Goal: Task Accomplishment & Management: Manage account settings

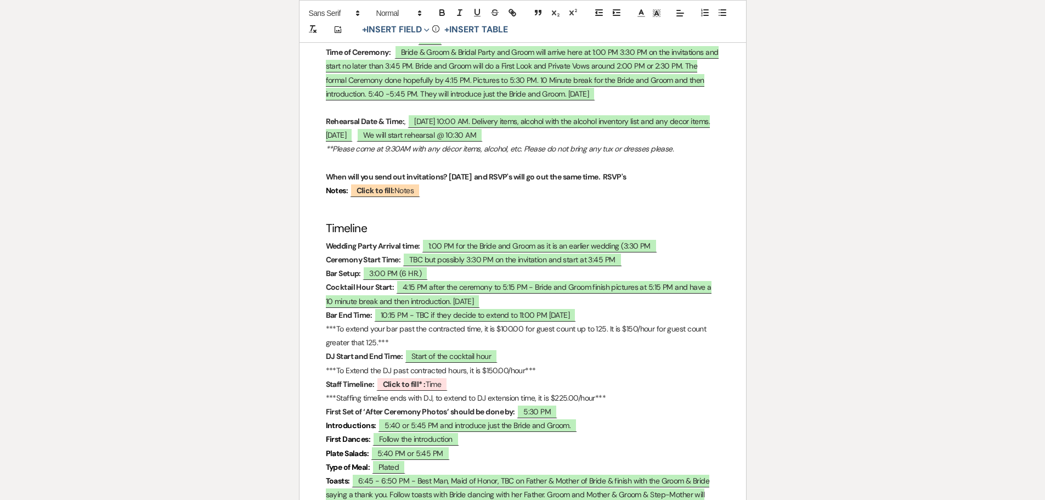
scroll to position [768, 0]
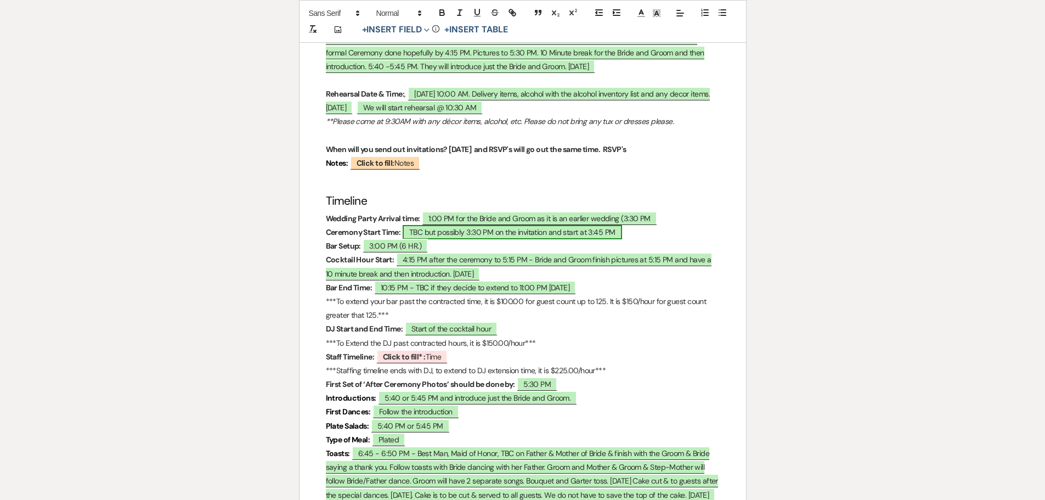
click at [425, 225] on span "TBC but possibly 3:30 PM on the invitation and start at 3:45 PM" at bounding box center [512, 232] width 219 height 14
select select "owner"
select select "Time"
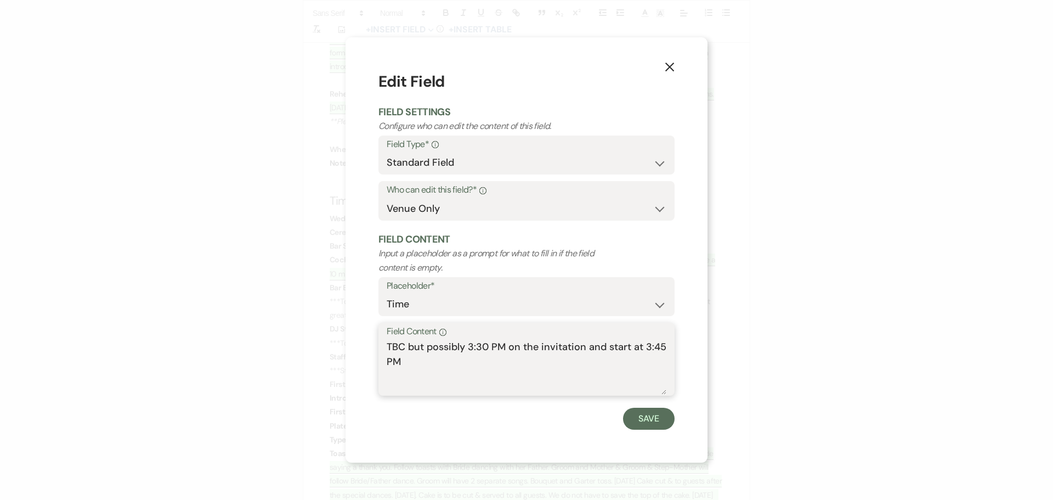
drag, startPoint x: 465, startPoint y: 344, endPoint x: 387, endPoint y: 345, distance: 77.9
click at [387, 345] on textarea "TBC but possibly 3:30 PM on the invitation and start at 3:45 PM" at bounding box center [527, 367] width 280 height 55
type textarea "3:30 PM on the invitation and start at 3:45 PM"
click at [646, 423] on button "Save" at bounding box center [649, 419] width 52 height 22
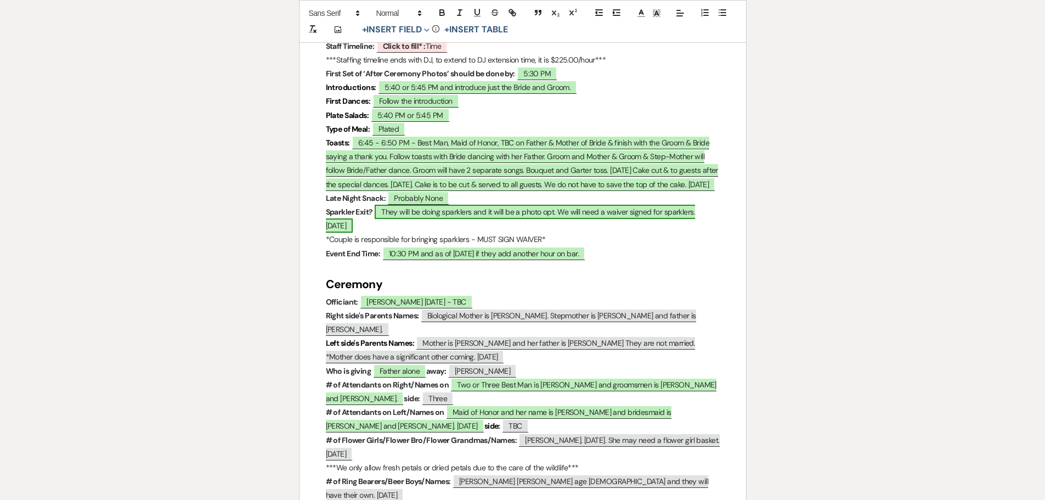
scroll to position [1097, 0]
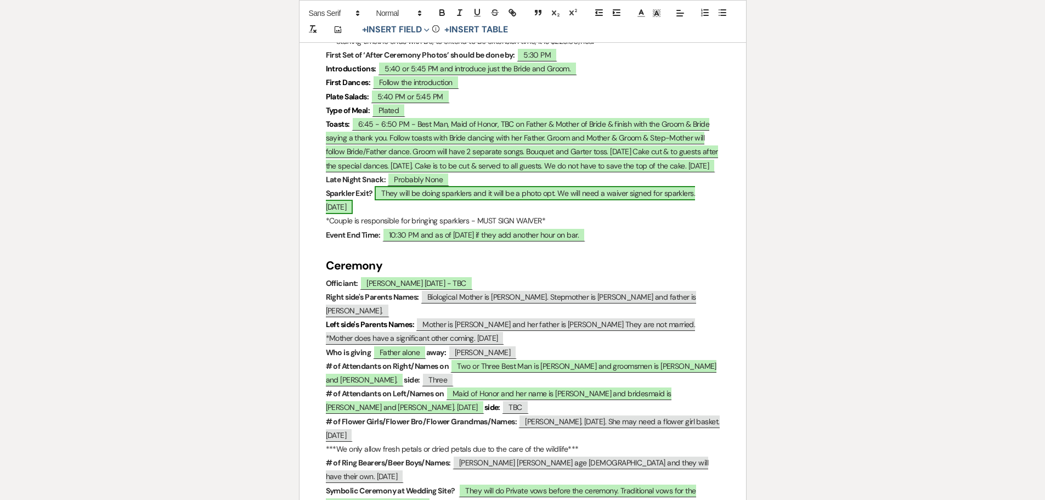
click at [367, 186] on span "They will be doing sparklers and it will be a photo opt. We will need a waiver …" at bounding box center [511, 200] width 370 height 28
select select "owner"
select select "custom_placeholder"
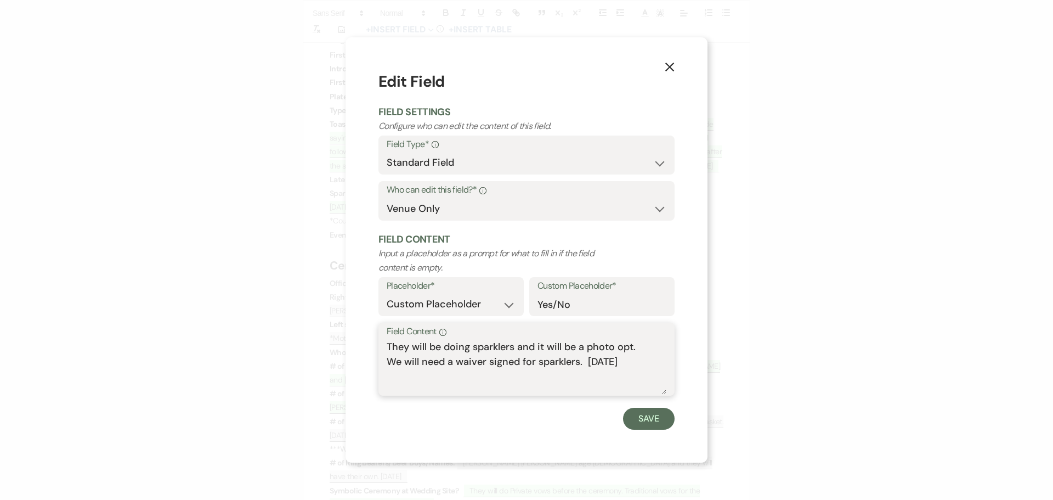
click at [650, 362] on textarea "They will be doing sparklers and it will be a photo opt. We will need a waiver …" at bounding box center [527, 367] width 280 height 55
click at [449, 378] on textarea "They will be doing sparklers and it will be a photo opt. We will need a waiver …" at bounding box center [527, 367] width 280 height 55
type textarea "They will be doing sparklers and it will be a photo opt. We will need a waiver …"
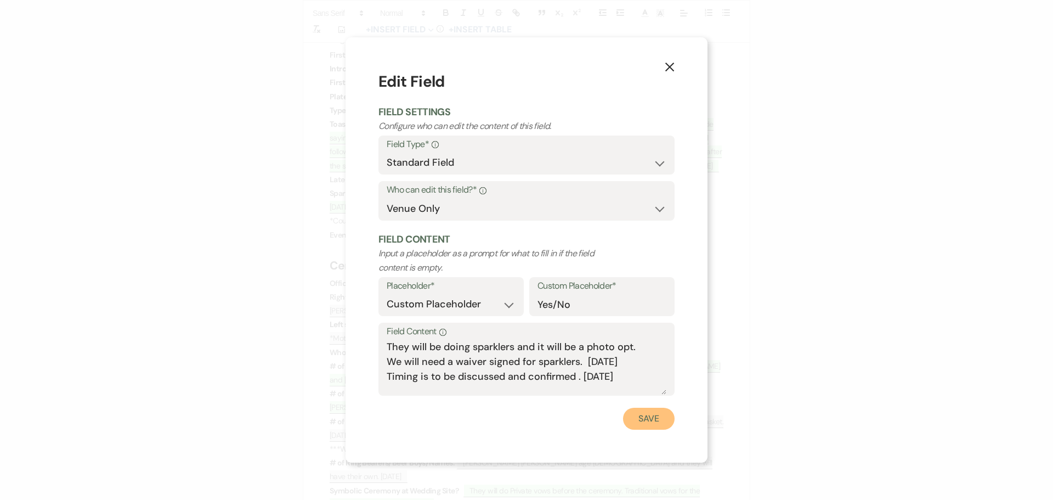
click at [639, 424] on button "Save" at bounding box center [649, 419] width 52 height 22
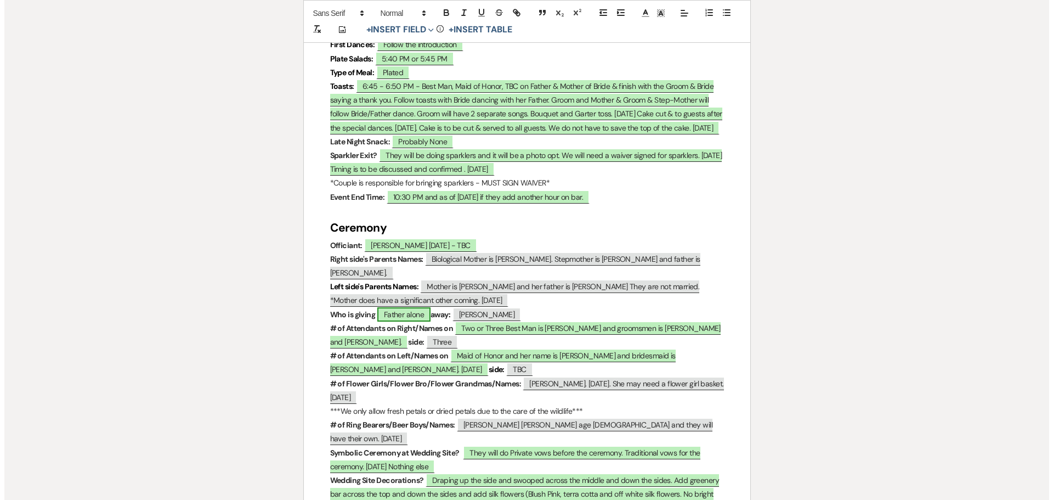
scroll to position [1152, 0]
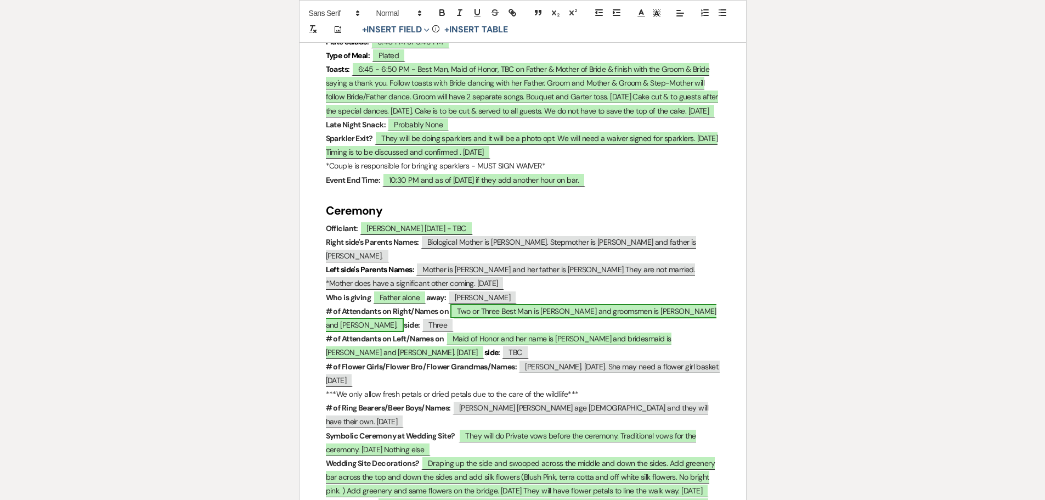
click at [499, 304] on span "Two or Three Best Man is [PERSON_NAME] and groomsmen is [PERSON_NAME] and [PERS…" at bounding box center [521, 318] width 391 height 28
select select "owner"
select select "custom_placeholder"
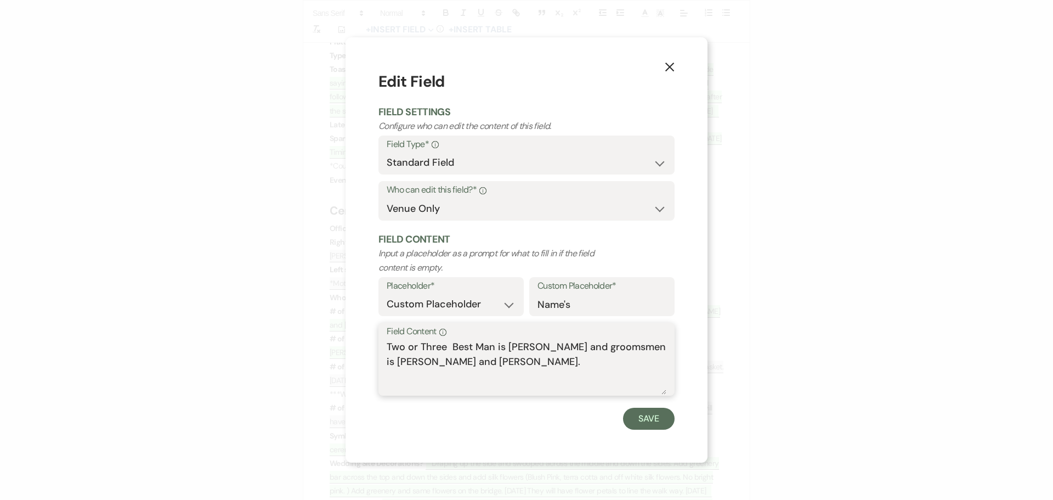
drag, startPoint x: 420, startPoint y: 348, endPoint x: 388, endPoint y: 343, distance: 32.2
click at [387, 344] on textarea "Two or Three Best Man is [PERSON_NAME] and groomsmen is [PERSON_NAME] and [PERS…" at bounding box center [527, 367] width 280 height 55
click at [415, 346] on textarea "Three Best Man is [PERSON_NAME] and groomsmen is [PERSON_NAME] and [PERSON_NAME…" at bounding box center [527, 367] width 280 height 55
click at [643, 346] on textarea "Three - Best Man is [PERSON_NAME] and groomsmen is [PERSON_NAME] and [PERSON_NA…" at bounding box center [527, 367] width 280 height 55
click at [566, 361] on textarea "Three - Best Man is [PERSON_NAME] and groomsmen are [DEMOGRAPHIC_DATA][PERSON_N…" at bounding box center [527, 367] width 280 height 55
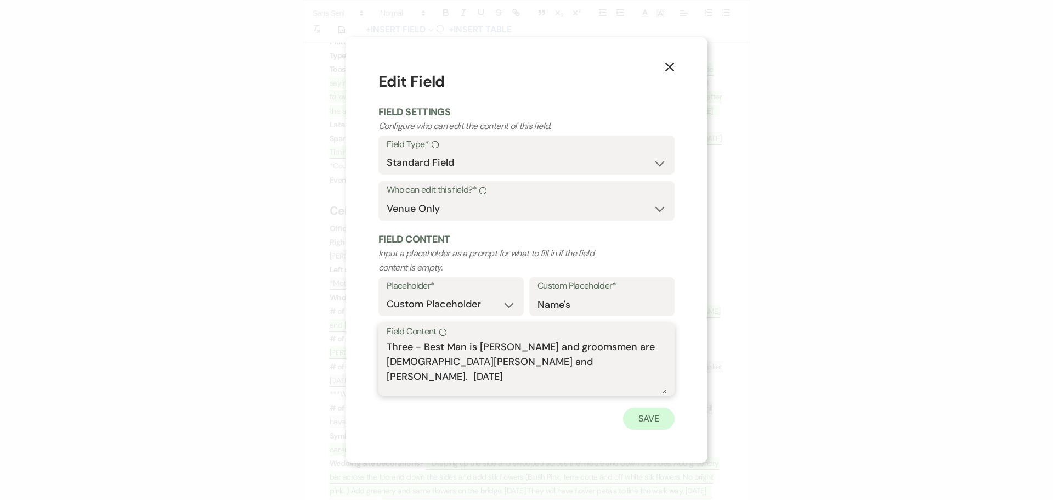
type textarea "Three - Best Man is [PERSON_NAME] and groomsmen are [DEMOGRAPHIC_DATA][PERSON_N…"
click at [640, 414] on button "Save" at bounding box center [649, 419] width 52 height 22
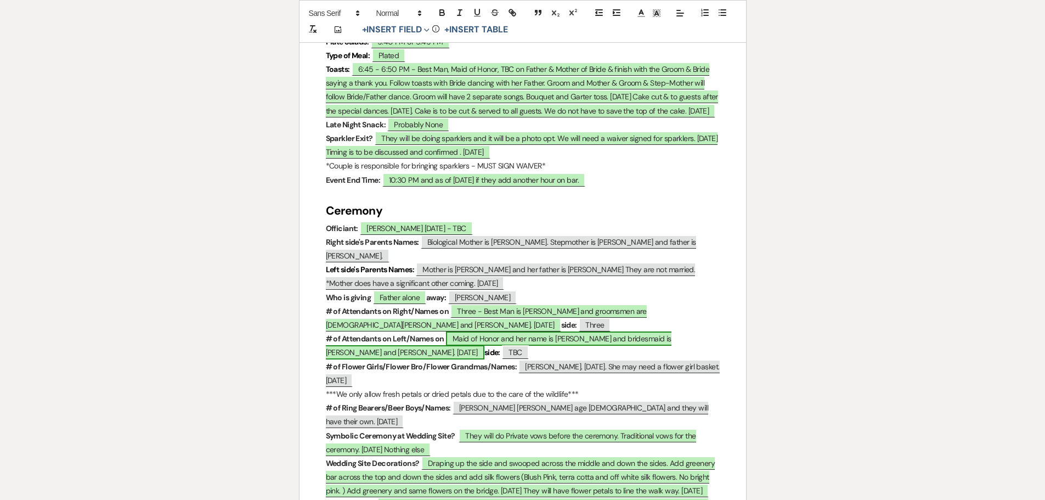
click at [650, 331] on span "Maid of Honor and her name is [PERSON_NAME] and bridesmaid is [PERSON_NAME] and…" at bounding box center [499, 345] width 346 height 28
select select "owner"
select select "custom_placeholder"
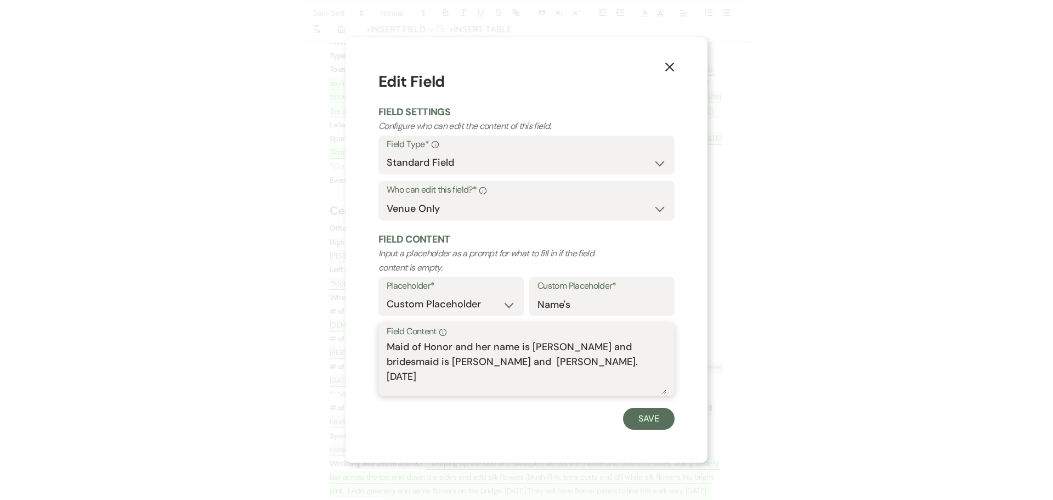
click at [438, 362] on textarea "Maid of Honor and her name is [PERSON_NAME] and bridesmaid is [PERSON_NAME] and…" at bounding box center [527, 367] width 280 height 55
click at [459, 358] on textarea "Maid of Honor and her name is [PERSON_NAME] and bridesmaids is [PERSON_NAME] an…" at bounding box center [527, 367] width 280 height 55
type textarea "Maid of Honor and her name is [PERSON_NAME] and bridesmaids are [PERSON_NAME] a…"
click at [643, 419] on button "Save" at bounding box center [649, 419] width 52 height 22
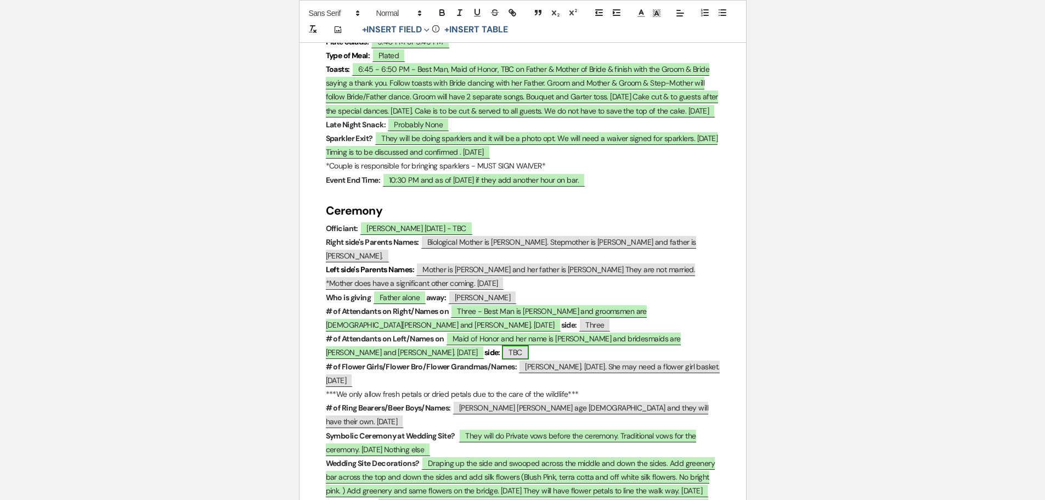
click at [502, 345] on span "TBC" at bounding box center [515, 352] width 26 height 14
select select "Number"
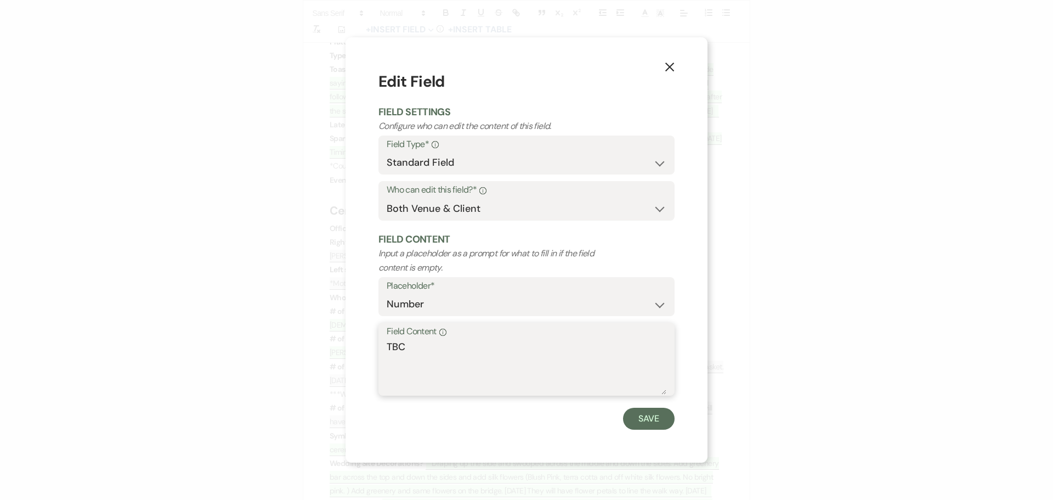
click at [404, 343] on textarea "TBC" at bounding box center [527, 367] width 280 height 55
type textarea "Three"
click at [651, 415] on button "Save" at bounding box center [649, 419] width 52 height 22
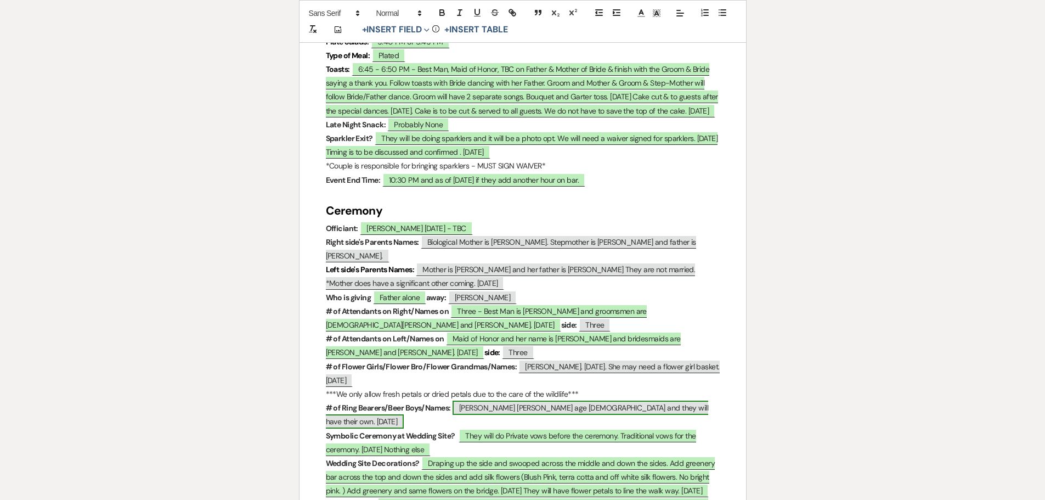
click at [626, 401] on span "[PERSON_NAME] [PERSON_NAME] age [DEMOGRAPHIC_DATA] and they will have their own…" at bounding box center [517, 415] width 383 height 28
select select "Number"
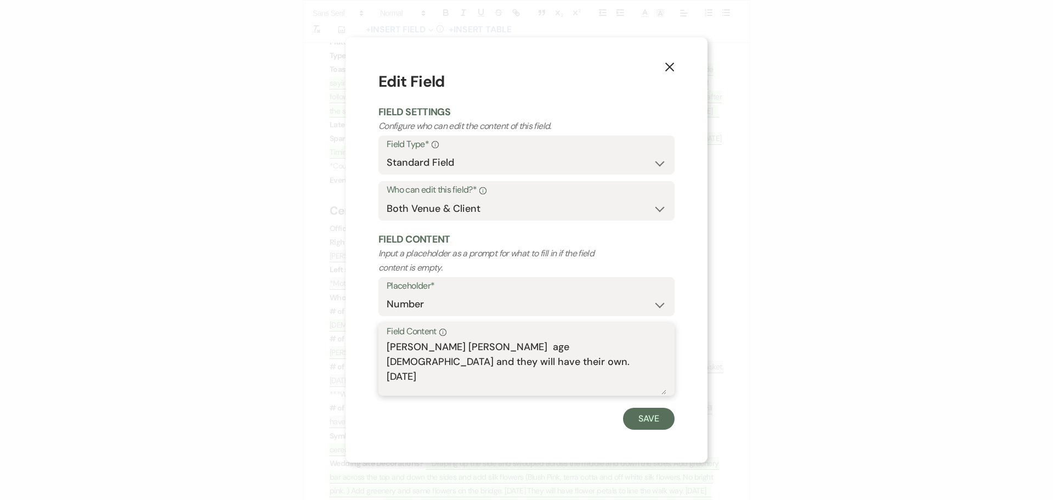
click at [630, 346] on textarea "[PERSON_NAME] [PERSON_NAME] age [DEMOGRAPHIC_DATA] and they will have their own…" at bounding box center [527, 367] width 280 height 55
type textarea "[PERSON_NAME] [PERSON_NAME] age [DEMOGRAPHIC_DATA] and they will have their own…"
click at [644, 414] on button "Save" at bounding box center [649, 419] width 52 height 22
click at [644, 456] on span "Draping up the side and swooped across the middle and down the sides. Add green…" at bounding box center [525, 476] width 390 height 41
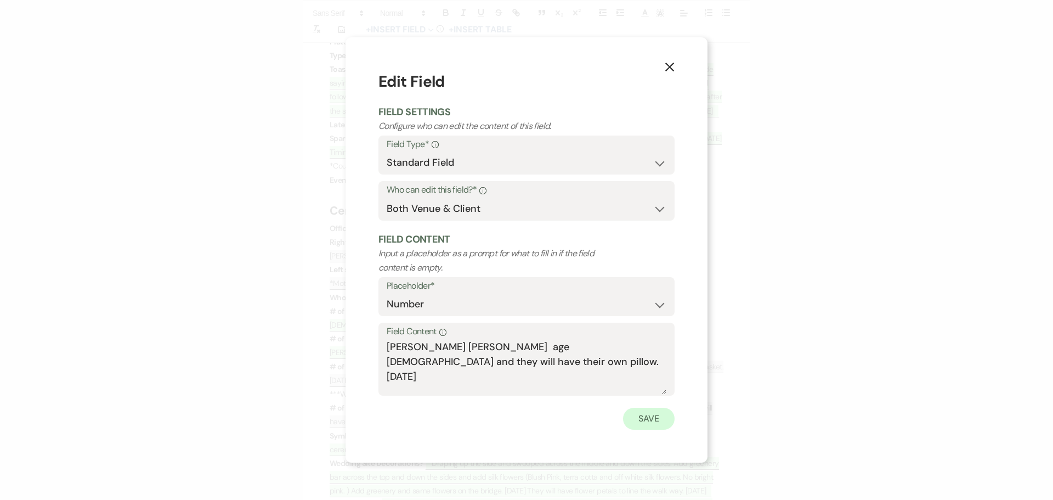
select select "owner"
select select "custom_placeholder"
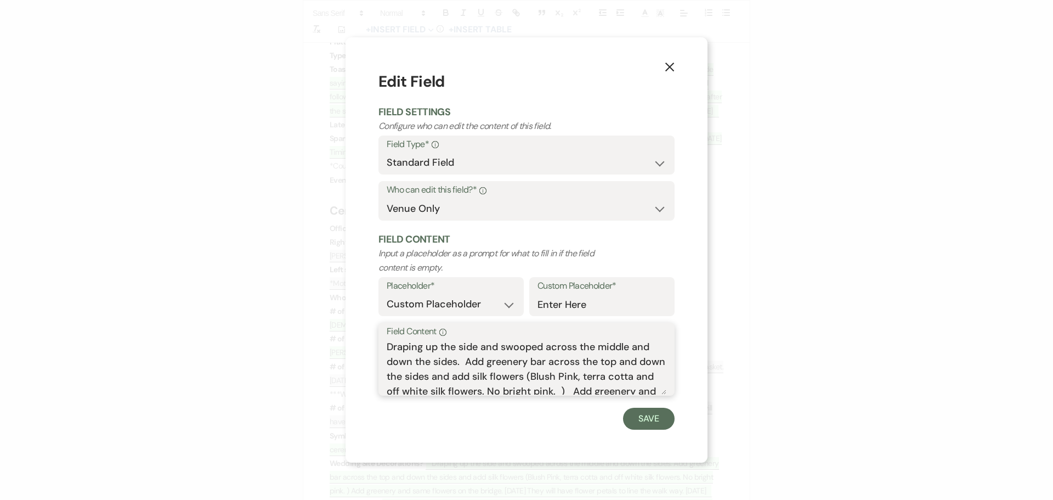
drag, startPoint x: 430, startPoint y: 376, endPoint x: 390, endPoint y: 376, distance: 40.1
click at [390, 376] on textarea "Draping up the side and swooped across the middle and down the sides. Add green…" at bounding box center [527, 367] width 280 height 55
drag, startPoint x: 433, startPoint y: 374, endPoint x: 377, endPoint y: 378, distance: 56.6
click at [377, 378] on div "X Edit Field Field Settings Configure who can edit the content of this field. F…" at bounding box center [527, 249] width 362 height 425
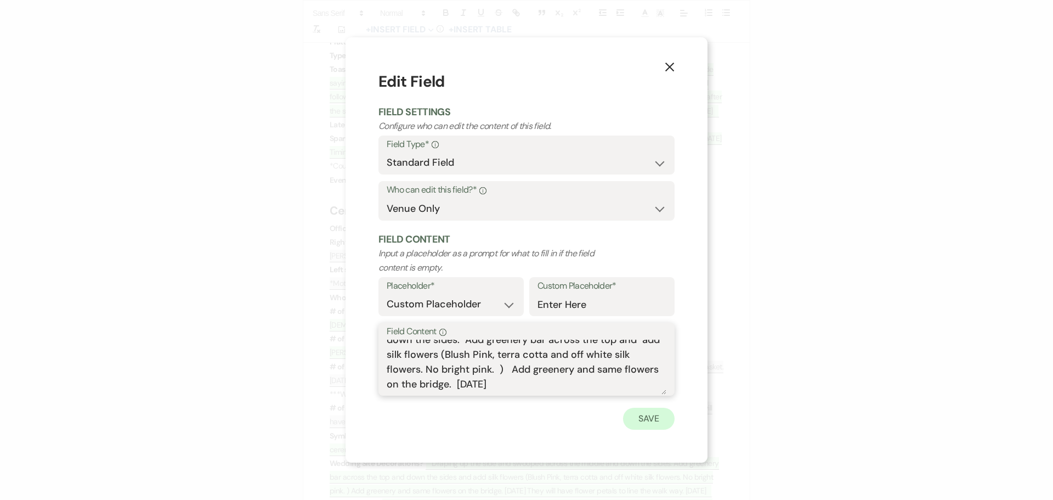
type textarea "Draping up the side and swooped across the middle and down the sides. Add green…"
click at [643, 412] on button "Save" at bounding box center [649, 419] width 52 height 22
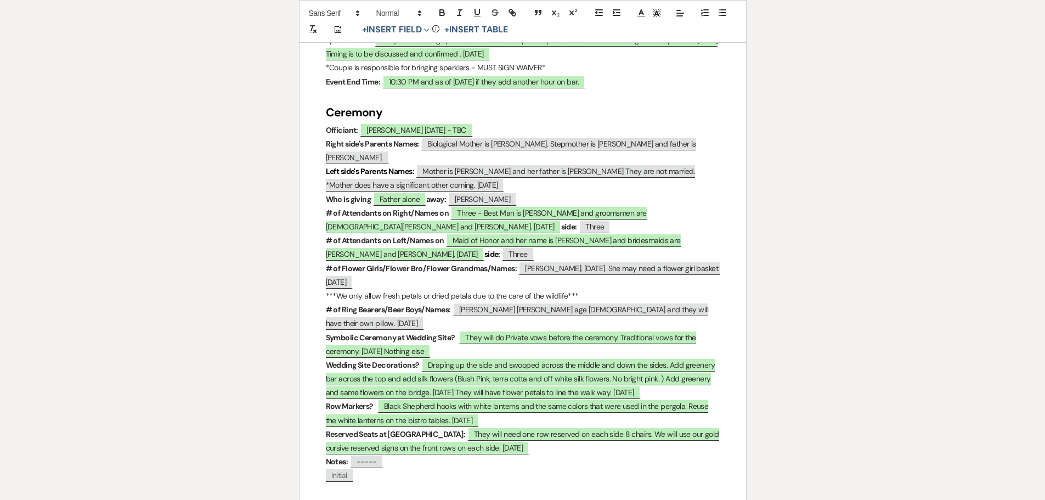
scroll to position [1262, 0]
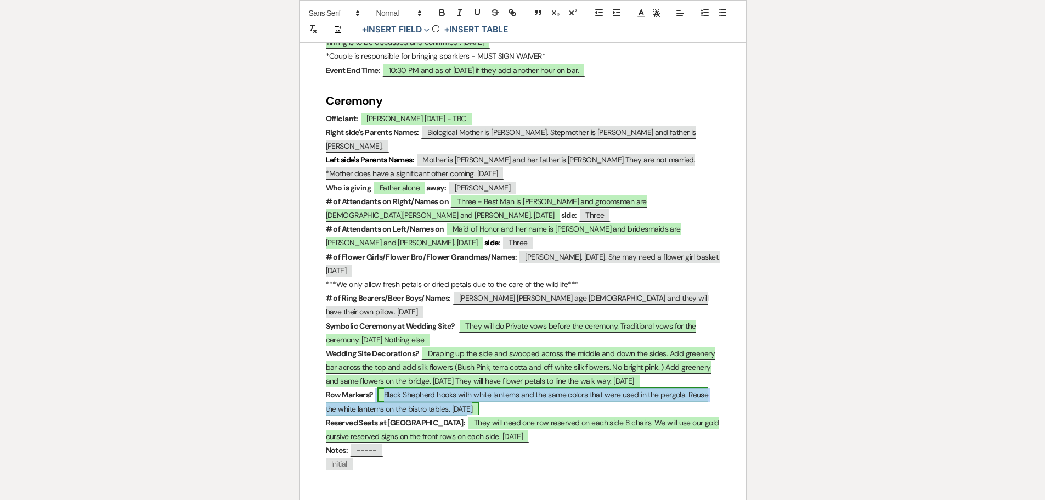
click at [588, 387] on span "Black Shepherd hooks with white lanterns and the same colors that were used in …" at bounding box center [517, 401] width 383 height 28
select select "owner"
select select "custom_placeholder"
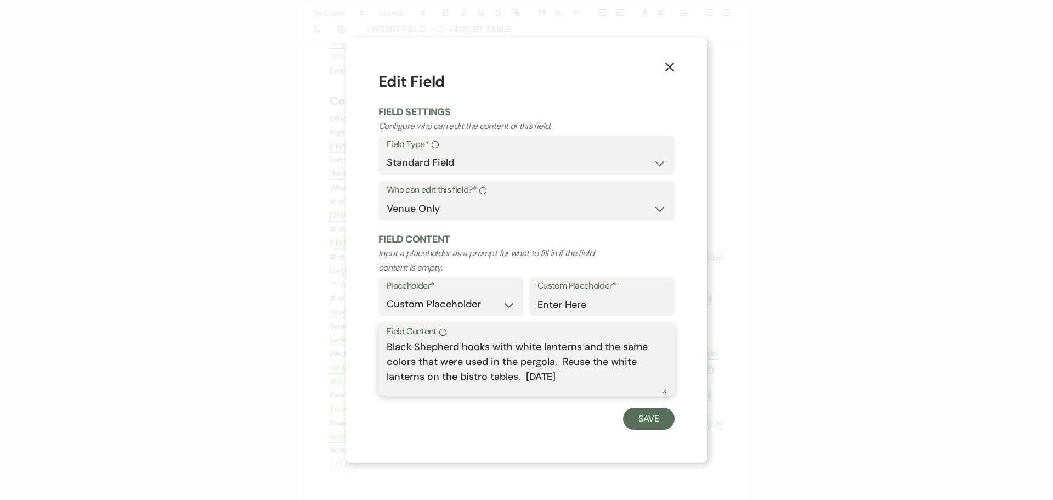
click at [417, 359] on textarea "Black Shepherd hooks with white lanterns and the same colors that were used in …" at bounding box center [527, 367] width 280 height 55
type textarea "Black Shepherd hooks with white lanterns and the same colors of silk flowers th…"
click at [647, 418] on button "Save" at bounding box center [649, 419] width 52 height 22
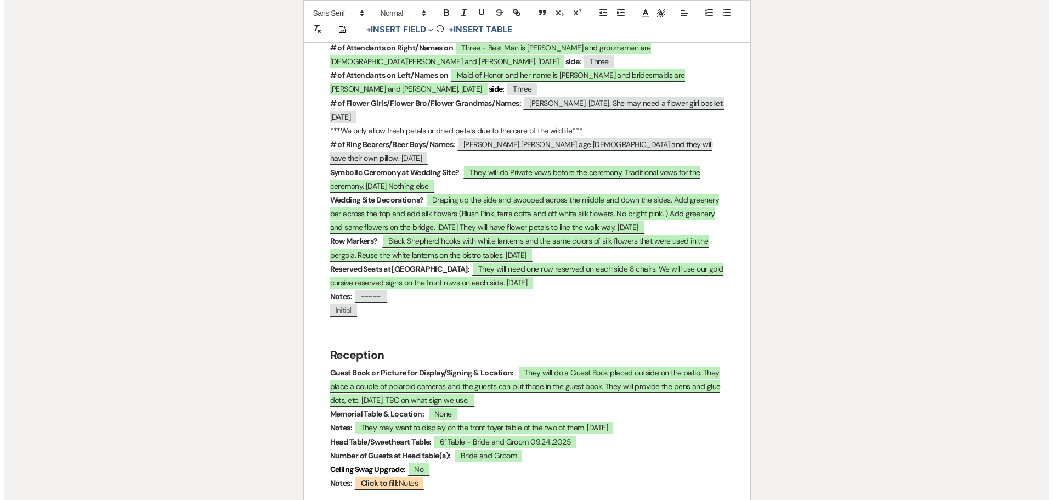
scroll to position [1427, 0]
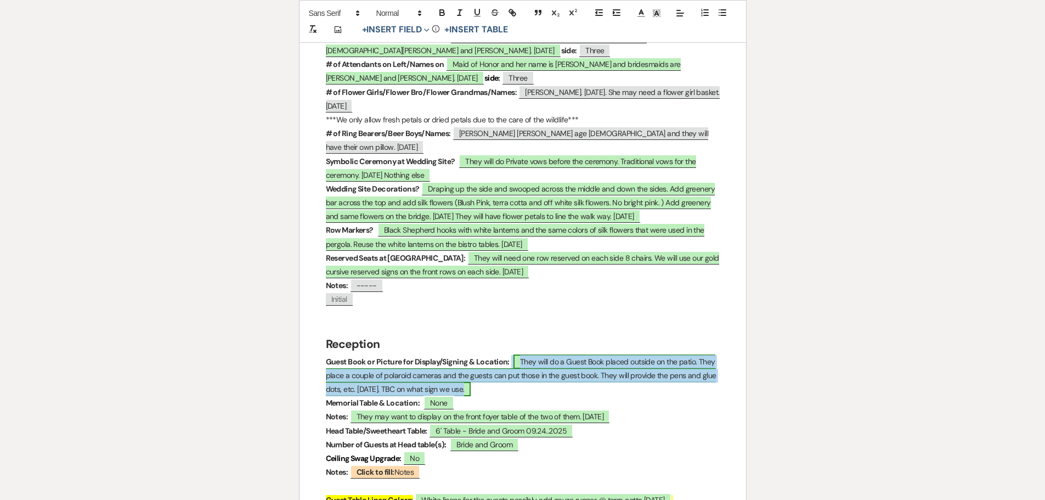
click at [330, 354] on span "They will do a Guest Book placed outside on the patio. They place a couple of p…" at bounding box center [521, 375] width 391 height 42
select select "owner"
select select "custom_placeholder"
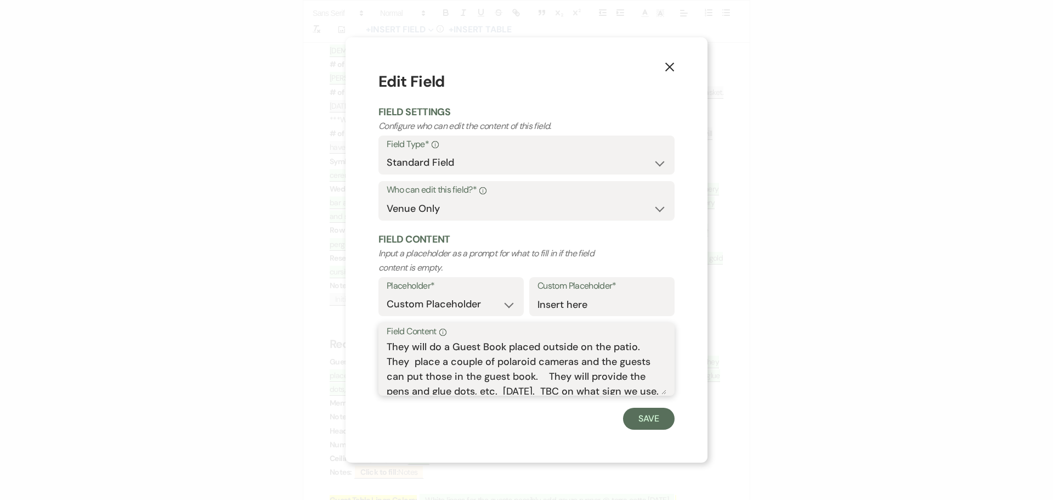
click at [495, 360] on textarea "They will do a Guest Book placed outside on the patio. They place a couple of p…" at bounding box center [527, 367] width 280 height 55
click at [642, 363] on textarea "They will do a Guest Book placed outside on the patio. They will provide polaro…" at bounding box center [527, 367] width 280 height 55
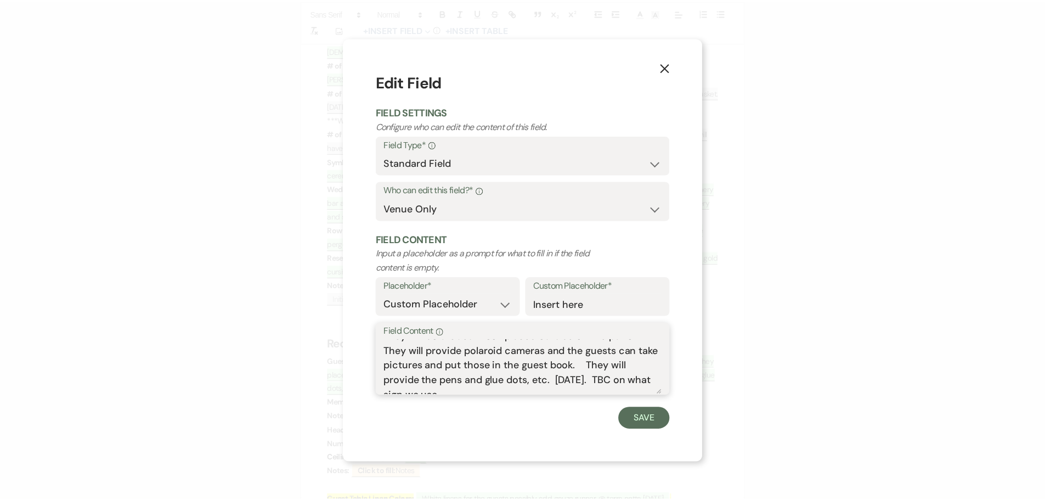
scroll to position [19, 0]
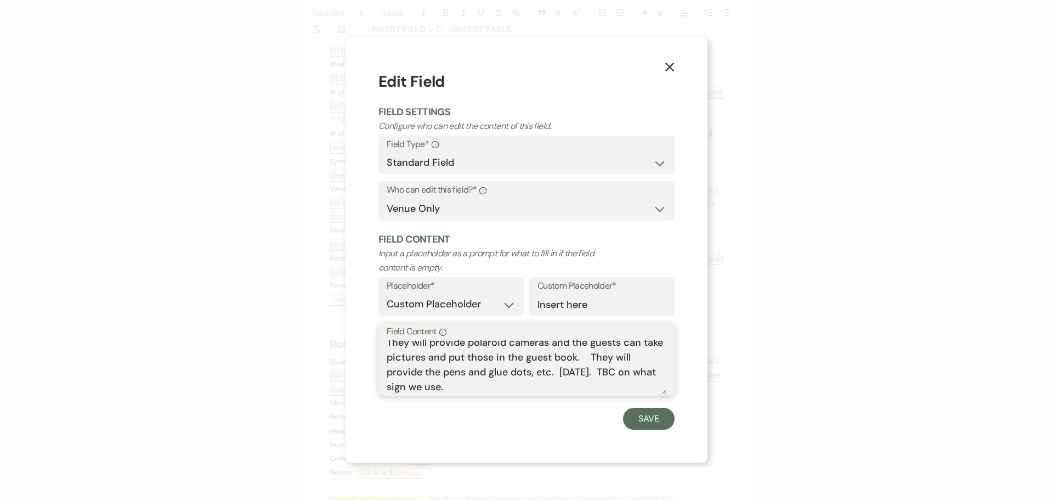
click at [480, 390] on textarea "They will do a Guest Book placed outside on the patio. They will provide polaro…" at bounding box center [527, 367] width 280 height 55
type textarea "They will do a Guest Book placed outside on the patio. They will provide polaro…"
click at [645, 424] on button "Save" at bounding box center [649, 419] width 52 height 22
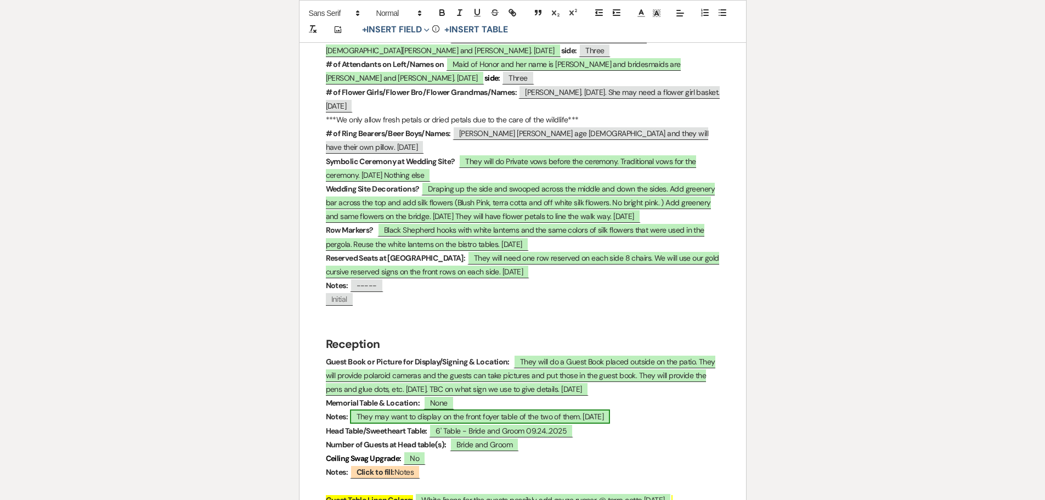
click at [439, 409] on span "They may want to display on the front foyer table of the two of them. [DATE]" at bounding box center [480, 416] width 260 height 14
select select "owner"
select select "Type"
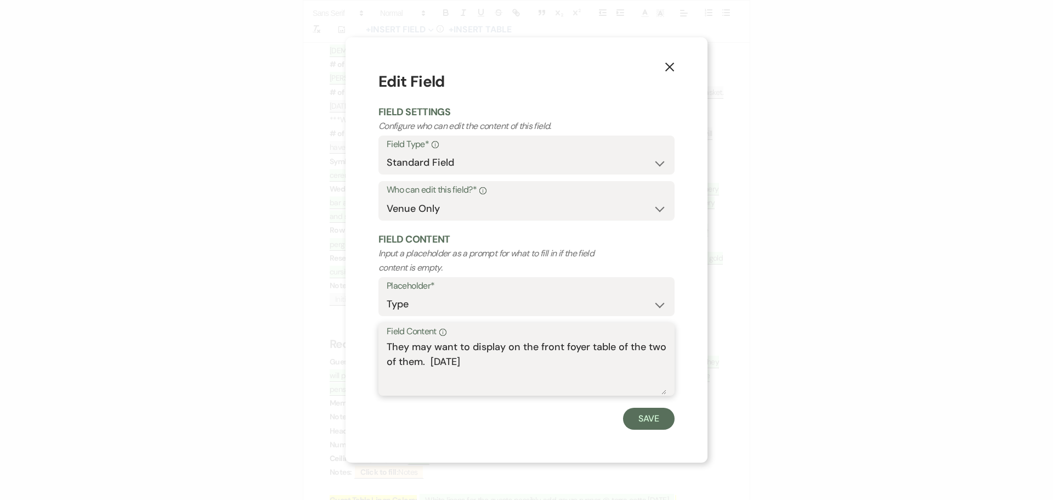
click at [505, 347] on textarea "They may want to display on the front foyer table of the two of them. [DATE]" at bounding box center [527, 367] width 280 height 55
click at [508, 359] on textarea "They may want to display pictures on the front foyer table of the two of them. …" at bounding box center [527, 367] width 280 height 55
type textarea "They may want to display pictures on the front foyer table of the two of them. …"
click at [650, 411] on button "Save" at bounding box center [649, 419] width 52 height 22
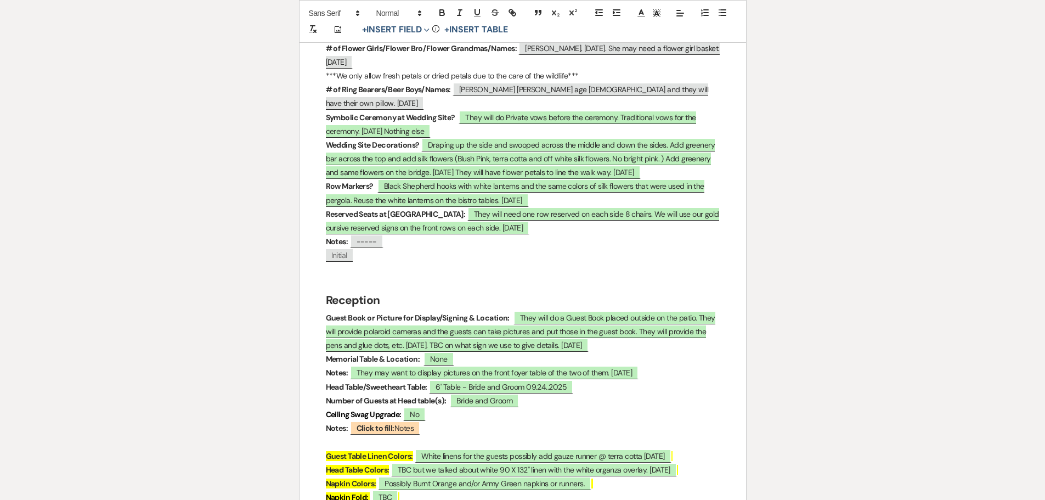
scroll to position [1536, 0]
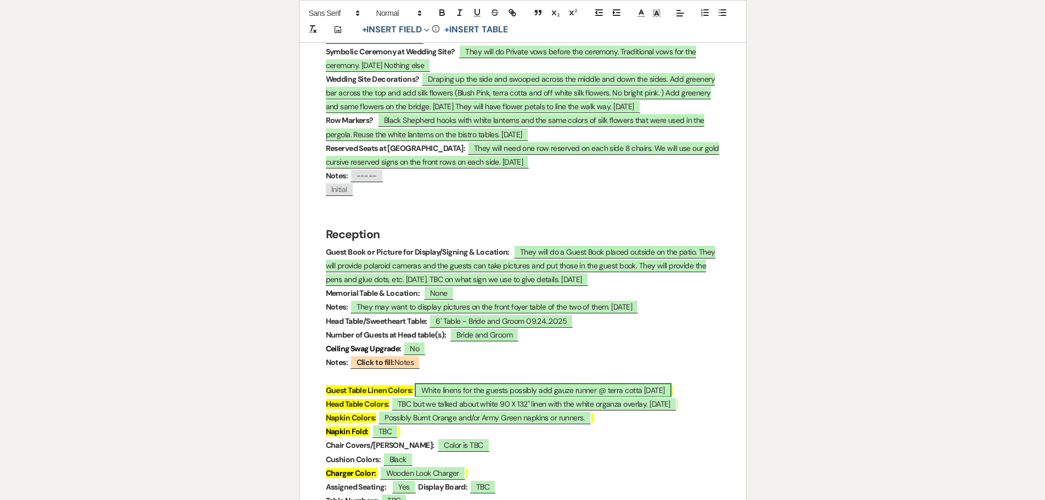
click at [512, 383] on span "White linens for the guests possibly add gauze runner @ terra cotta [DATE]" at bounding box center [543, 390] width 257 height 14
select select "owner"
select select "custom_placeholder"
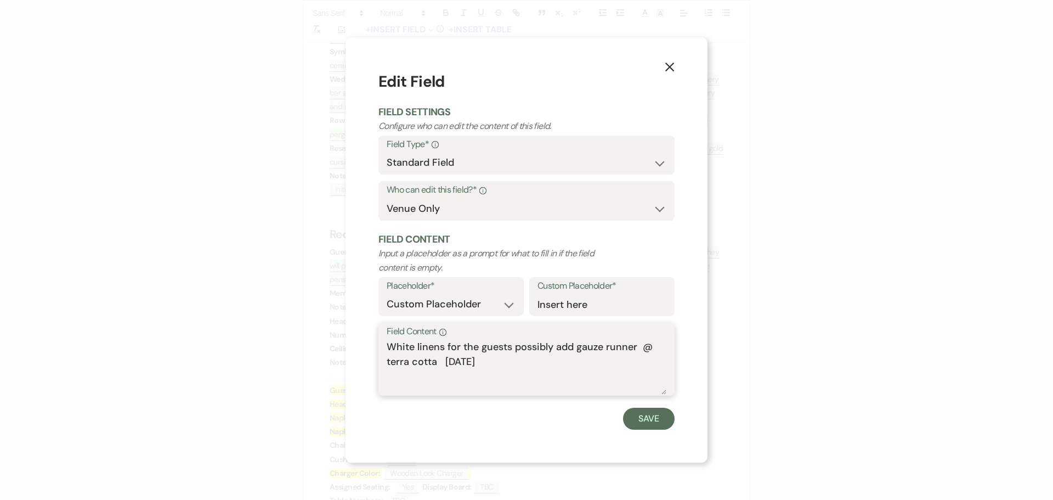
click at [551, 347] on textarea "White linens for the guests possibly add gauze runner @ terra cotta [DATE]" at bounding box center [527, 367] width 280 height 55
drag, startPoint x: 551, startPoint y: 347, endPoint x: 544, endPoint y: 345, distance: 7.3
click at [551, 347] on textarea "White linens for the guests possibly add gauze runner @ terra cotta [DATE]" at bounding box center [527, 367] width 280 height 55
click at [629, 343] on textarea "White linens for the guests and add gauze runner @ terra cotta [DATE]" at bounding box center [527, 367] width 280 height 55
click at [416, 359] on textarea "White linens for the guests and add gauze runner in terra cotta [DATE]" at bounding box center [527, 367] width 280 height 55
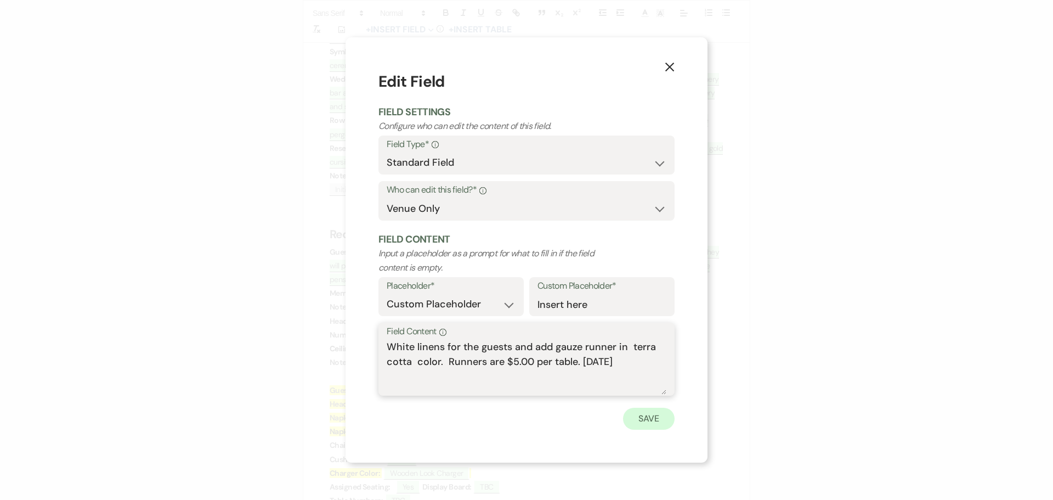
type textarea "White linens for the guests and add gauze runner in terra cotta color. Runners …"
click at [641, 421] on button "Save" at bounding box center [649, 419] width 52 height 22
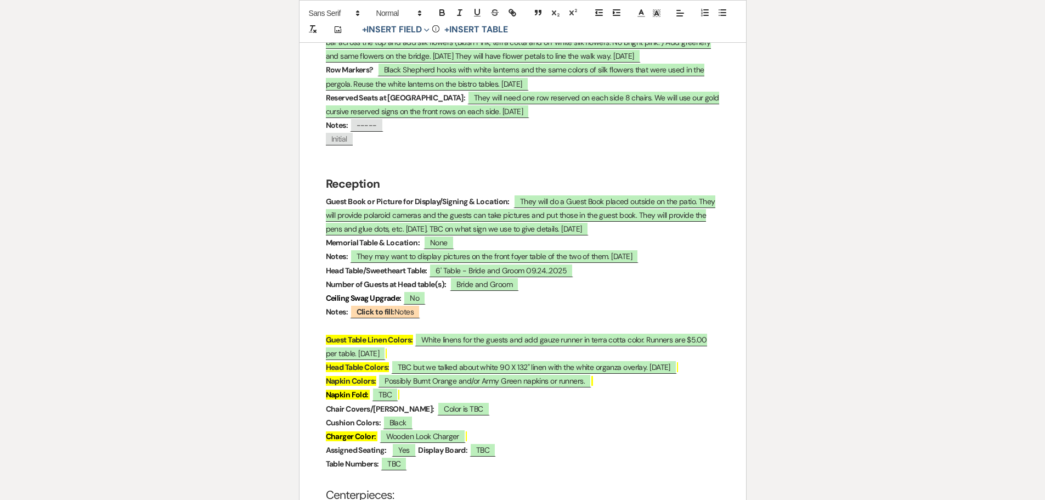
scroll to position [1646, 0]
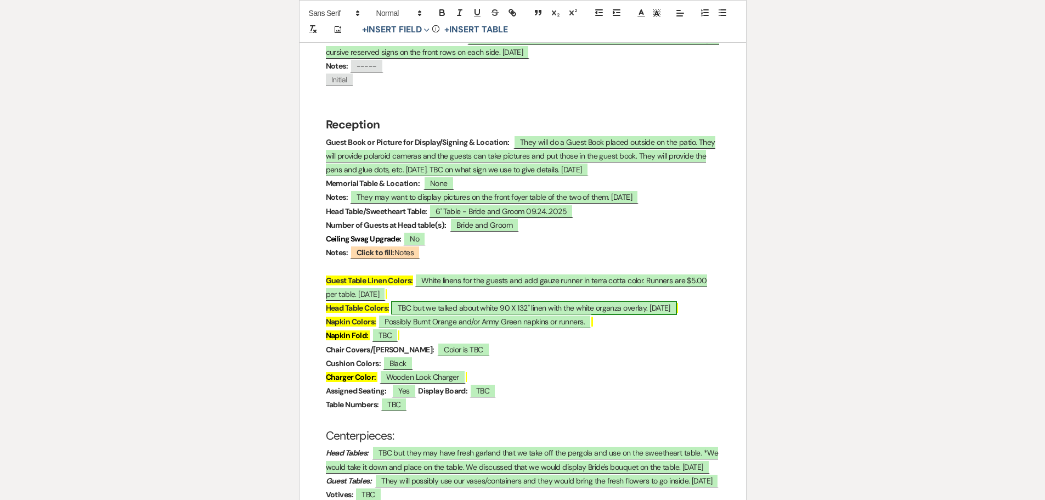
click at [428, 301] on span "TBC but we talked about white 90 X 132" linen with the white organza overlay. […" at bounding box center [534, 308] width 286 height 14
select select "owner"
select select "custom_placeholder"
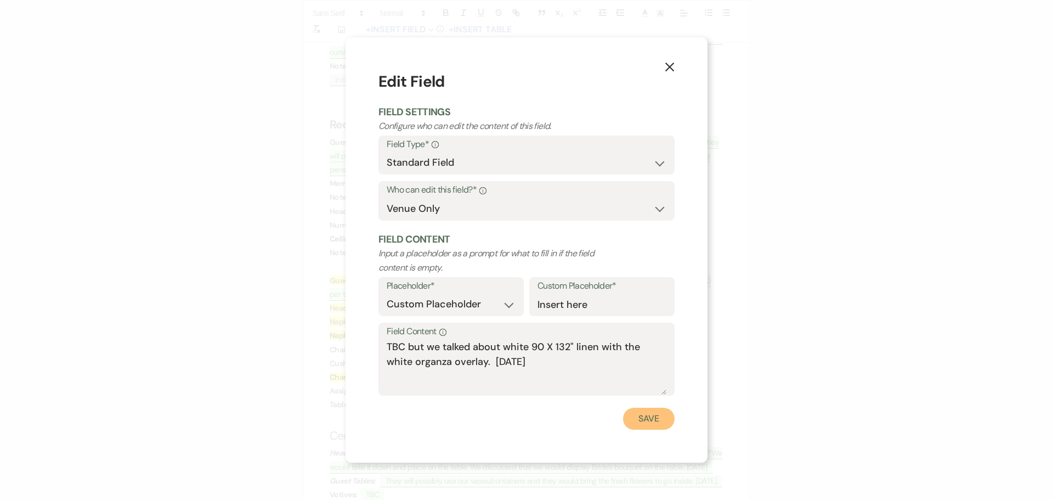
click at [651, 421] on button "Save" at bounding box center [649, 419] width 52 height 22
click at [651, 446] on p "Head Tables: ﻿ TBC but they may have fresh garland that we take off the pergola…" at bounding box center [527, 459] width 394 height 27
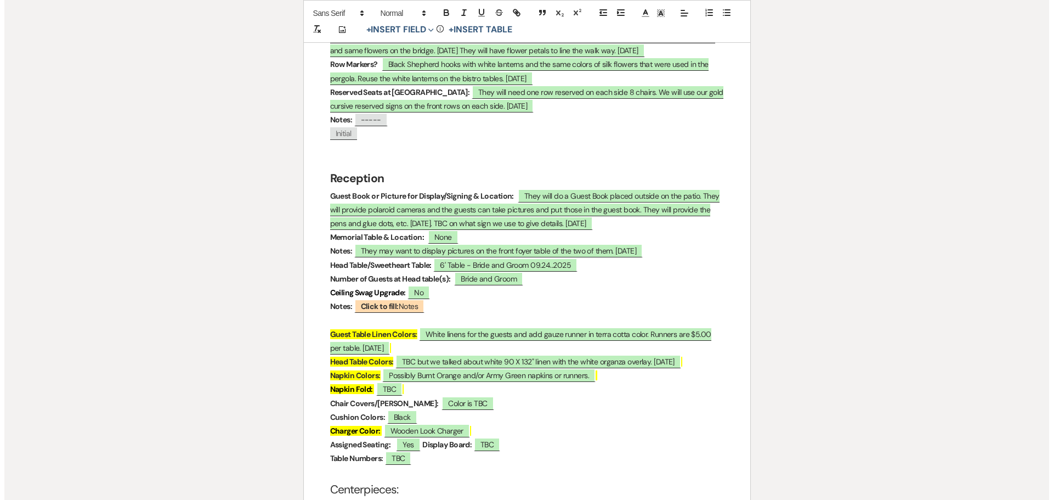
scroll to position [1591, 0]
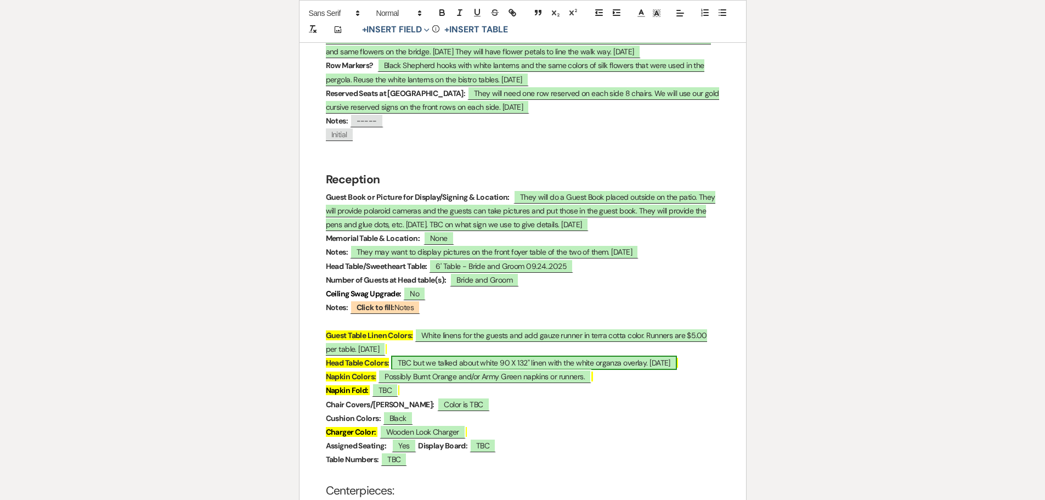
click at [401, 356] on span "TBC but we talked about white 90 X 132" linen with the white organza overlay. […" at bounding box center [534, 363] width 286 height 14
select select "owner"
select select "custom_placeholder"
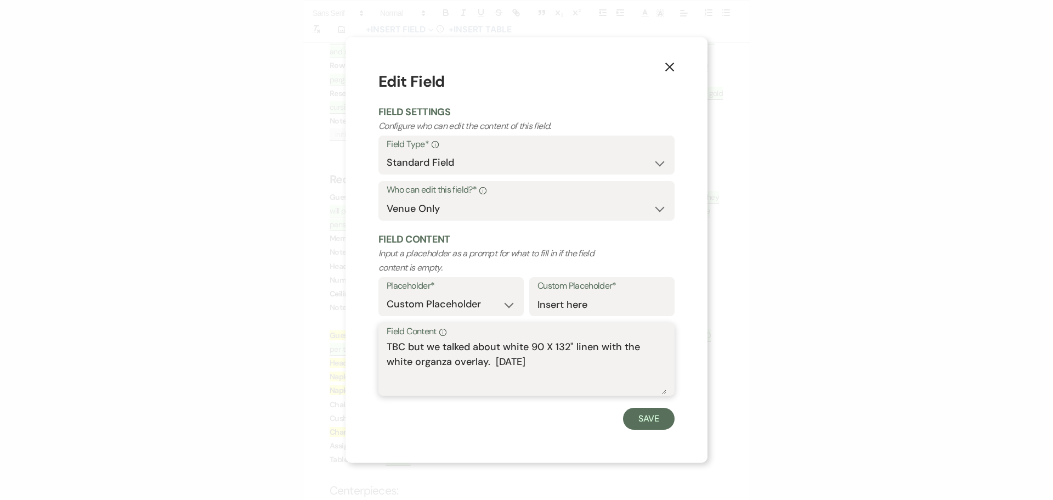
drag, startPoint x: 500, startPoint y: 347, endPoint x: 386, endPoint y: 345, distance: 114.7
click at [387, 350] on textarea "TBC but we talked about white 90 X 132" linen with the white organza overlay. […" at bounding box center [527, 367] width 280 height 55
click at [455, 362] on textarea "6' Table with white 90 X 132" linen with the white organza overlay. [DATE]" at bounding box center [527, 367] width 280 height 55
click at [505, 364] on textarea "6' Table with white 90 X 132" linen with the white organza overlay. [DATE]" at bounding box center [527, 367] width 280 height 55
type textarea "6' Table with white 90 X 132" linen with the white organza overlay. [DATE] Poss…"
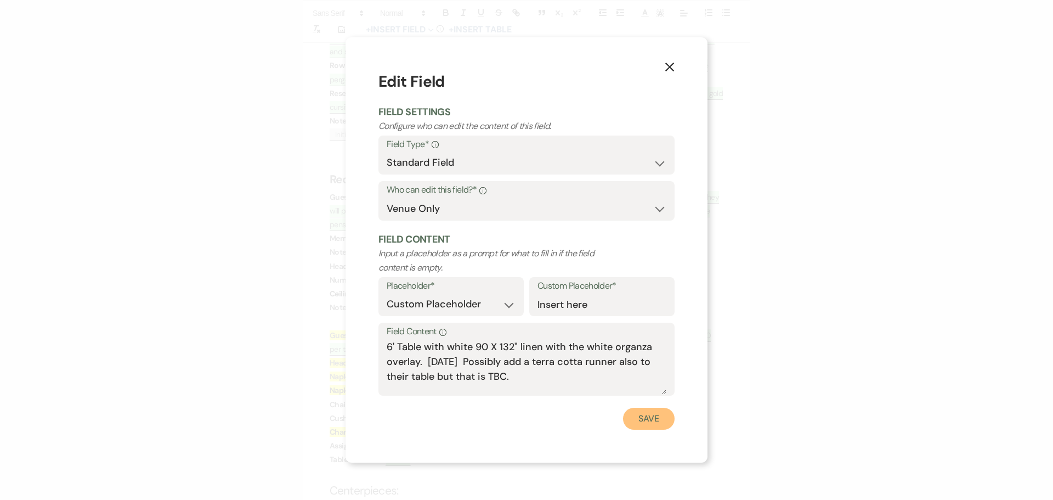
click at [653, 421] on button "Save" at bounding box center [649, 419] width 52 height 22
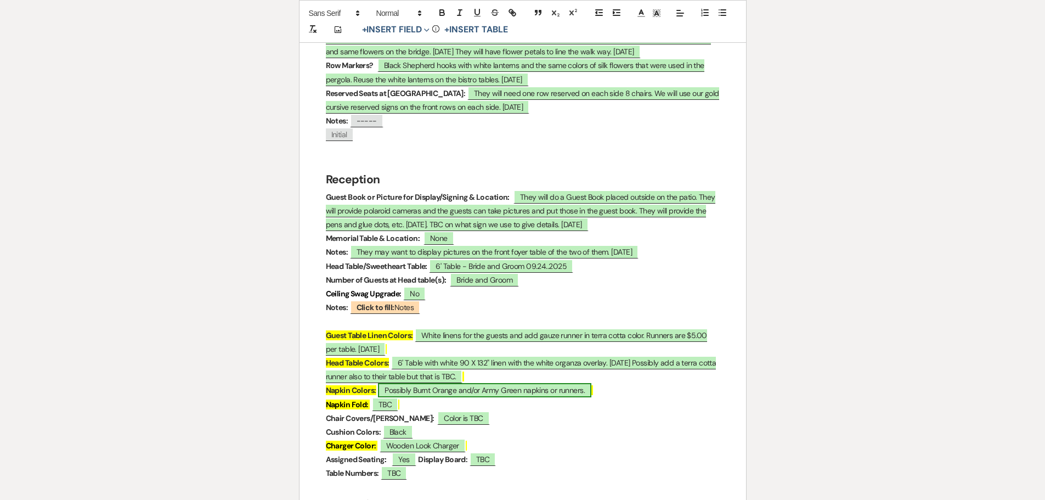
click at [410, 383] on span "Possibly Burnt Orange and/or Army Green napkins or runners." at bounding box center [484, 390] width 213 height 14
select select "owner"
select select "custom_placeholder"
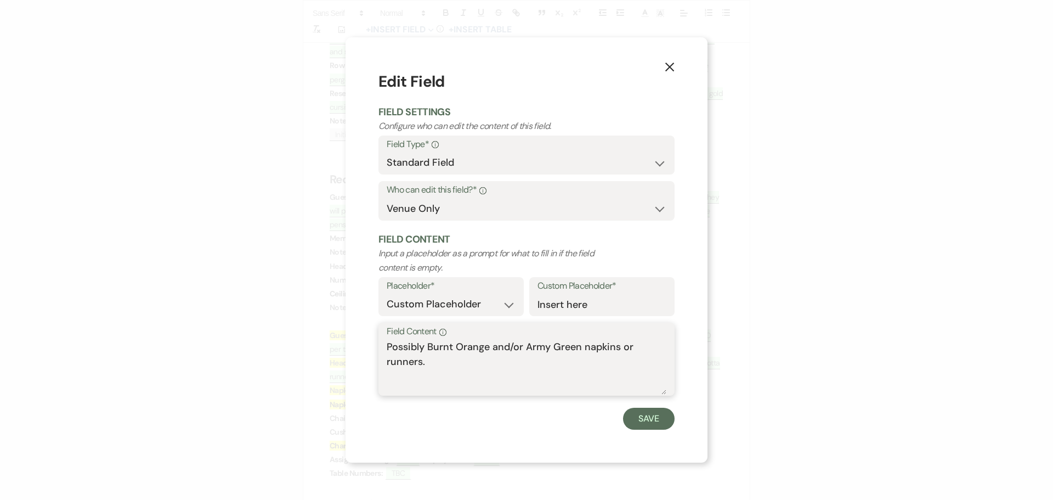
click at [481, 363] on textarea "Possibly Burnt Orange and/or Army Green napkins or runners." at bounding box center [527, 367] width 280 height 55
type textarea "Possibly Burnt Orange and/or Army Green napkins or runners. [DATE]"
click at [643, 417] on button "Save" at bounding box center [649, 419] width 52 height 22
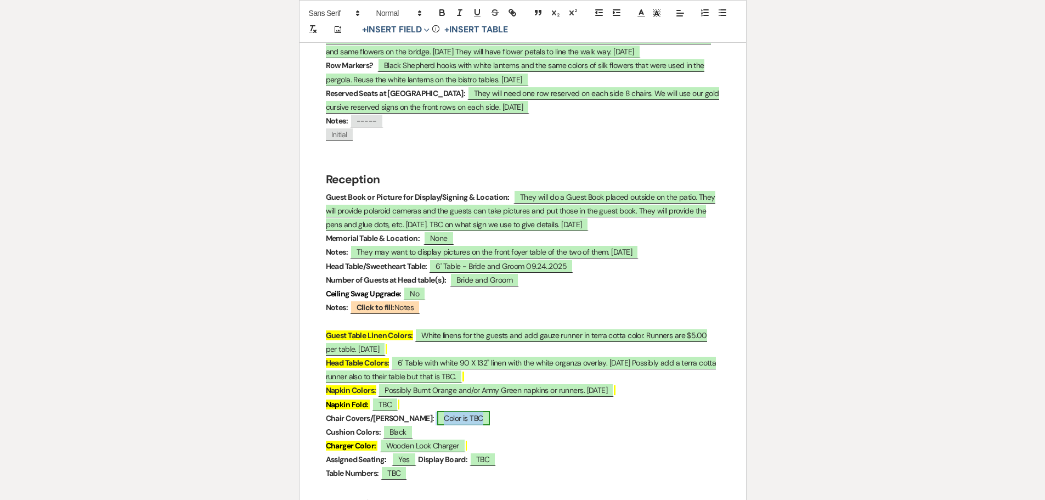
click at [437, 411] on span "Color is TBC" at bounding box center [463, 418] width 52 height 14
select select "owner"
select select "Type"
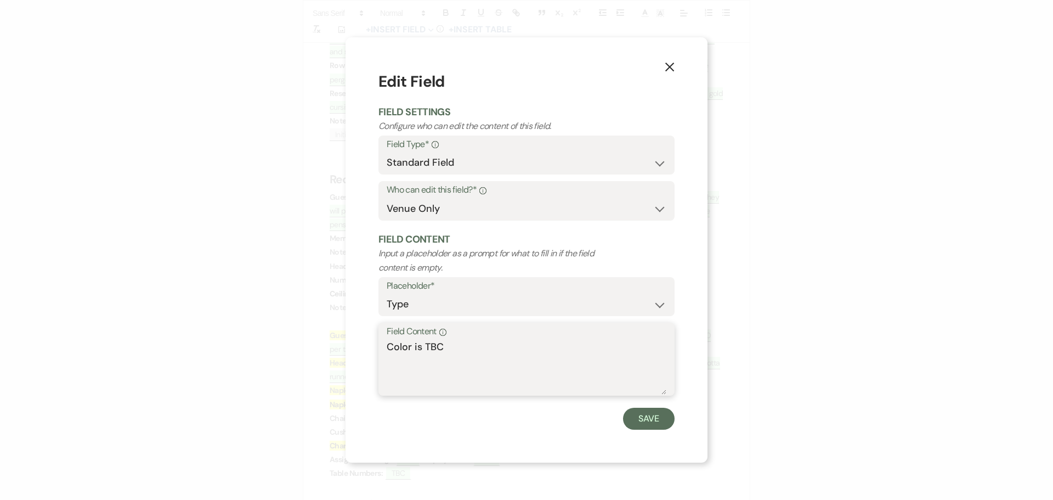
click at [450, 350] on textarea "Color is TBC" at bounding box center [527, 367] width 280 height 55
type textarea "C"
type textarea "Possibly Terra Cotta or Burnt Orange or Sage Green - TBC [DATE]"
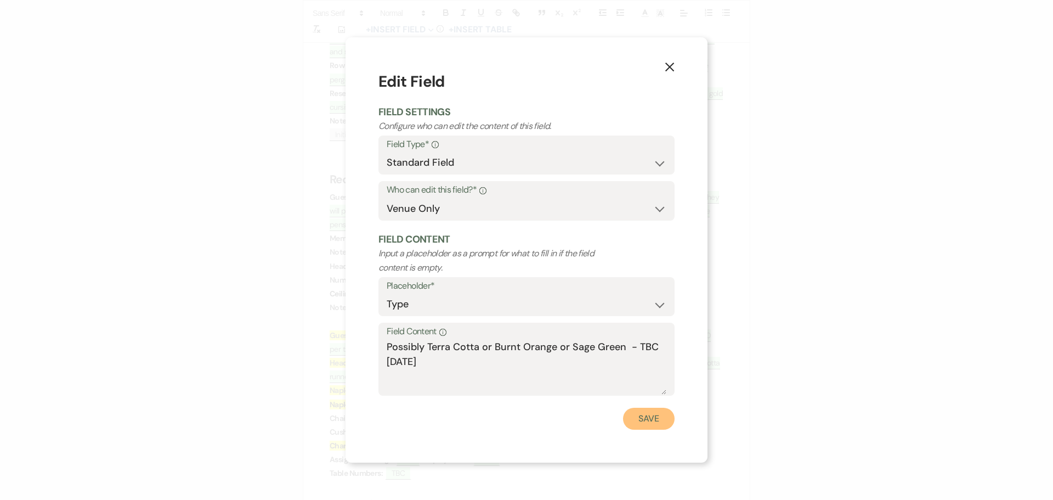
drag, startPoint x: 638, startPoint y: 419, endPoint x: 629, endPoint y: 409, distance: 13.6
click at [638, 419] on button "Save" at bounding box center [649, 419] width 52 height 22
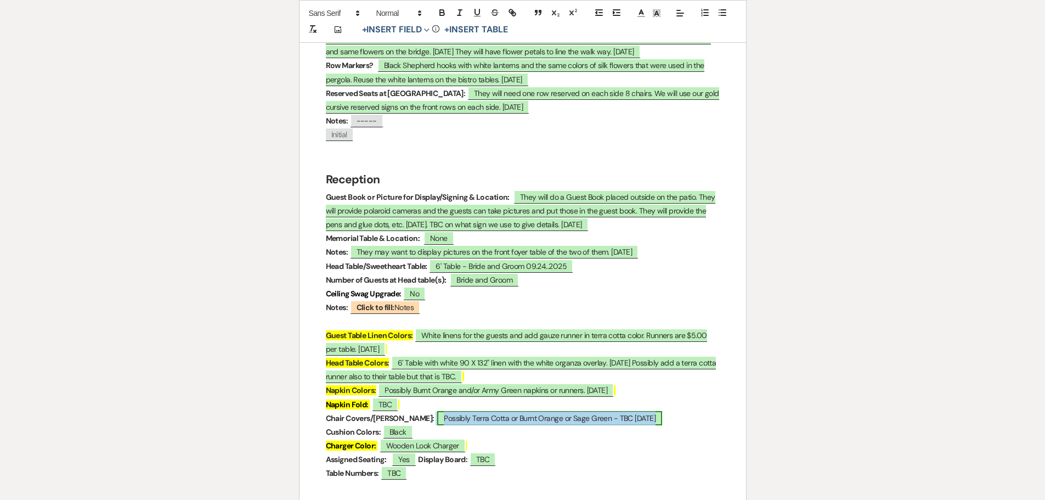
click at [442, 411] on span "Possibly Terra Cotta or Burnt Orange or Sage Green - TBC [DATE]" at bounding box center [549, 418] width 225 height 14
select select "owner"
select select "Type"
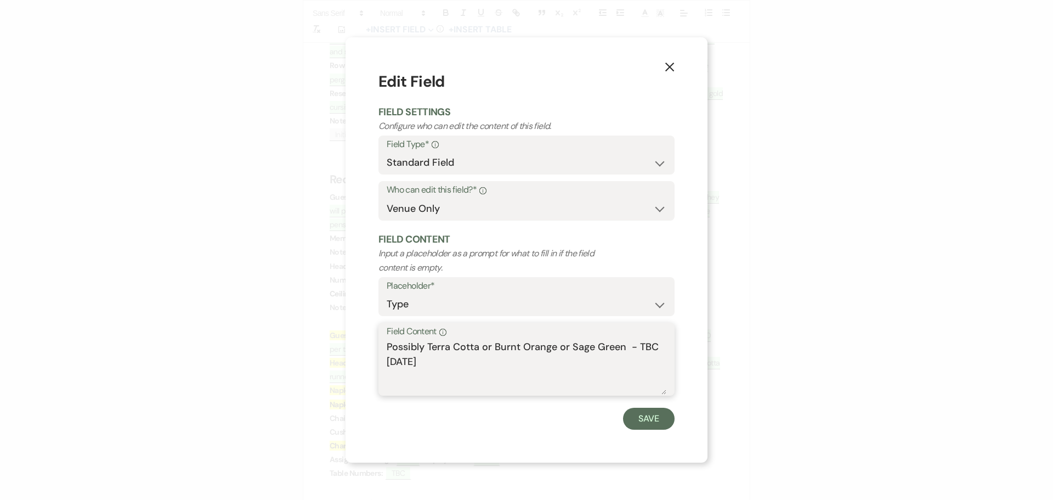
click at [594, 343] on textarea "Possibly Terra Cotta or Burnt Orange or Sage Green - TBC [DATE]" at bounding box center [527, 367] width 280 height 55
type textarea "Possibly Terra Cotta or Burnt Orange or Army Green - TBC [DATE]"
click at [641, 414] on button "Save" at bounding box center [649, 419] width 52 height 22
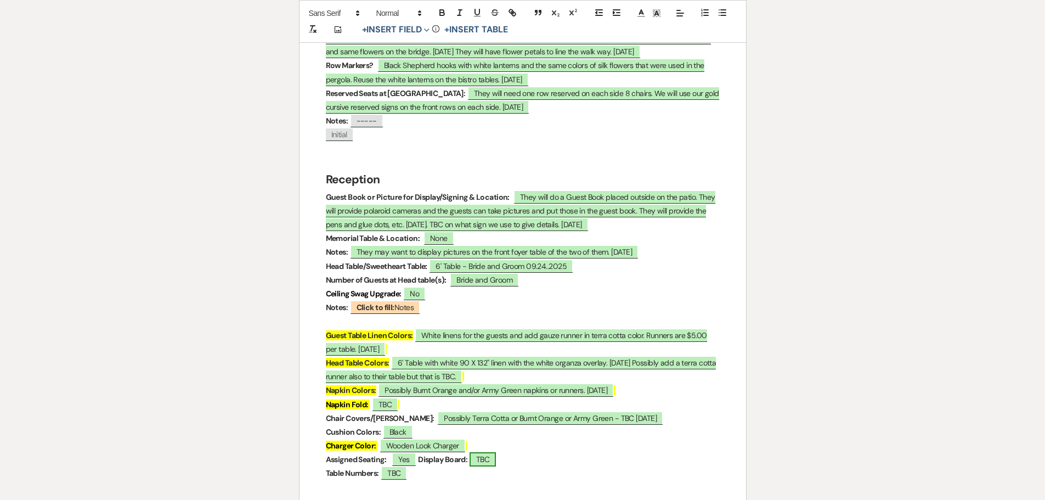
click at [483, 452] on span "TBC" at bounding box center [483, 459] width 26 height 14
select select "owner"
select select "Type"
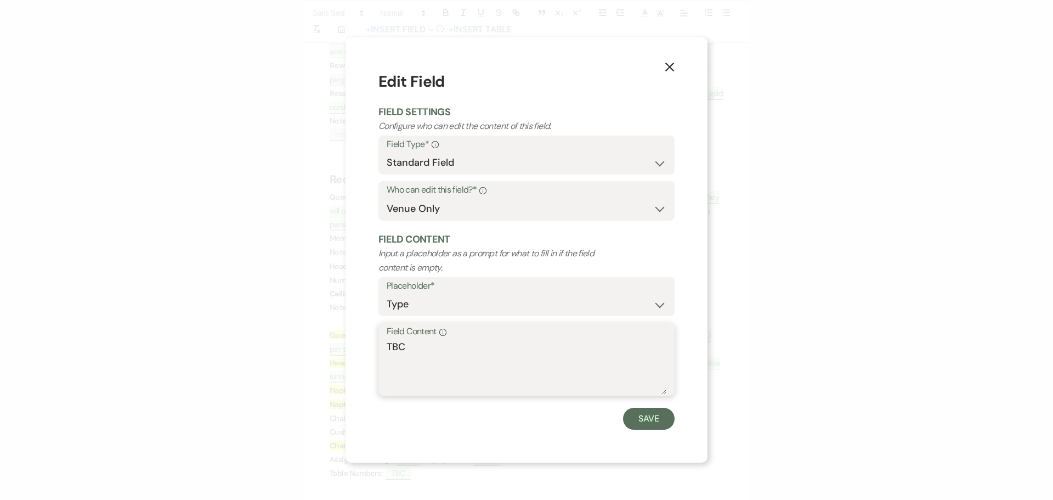
click at [414, 351] on textarea "TBC" at bounding box center [527, 367] width 280 height 55
type textarea "T"
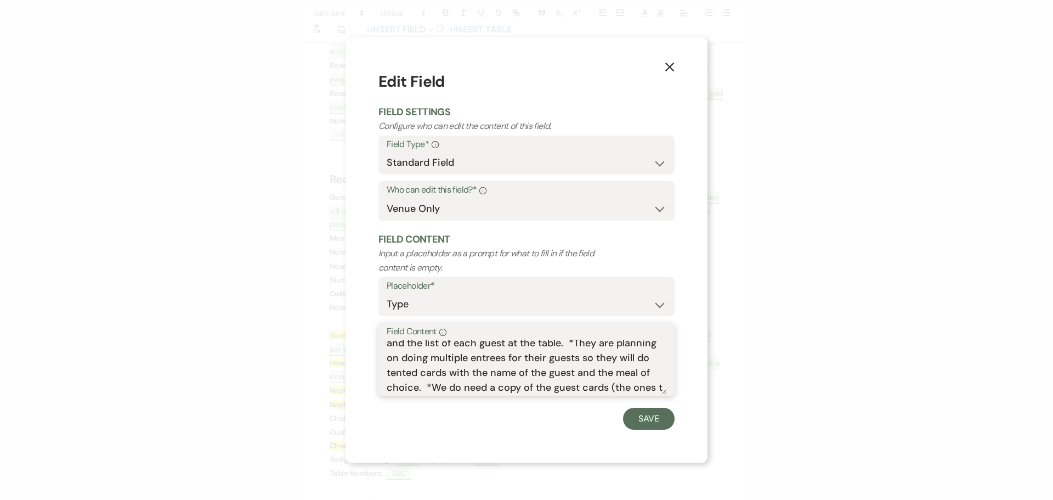
scroll to position [63, 0]
click at [520, 371] on textarea "Possibly the black silk board or the smaller wooden board with the eucalyptus a…" at bounding box center [527, 367] width 280 height 55
click at [653, 385] on textarea "Possibly the black silk board or the smaller wooden board with the eucalyptus a…" at bounding box center [527, 367] width 280 height 55
drag, startPoint x: 627, startPoint y: 369, endPoint x: 628, endPoint y: 377, distance: 8.4
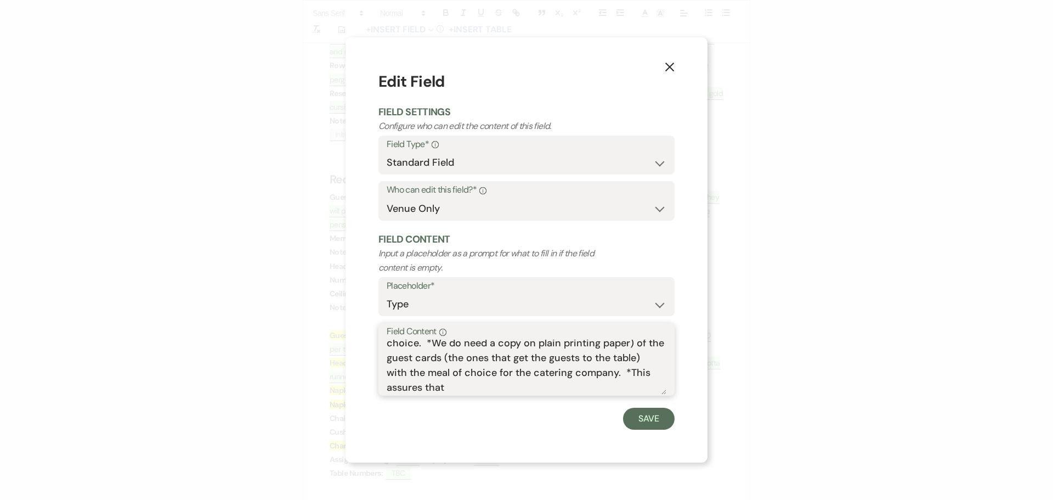
click at [628, 379] on textarea "Possibly the black silk board or the smaller wooden board with the eucalyptus a…" at bounding box center [527, 367] width 280 height 55
click at [622, 370] on textarea "Possibly the black silk board or the smaller wooden board with the eucalyptus a…" at bounding box center [527, 367] width 280 height 55
drag, startPoint x: 624, startPoint y: 370, endPoint x: 636, endPoint y: 384, distance: 18.3
click at [636, 384] on textarea "Possibly the black silk board or the smaller wooden board with the eucalyptus a…" at bounding box center [527, 367] width 280 height 55
click at [613, 375] on textarea "Possibly the black silk board or the smaller wooden board with the eucalyptus a…" at bounding box center [527, 367] width 280 height 55
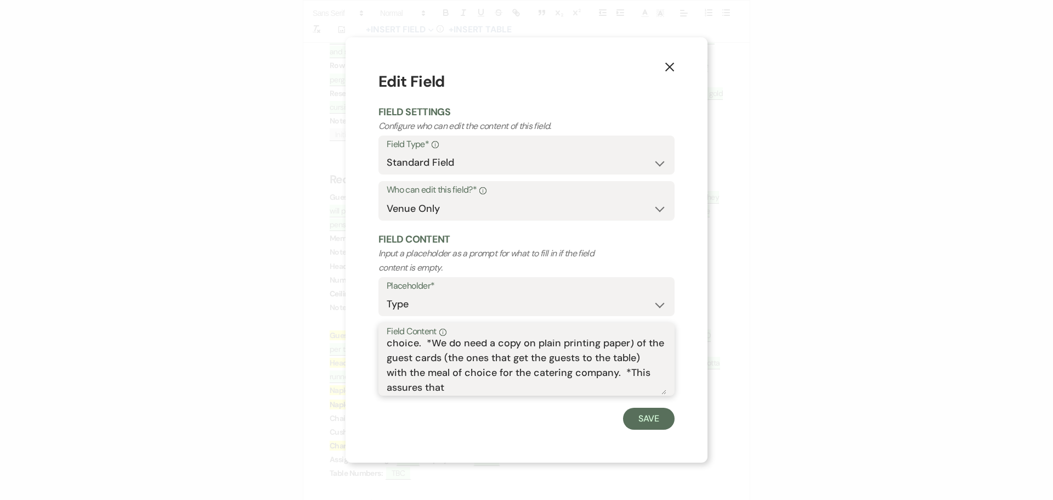
drag, startPoint x: 623, startPoint y: 371, endPoint x: 575, endPoint y: 376, distance: 48.0
click at [573, 377] on textarea "Possibly the black silk board or the smaller wooden board with the eucalyptus a…" at bounding box center [527, 367] width 280 height 55
click at [451, 387] on textarea "Possibly the black silk board or the smaller wooden board with the eucalyptus a…" at bounding box center [527, 367] width 280 height 55
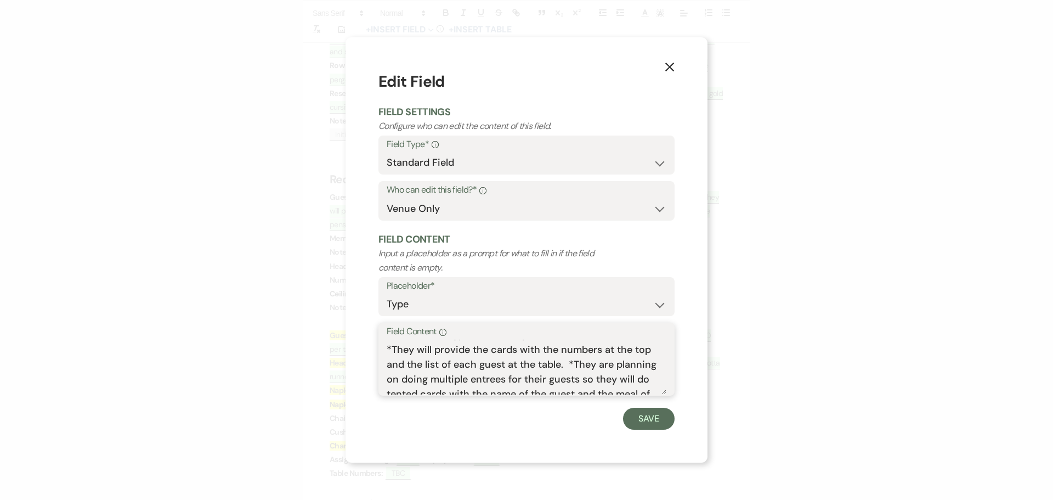
scroll to position [5, 0]
click at [407, 386] on textarea "Possibly the black silk board or the smaller wooden board with the eucalyptus a…" at bounding box center [527, 367] width 280 height 55
click at [557, 385] on textarea "Possibly the black silk board or the smaller wooden board with the eucalyptus a…" at bounding box center [527, 367] width 280 height 55
click at [581, 378] on textarea "Possibly the black silk board or the smaller wooden board with the eucalyptus a…" at bounding box center [527, 367] width 280 height 55
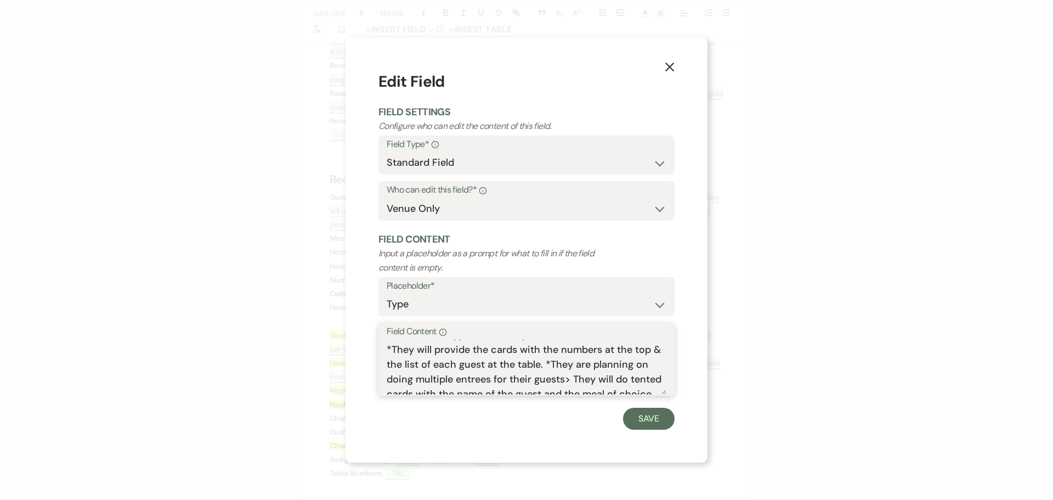
scroll to position [49, 0]
click at [598, 370] on textarea "Possibly the black silk board or the smaller wooden board with the eucalyptus a…" at bounding box center [527, 367] width 280 height 55
click at [426, 389] on textarea "Possibly the black silk board or the smaller wooden board with the eucalyptus a…" at bounding box center [527, 367] width 280 height 55
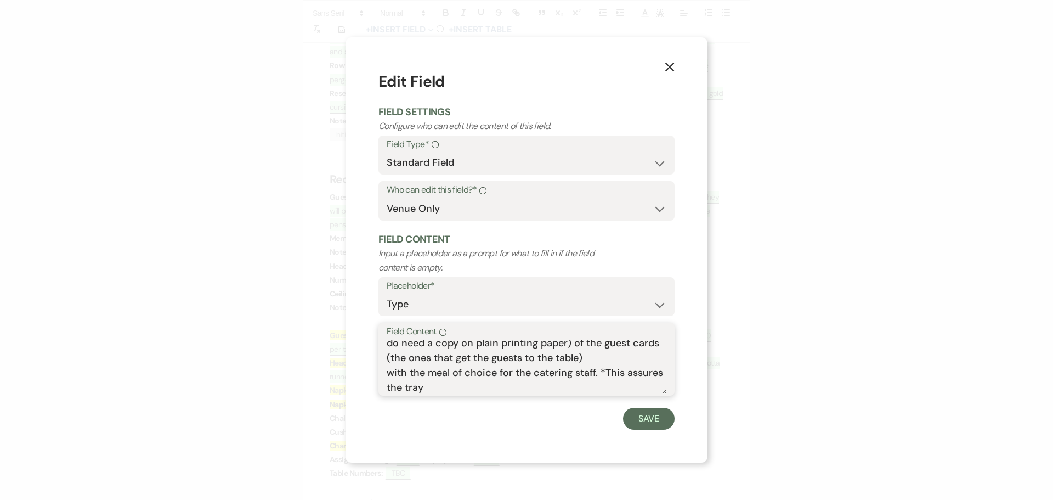
click at [467, 386] on textarea "Possibly the black silk board or the smaller wooden board with the eucalyptus a…" at bounding box center [527, 367] width 280 height 55
click at [461, 343] on textarea "Possibly the black silk board or the smaller wooden board with the eucalyptus a…" at bounding box center [527, 367] width 280 height 55
click at [505, 348] on textarea "Possibly the black silk board or the smaller wooden board with the eucalyptus a…" at bounding box center [527, 367] width 280 height 55
click at [428, 377] on textarea "Possibly the black silk board or the smaller wooden board with the eucalyptus a…" at bounding box center [527, 367] width 280 height 55
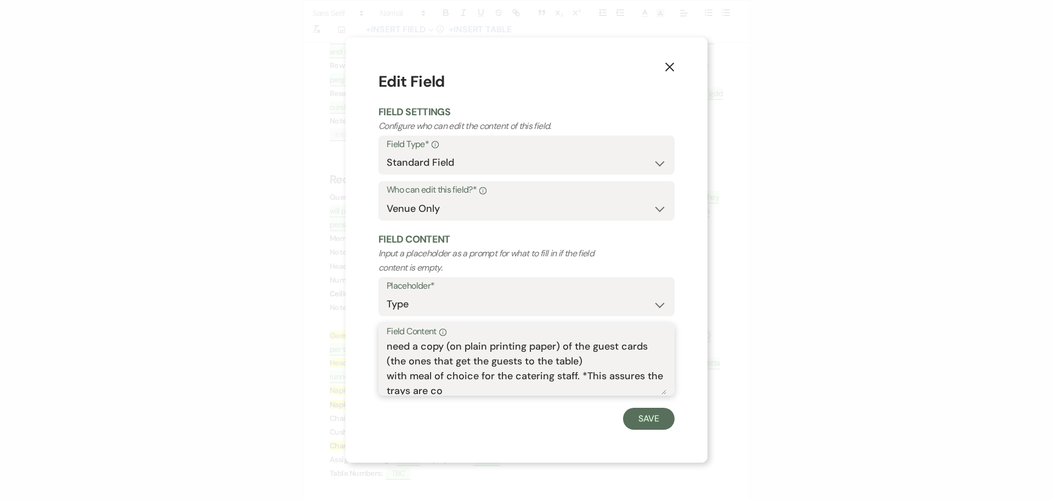
click at [576, 377] on textarea "Possibly the black silk board or the smaller wooden board with the eucalyptus a…" at bounding box center [527, 367] width 280 height 55
drag, startPoint x: 609, startPoint y: 376, endPoint x: 618, endPoint y: 387, distance: 14.5
click at [618, 387] on textarea "Possibly the black silk board or the smaller wooden board with the eucalyptus a…" at bounding box center [527, 367] width 280 height 55
type textarea "Possibly the black silk board or the smaller wooden board with the eucalyptus a…"
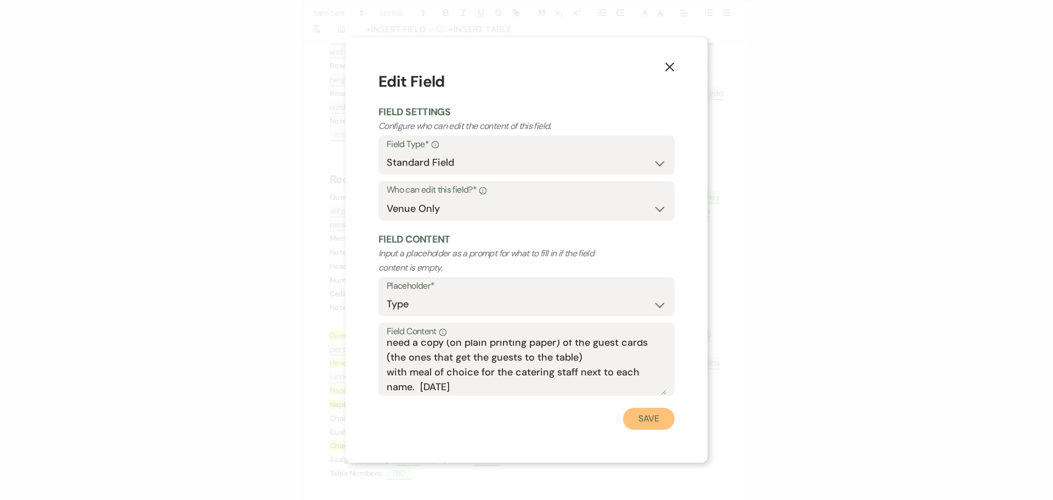
click at [648, 422] on button "Save" at bounding box center [649, 419] width 52 height 22
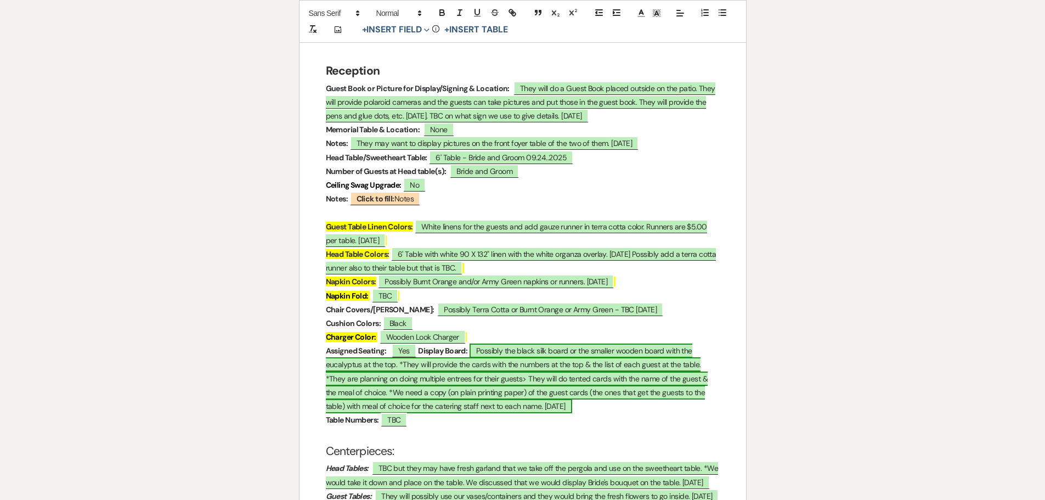
scroll to position [1701, 0]
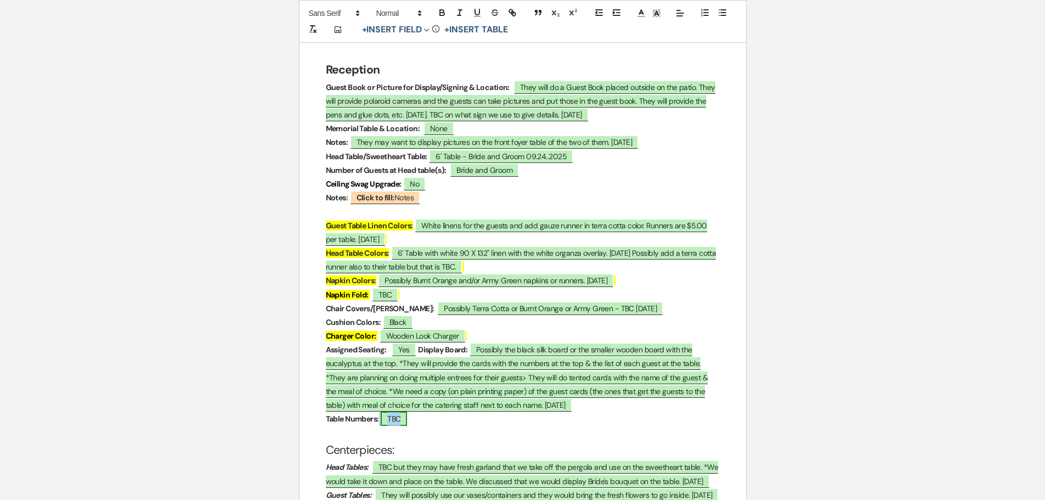
click at [396, 412] on span "TBC" at bounding box center [394, 419] width 26 height 14
select select "owner"
select select "Type"
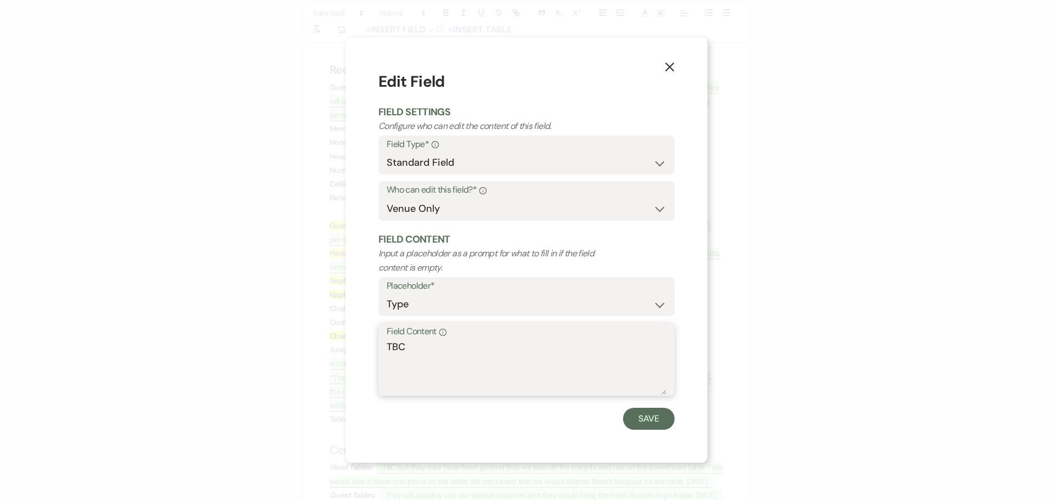
click at [417, 352] on textarea "TBC" at bounding box center [527, 367] width 280 height 55
type textarea "TBC [DATE]"
drag, startPoint x: 641, startPoint y: 418, endPoint x: 635, endPoint y: 418, distance: 6.6
click at [641, 419] on button "Save" at bounding box center [649, 419] width 52 height 22
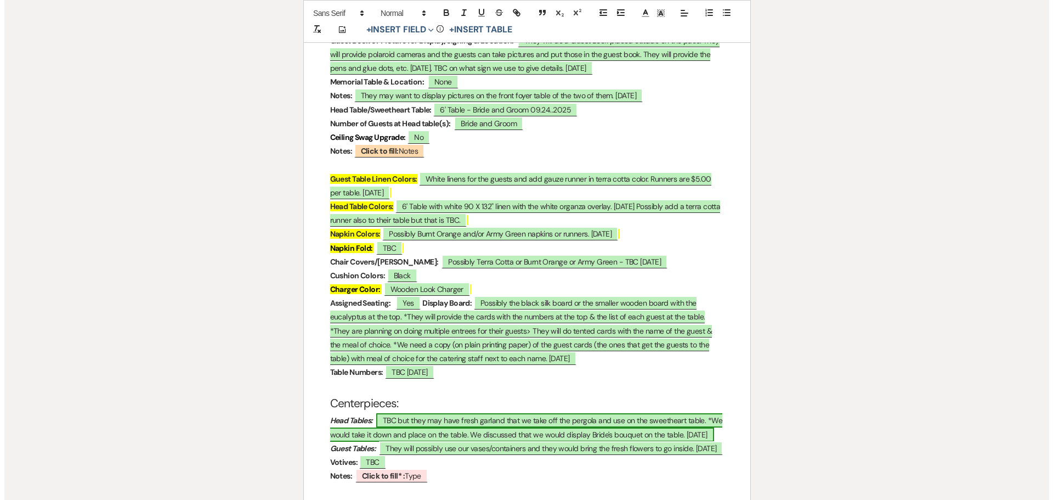
scroll to position [1811, 0]
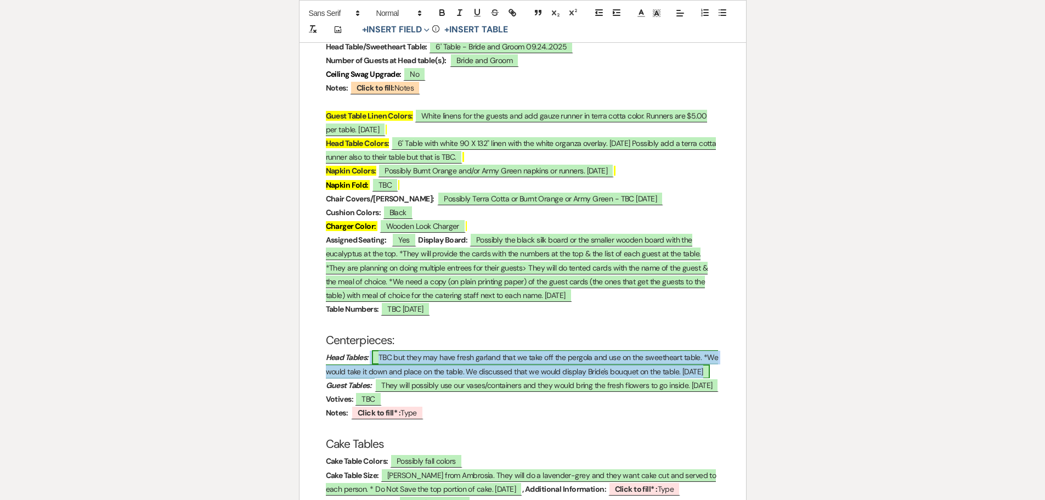
click at [700, 350] on span "TBC but they may have fresh garland that we take off the pergola and use on the…" at bounding box center [522, 364] width 393 height 28
select select "owner"
select select "Type"
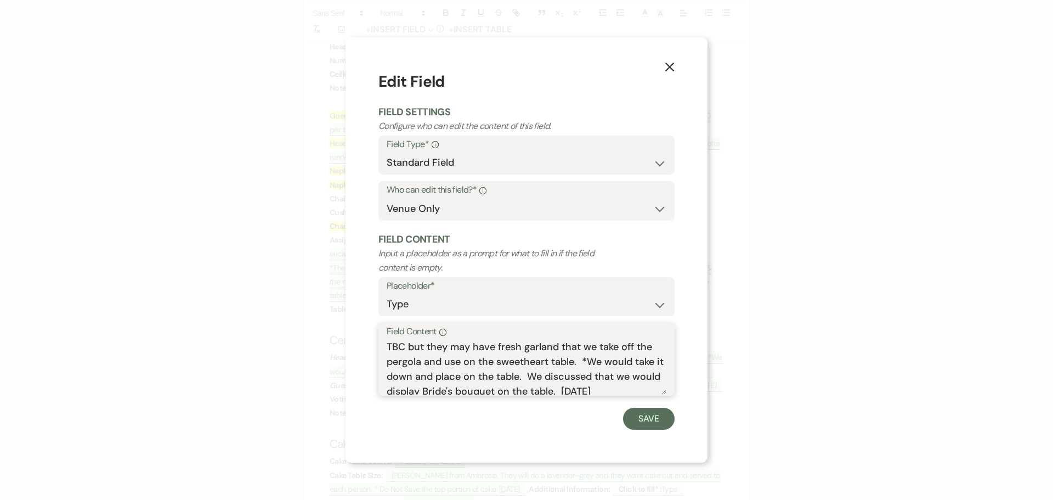
click at [620, 386] on textarea "TBC but they may have fresh garland that we take off the pergola and use on the…" at bounding box center [527, 367] width 280 height 55
type textarea "TBC but they may have fresh garland that we take off the pergola and use on the…"
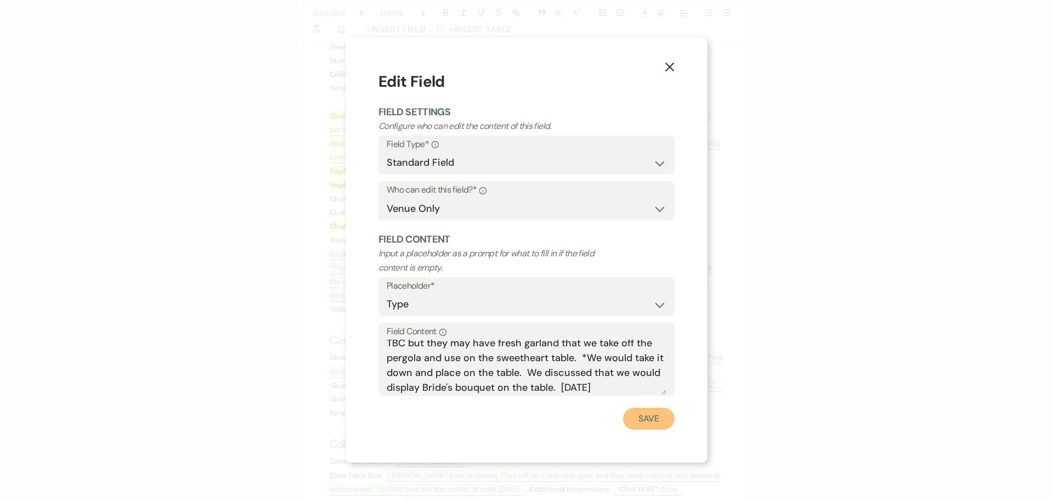
click at [656, 421] on button "Save" at bounding box center [649, 419] width 52 height 22
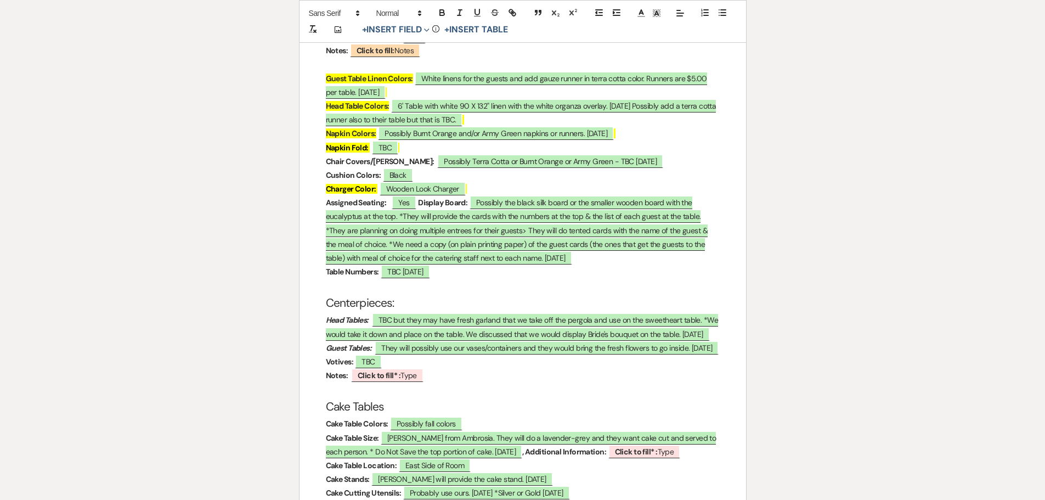
scroll to position [1866, 0]
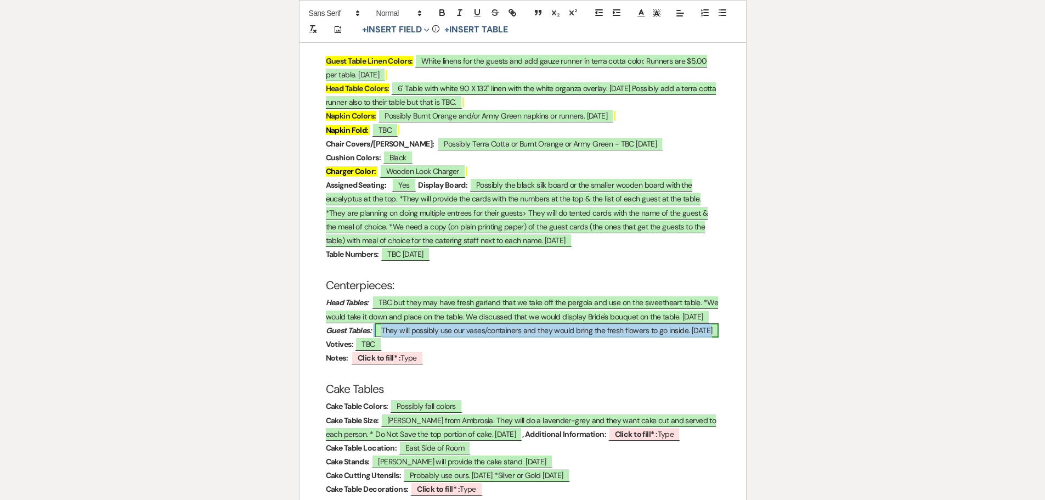
click at [375, 323] on span "They will possibly use our vases/containers and they would bring the fresh flow…" at bounding box center [547, 330] width 344 height 14
select select "owner"
select select "Type"
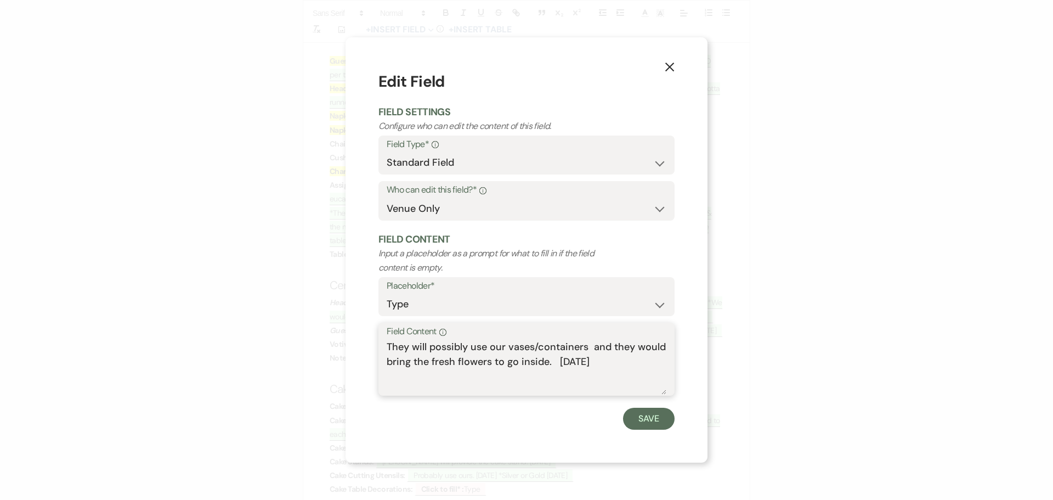
click at [585, 362] on textarea "They will possibly use our vases/containers and they would bring the fresh flow…" at bounding box center [527, 367] width 280 height 55
click at [556, 359] on textarea "They will possibly use our vases/containers and they would bring the fresh flow…" at bounding box center [527, 367] width 280 height 55
click at [623, 360] on textarea "They will possibly use our vases/containers and they would bring the fresh flow…" at bounding box center [527, 367] width 280 height 55
type textarea "They will possibly use our vases/containers and they would bring the fresh flow…"
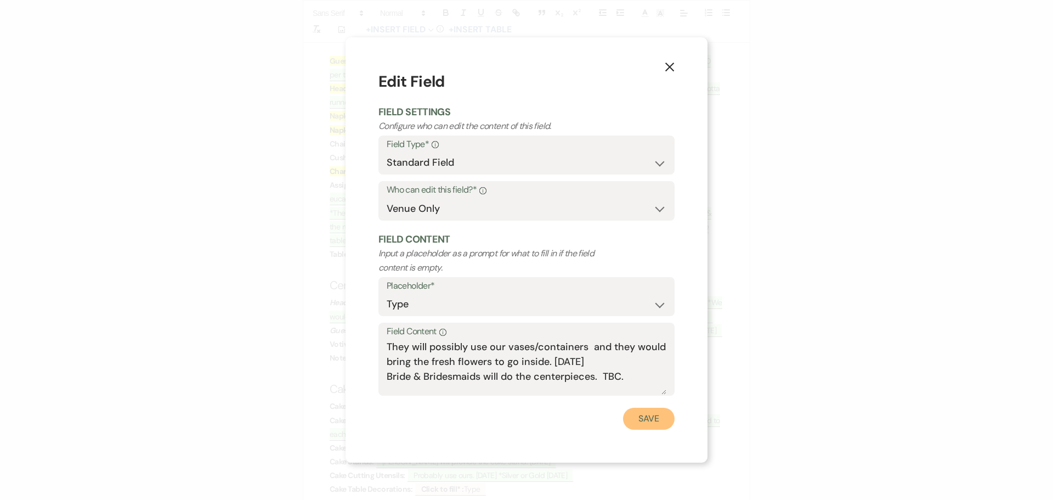
drag, startPoint x: 649, startPoint y: 418, endPoint x: 617, endPoint y: 402, distance: 35.3
click at [649, 418] on button "Save" at bounding box center [649, 419] width 52 height 22
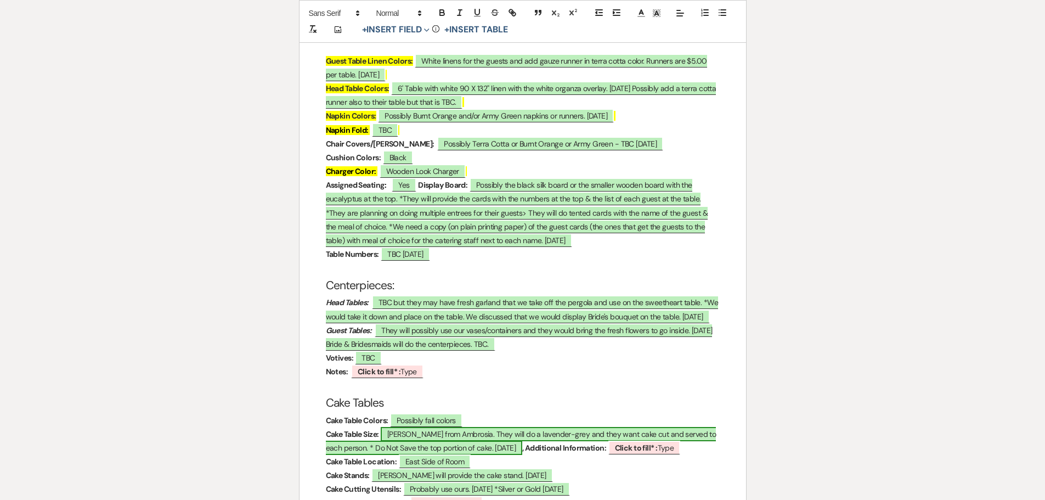
click at [497, 427] on span "[PERSON_NAME] from Ambrosia. They will do a lavender-grey and they want cake cu…" at bounding box center [521, 441] width 391 height 28
select select "owner"
select select "custom_placeholder"
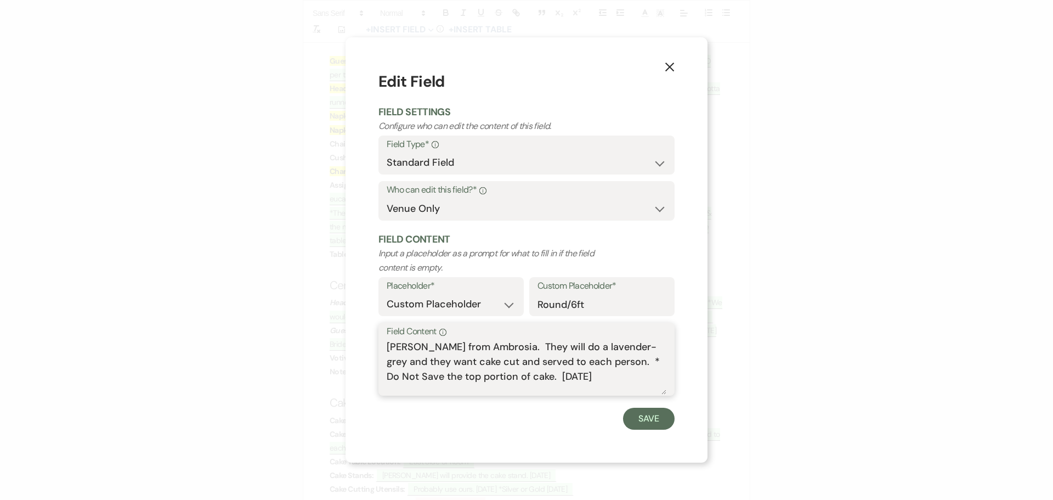
click at [553, 375] on textarea "[PERSON_NAME] from Ambrosia. They will do a lavender-grey and they want cake cu…" at bounding box center [527, 367] width 280 height 55
type textarea "[PERSON_NAME] from Ambrosia. They will do a lavender-grey and they want cake cu…"
click at [646, 414] on button "Save" at bounding box center [649, 419] width 52 height 22
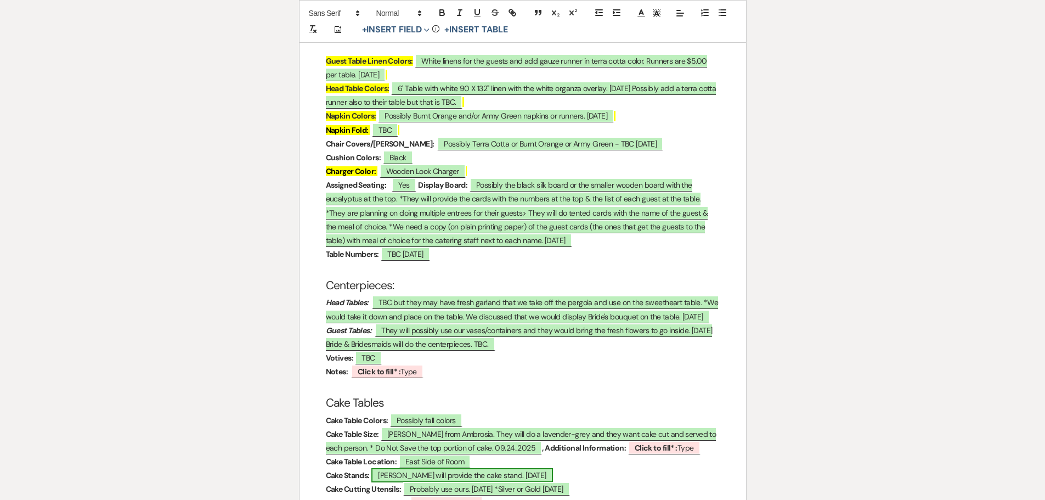
click at [458, 468] on span "[PERSON_NAME] will provide the cake stand. [DATE]" at bounding box center [462, 475] width 182 height 14
select select "owner"
select select "Type"
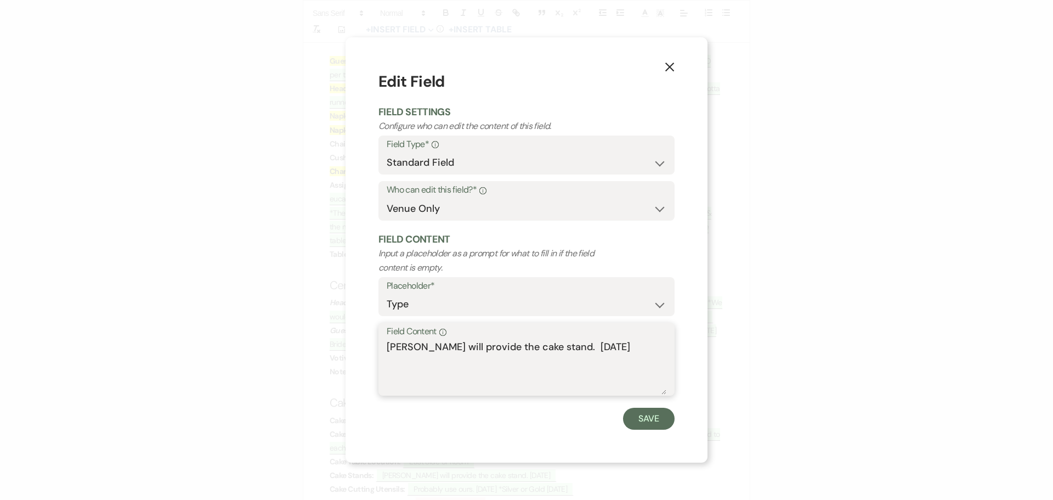
click at [545, 343] on textarea "[PERSON_NAME] will provide the cake stand. [DATE]" at bounding box center [527, 367] width 280 height 55
click at [606, 347] on textarea "[PERSON_NAME] will provide the cake stand. TBC [DATE]" at bounding box center [527, 367] width 280 height 55
type textarea "[PERSON_NAME] will provide the cake stand. TBC [DATE]"
click at [642, 416] on button "Save" at bounding box center [649, 419] width 52 height 22
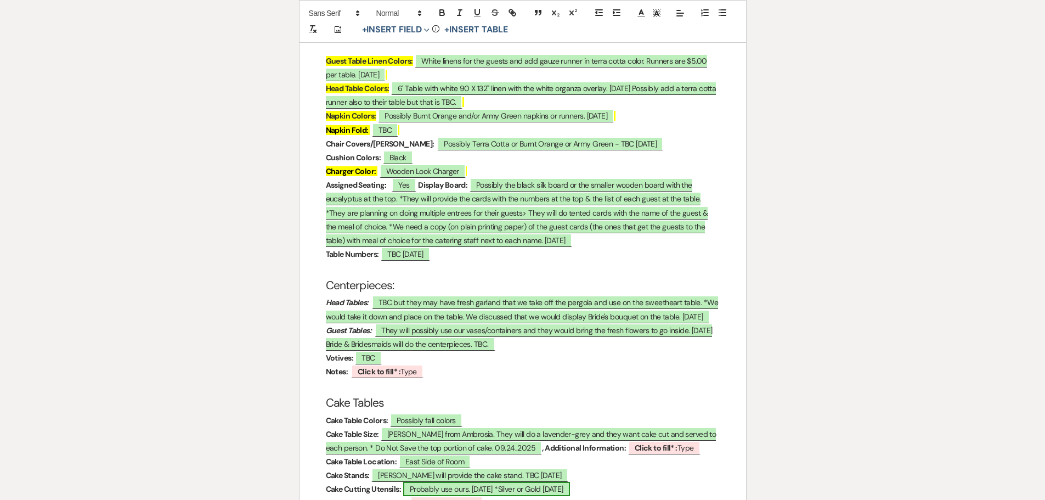
click at [446, 482] on span "Probably use ours. [DATE] *Silver or Gold [DATE]" at bounding box center [486, 489] width 167 height 14
select select "owner"
select select "Type"
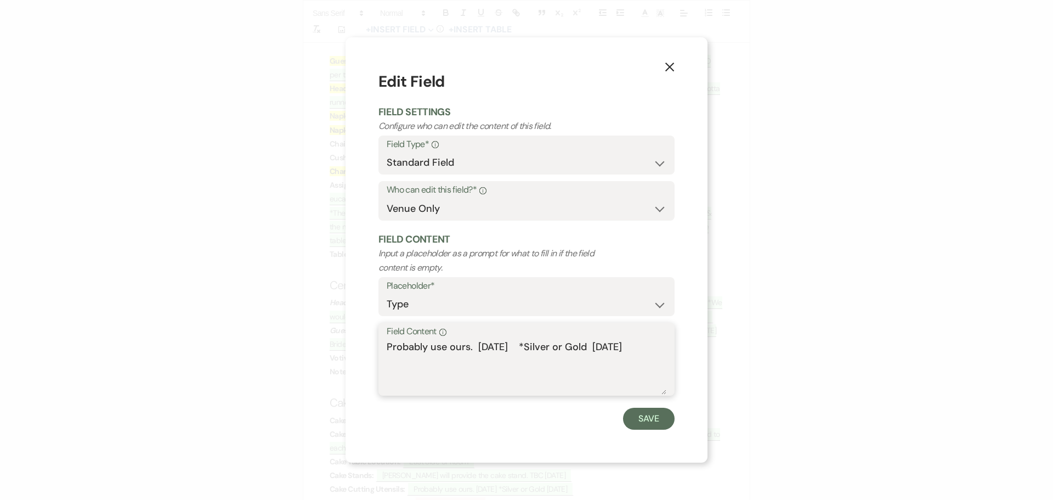
drag, startPoint x: 582, startPoint y: 344, endPoint x: 480, endPoint y: 351, distance: 101.7
click at [480, 351] on textarea "Probably use ours. [DATE] *Silver or Gold [DATE]" at bounding box center [527, 367] width 280 height 55
click at [532, 346] on textarea "Probably use ours. Gold [DATE]" at bounding box center [527, 367] width 280 height 55
type textarea "Probably use ours. Gold [DATE]"
click at [643, 414] on button "Save" at bounding box center [649, 419] width 52 height 22
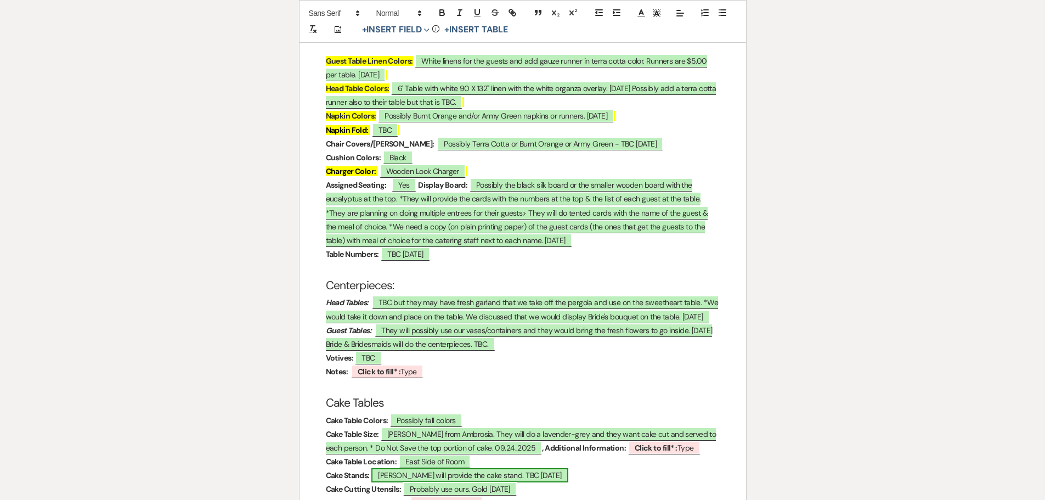
click at [515, 468] on span "[PERSON_NAME] will provide the cake stand. TBC [DATE]" at bounding box center [469, 475] width 196 height 14
select select "owner"
select select "Type"
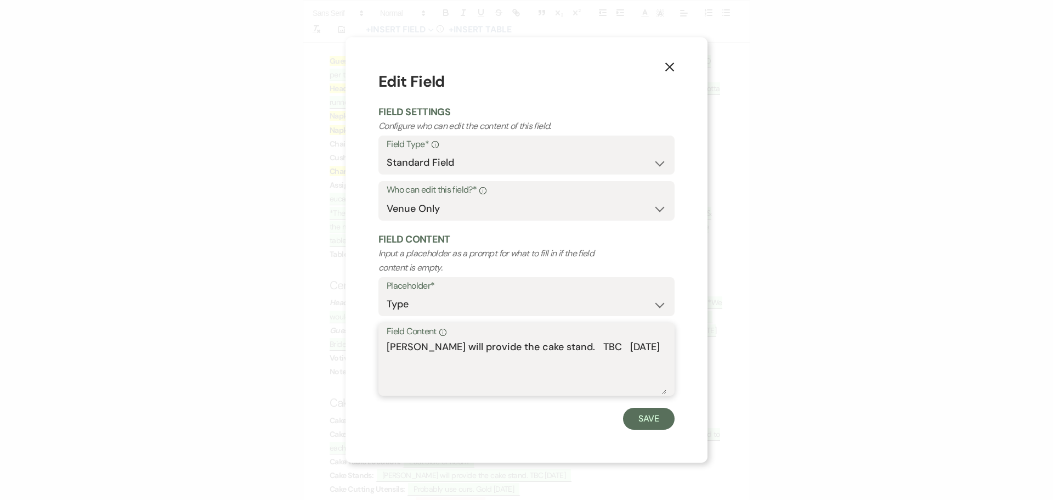
click at [601, 345] on textarea "[PERSON_NAME] will provide the cake stand. TBC [DATE]" at bounding box center [527, 367] width 280 height 55
click at [544, 349] on textarea "[PERSON_NAME] will provide the cake stand. TBC [DATE]" at bounding box center [527, 367] width 280 height 55
drag, startPoint x: 585, startPoint y: 346, endPoint x: 384, endPoint y: 356, distance: 201.6
click at [384, 356] on div "Field Content Info [PERSON_NAME] will provide the cake stand pro TBC [DATE]" at bounding box center [527, 359] width 296 height 73
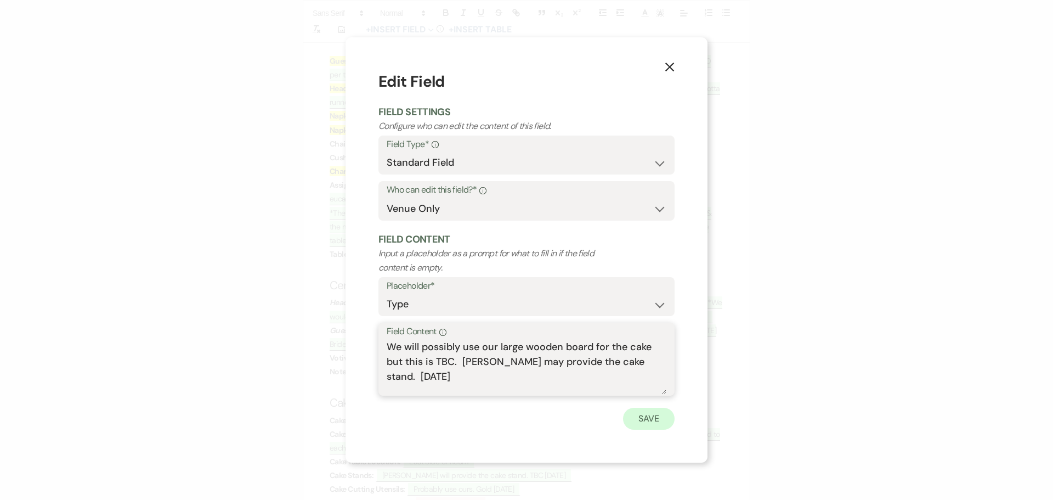
type textarea "We will possibly use our large wooden board for the cake but this is TBC. [PERS…"
click at [652, 416] on button "Save" at bounding box center [649, 419] width 52 height 22
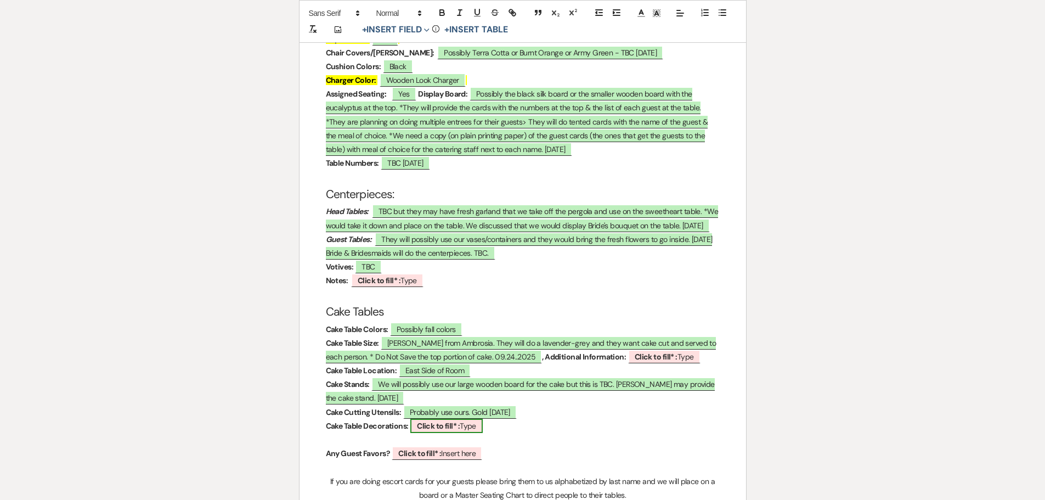
scroll to position [1975, 0]
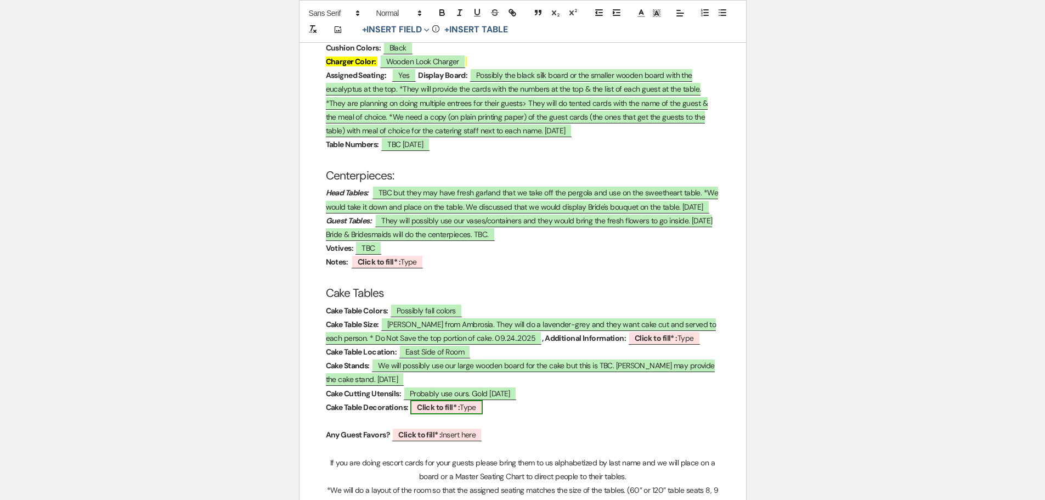
click at [442, 402] on b "Click to fill* :" at bounding box center [438, 407] width 43 height 10
select select "owner"
select select "Type"
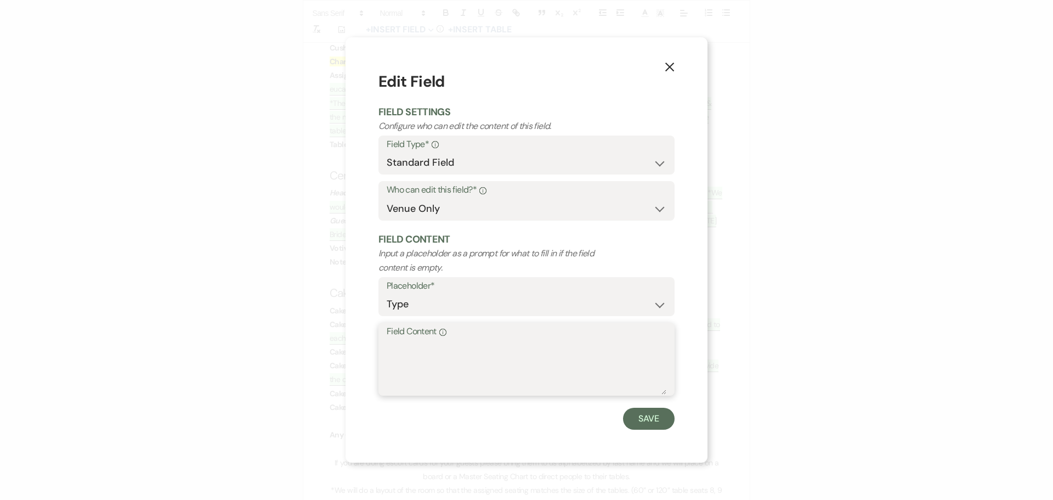
click at [422, 342] on textarea "Field Content Info" at bounding box center [527, 367] width 280 height 55
type textarea "TBC"
click at [656, 412] on button "Save" at bounding box center [649, 419] width 52 height 22
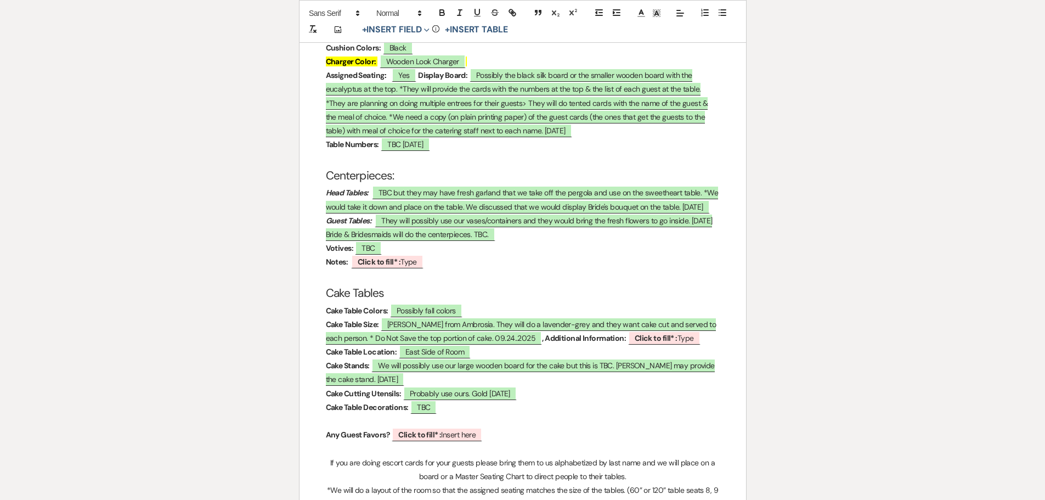
scroll to position [2030, 0]
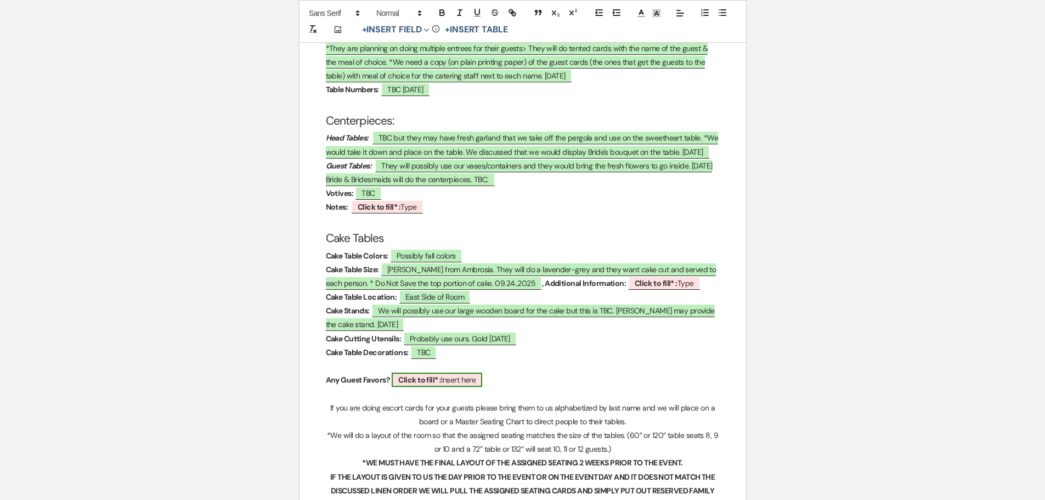
click at [407, 375] on b "Click to fill* :" at bounding box center [419, 380] width 43 height 10
select select "owner"
select select "custom_placeholder"
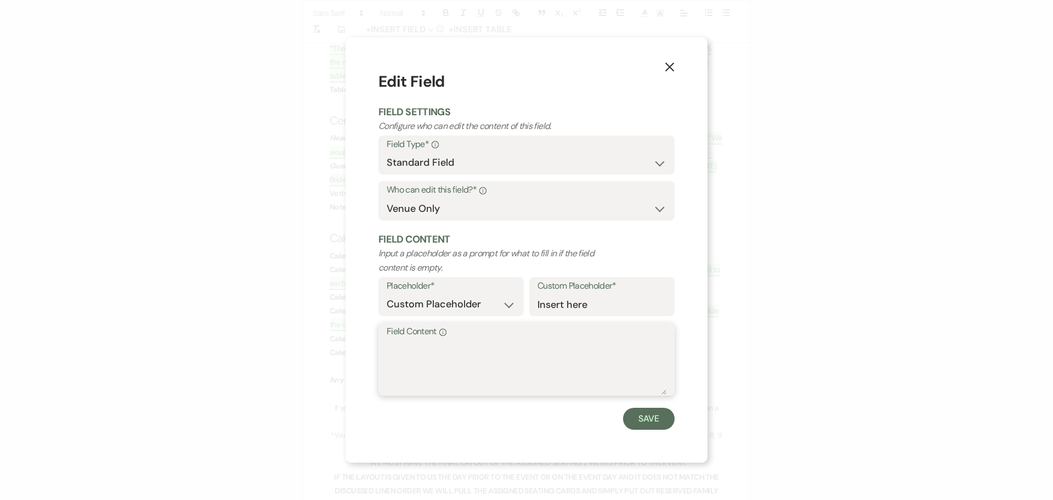
click at [408, 357] on textarea "Field Content Info" at bounding box center [527, 367] width 280 height 55
type textarea "TBC"
click at [650, 416] on button "Save" at bounding box center [649, 419] width 52 height 22
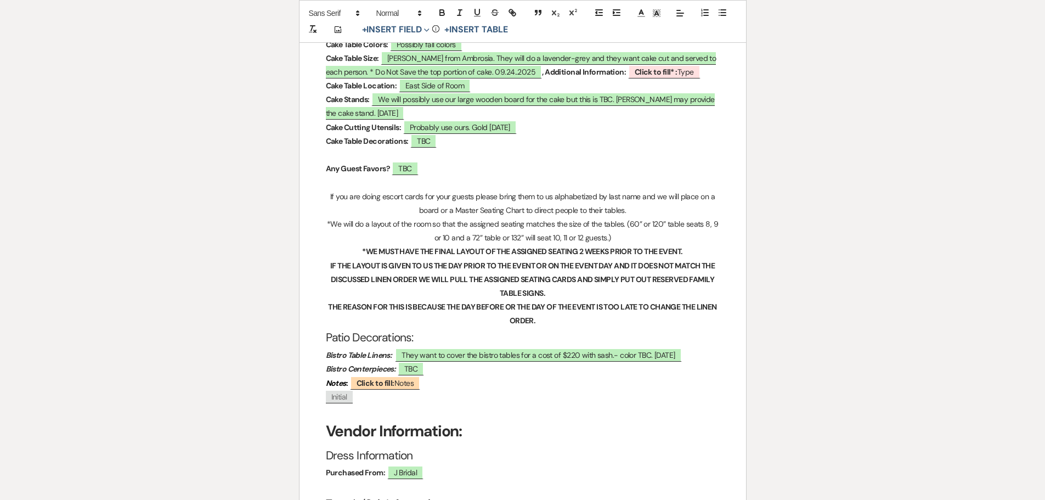
scroll to position [2250, 0]
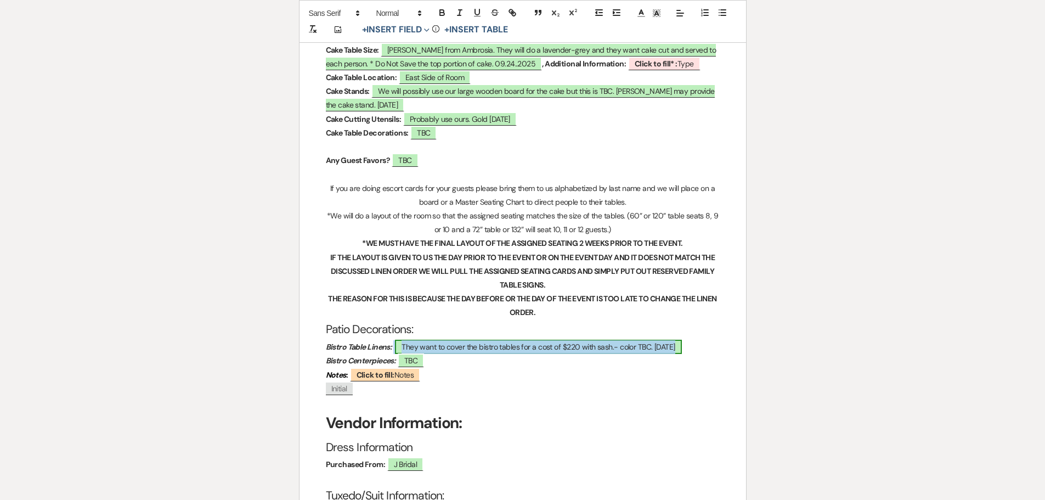
click at [660, 340] on span "They want to cover the bistro tables for a cost of $220 with sash.- color TBC. …" at bounding box center [538, 347] width 286 height 14
select select "owner"
select select "custom_placeholder"
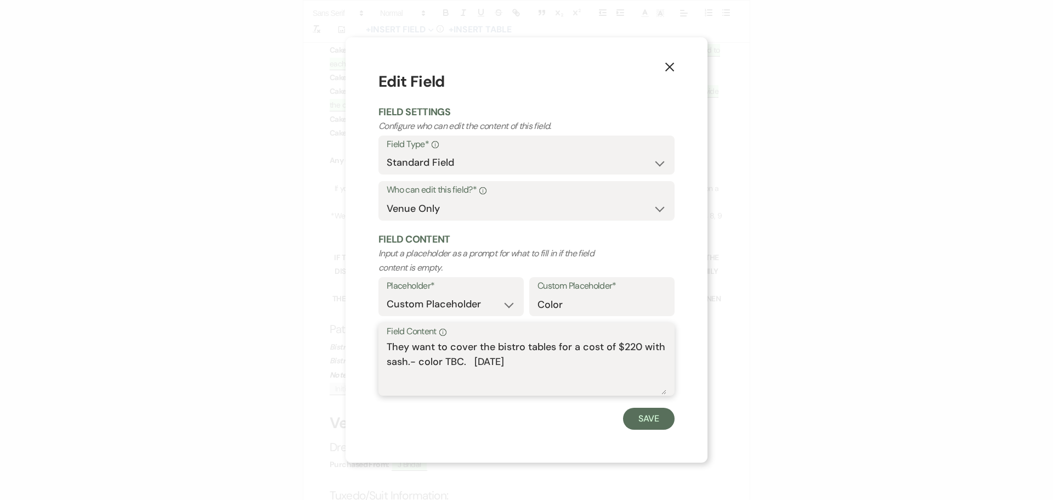
click at [502, 361] on textarea "They want to cover the bistro tables for a cost of $220 with sash.- color TBC. …" at bounding box center [527, 367] width 280 height 55
type textarea "They want to cover the bistro tables for a cost of $220 with sash.- color TBC. …"
drag, startPoint x: 650, startPoint y: 415, endPoint x: 643, endPoint y: 415, distance: 6.6
click at [649, 416] on button "Save" at bounding box center [649, 419] width 52 height 22
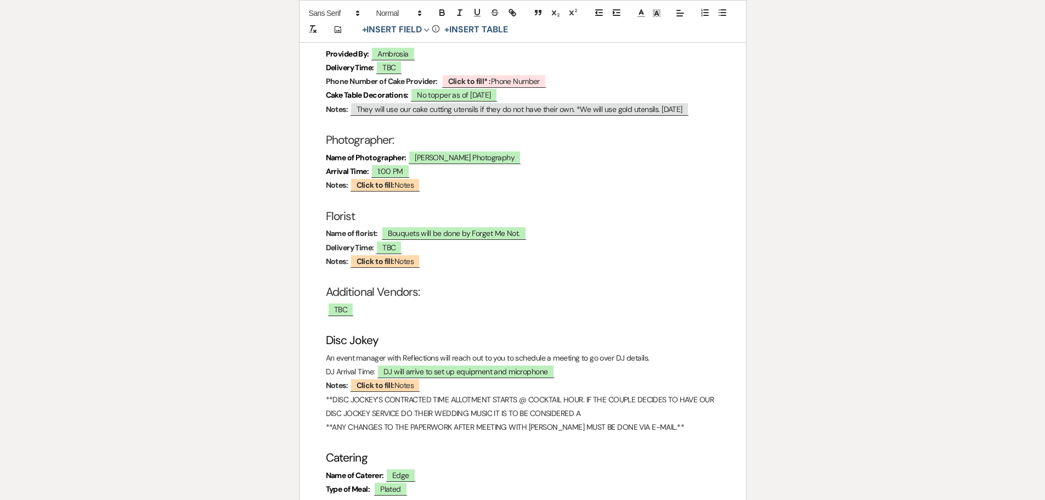
scroll to position [2853, 0]
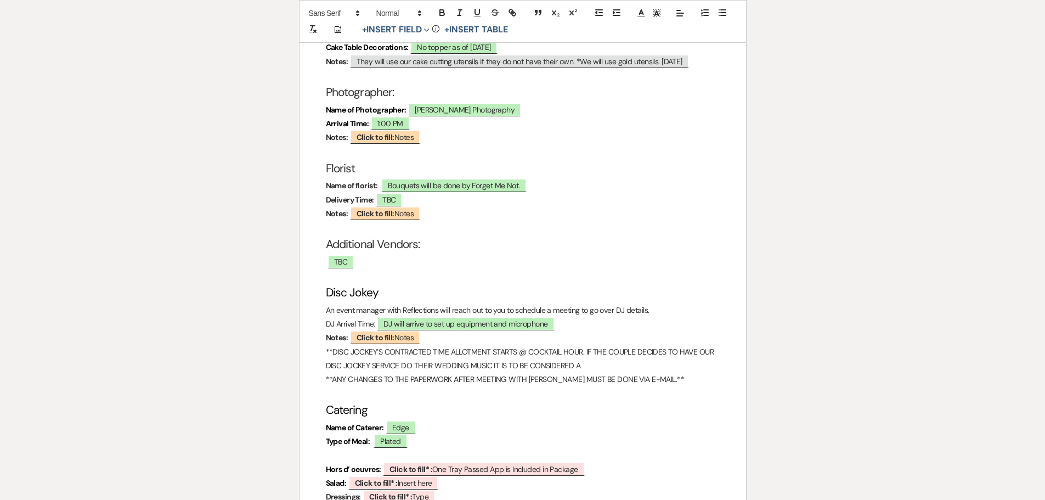
click at [457, 331] on p "Notes: ﻿ Click to fill: Notes ﻿" at bounding box center [523, 338] width 394 height 14
click at [457, 317] on span "DJ will arrive to set up equipment and microphone" at bounding box center [466, 324] width 178 height 14
select select "owner"
select select "Time"
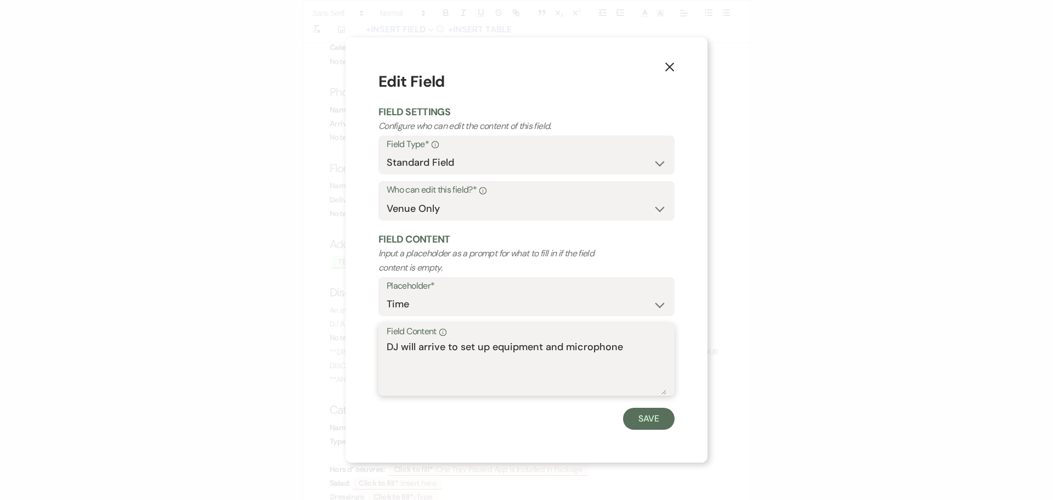
click at [487, 346] on textarea "DJ will arrive to set up equipment and microphone" at bounding box center [527, 367] width 280 height 55
click at [492, 347] on textarea "DJ will arrive to set up approx. one hour prior to the ceremony equipment and m…" at bounding box center [527, 367] width 280 height 55
click at [645, 345] on textarea "DJ will arrive approx. one hour prior to the ceremony equipment and microphone" at bounding box center [527, 367] width 280 height 55
click at [548, 362] on textarea "DJ will arrive approx. one hour prior to the ceremony to set up equipment and m…" at bounding box center [527, 367] width 280 height 55
type textarea "DJ will arrive approx. one hour prior to the ceremony to set up equipment and m…"
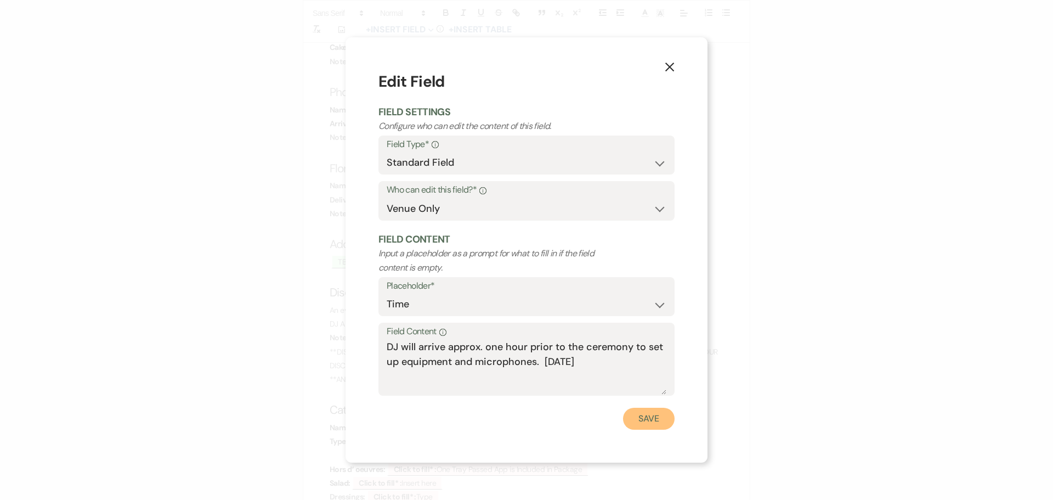
click at [639, 419] on button "Save" at bounding box center [649, 419] width 52 height 22
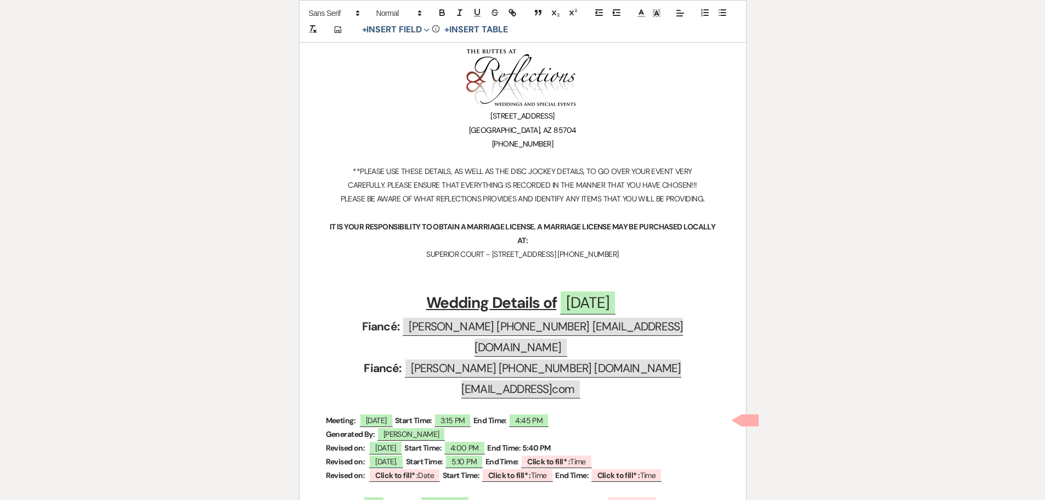
scroll to position [0, 0]
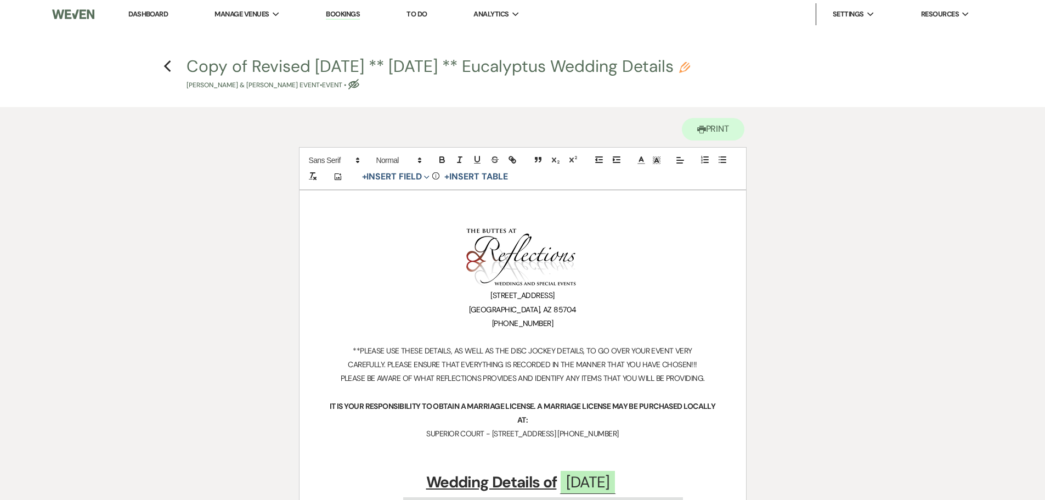
click at [373, 64] on button "Copy of Revised [DATE] ** [DATE] ** Eucalyptus Wedding Details Pencil [PERSON_N…" at bounding box center [439, 74] width 504 height 32
select select "63"
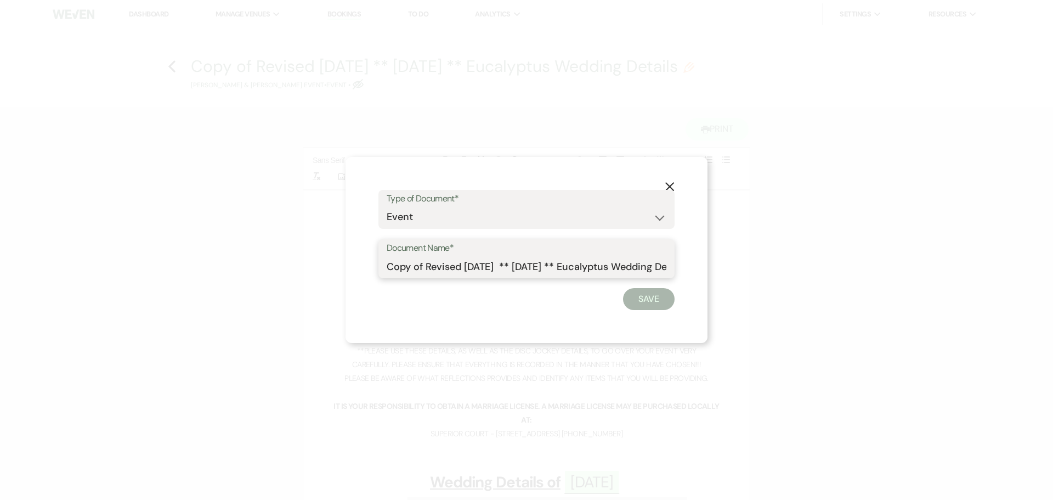
drag, startPoint x: 520, startPoint y: 265, endPoint x: 467, endPoint y: 268, distance: 52.2
click at [467, 268] on input "Copy of Revised [DATE] ** [DATE] ** Eucalyptus Wedding Details" at bounding box center [527, 266] width 280 height 21
drag, startPoint x: 513, startPoint y: 264, endPoint x: 461, endPoint y: 265, distance: 51.6
click at [461, 265] on input "Copy of Revised04.22.2025 ** [DATE] ** Eucalyptus Wedding Details" at bounding box center [527, 266] width 280 height 21
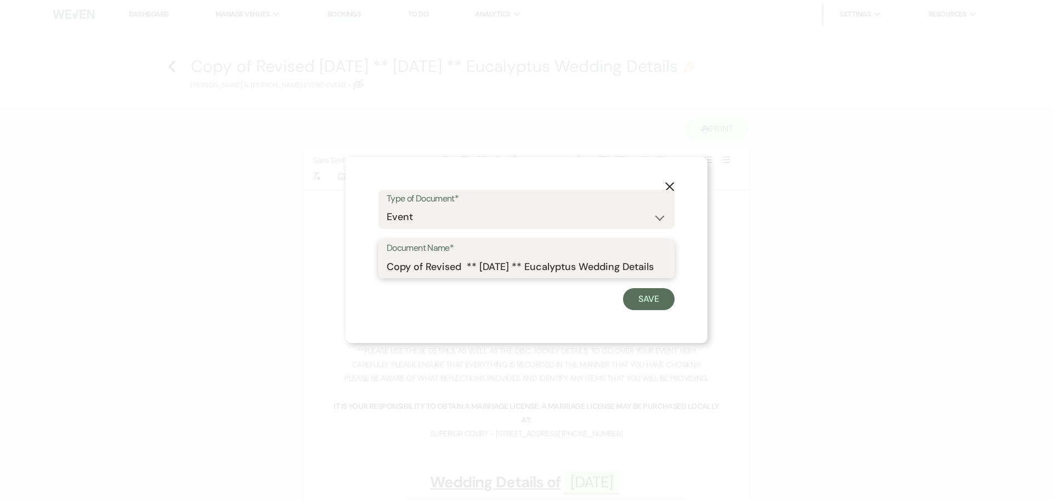
click at [387, 267] on input "Copy of Revised ** [DATE] ** Eucalyptus Wedding Details" at bounding box center [527, 266] width 280 height 21
click at [471, 267] on input "[DATE] Copy of Revised ** [DATE] ** Eucalyptus Wedding Details" at bounding box center [527, 266] width 280 height 21
type input "[DATE] Revised ** [DATE] ** Eucalyptus Wedding Details"
click at [651, 299] on button "Save" at bounding box center [649, 299] width 52 height 22
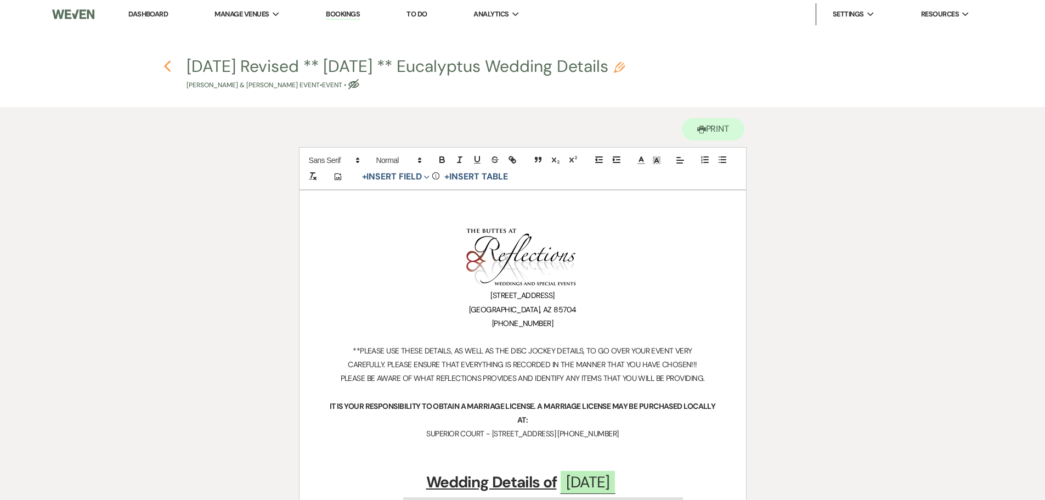
click at [165, 66] on use "button" at bounding box center [167, 66] width 7 height 12
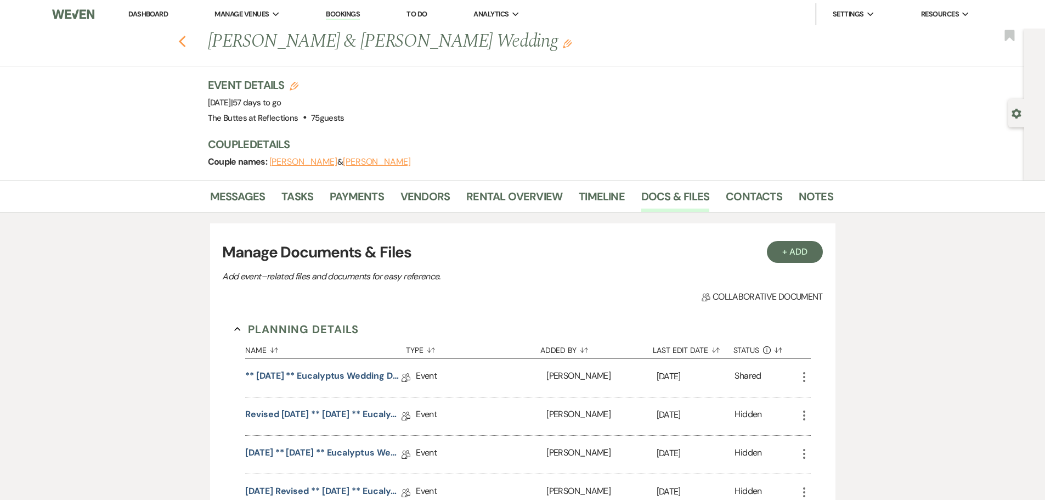
click at [185, 40] on use "button" at bounding box center [181, 42] width 7 height 12
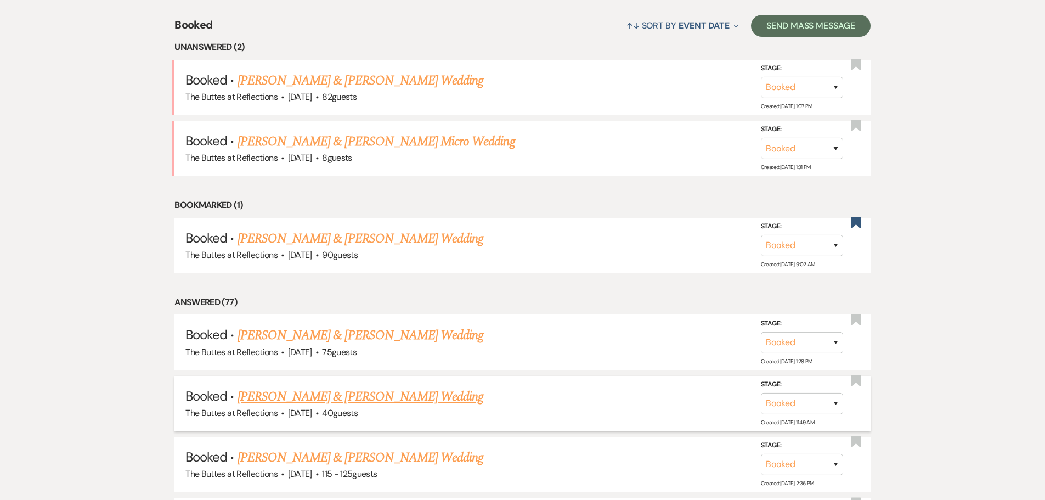
scroll to position [188, 0]
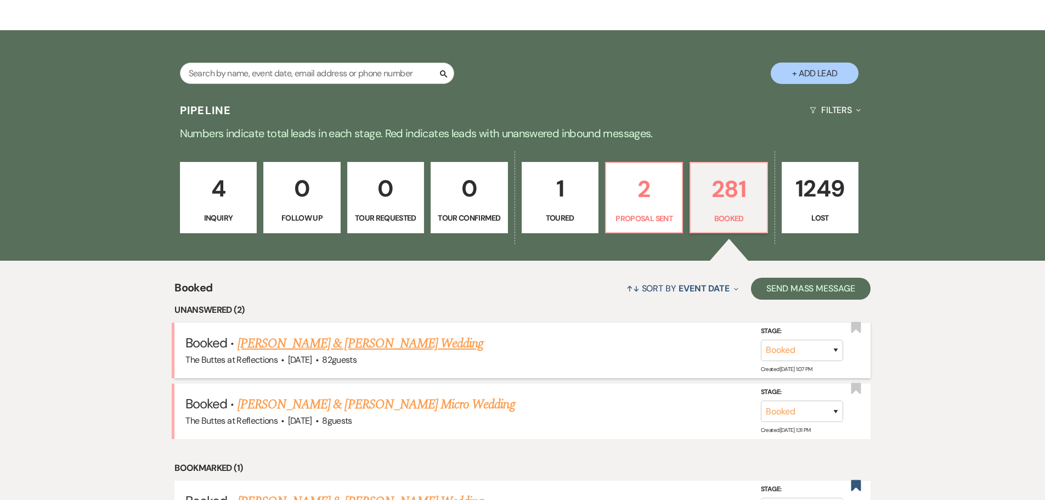
click at [314, 342] on link "[PERSON_NAME] & [PERSON_NAME] Wedding" at bounding box center [361, 344] width 246 height 20
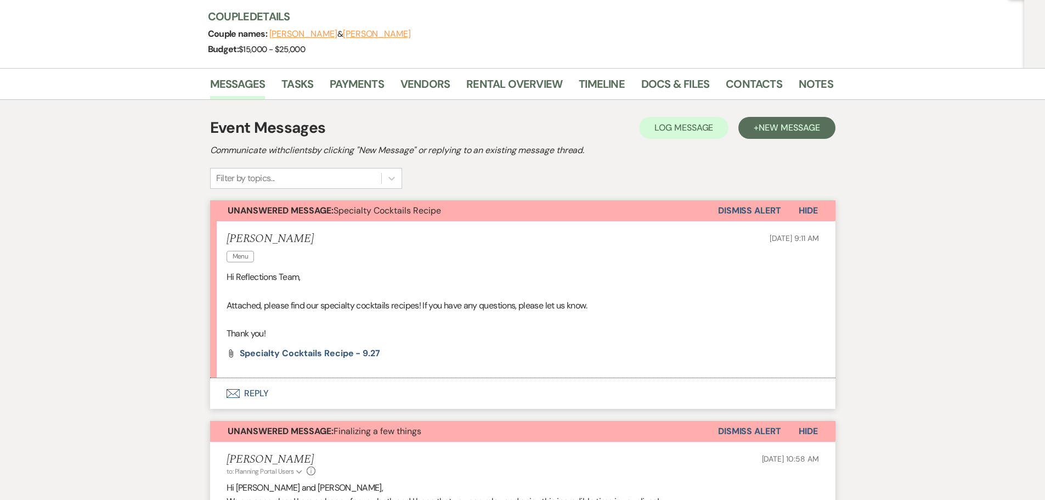
scroll to position [165, 0]
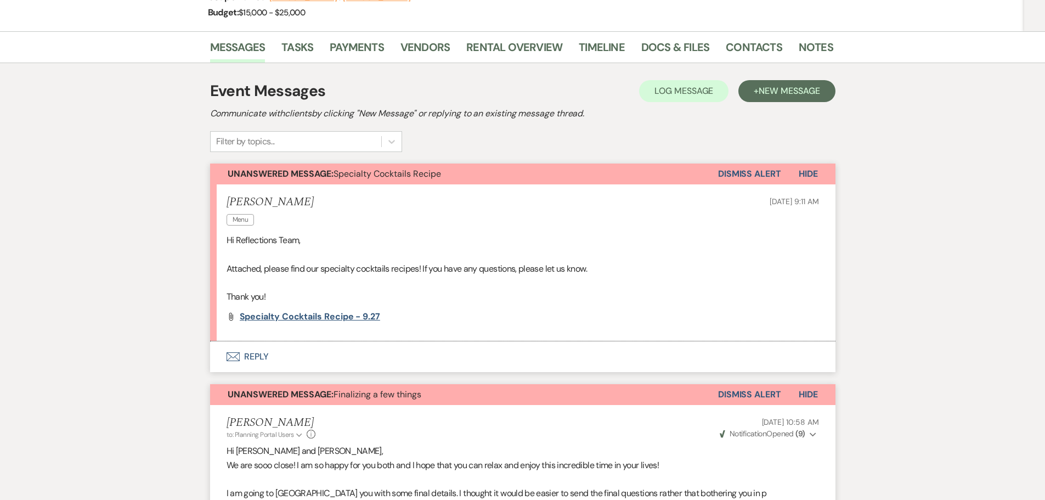
click at [292, 317] on span "Specialty Cocktails Recipe - 9.27" at bounding box center [310, 317] width 140 height 12
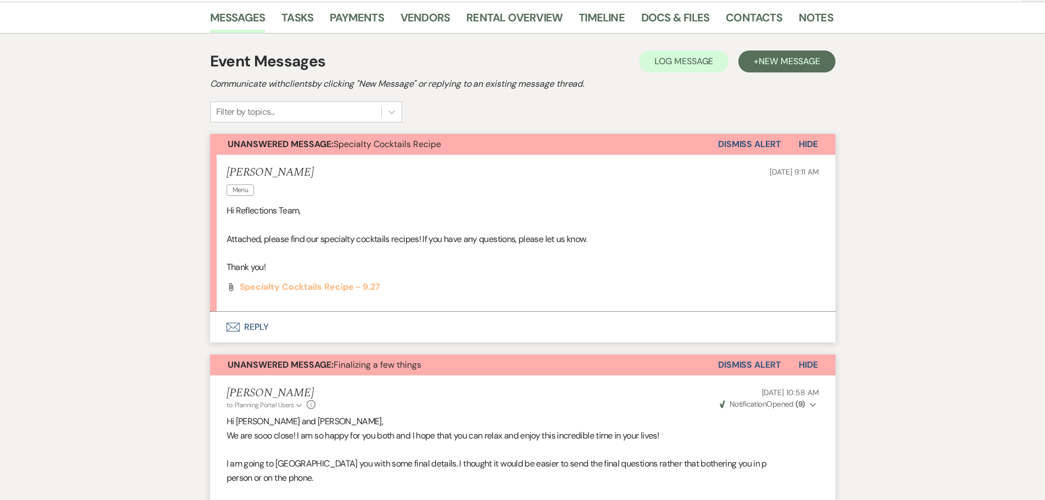
scroll to position [219, 0]
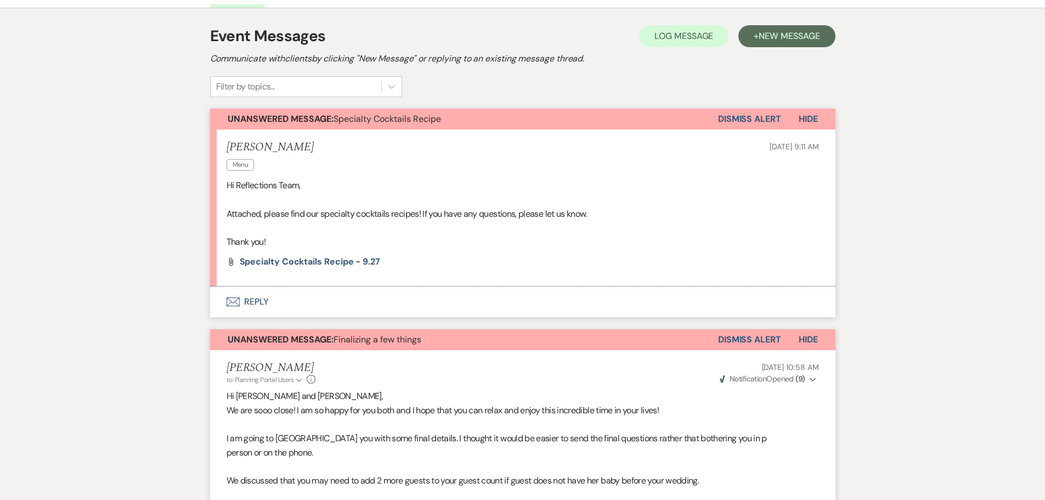
click at [232, 298] on use "button" at bounding box center [232, 301] width 13 height 9
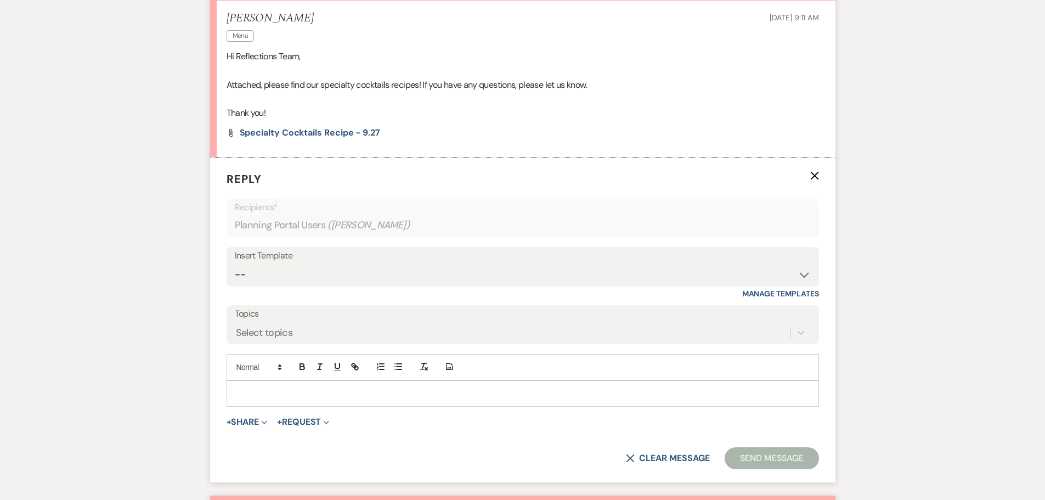
scroll to position [390, 0]
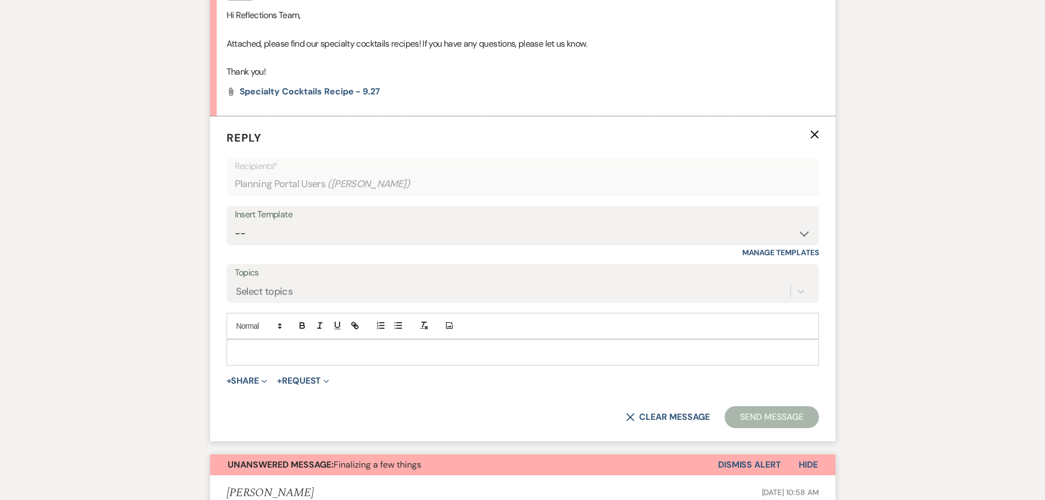
click at [244, 348] on p at bounding box center [522, 352] width 575 height 12
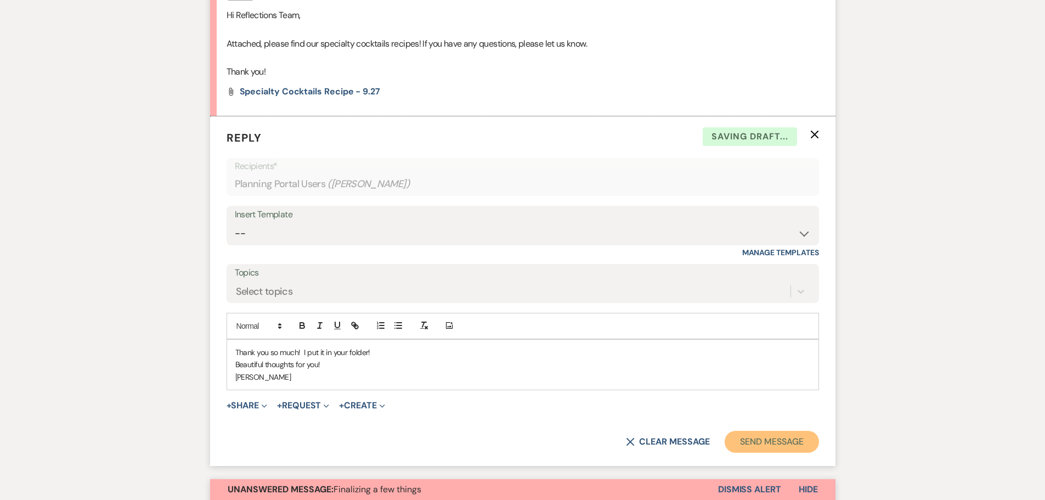
click at [765, 442] on button "Send Message" at bounding box center [772, 442] width 94 height 22
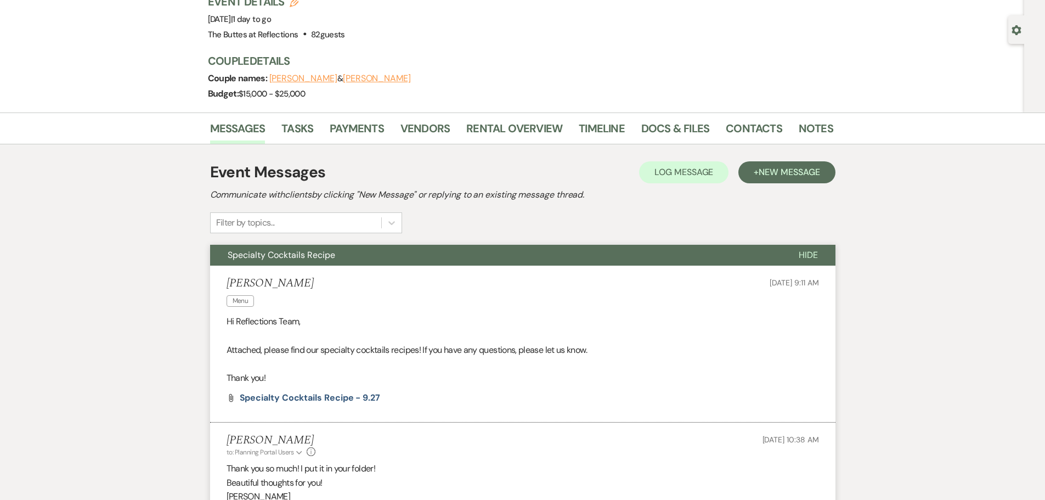
scroll to position [5, 0]
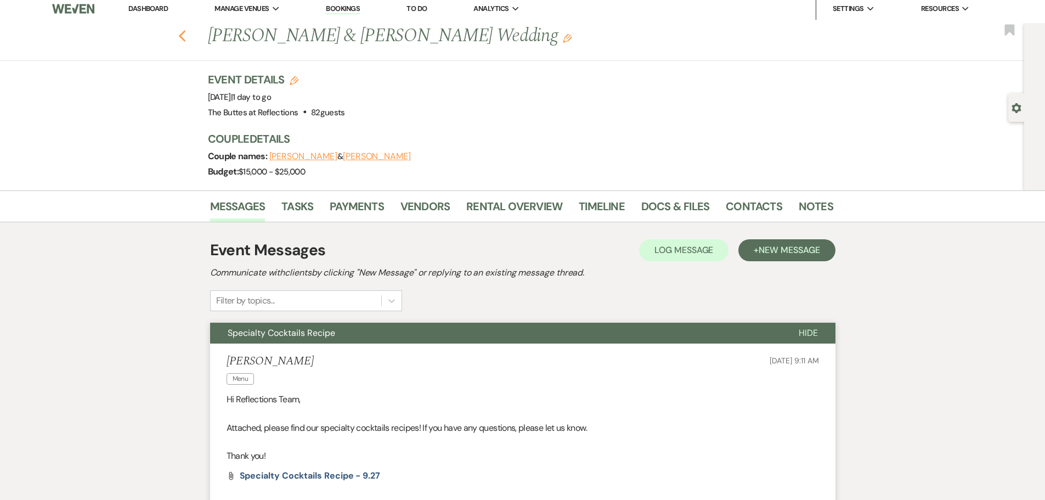
click at [184, 35] on use "button" at bounding box center [181, 36] width 7 height 12
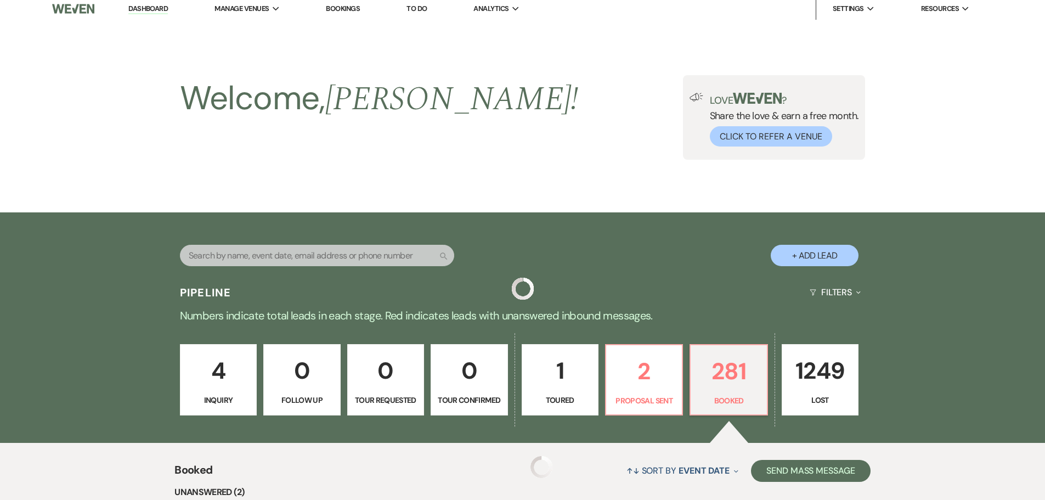
scroll to position [188, 0]
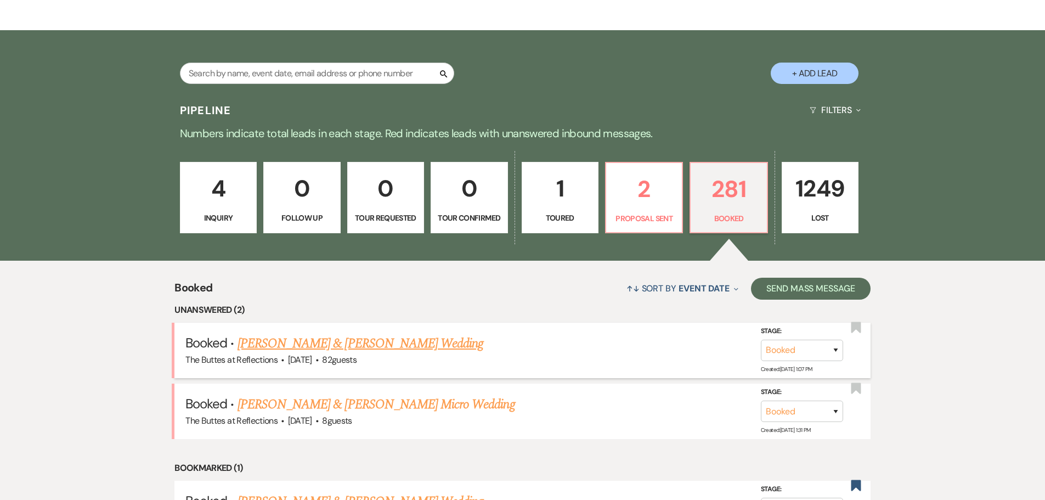
click at [317, 345] on link "[PERSON_NAME] & [PERSON_NAME] Wedding" at bounding box center [361, 344] width 246 height 20
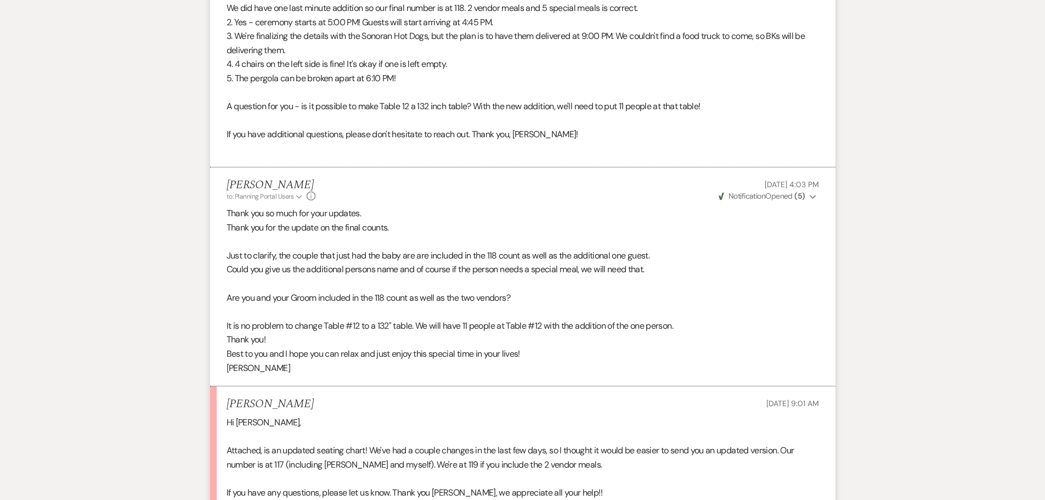
scroll to position [1120, 0]
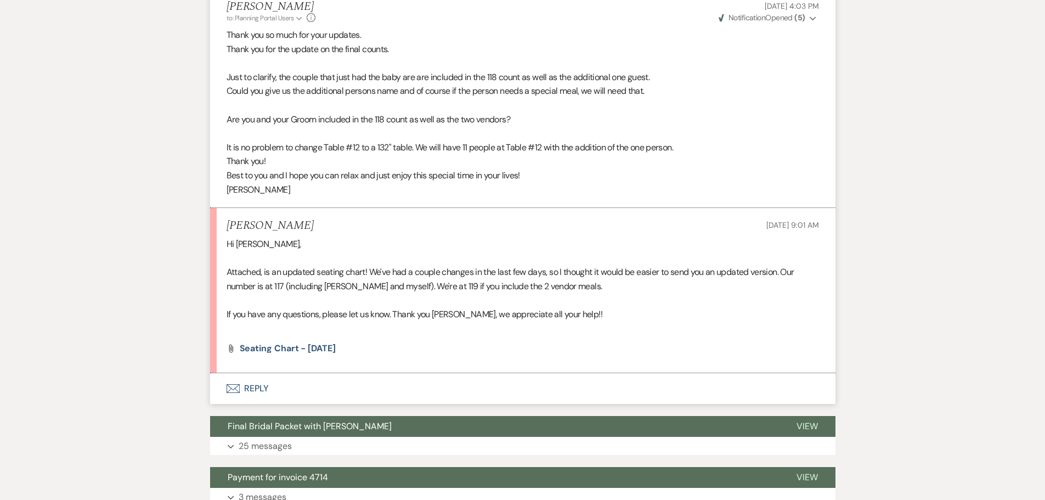
click at [235, 386] on icon "Envelope" at bounding box center [233, 388] width 13 height 9
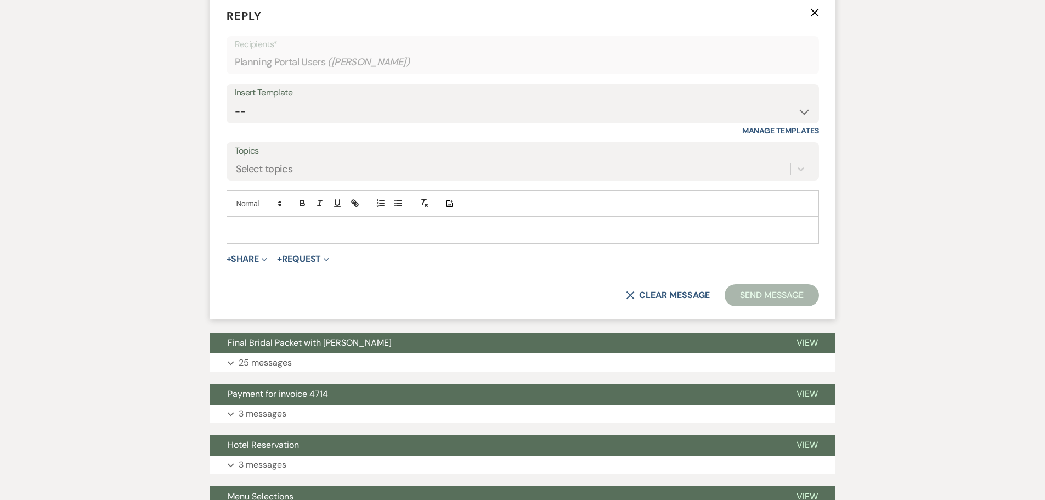
scroll to position [1516, 0]
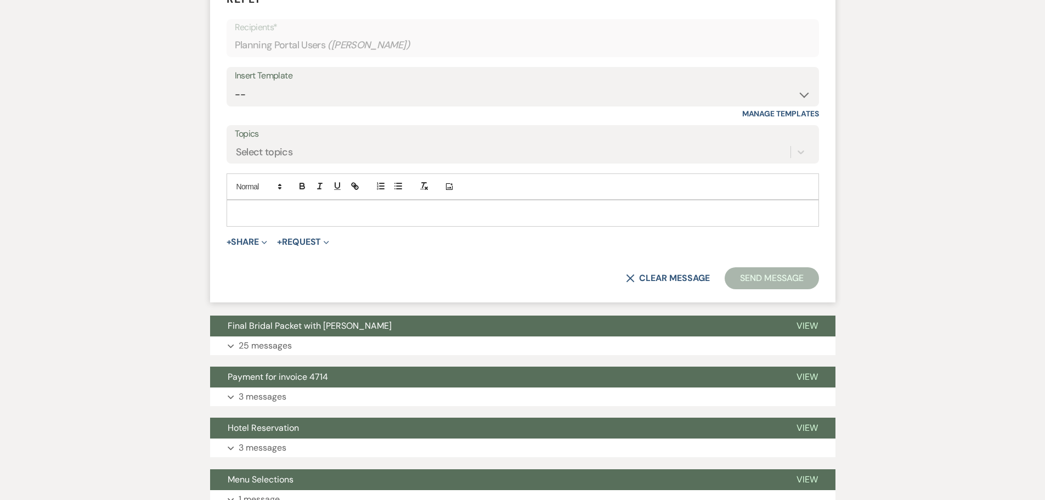
click at [252, 203] on div at bounding box center [522, 212] width 591 height 25
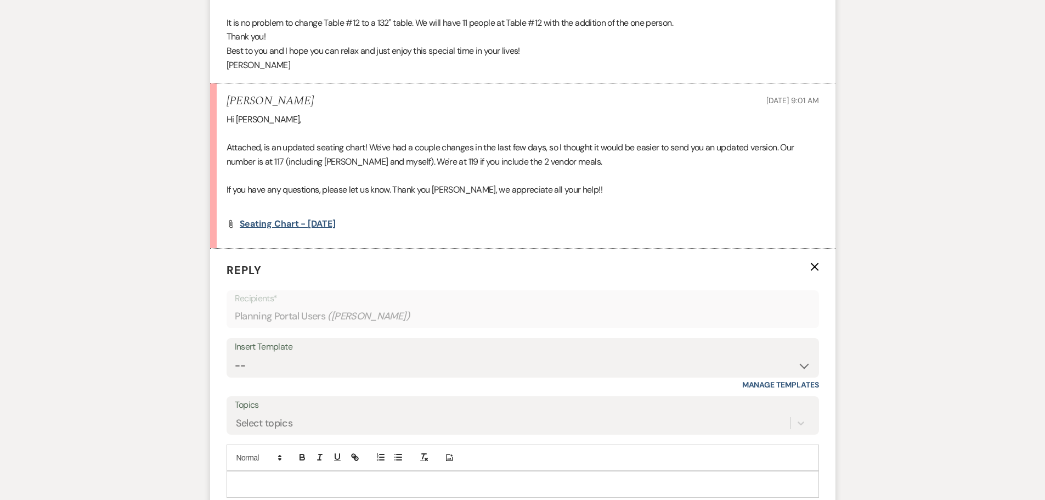
scroll to position [1351, 0]
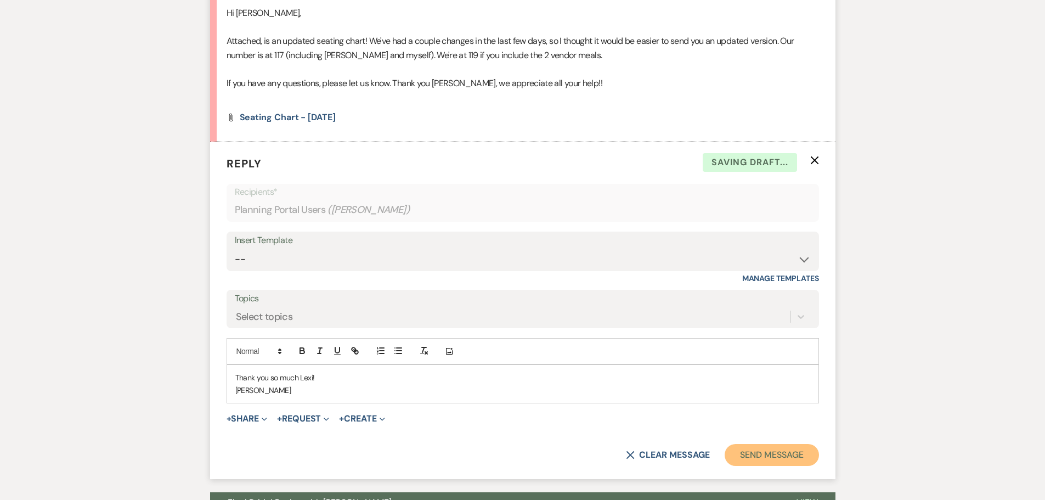
click at [753, 454] on button "Send Message" at bounding box center [772, 455] width 94 height 22
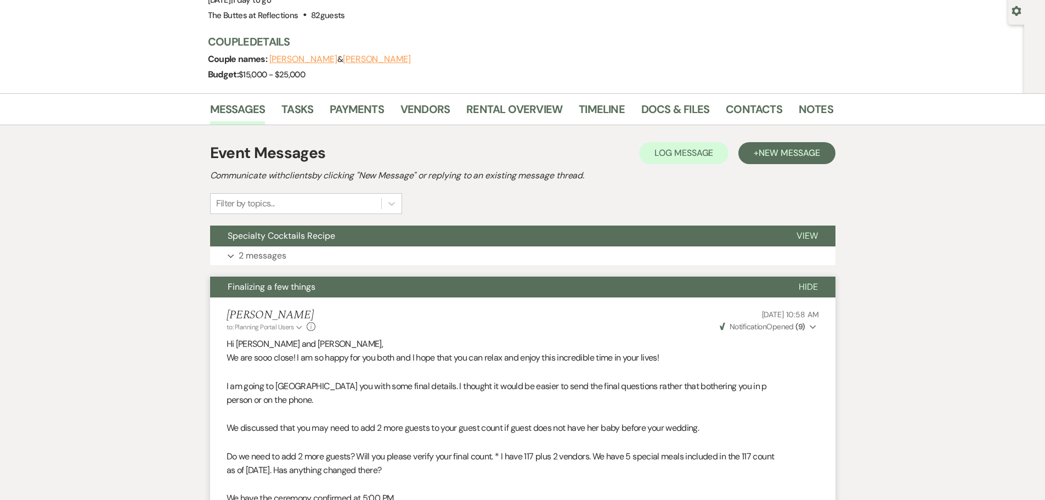
scroll to position [0, 0]
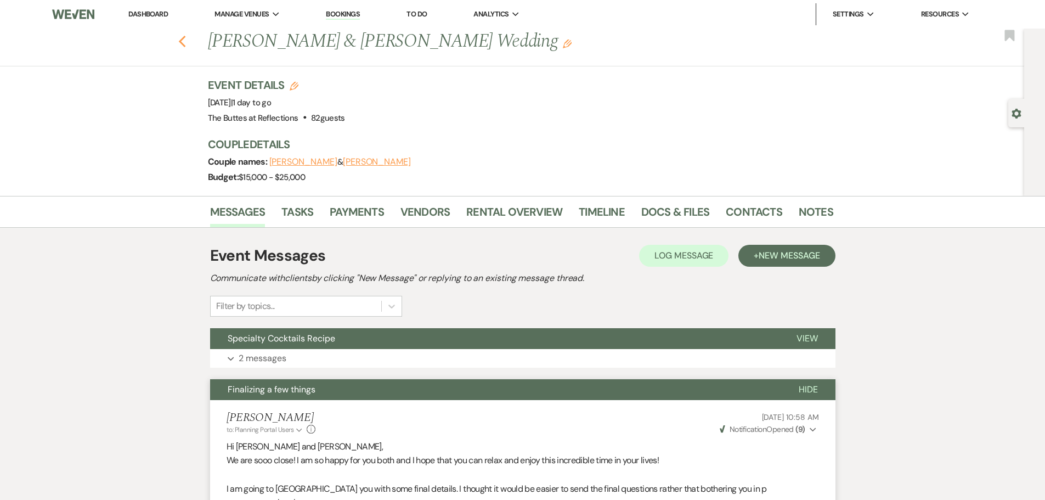
click at [185, 41] on use "button" at bounding box center [181, 42] width 7 height 12
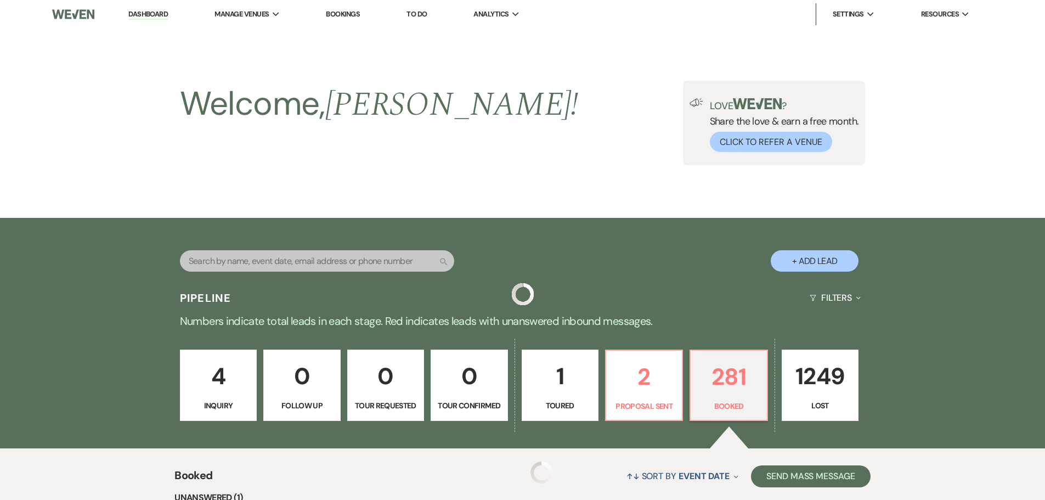
scroll to position [188, 0]
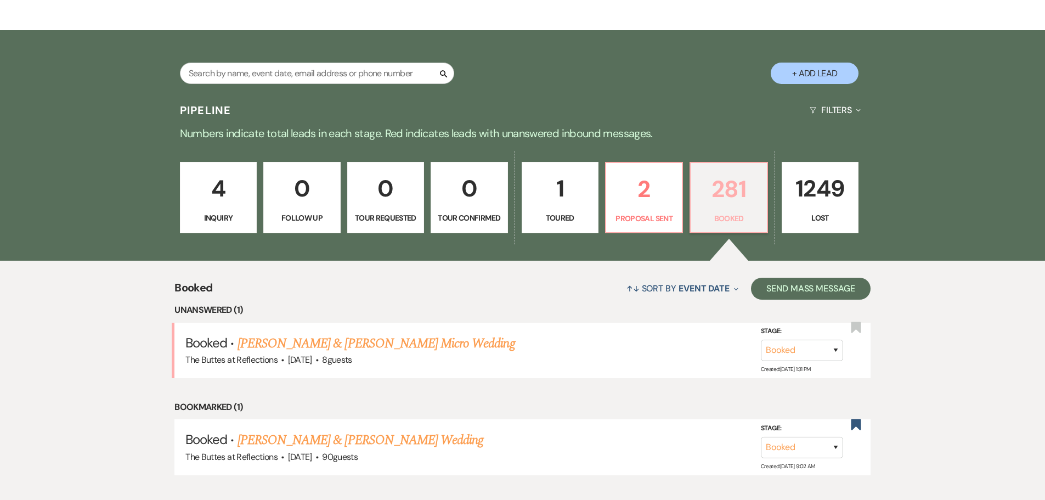
click at [719, 216] on p "Booked" at bounding box center [728, 218] width 63 height 12
click at [721, 217] on p "Booked" at bounding box center [728, 218] width 63 height 12
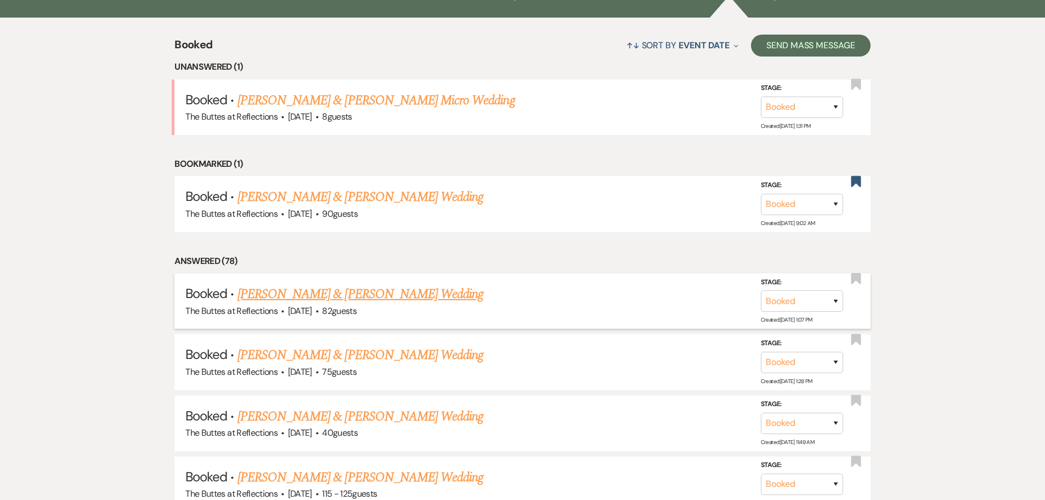
scroll to position [462, 0]
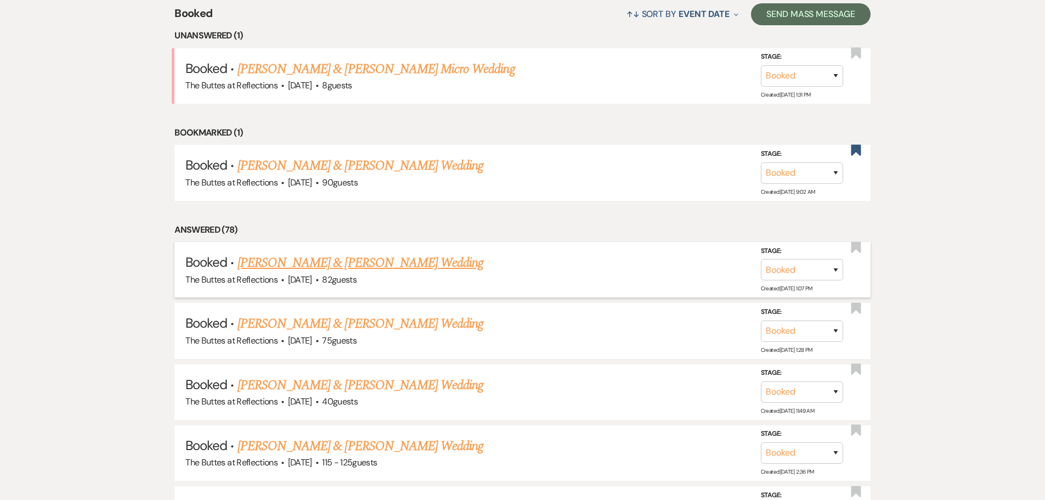
click at [317, 260] on link "[PERSON_NAME] & [PERSON_NAME] Wedding" at bounding box center [361, 263] width 246 height 20
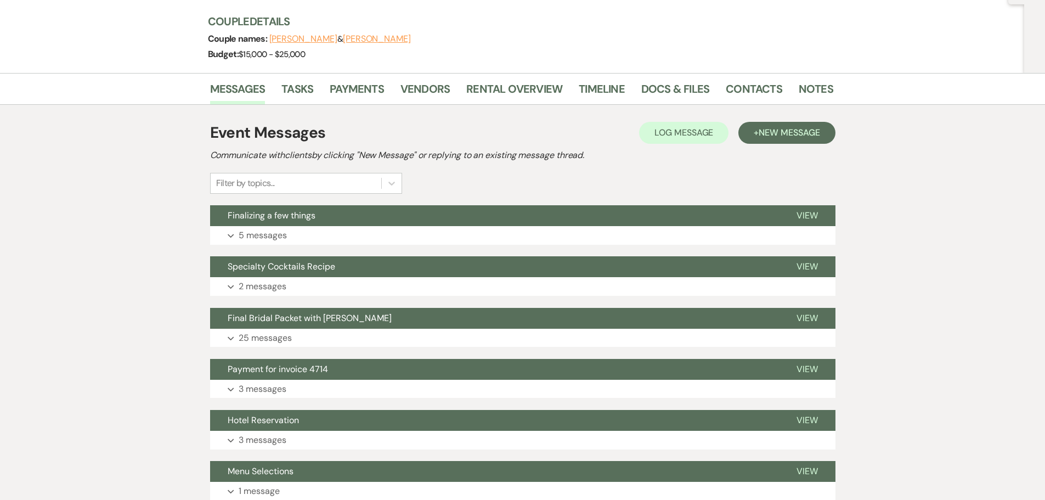
scroll to position [120, 0]
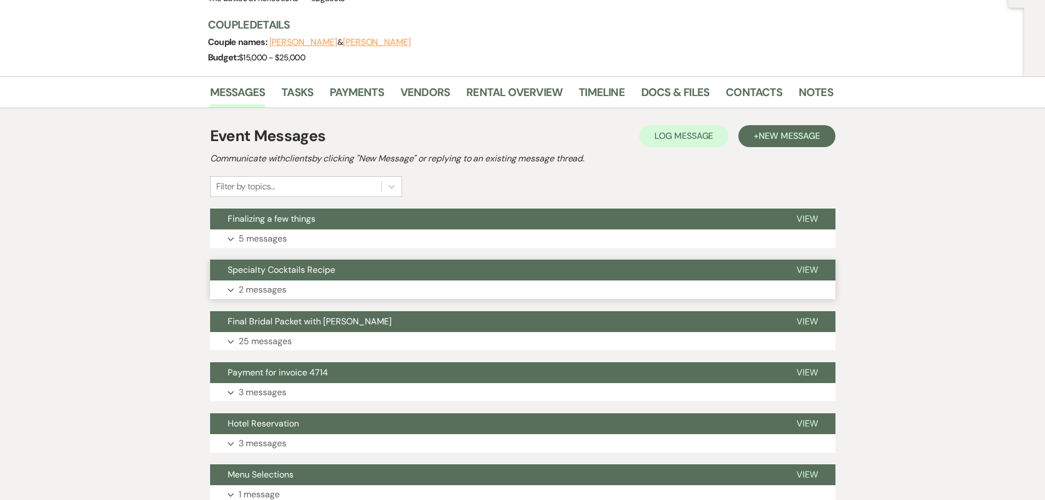
click at [292, 272] on span "Specialty Cocktails Recipe" at bounding box center [282, 270] width 108 height 12
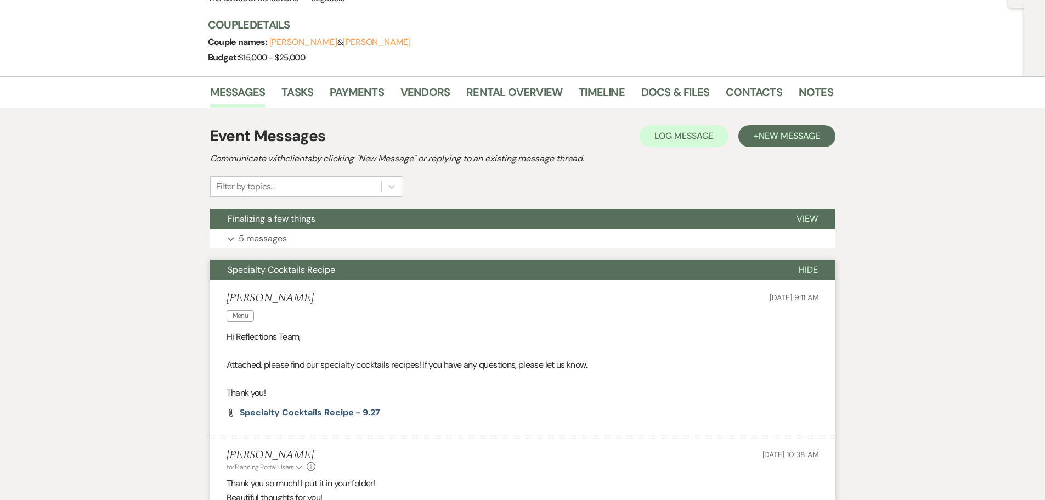
click at [292, 272] on span "Specialty Cocktails Recipe" at bounding box center [282, 270] width 108 height 12
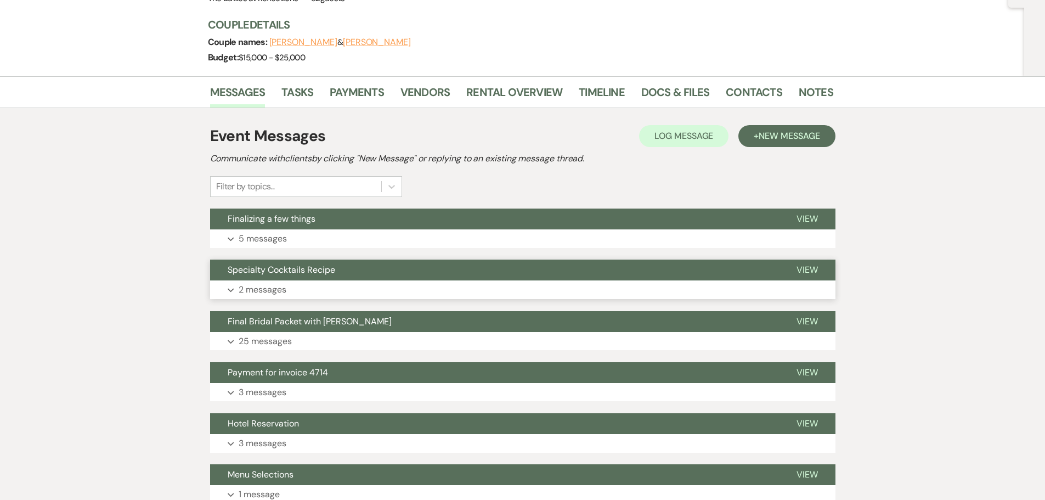
click at [274, 272] on span "Specialty Cocktails Recipe" at bounding box center [282, 270] width 108 height 12
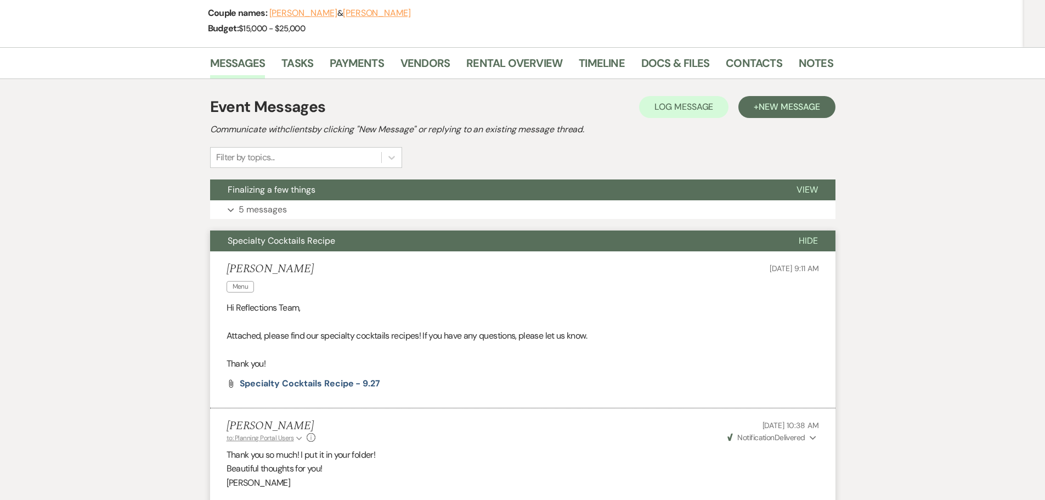
scroll to position [284, 0]
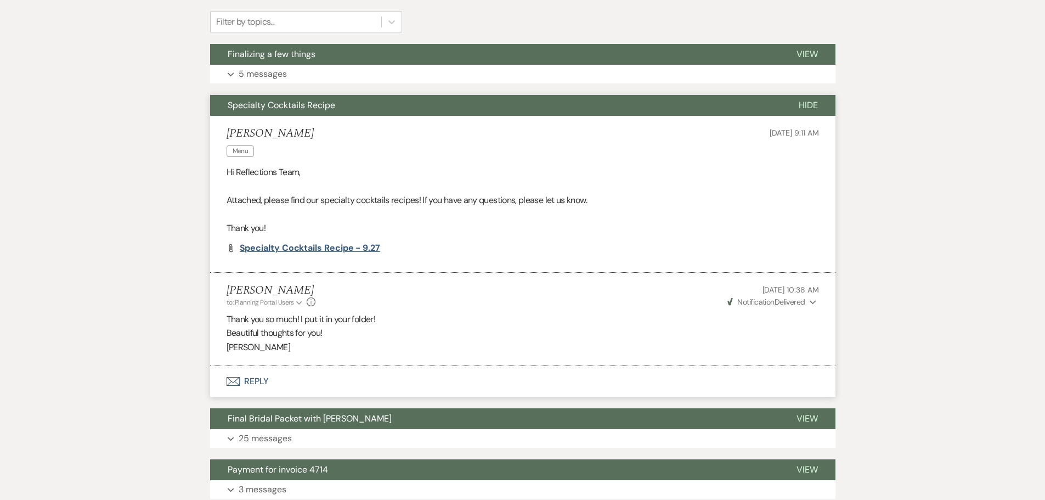
click at [280, 246] on span "Specialty Cocktails Recipe - 9.27" at bounding box center [310, 248] width 140 height 12
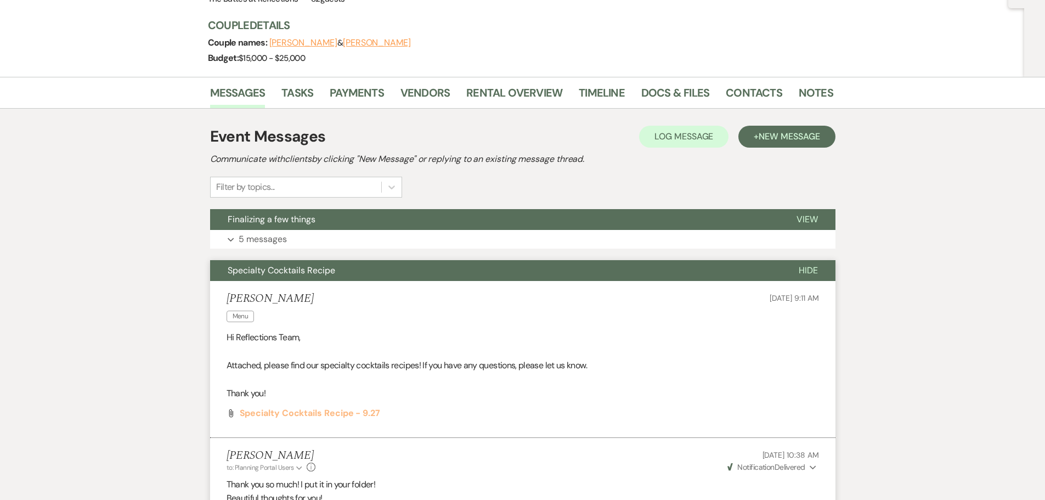
scroll to position [0, 0]
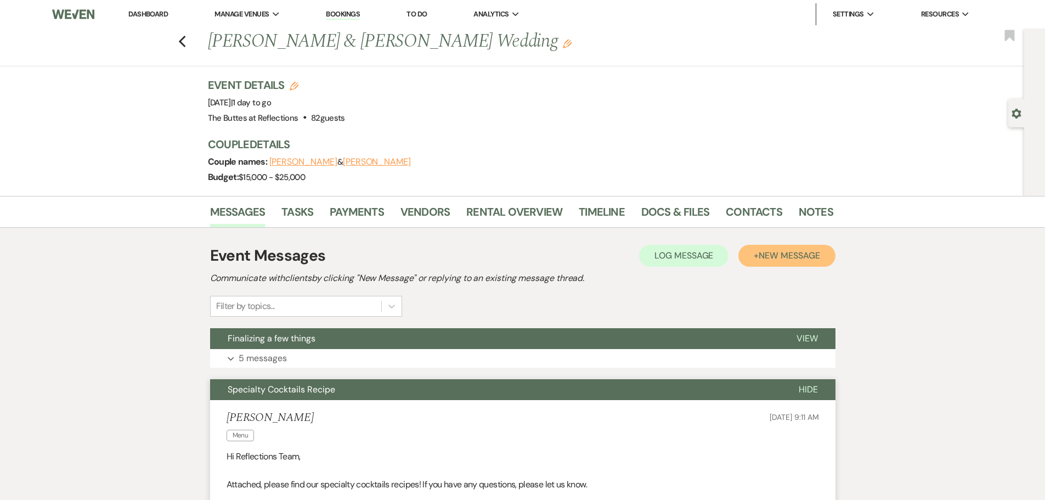
click at [770, 255] on span "New Message" at bounding box center [789, 256] width 61 height 12
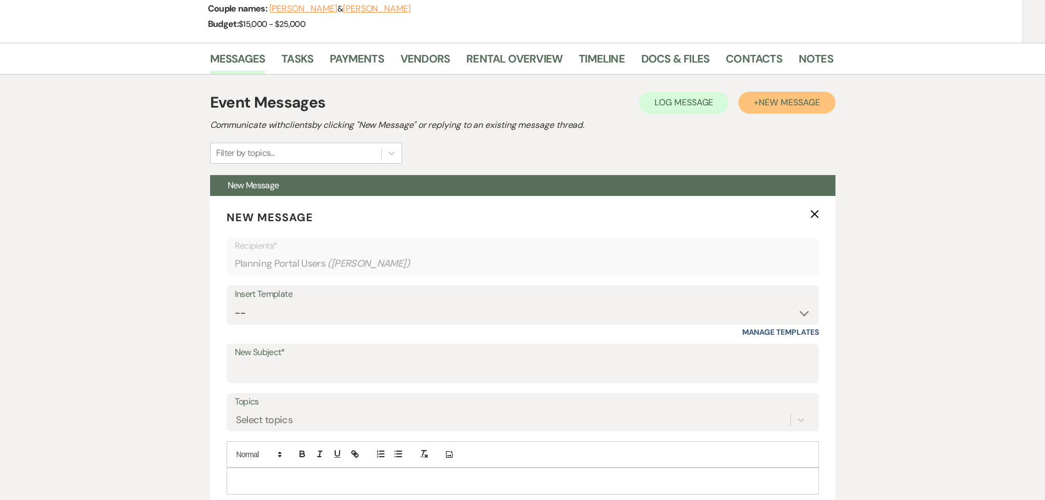
scroll to position [165, 0]
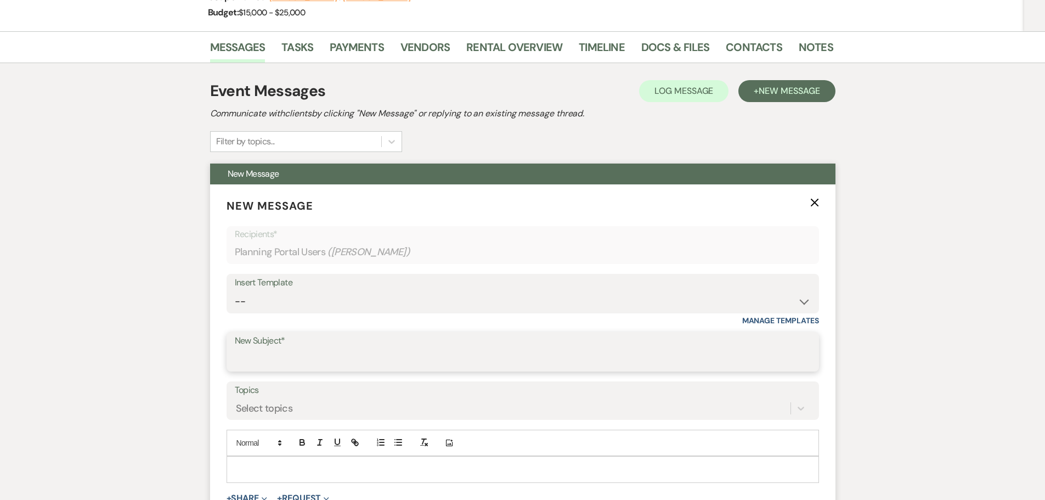
click at [253, 355] on input "New Subject*" at bounding box center [523, 359] width 576 height 21
type input "Specialty Drinks"
click at [243, 464] on p at bounding box center [522, 469] width 575 height 12
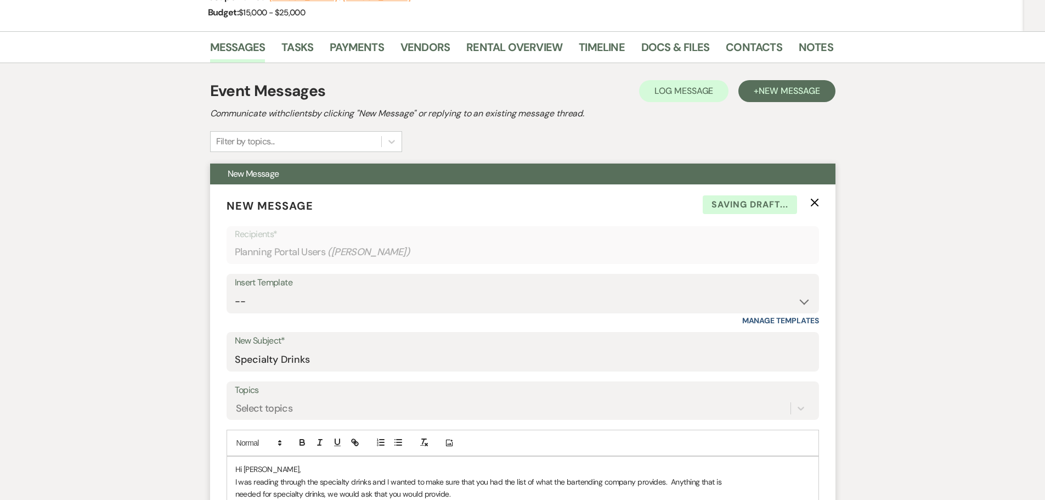
click at [460, 497] on p "needed for specialty drinks, we would ask that you would provide." at bounding box center [522, 494] width 575 height 12
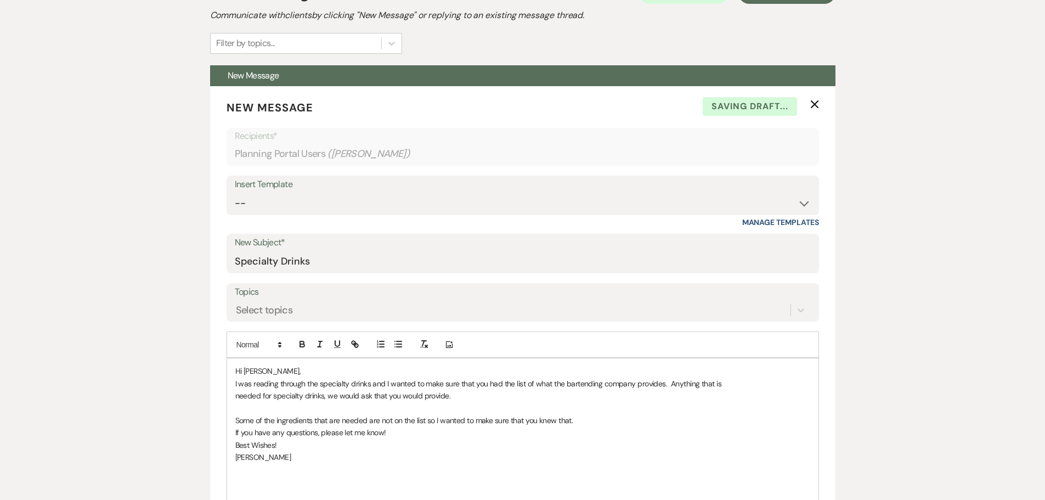
scroll to position [555, 0]
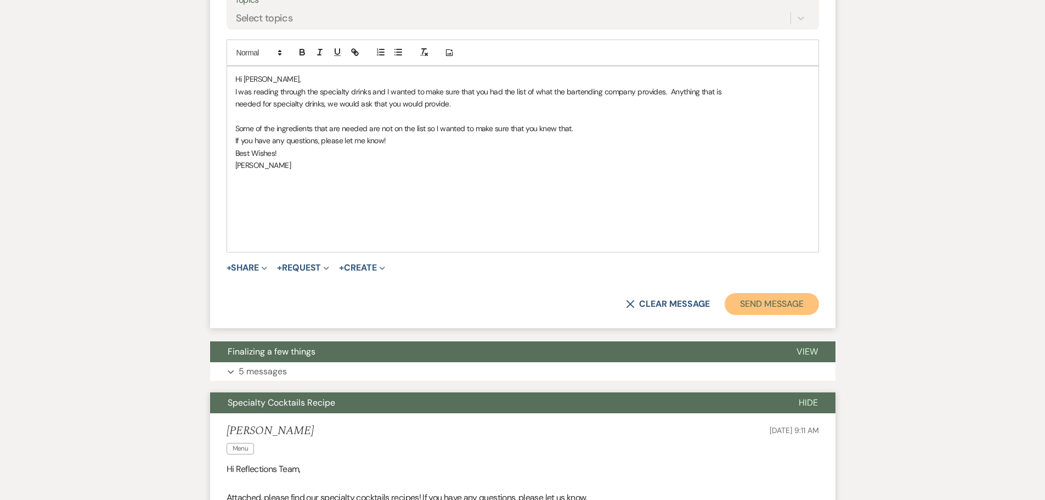
click at [760, 305] on button "Send Message" at bounding box center [772, 304] width 94 height 22
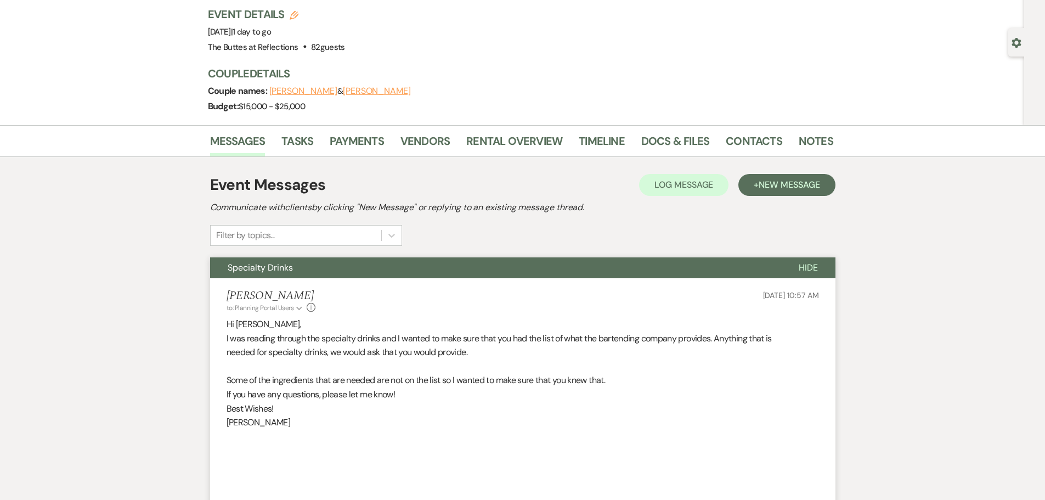
scroll to position [0, 0]
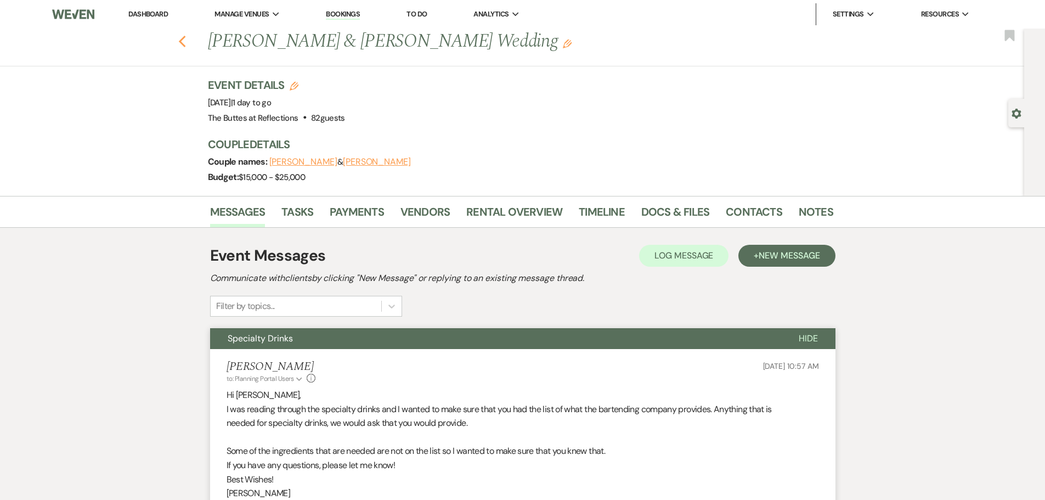
click at [187, 37] on icon "Previous" at bounding box center [182, 41] width 8 height 13
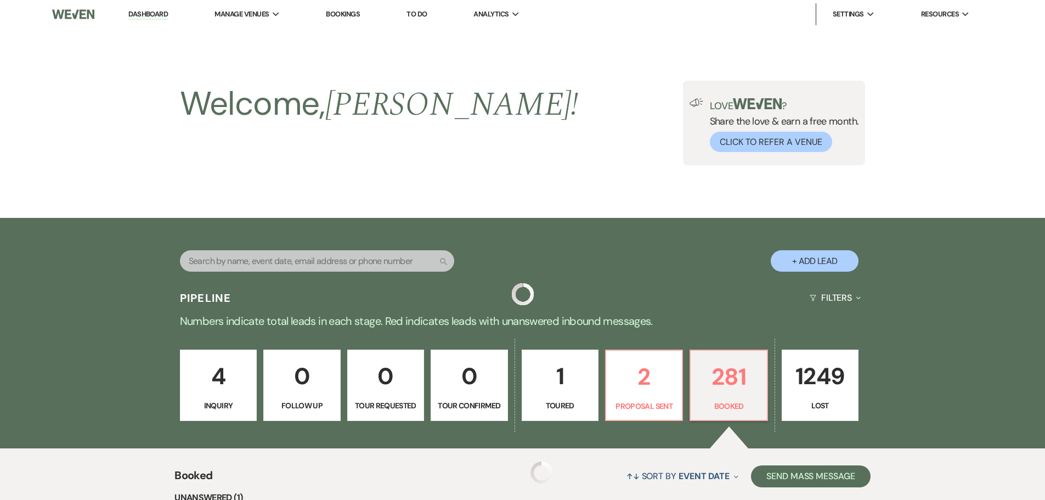
scroll to position [462, 0]
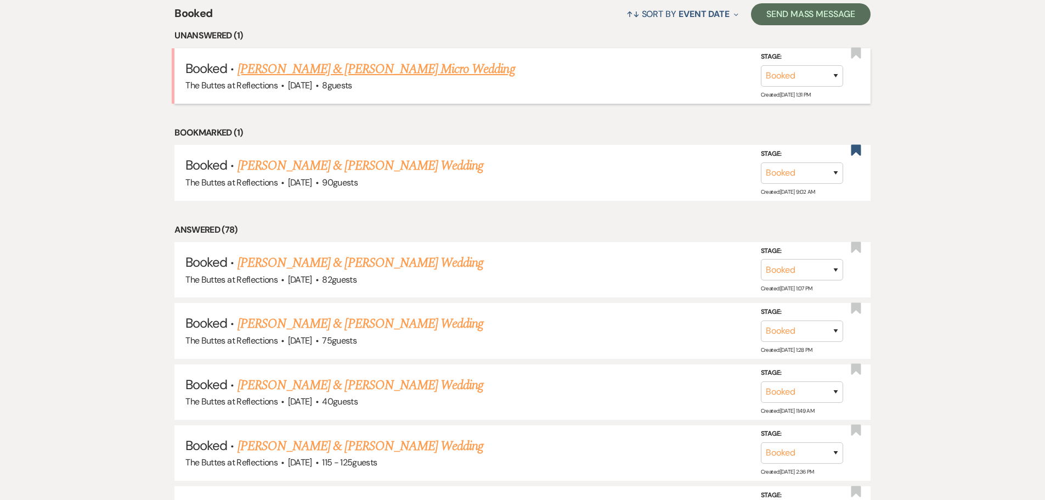
click at [317, 68] on link "[PERSON_NAME] & [PERSON_NAME] Micro Wedding" at bounding box center [377, 69] width 278 height 20
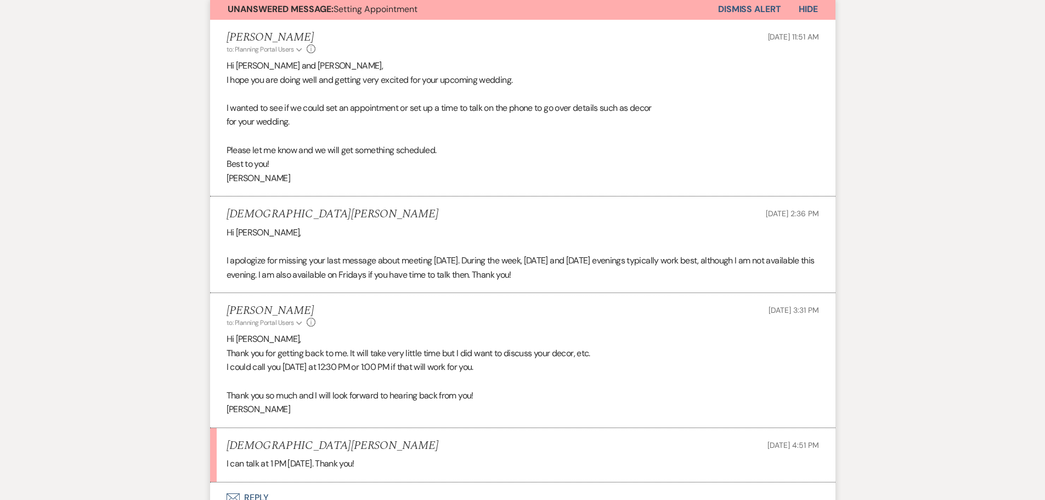
scroll to position [494, 0]
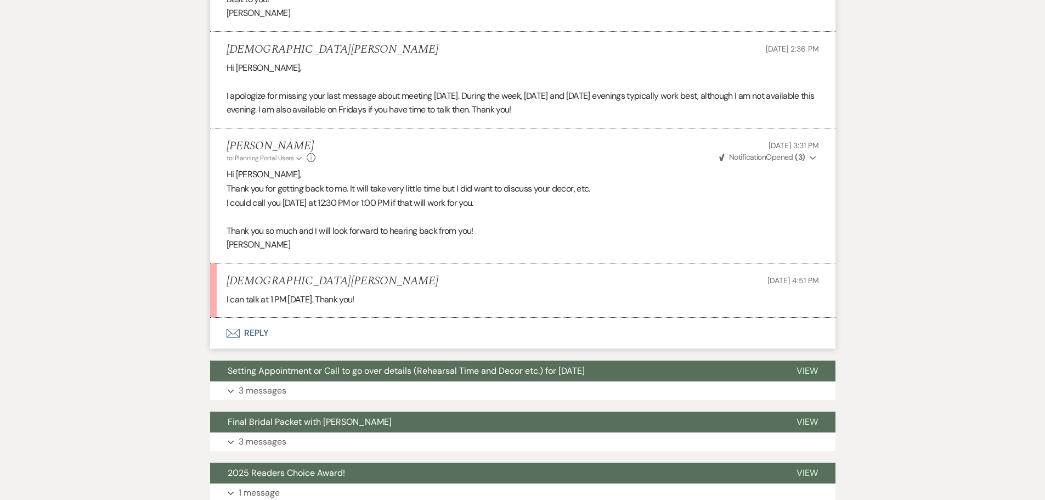
click at [230, 330] on icon "Envelope" at bounding box center [233, 333] width 13 height 9
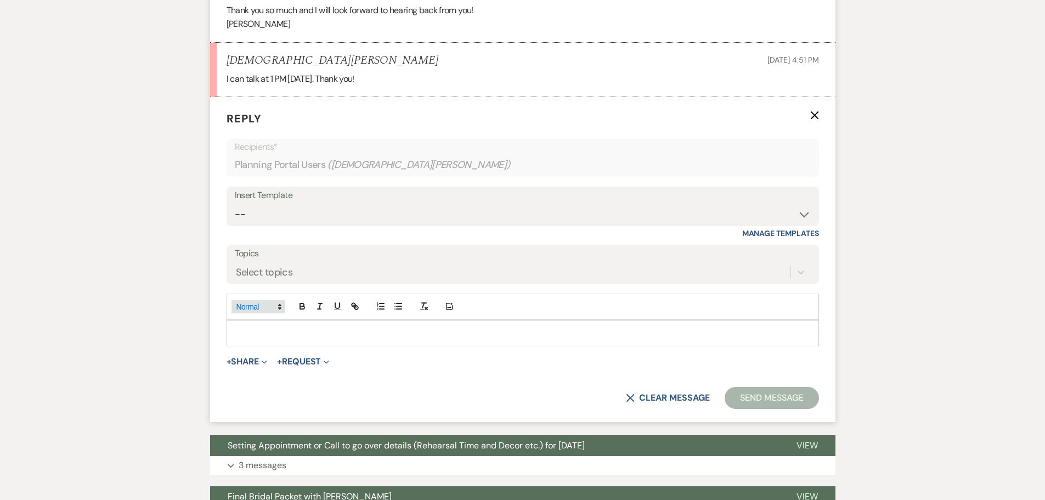
scroll to position [725, 0]
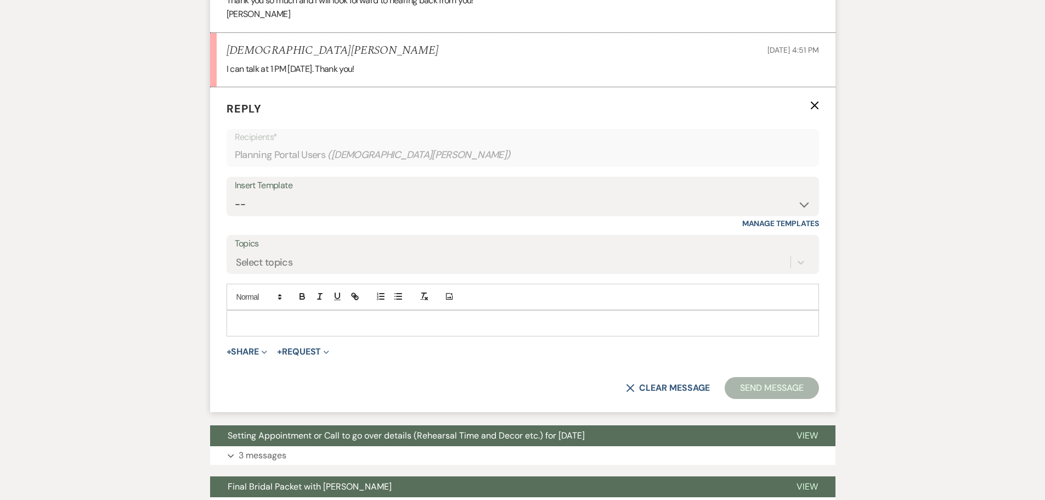
click at [243, 319] on p at bounding box center [522, 323] width 575 height 12
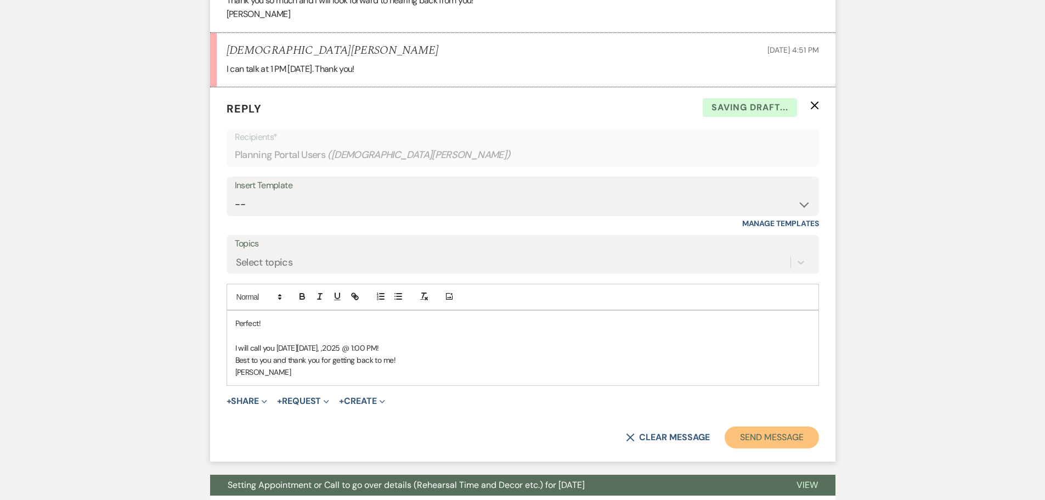
click at [740, 441] on button "Send Message" at bounding box center [772, 437] width 94 height 22
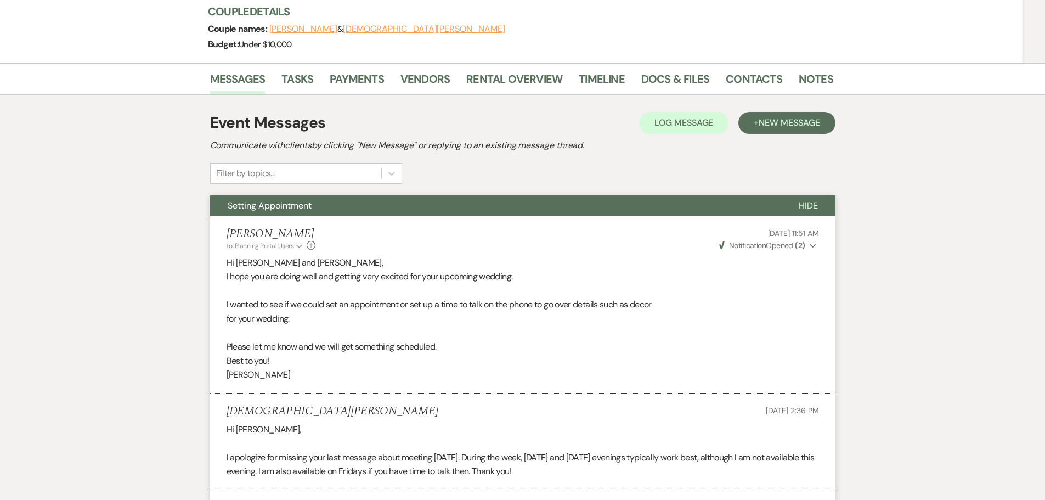
scroll to position [0, 0]
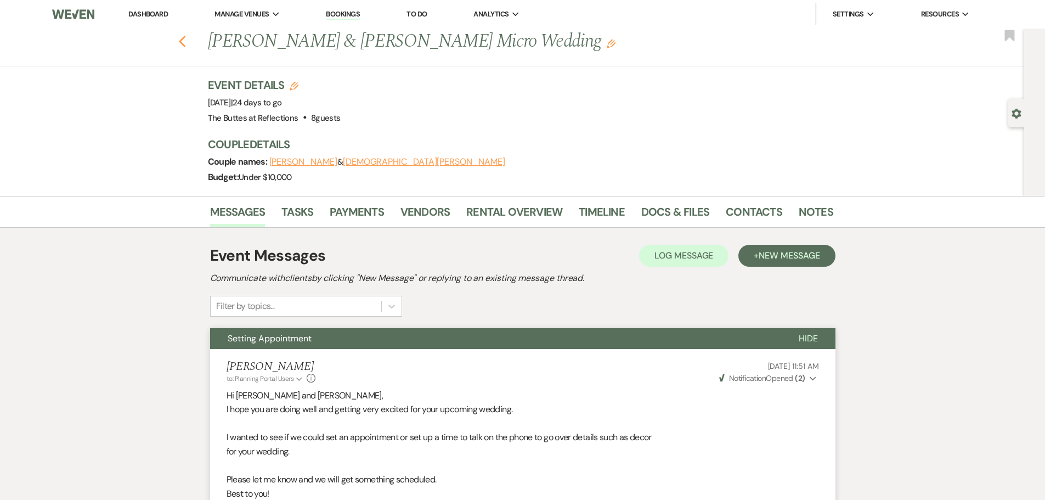
click at [186, 47] on icon "Previous" at bounding box center [182, 41] width 8 height 13
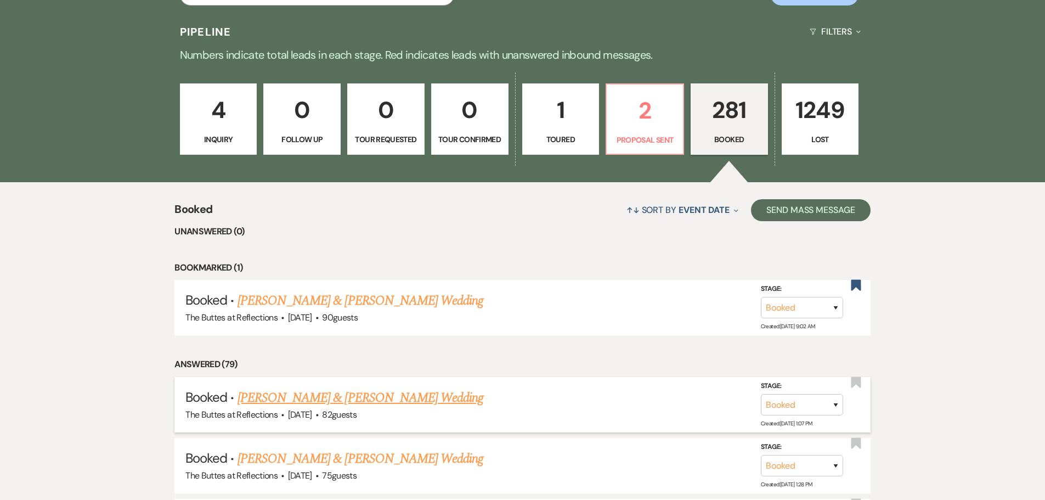
scroll to position [384, 0]
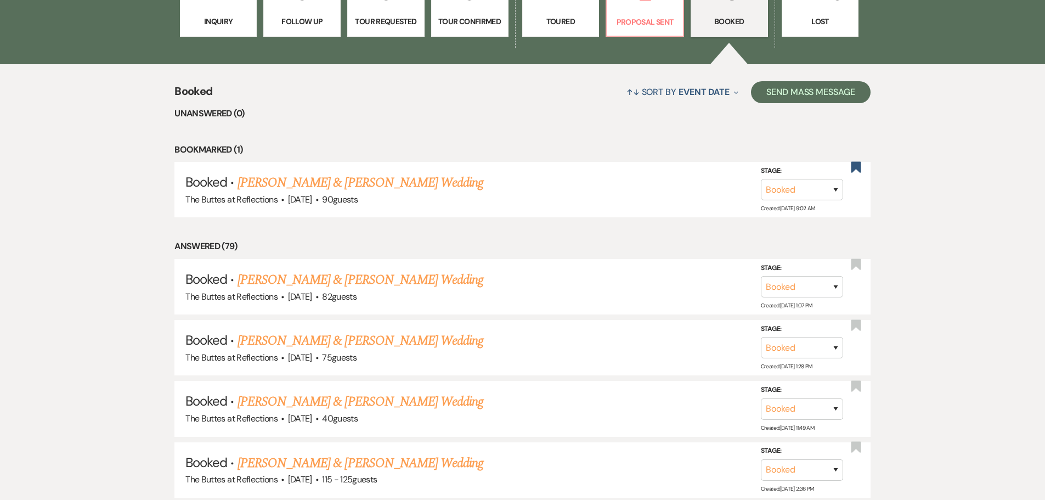
click at [284, 182] on link "[PERSON_NAME] & [PERSON_NAME] Wedding" at bounding box center [361, 183] width 246 height 20
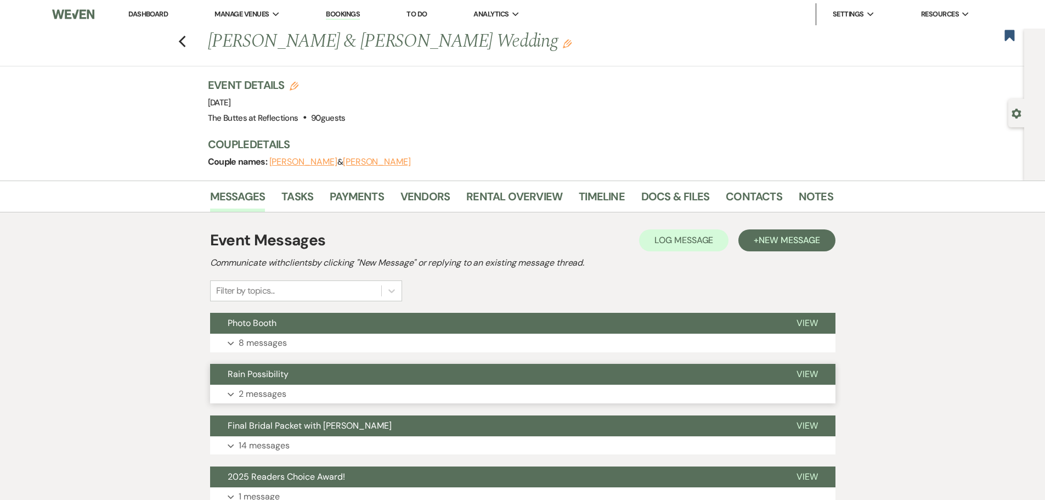
click at [240, 375] on span "Rain Possibility" at bounding box center [258, 374] width 61 height 12
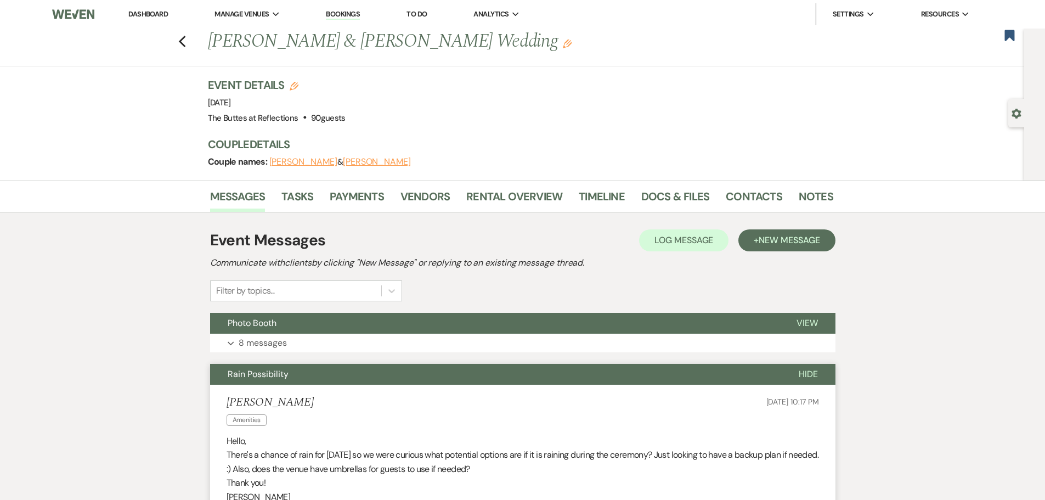
click at [240, 374] on span "Rain Possibility" at bounding box center [258, 374] width 61 height 12
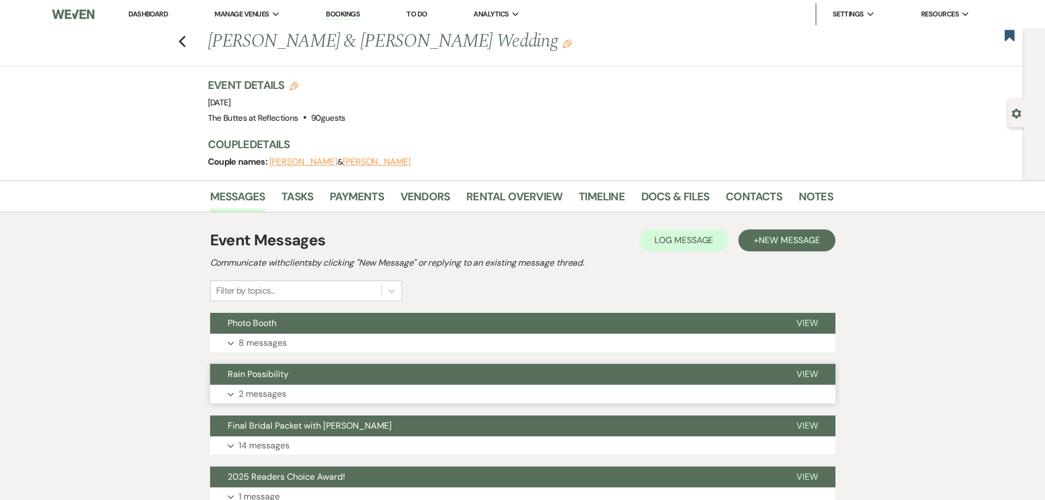
click at [242, 370] on span "Rain Possibility" at bounding box center [258, 374] width 61 height 12
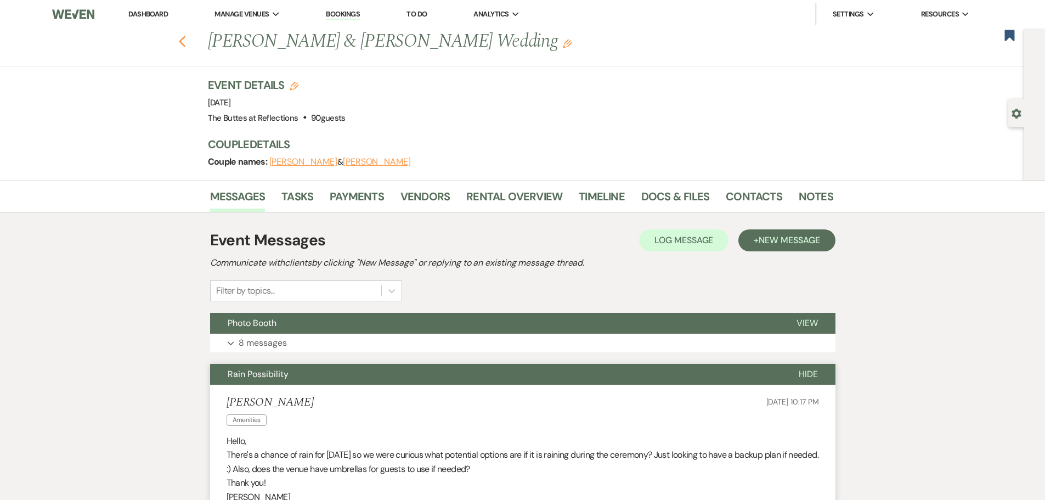
click at [186, 41] on icon "Previous" at bounding box center [182, 41] width 8 height 13
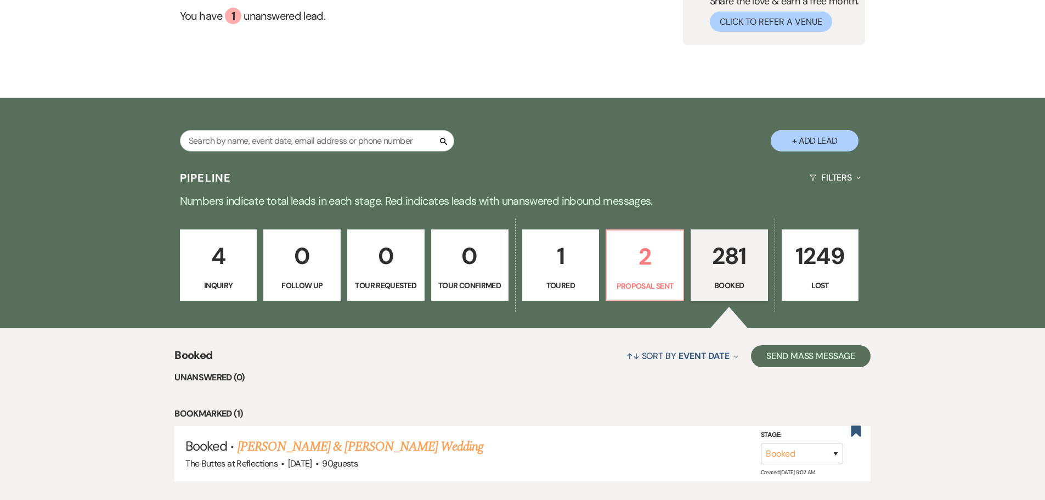
scroll to position [55, 0]
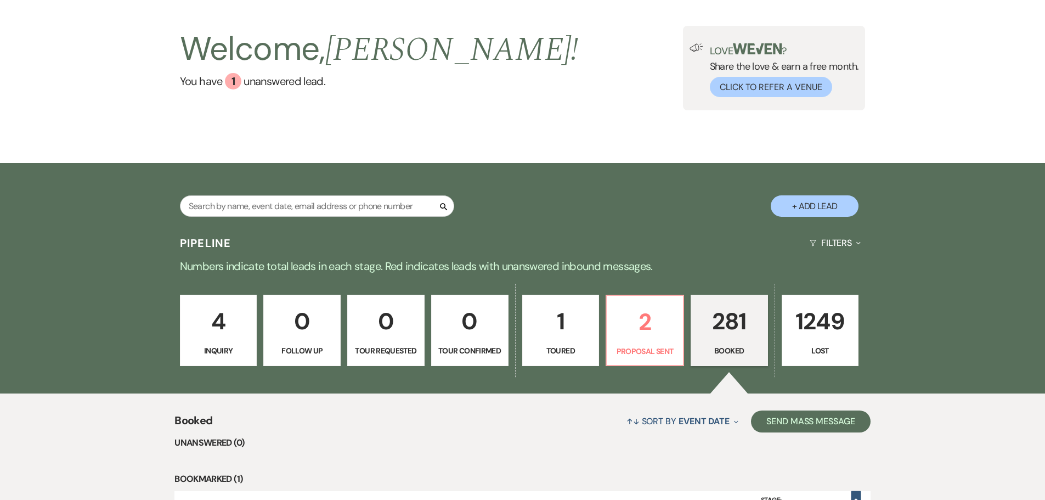
click at [730, 336] on p "281" at bounding box center [729, 321] width 63 height 37
click at [731, 338] on p "281" at bounding box center [729, 321] width 63 height 37
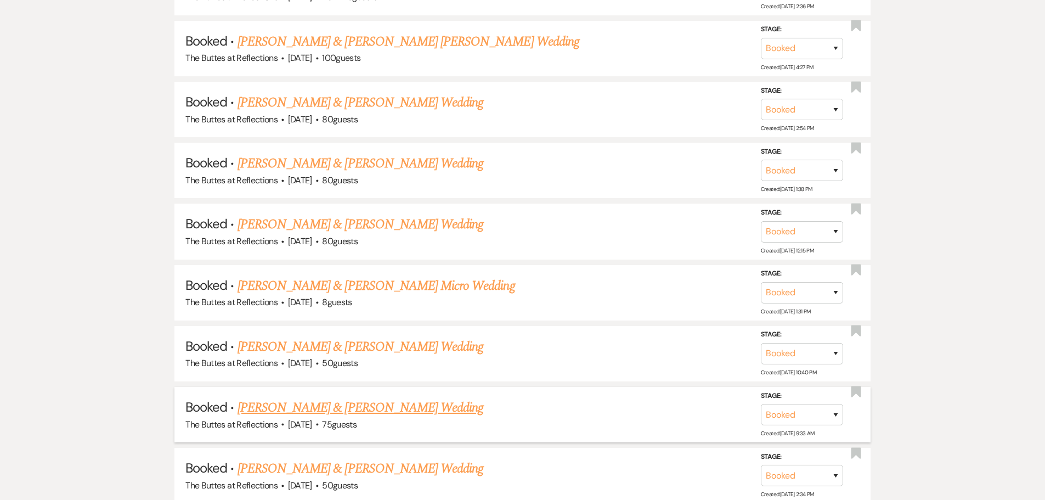
scroll to position [878, 0]
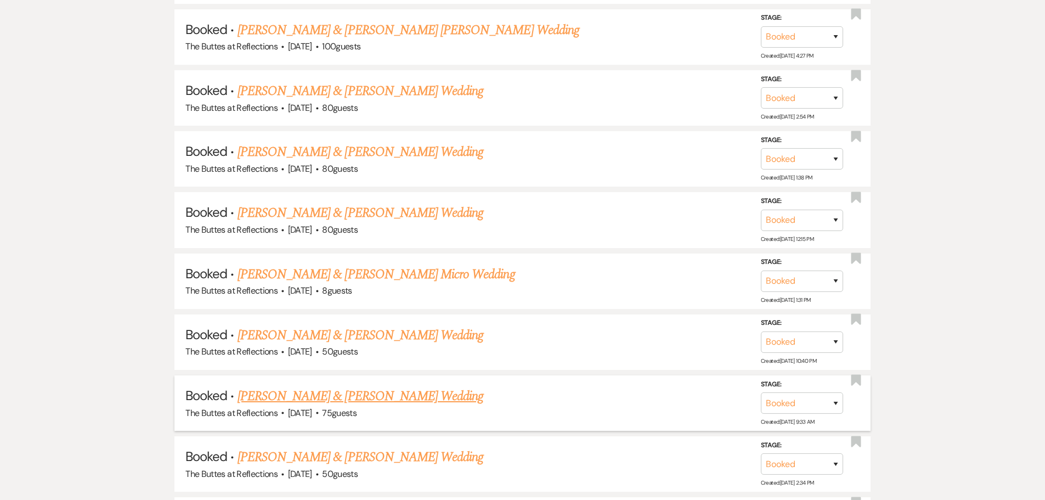
click at [322, 396] on link "[PERSON_NAME] & [PERSON_NAME] Wedding" at bounding box center [361, 396] width 246 height 20
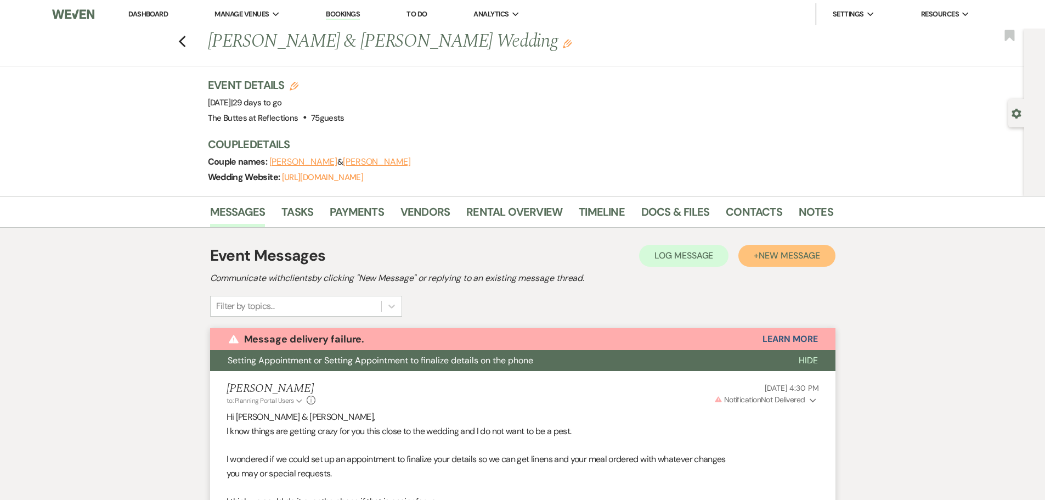
click at [771, 251] on span "New Message" at bounding box center [789, 256] width 61 height 12
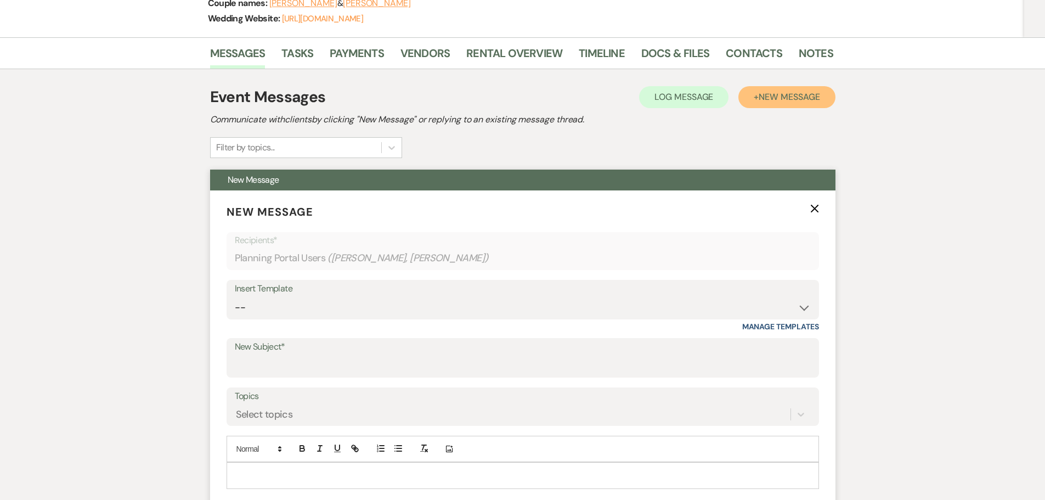
scroll to position [165, 0]
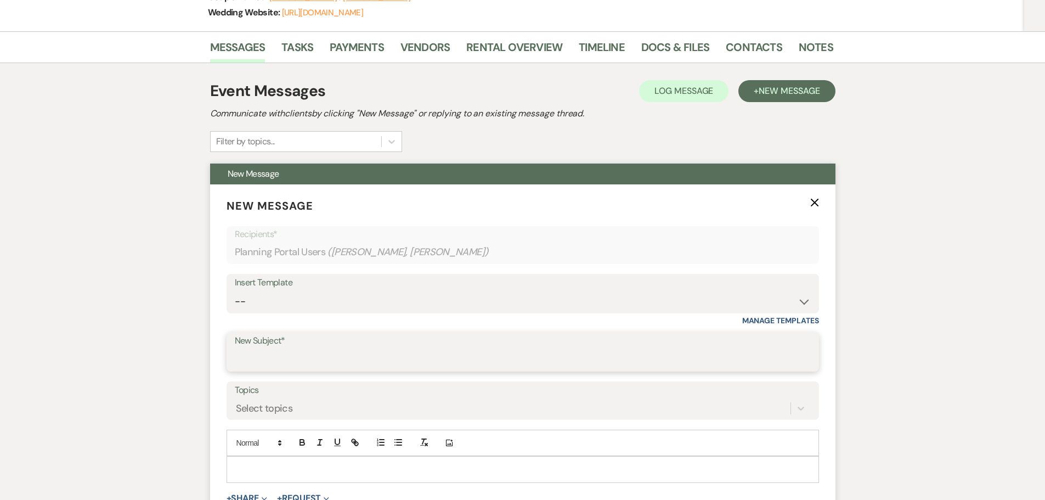
click at [244, 356] on input "New Subject*" at bounding box center [523, 359] width 576 height 21
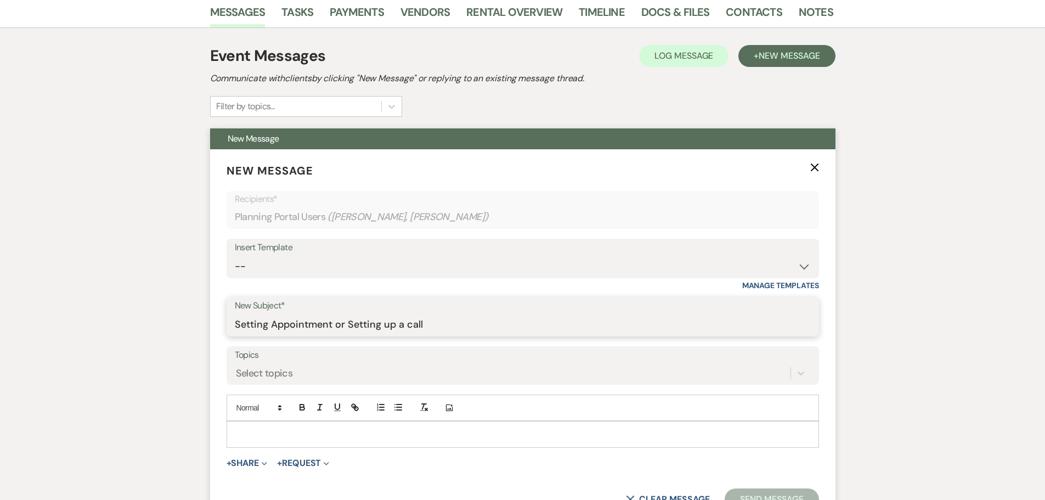
scroll to position [219, 0]
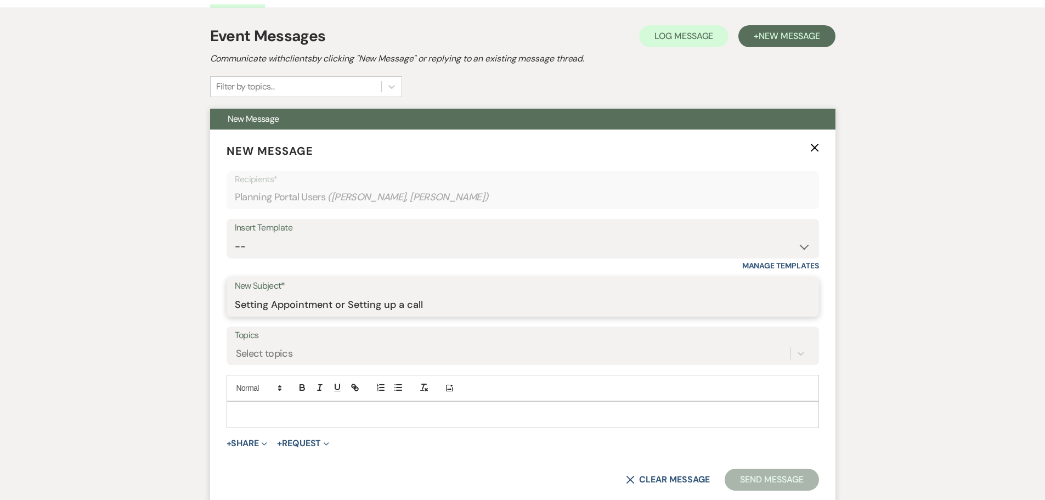
type input "Setting Appointment or Setting up a call"
click at [243, 413] on p at bounding box center [522, 414] width 575 height 12
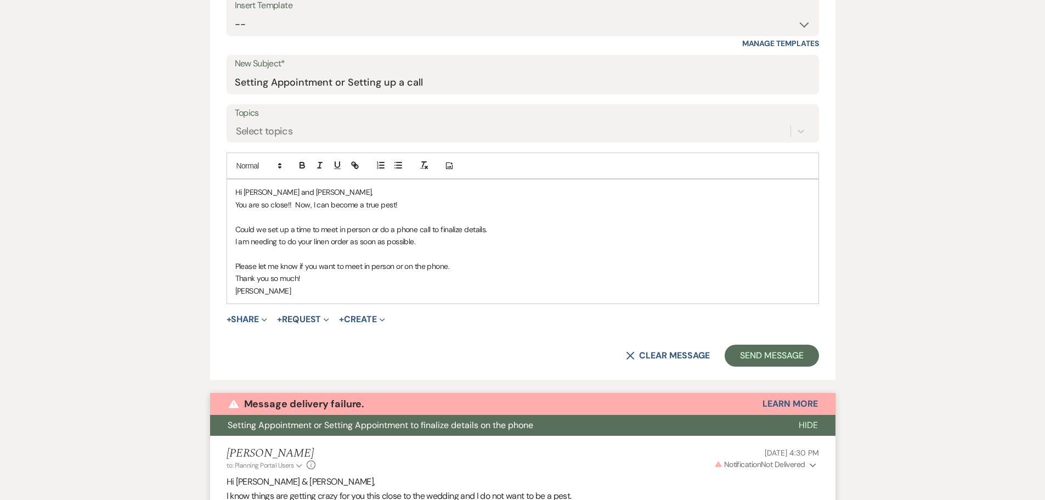
scroll to position [457, 0]
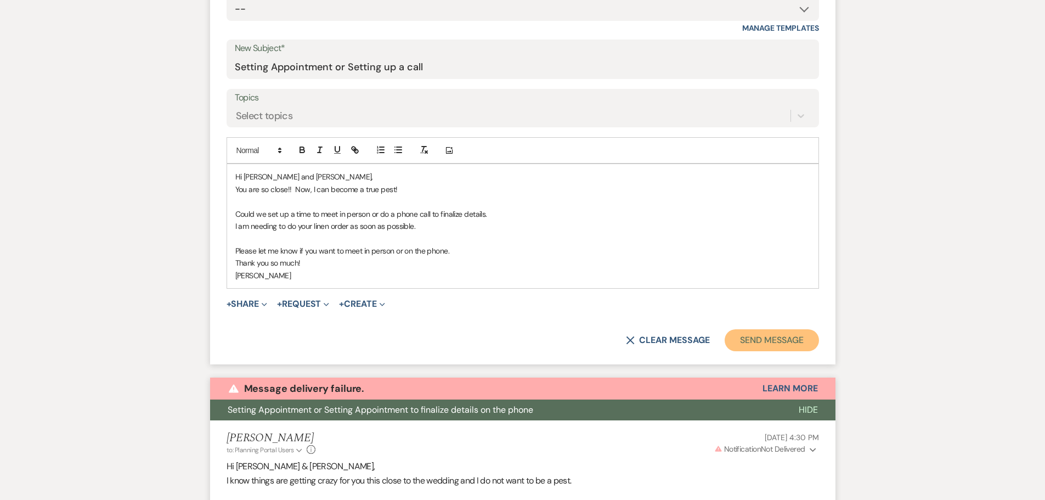
click at [756, 343] on button "Send Message" at bounding box center [772, 340] width 94 height 22
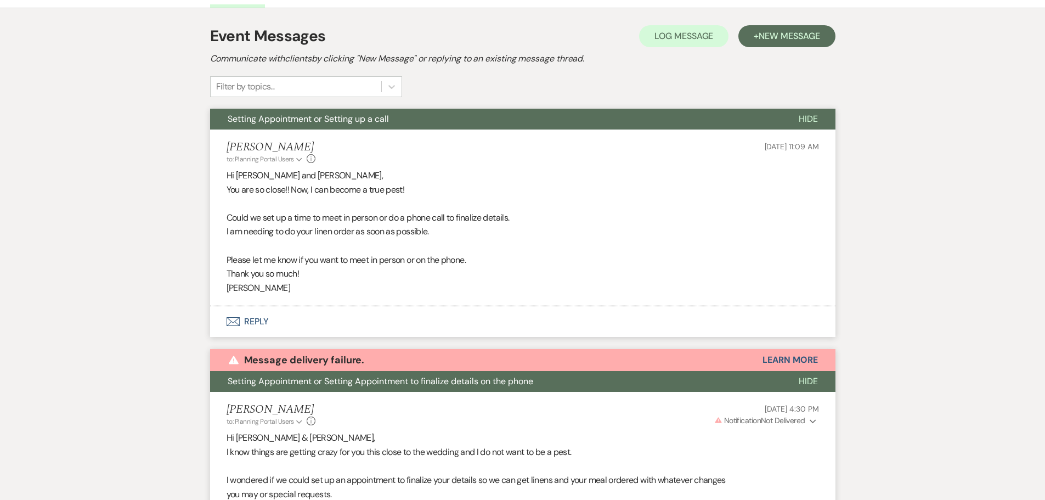
scroll to position [329, 0]
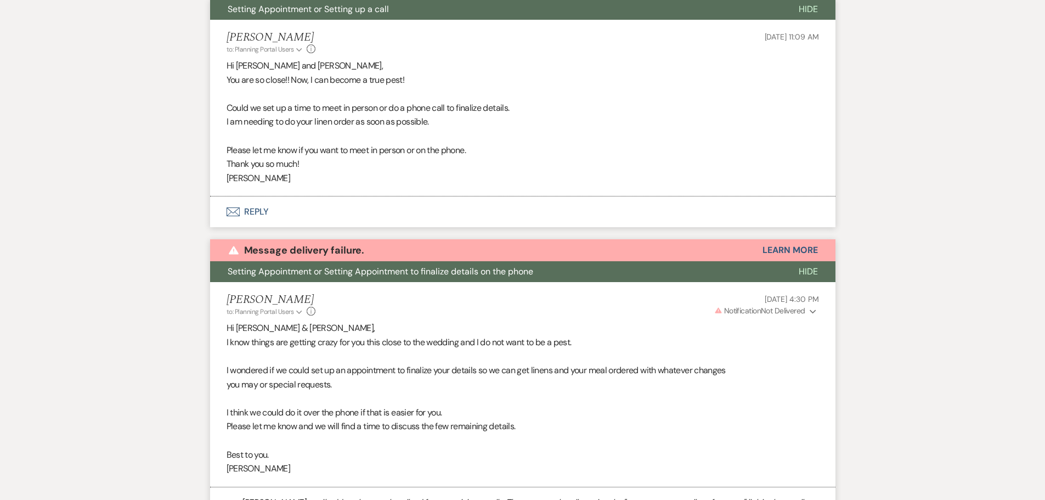
click at [760, 249] on div "Warning Message delivery failure. Learn More" at bounding box center [522, 250] width 625 height 22
click at [791, 255] on button "Learn More" at bounding box center [790, 250] width 55 height 9
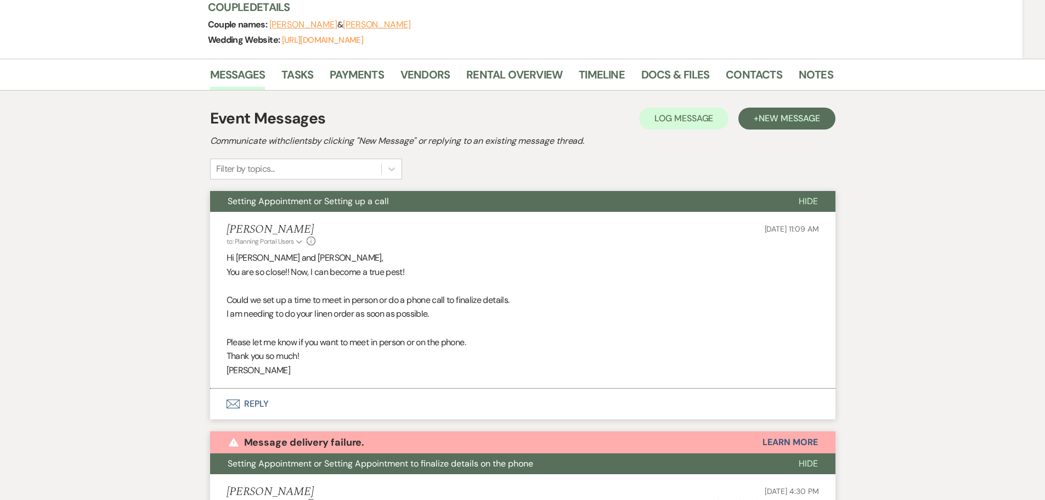
scroll to position [0, 0]
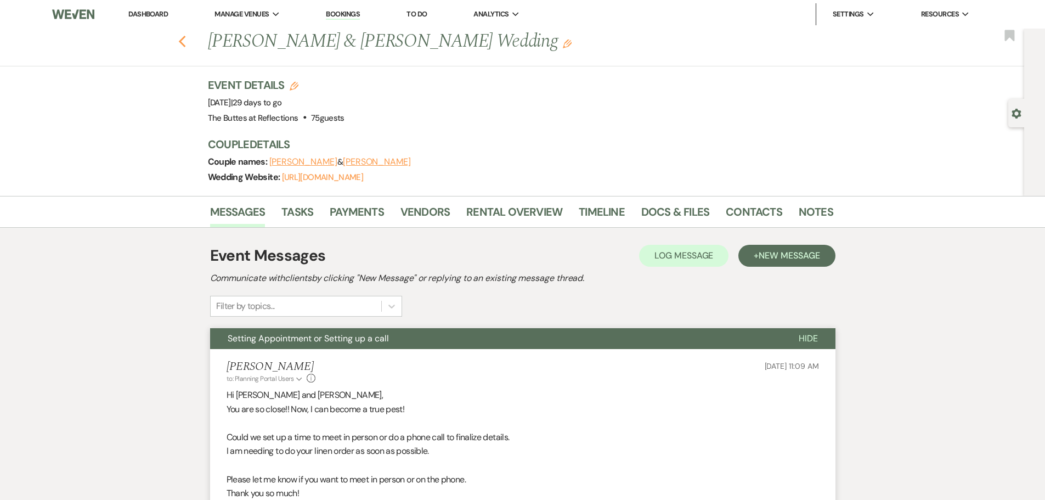
click at [184, 41] on use "button" at bounding box center [181, 42] width 7 height 12
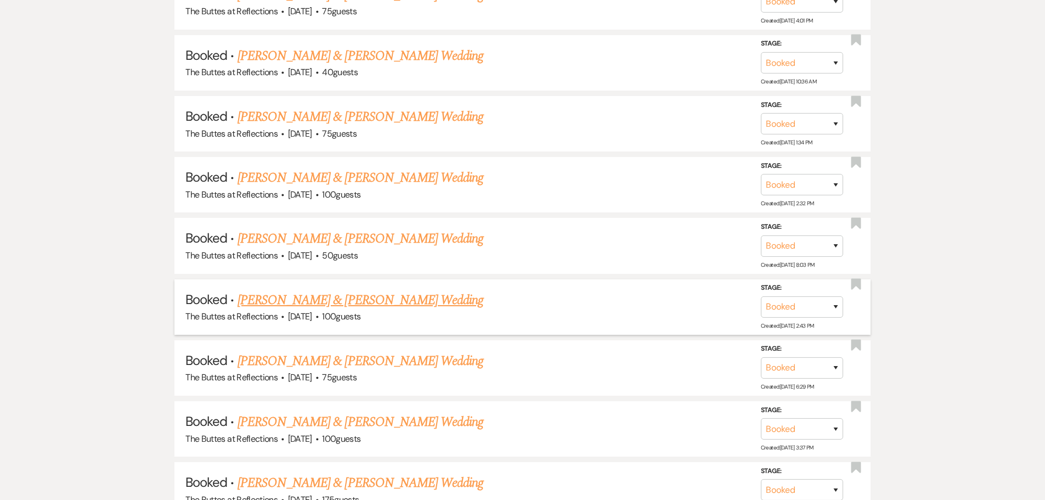
scroll to position [1542, 0]
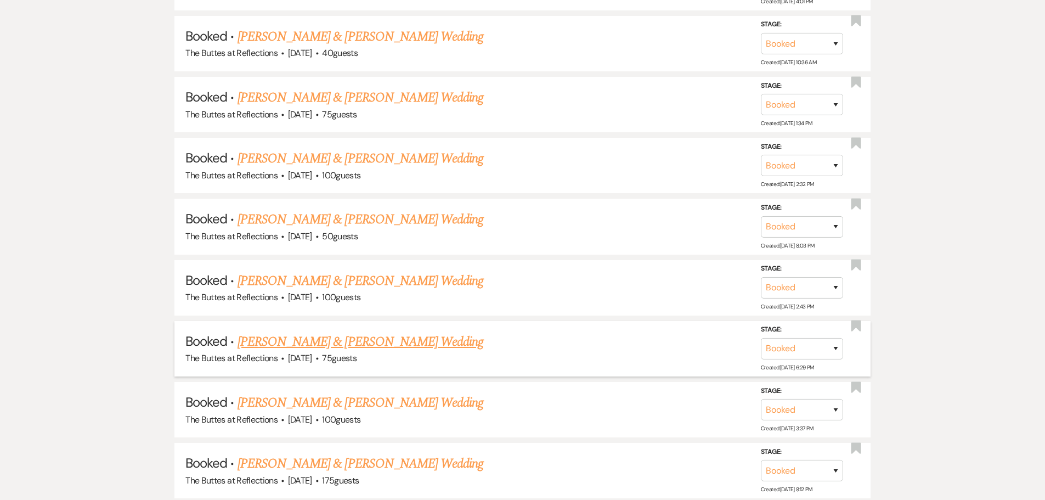
click at [319, 340] on link "[PERSON_NAME] & [PERSON_NAME] Wedding" at bounding box center [361, 342] width 246 height 20
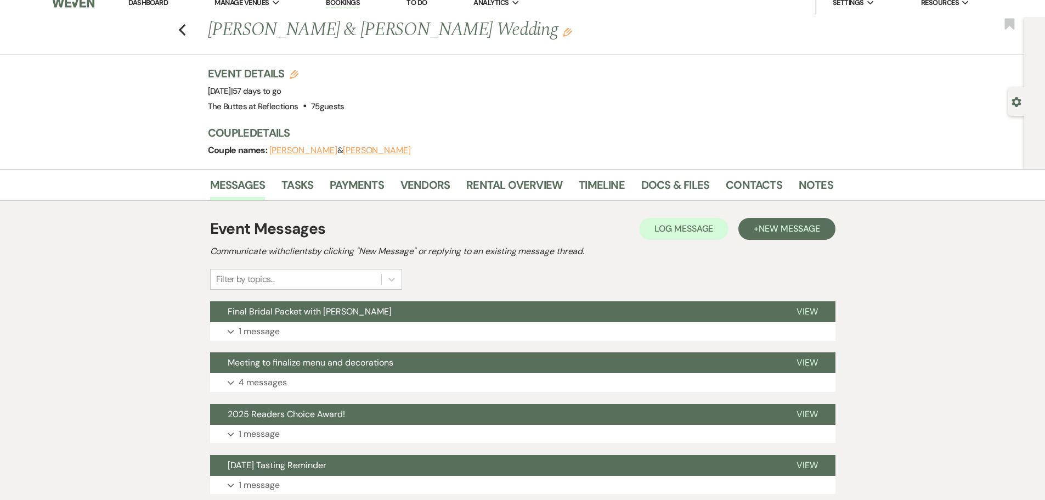
scroll to position [8, 0]
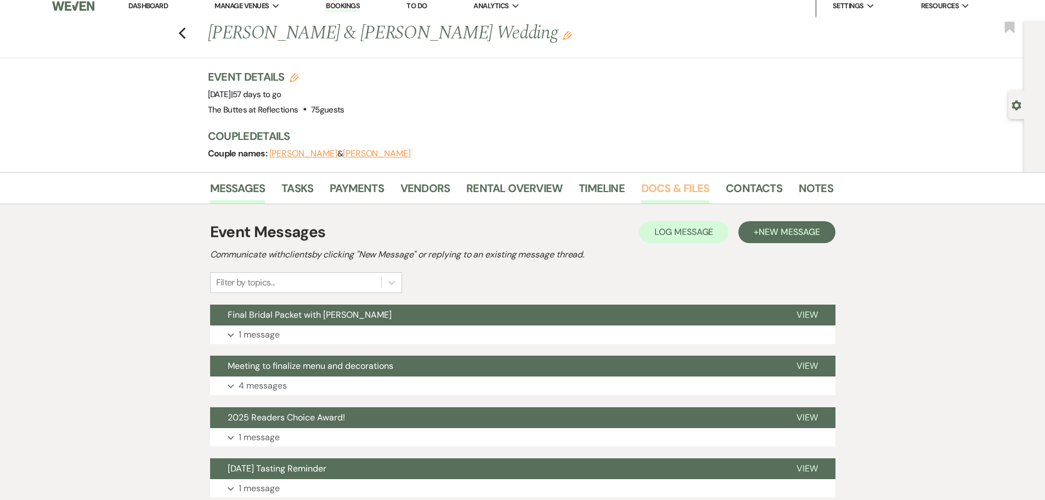
click at [662, 189] on link "Docs & Files" at bounding box center [675, 191] width 68 height 24
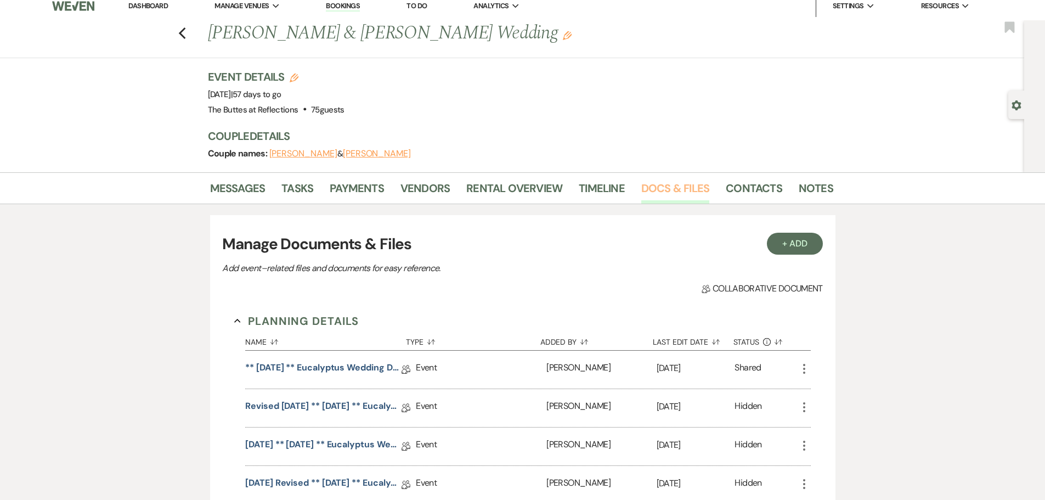
click at [662, 189] on link "Docs & Files" at bounding box center [675, 191] width 68 height 24
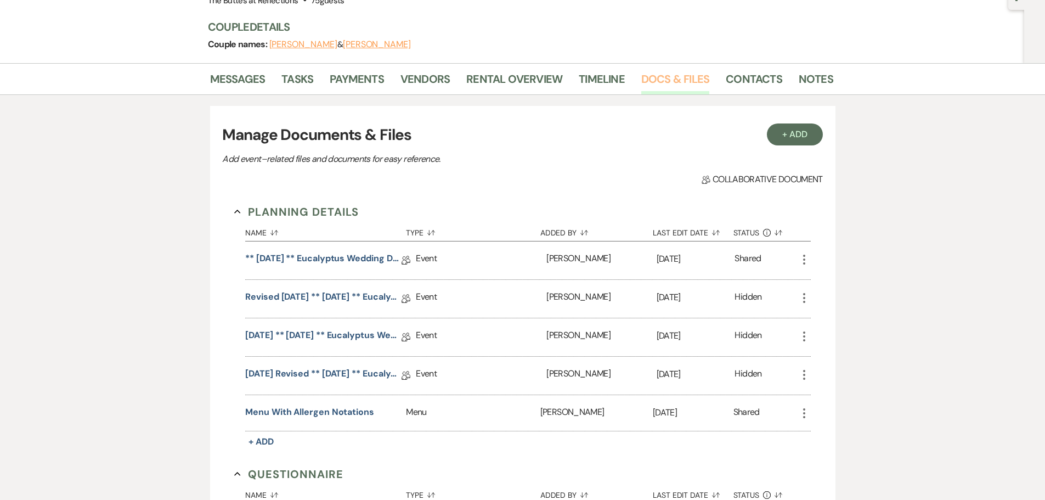
scroll to position [118, 0]
click at [294, 369] on link "[DATE] Revised ** [DATE] ** Eucalyptus Wedding Details" at bounding box center [323, 375] width 156 height 17
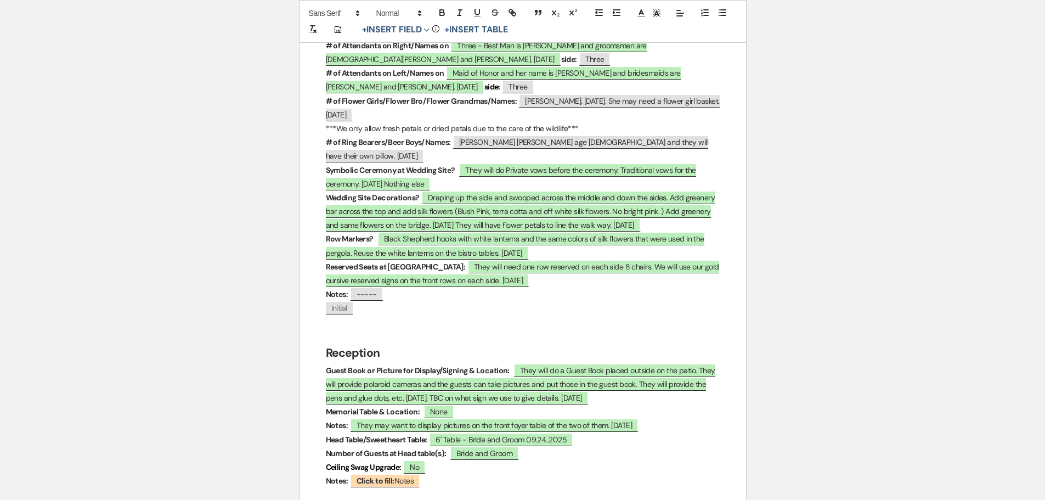
scroll to position [1427, 0]
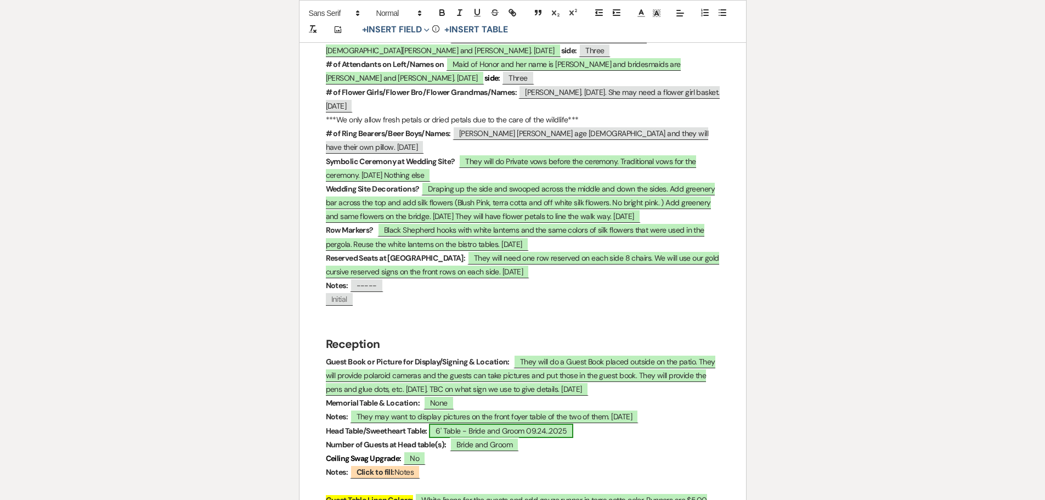
click at [568, 424] on span "6' Table - Bride and Groom 09.24..2025" at bounding box center [501, 431] width 144 height 14
select select "owner"
select select "custom_placeholder"
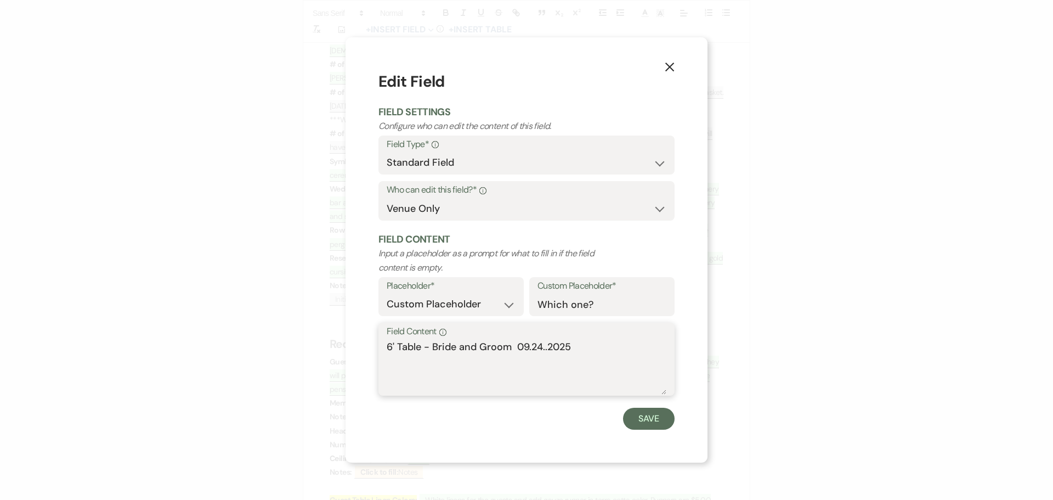
click at [514, 348] on textarea "6' Table - Bride and Groom 09.24..2025" at bounding box center [527, 367] width 280 height 55
type textarea "6' Table - Bride and Groom & probably at the apex of the two alcoves. TBC 09.24…"
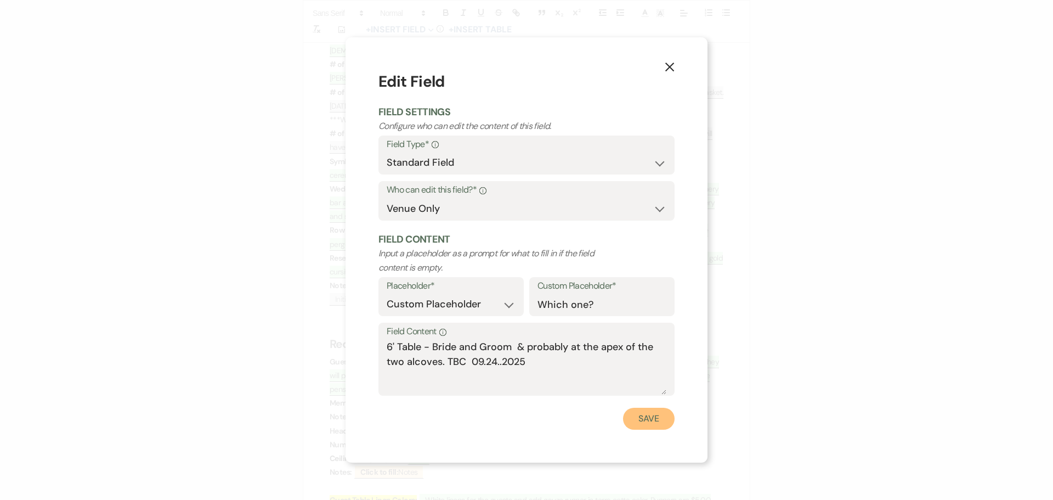
click at [639, 418] on button "Save" at bounding box center [649, 419] width 52 height 22
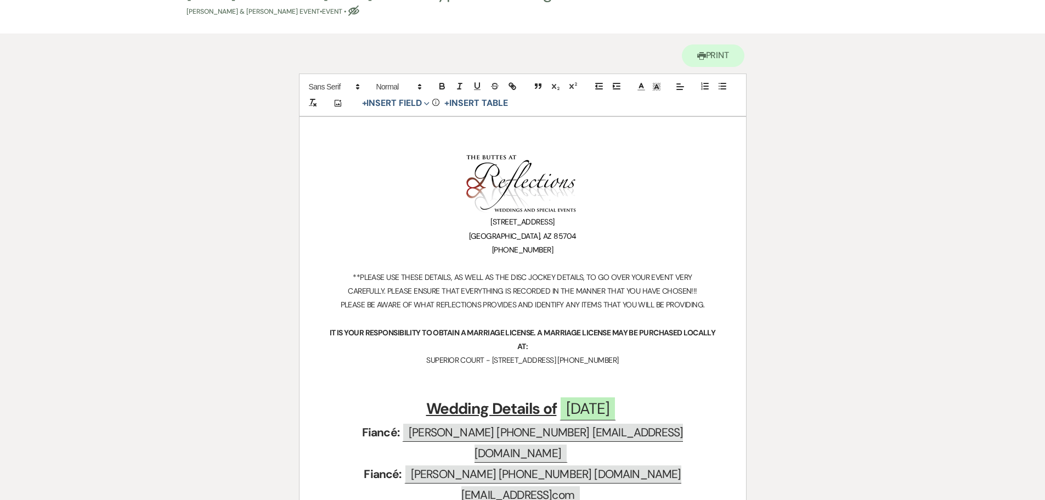
scroll to position [0, 0]
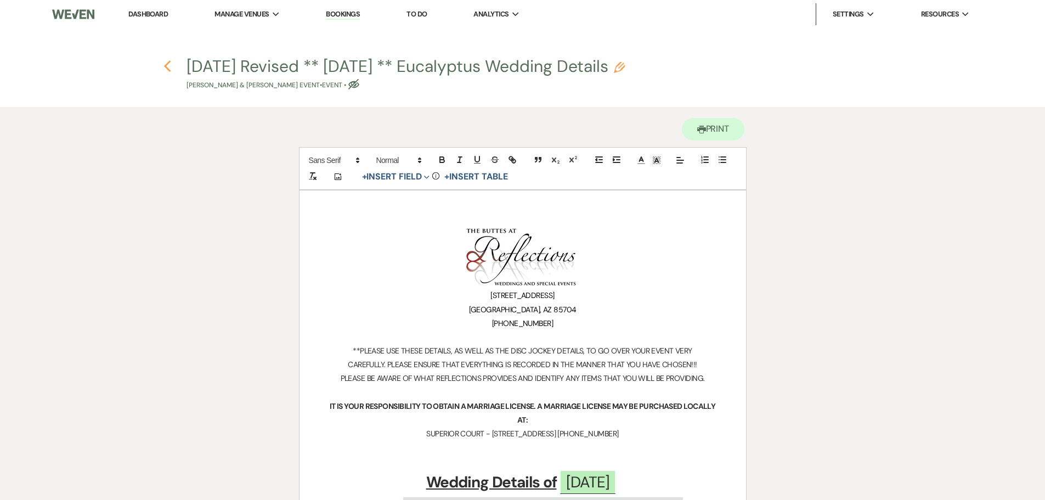
click at [166, 66] on icon "Previous" at bounding box center [168, 66] width 8 height 13
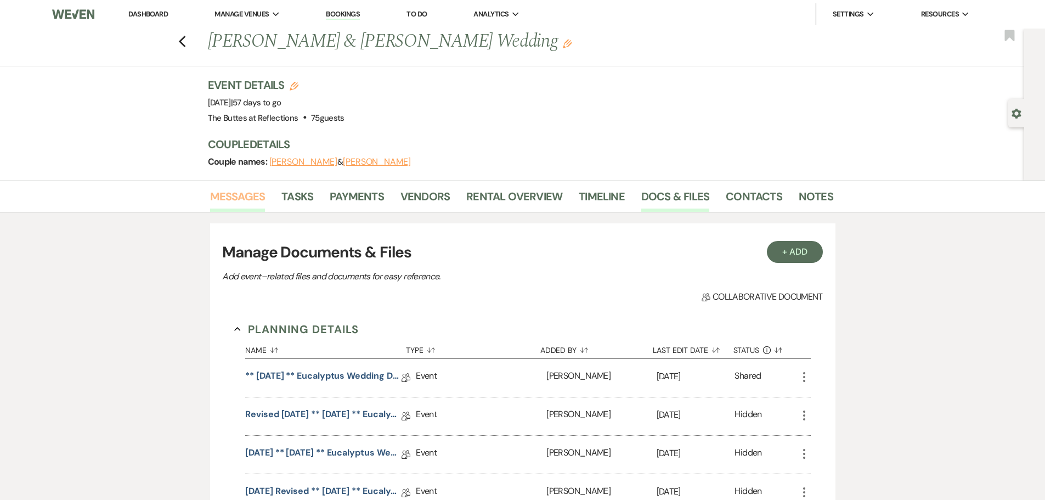
click at [240, 193] on link "Messages" at bounding box center [237, 200] width 55 height 24
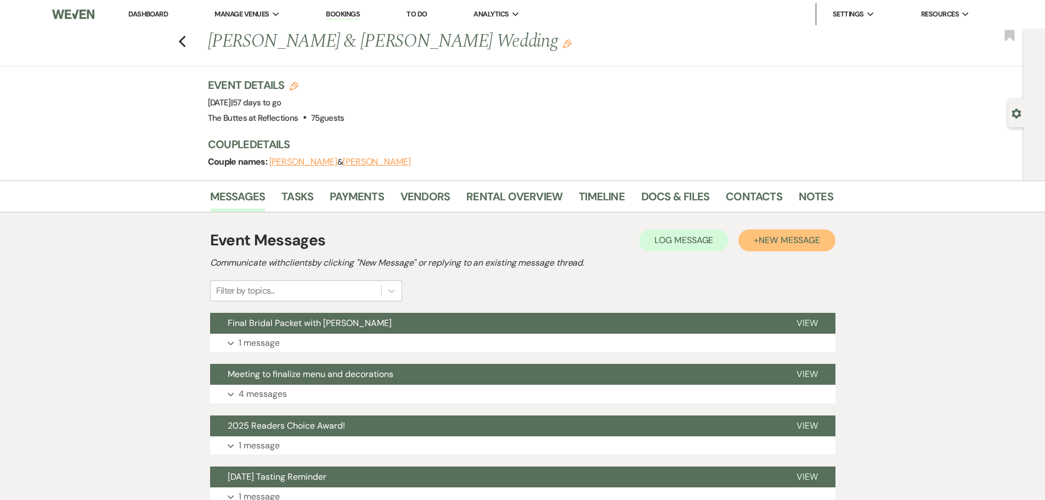
click at [775, 237] on span "New Message" at bounding box center [789, 240] width 61 height 12
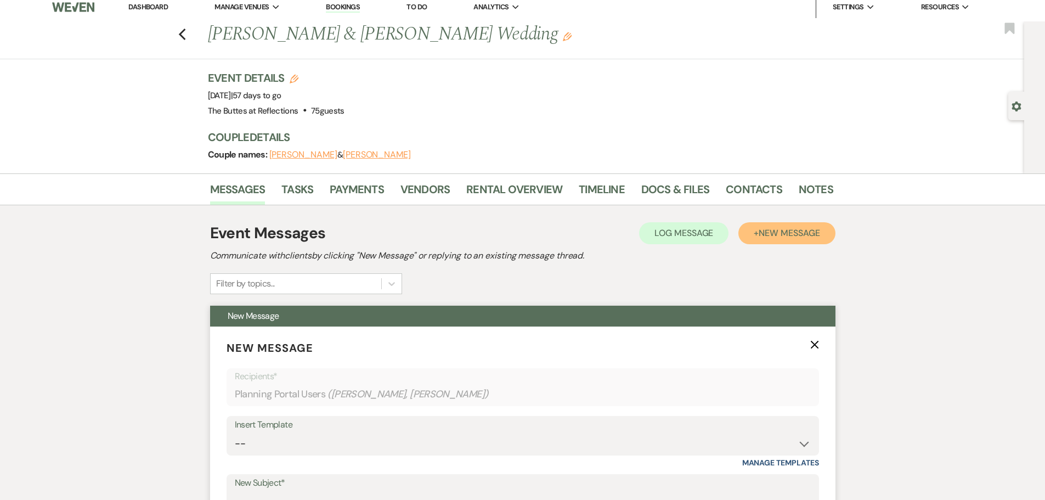
scroll to position [110, 0]
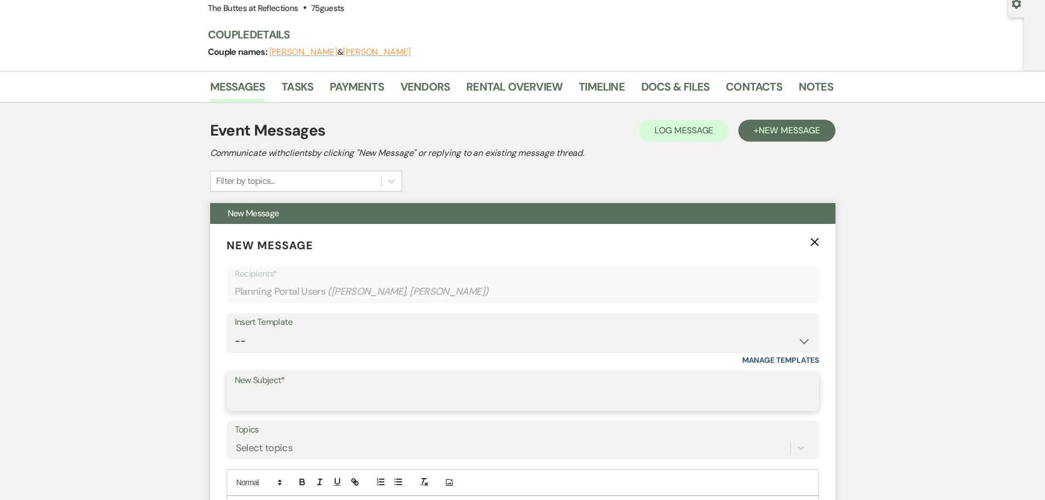
click at [238, 395] on input "New Subject*" at bounding box center [523, 398] width 576 height 21
type input "Sample Room Layout"
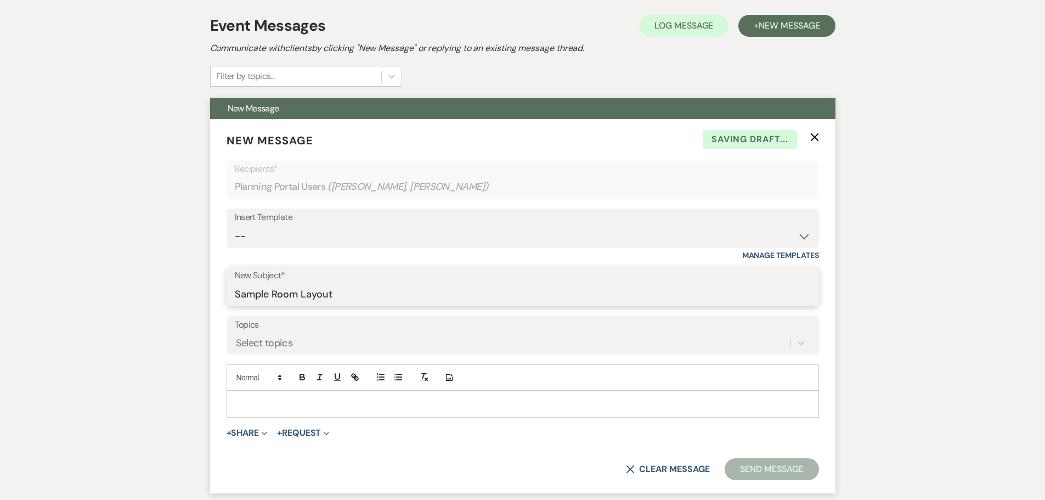
scroll to position [219, 0]
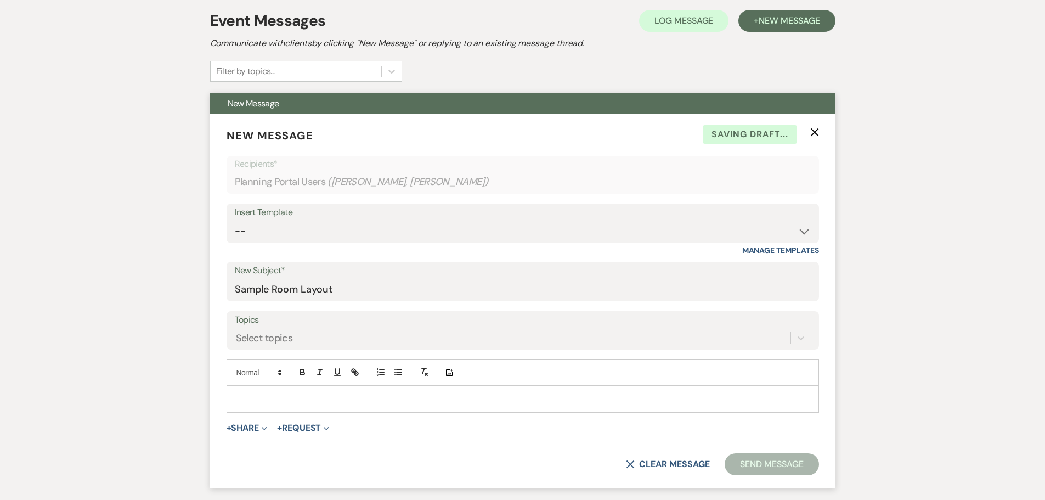
click at [245, 395] on p at bounding box center [522, 399] width 575 height 12
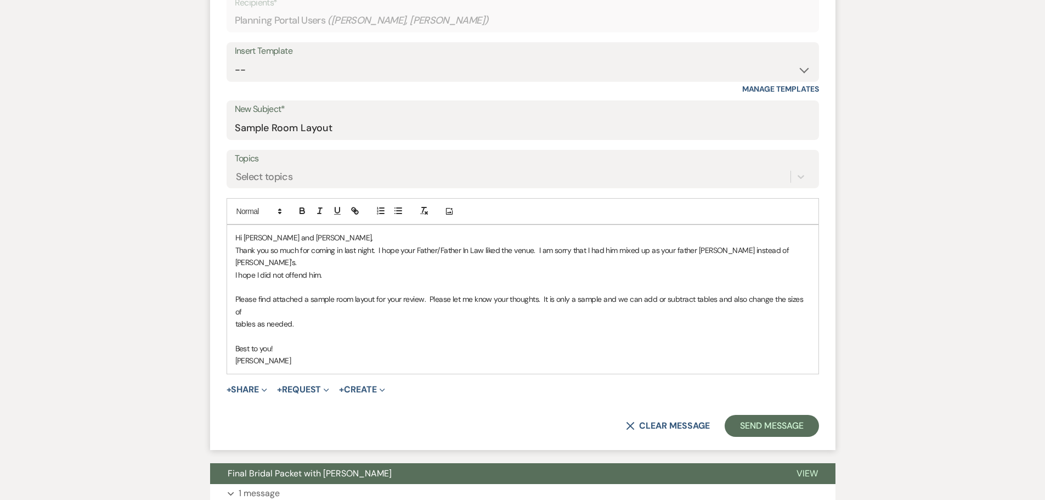
scroll to position [387, 0]
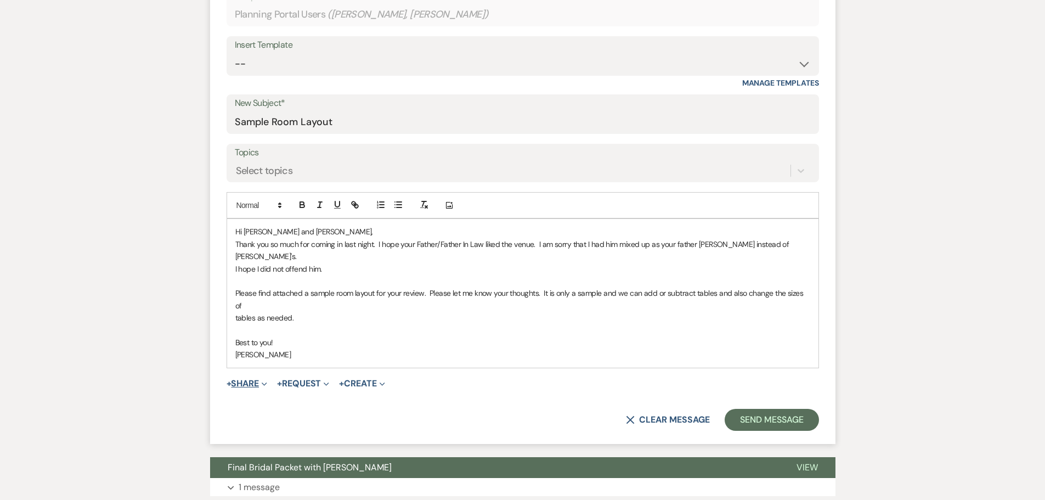
click at [260, 379] on button "+ Share Expand" at bounding box center [247, 383] width 41 height 9
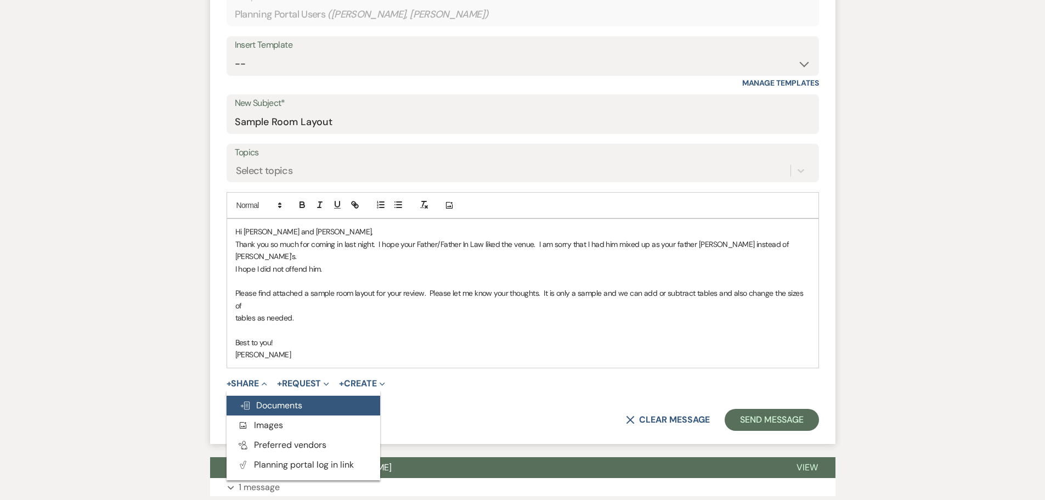
click at [253, 399] on span "Doc Upload Documents" at bounding box center [271, 405] width 63 height 12
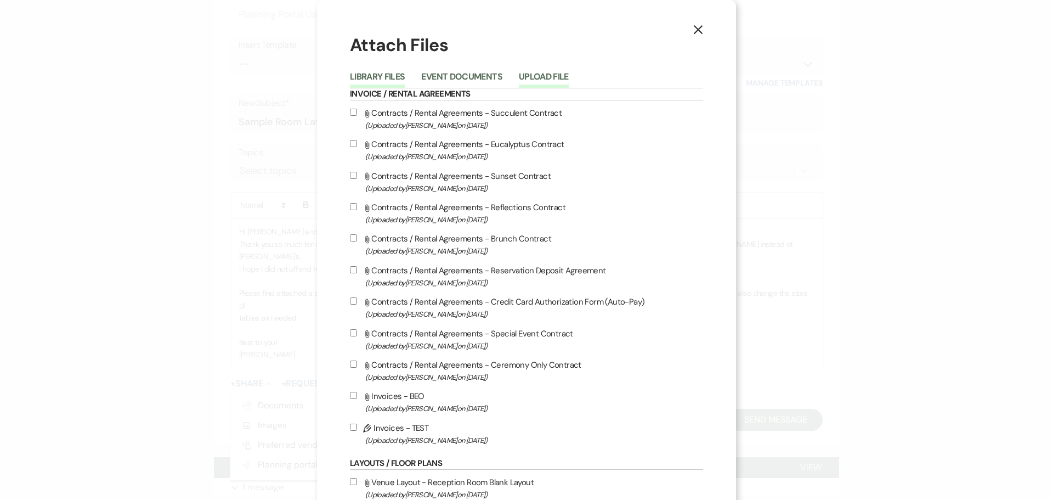
click at [538, 74] on button "Upload File" at bounding box center [544, 79] width 50 height 15
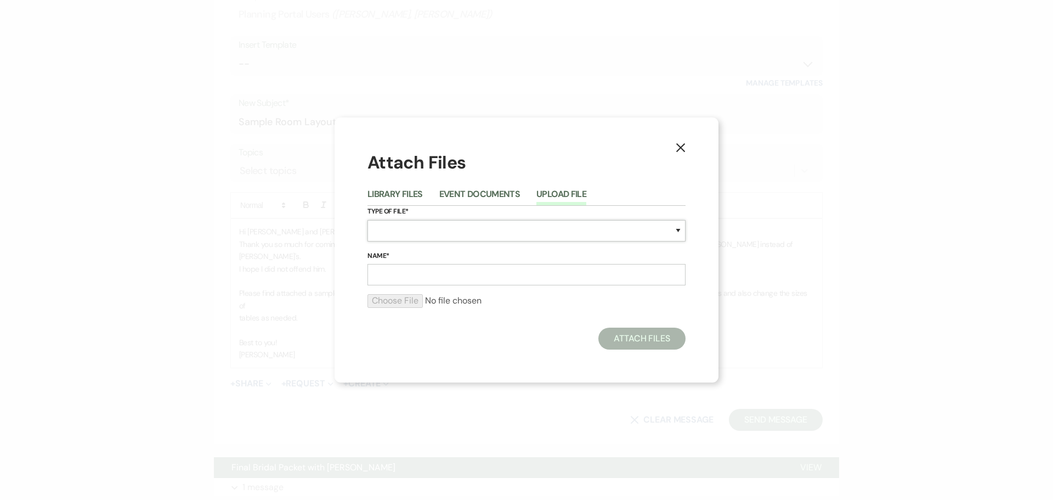
click at [385, 222] on select "Special Event Insurance Vendor Certificate of Insurance Contracts / Rental Agre…" at bounding box center [527, 230] width 318 height 21
click at [368, 220] on select "Special Event Insurance Vendor Certificate of Insurance Contracts / Rental Agre…" at bounding box center [527, 230] width 318 height 21
drag, startPoint x: 409, startPoint y: 220, endPoint x: 399, endPoint y: 247, distance: 28.8
click at [403, 86] on div "X Attach Files Library Files Event Documents Upload File Type of File* Special …" at bounding box center [526, 250] width 1053 height 500
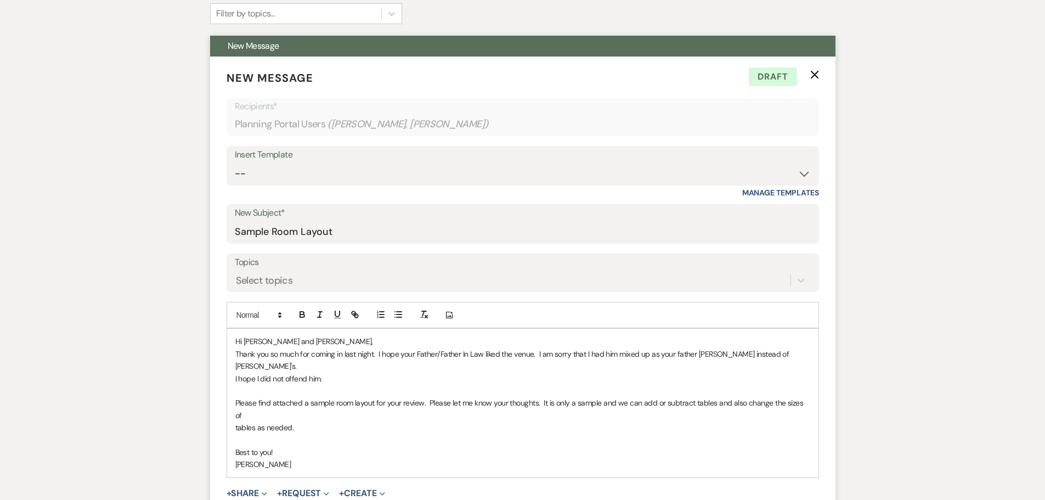
scroll to position [332, 0]
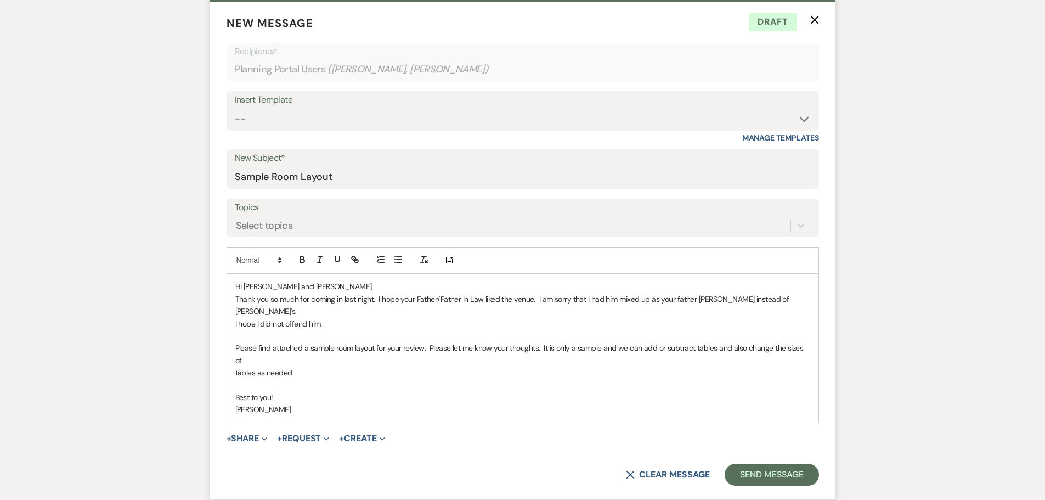
click at [243, 434] on button "+ Share Expand" at bounding box center [247, 438] width 41 height 9
click at [269, 454] on span "Doc Upload Documents" at bounding box center [271, 460] width 63 height 12
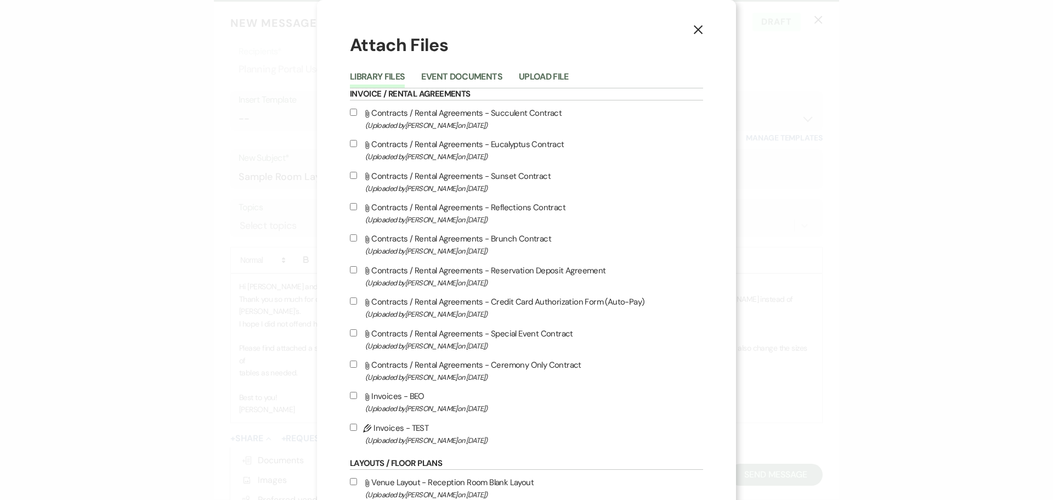
click at [533, 74] on button "Upload File" at bounding box center [544, 79] width 50 height 15
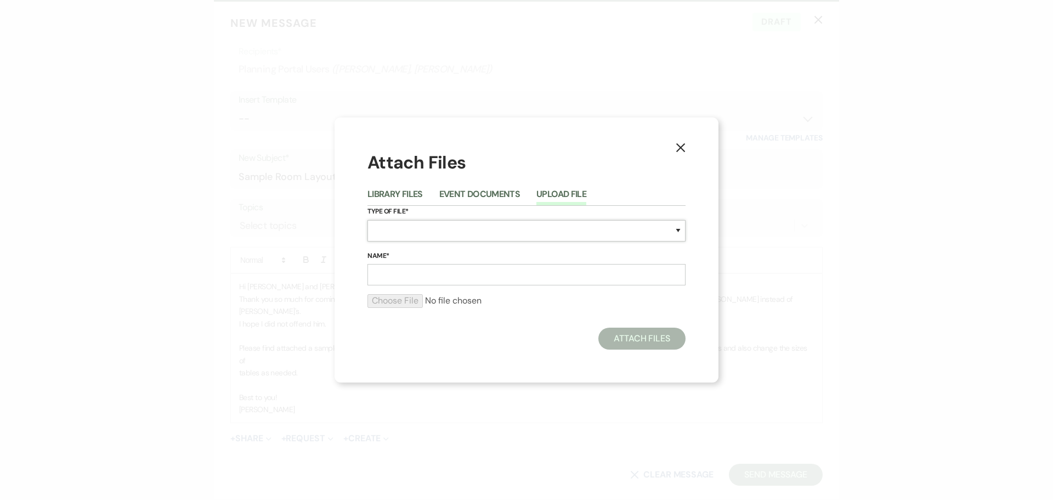
click at [395, 228] on select "Special Event Insurance Vendor Certificate of Insurance Contracts / Rental Agre…" at bounding box center [527, 230] width 318 height 21
click at [368, 220] on select "Special Event Insurance Vendor Certificate of Insurance Contracts / Rental Agre…" at bounding box center [527, 230] width 318 height 21
drag, startPoint x: 365, startPoint y: 61, endPoint x: 406, endPoint y: 85, distance: 47.4
click at [405, 84] on div "X Attach Files Library Files Event Documents Upload File Type of File* Special …" at bounding box center [526, 250] width 1053 height 500
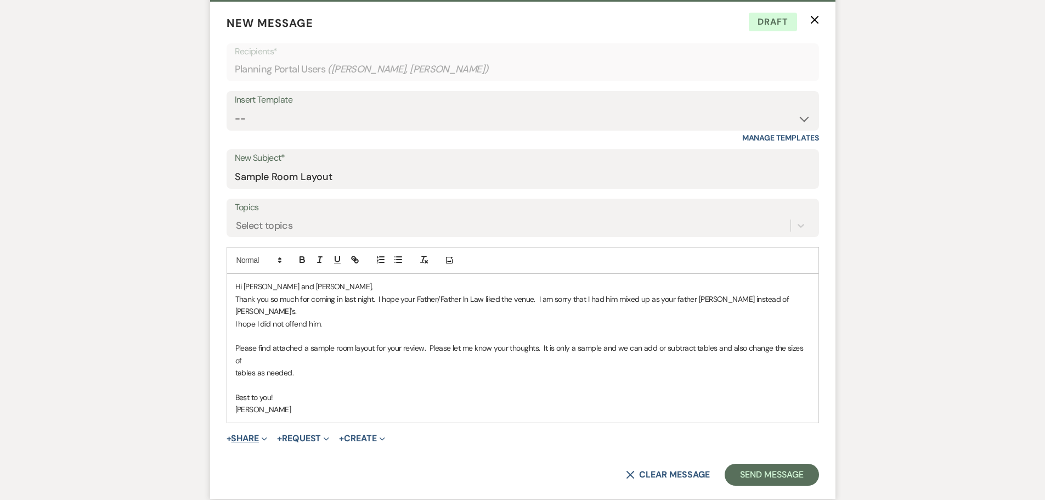
click at [249, 434] on button "+ Share Expand" at bounding box center [247, 438] width 41 height 9
click at [272, 454] on span "Doc Upload Documents" at bounding box center [271, 460] width 63 height 12
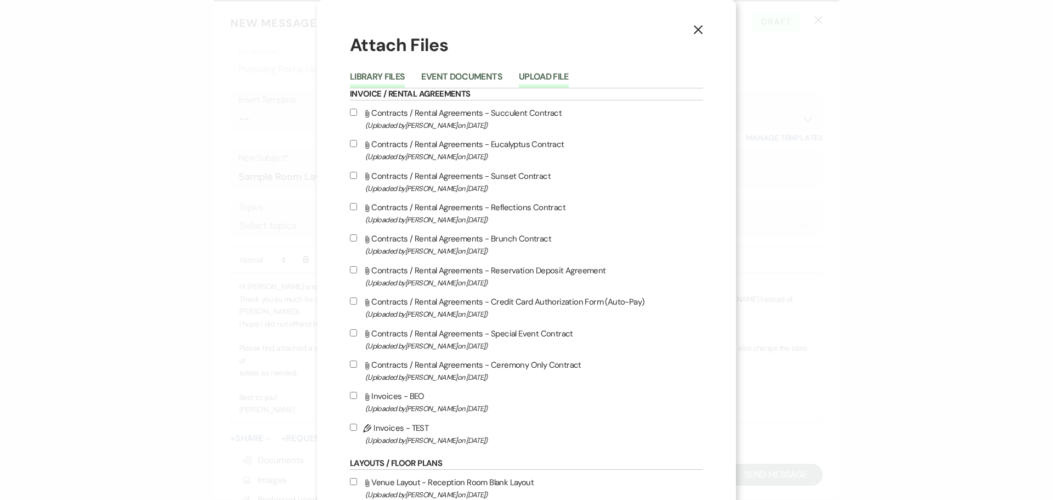
click at [557, 72] on button "Upload File" at bounding box center [544, 79] width 50 height 15
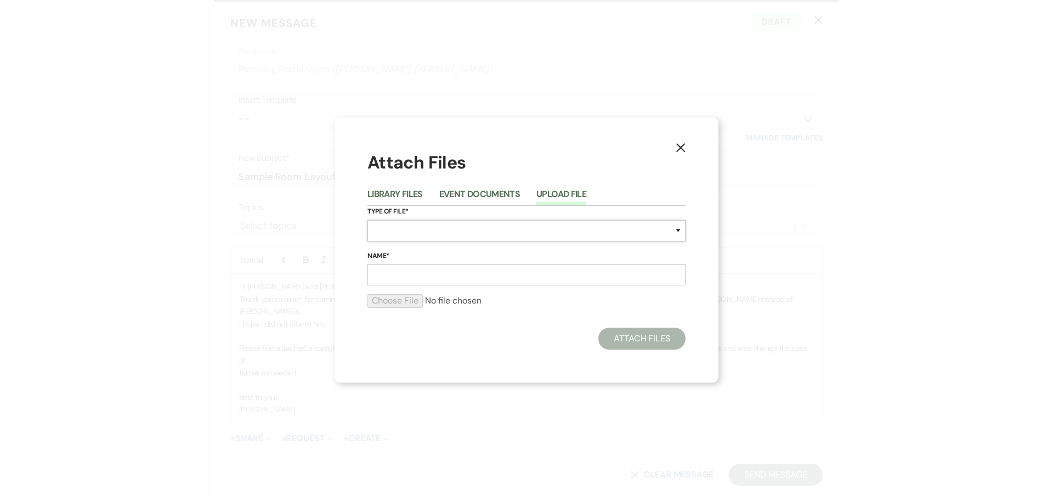
click at [399, 235] on select "Special Event Insurance Vendor Certificate of Insurance Contracts / Rental Agre…" at bounding box center [527, 230] width 318 height 21
select select "24"
click at [368, 220] on select "Special Event Insurance Vendor Certificate of Insurance Contracts / Rental Agre…" at bounding box center [527, 230] width 318 height 21
click at [382, 273] on input "Name*" at bounding box center [527, 274] width 318 height 21
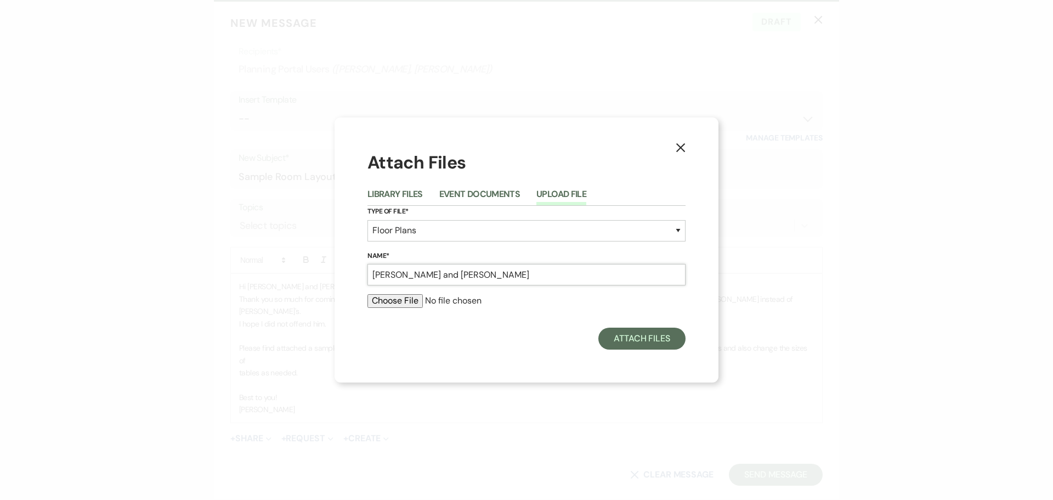
type input "[PERSON_NAME] and [PERSON_NAME]"
click at [398, 300] on input "file" at bounding box center [527, 300] width 318 height 13
type input "C:\fakepath\[PERSON_NAME] & [PERSON_NAME] [DATE] Room Layout Sample for review.…"
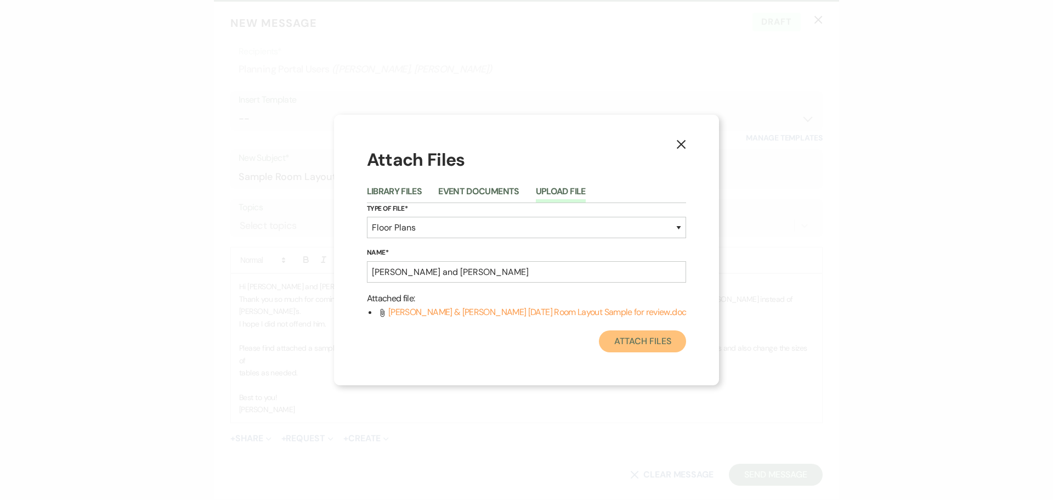
click at [645, 342] on button "Attach Files" at bounding box center [642, 341] width 87 height 22
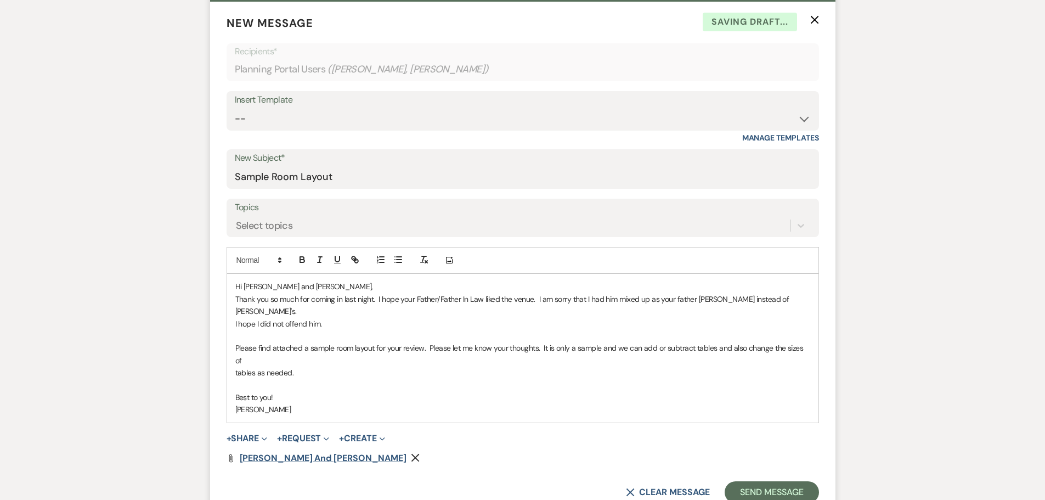
click at [298, 452] on span "[PERSON_NAME] and [PERSON_NAME]" at bounding box center [323, 458] width 167 height 12
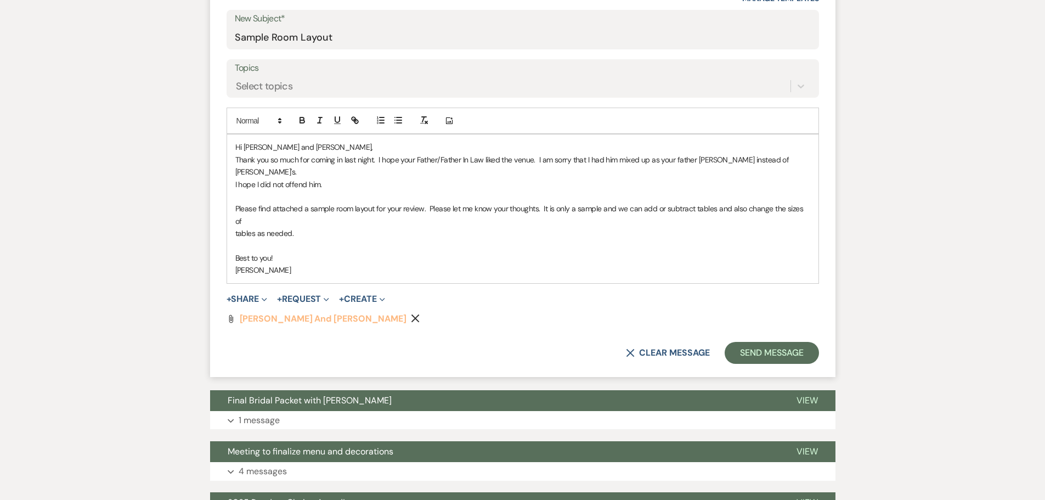
scroll to position [497, 0]
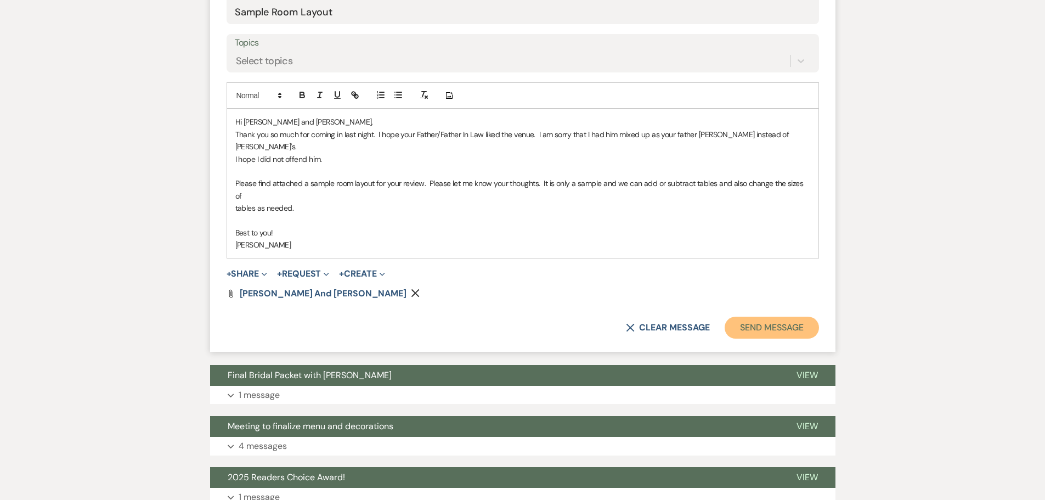
click at [780, 317] on button "Send Message" at bounding box center [772, 328] width 94 height 22
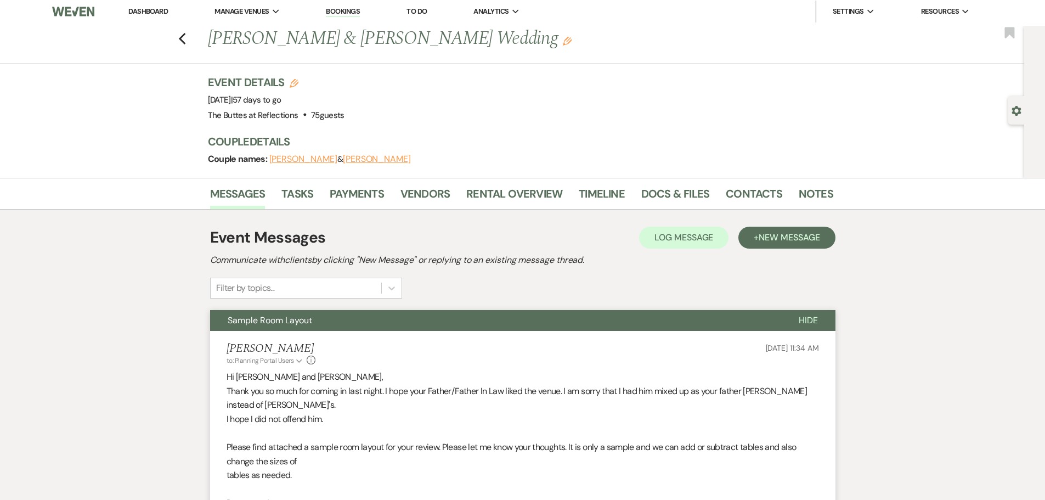
scroll to position [0, 0]
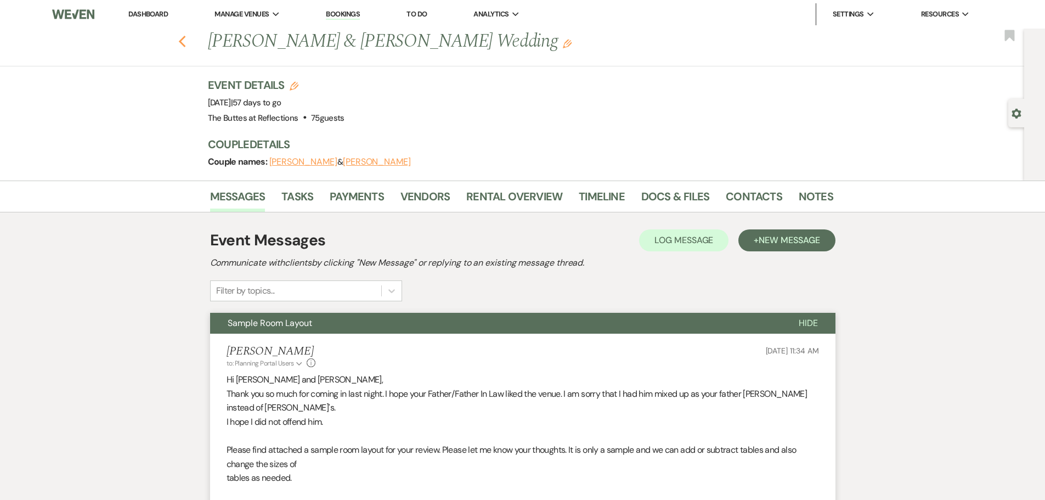
click at [185, 41] on use "button" at bounding box center [181, 42] width 7 height 12
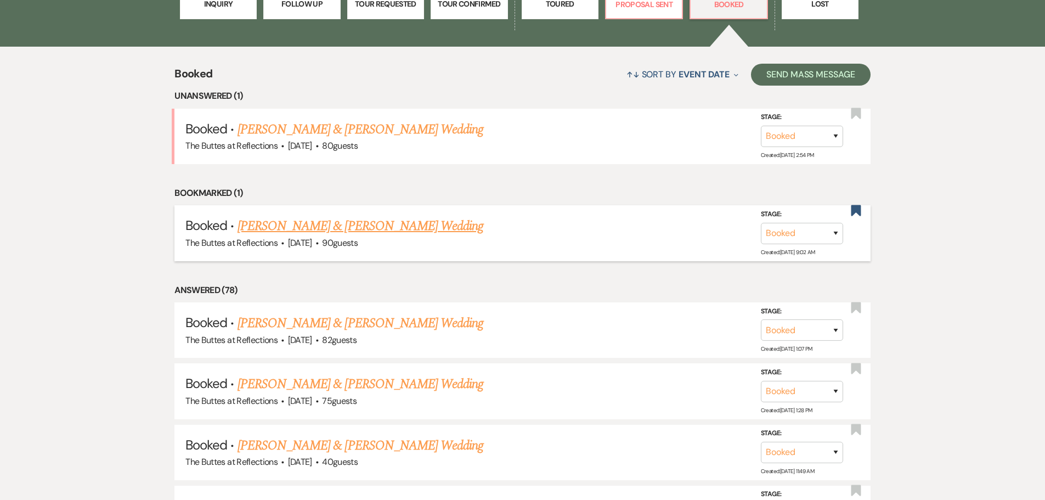
scroll to position [390, 0]
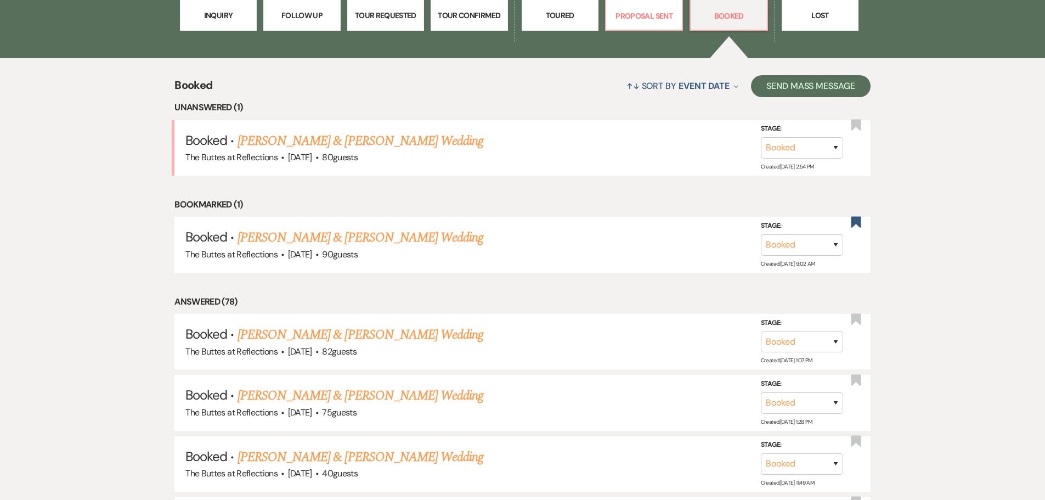
click at [315, 142] on link "[PERSON_NAME] & [PERSON_NAME] Wedding" at bounding box center [361, 141] width 246 height 20
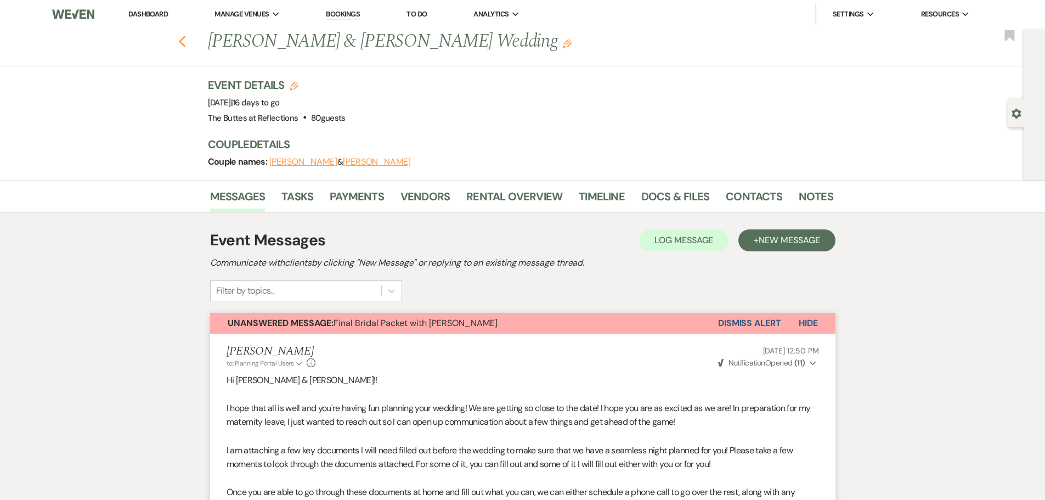
click at [185, 41] on use "button" at bounding box center [181, 42] width 7 height 12
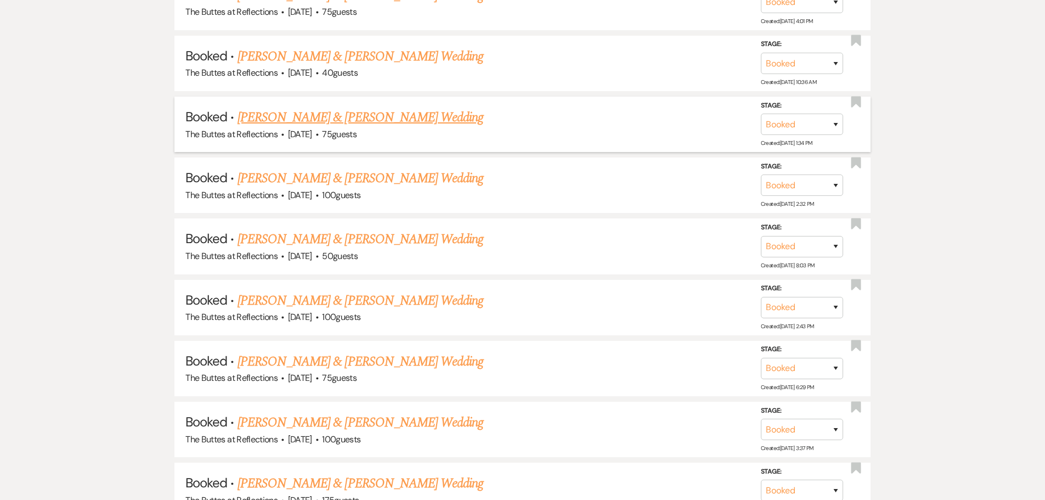
scroll to position [1542, 0]
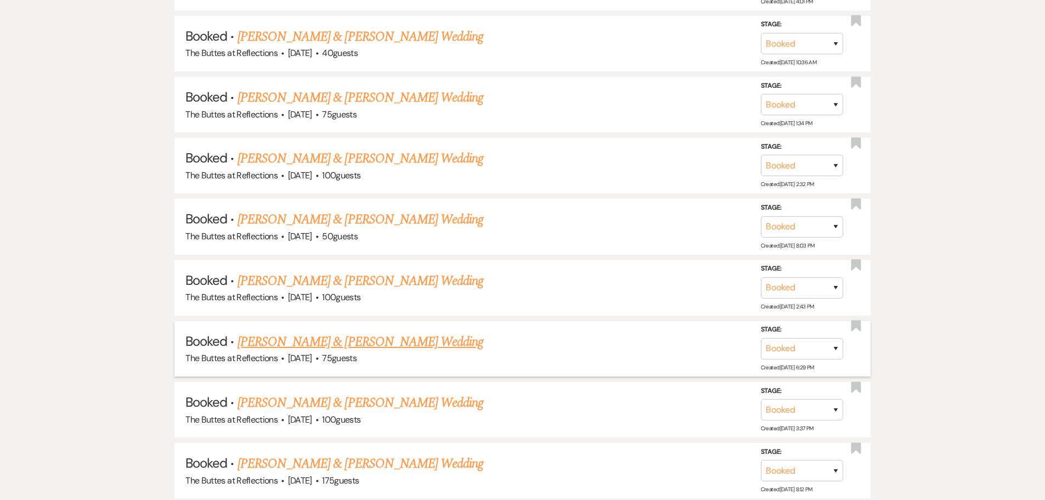
click at [306, 340] on link "[PERSON_NAME] & [PERSON_NAME] Wedding" at bounding box center [361, 342] width 246 height 20
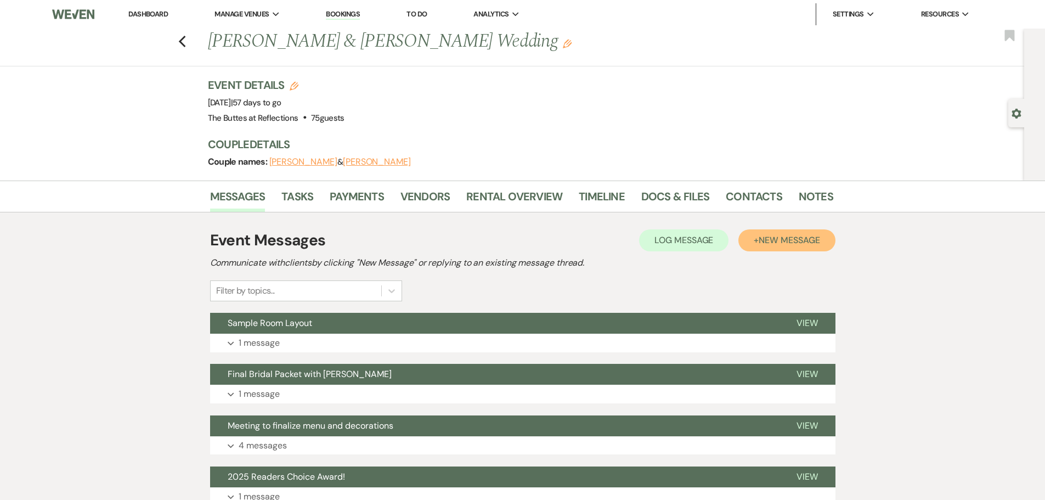
click at [767, 239] on span "New Message" at bounding box center [789, 240] width 61 height 12
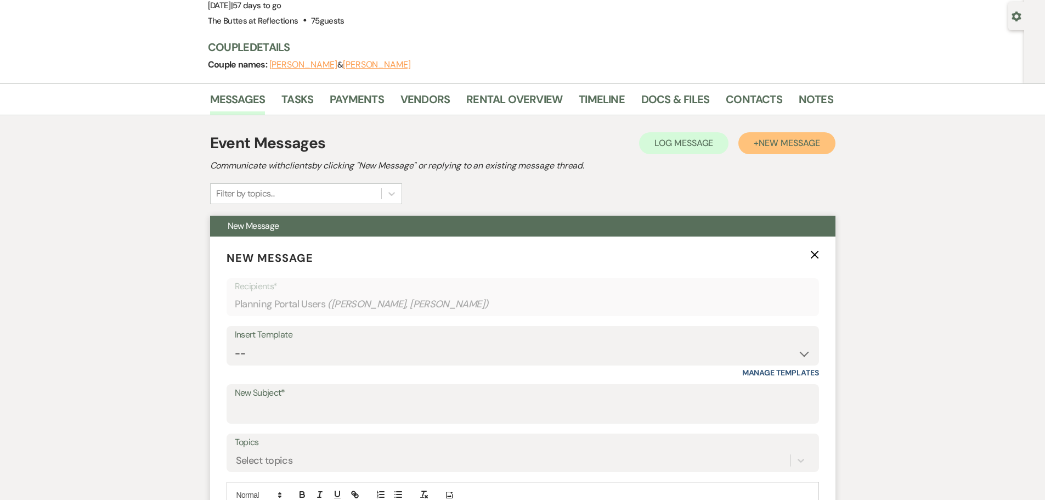
scroll to position [110, 0]
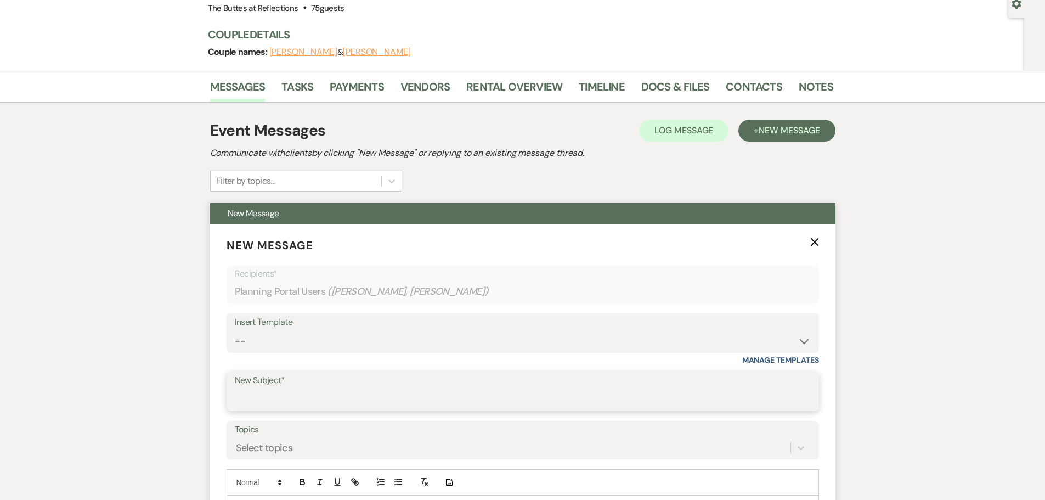
click at [245, 397] on input "New Subject*" at bounding box center [523, 398] width 576 height 21
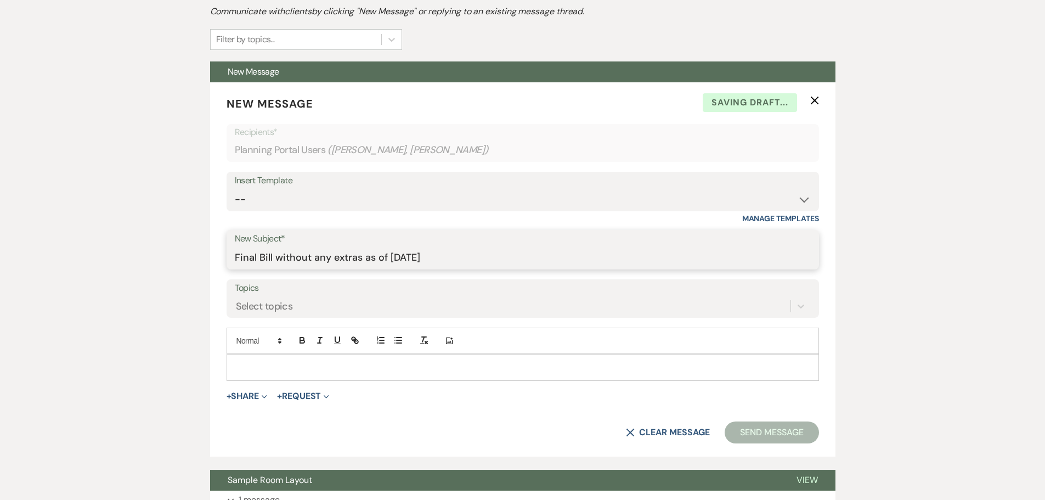
scroll to position [274, 0]
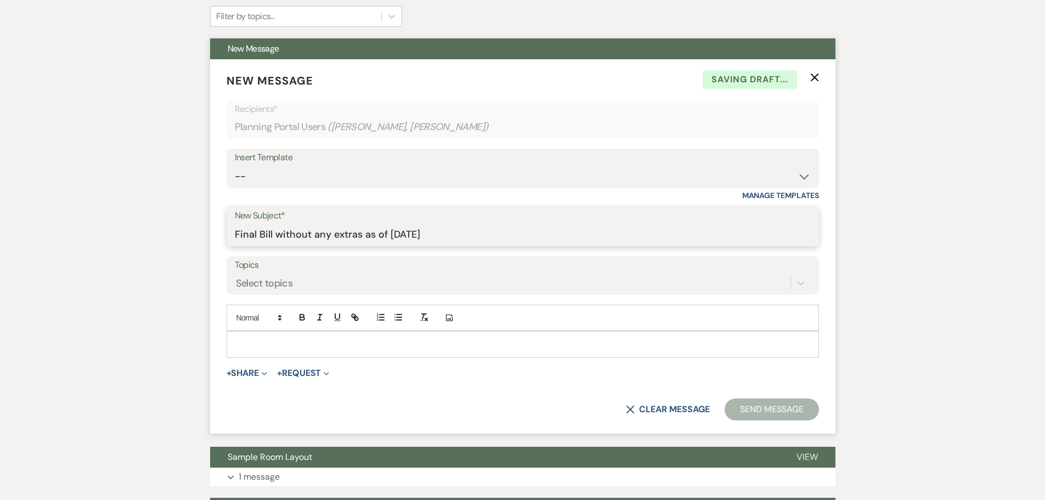
type input "Final Bill without any extras as of [DATE]"
click at [243, 335] on div at bounding box center [522, 343] width 591 height 25
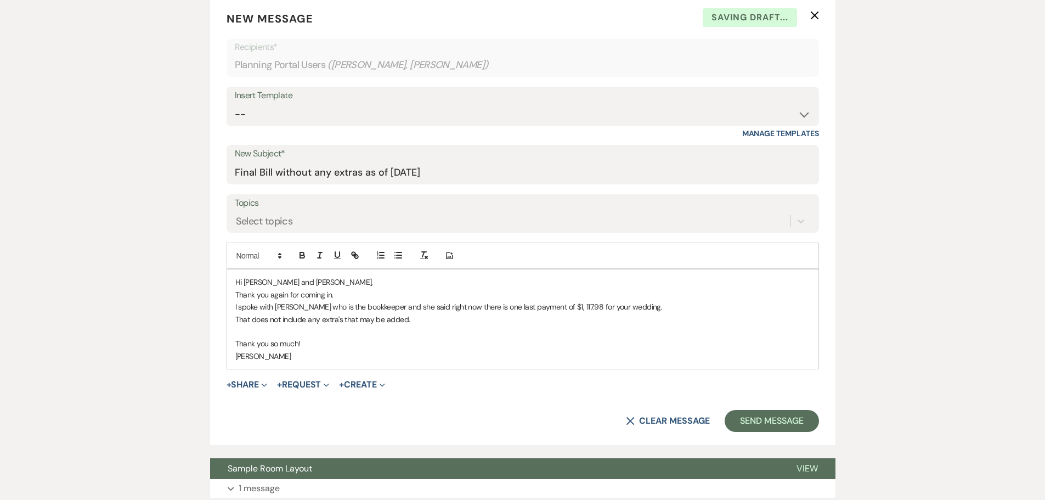
scroll to position [494, 0]
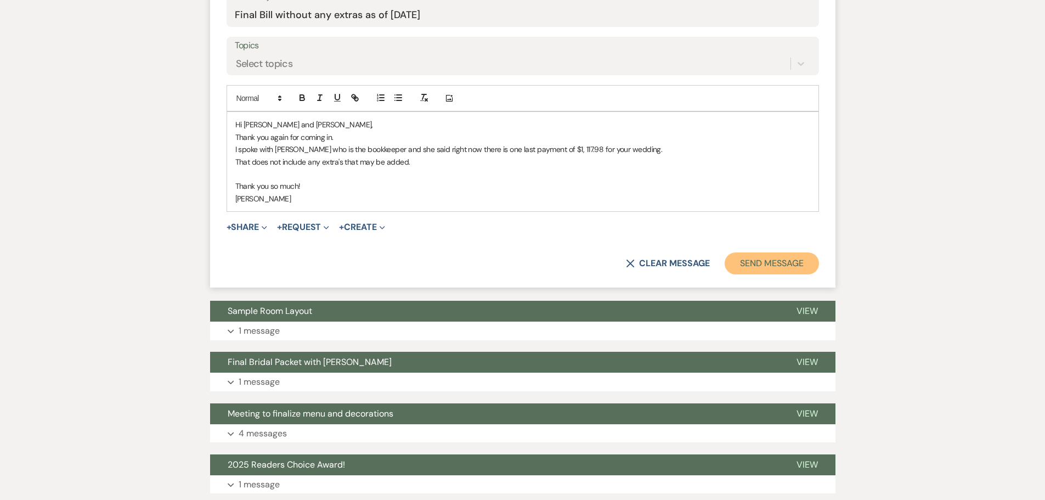
click at [755, 259] on button "Send Message" at bounding box center [772, 263] width 94 height 22
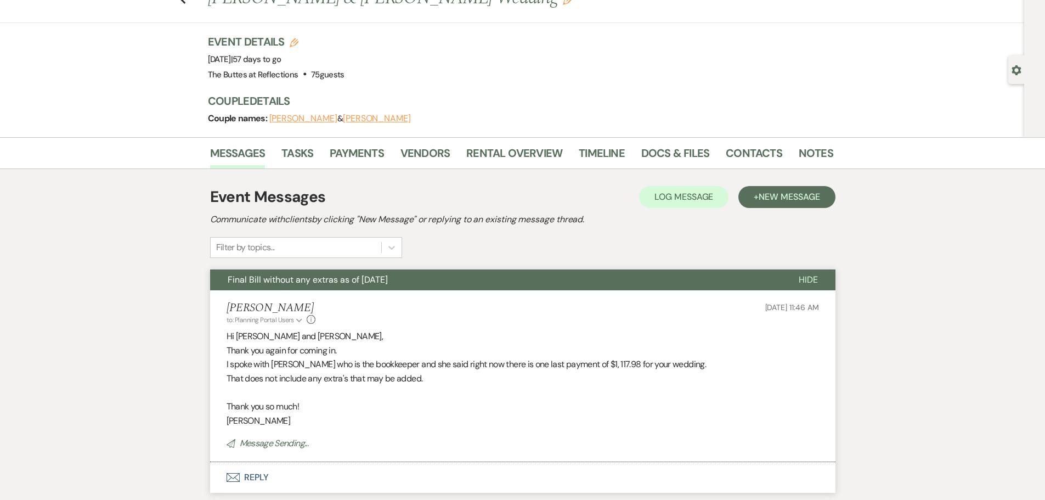
scroll to position [0, 0]
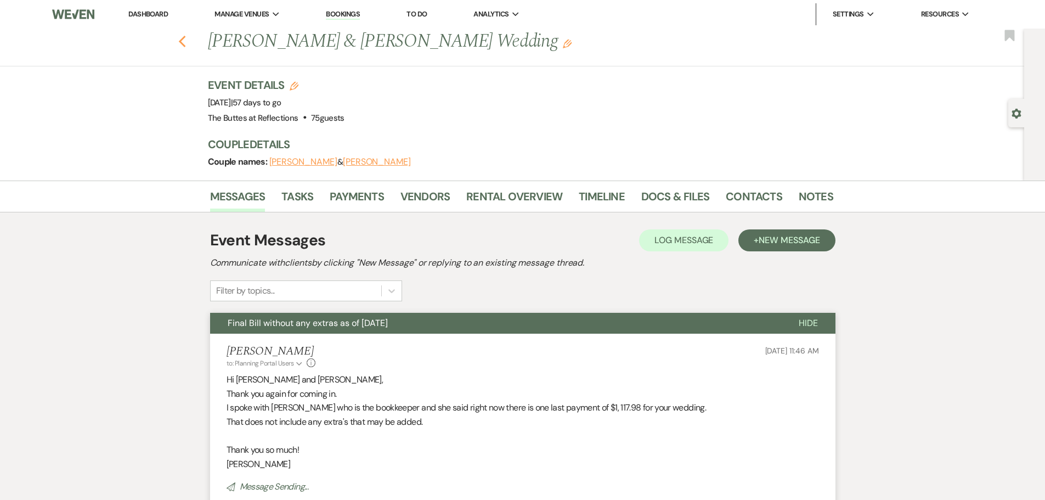
click at [185, 43] on use "button" at bounding box center [181, 42] width 7 height 12
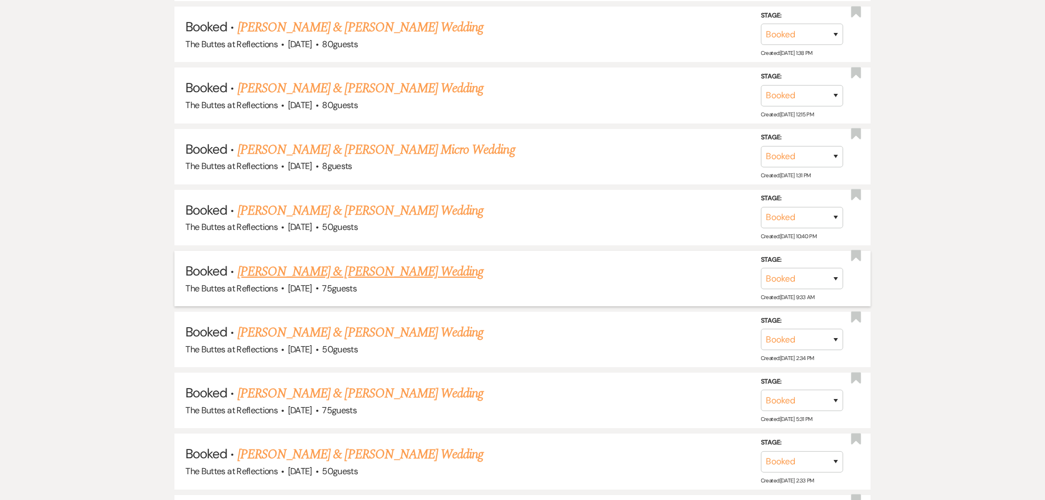
scroll to position [994, 0]
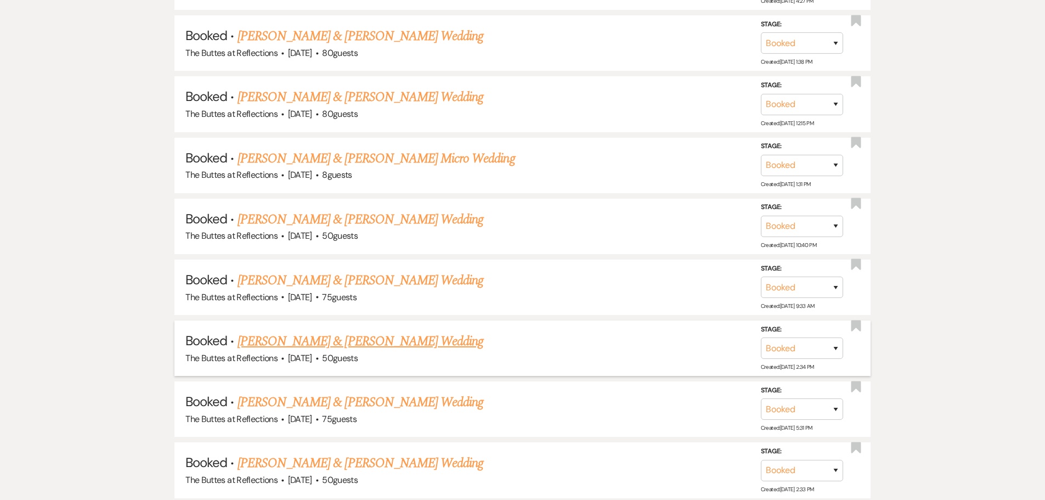
click at [300, 337] on link "[PERSON_NAME] & [PERSON_NAME] Wedding" at bounding box center [361, 341] width 246 height 20
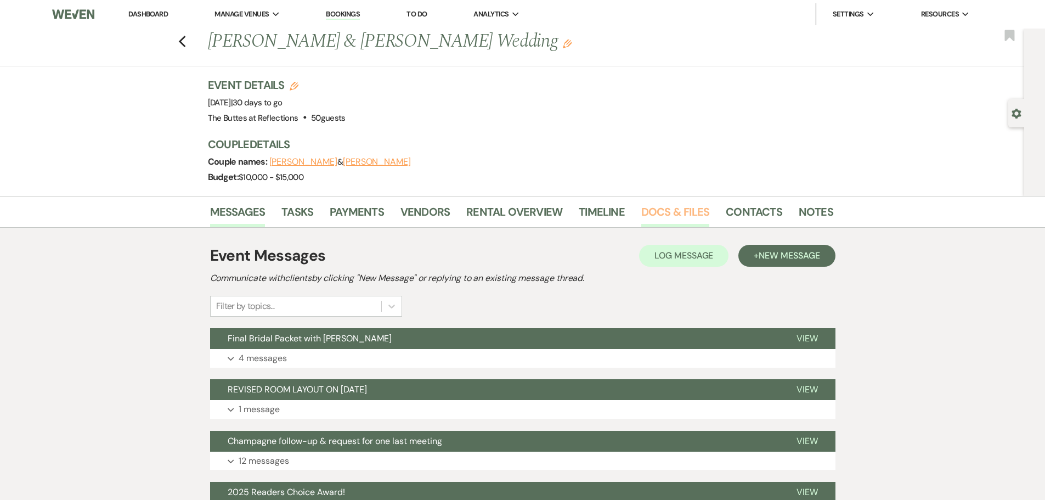
click at [652, 208] on link "Docs & Files" at bounding box center [675, 215] width 68 height 24
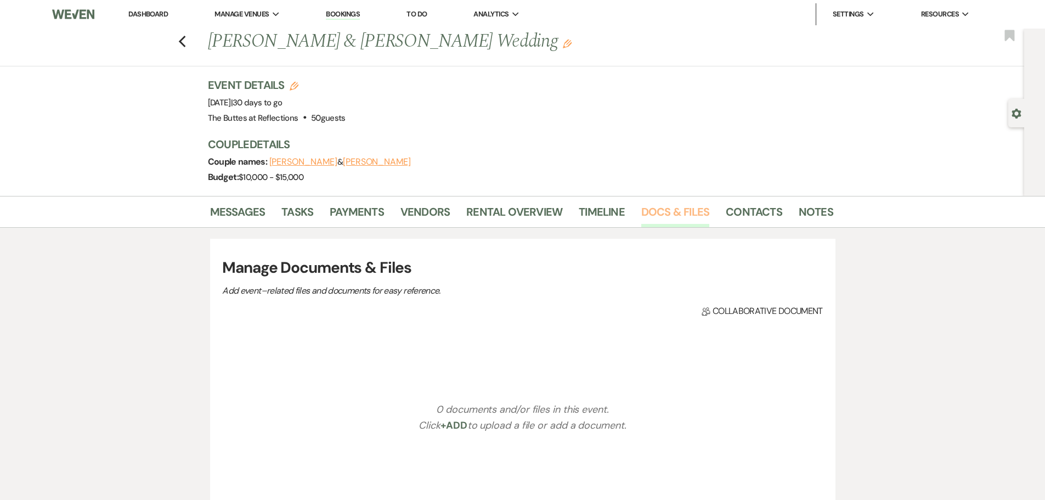
click at [652, 208] on link "Docs & Files" at bounding box center [675, 215] width 68 height 24
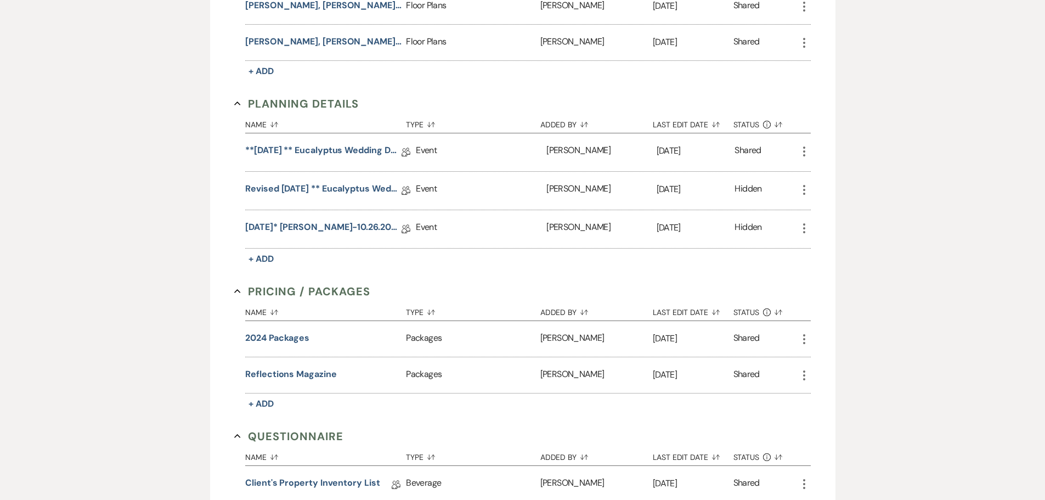
scroll to position [384, 0]
click at [317, 224] on link "[DATE]* [PERSON_NAME]-10.26.2025 Eucalyptus Wedding Details" at bounding box center [323, 230] width 156 height 17
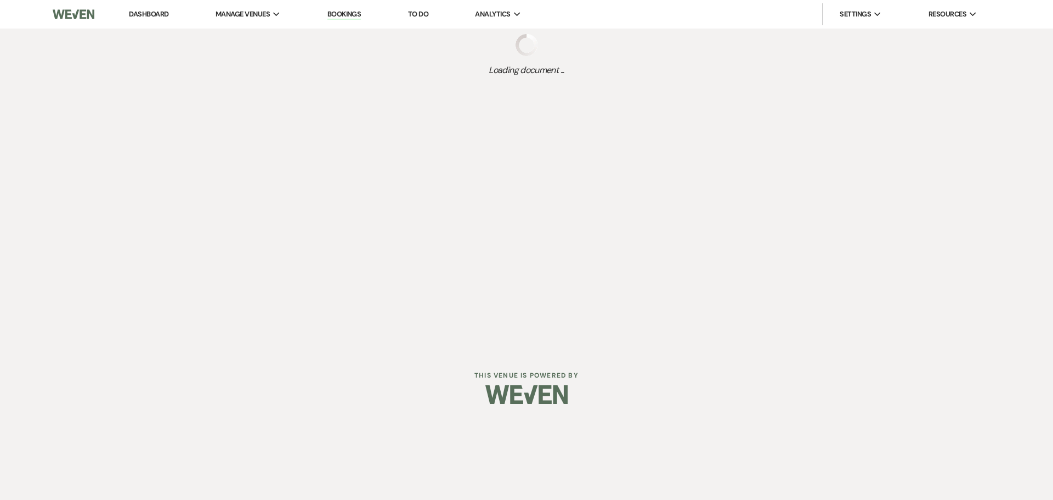
click at [317, 224] on div "Dashboard Manage Venues Expand The Buttes at Reflections Bookings To Do Analyti…" at bounding box center [526, 175] width 1053 height 350
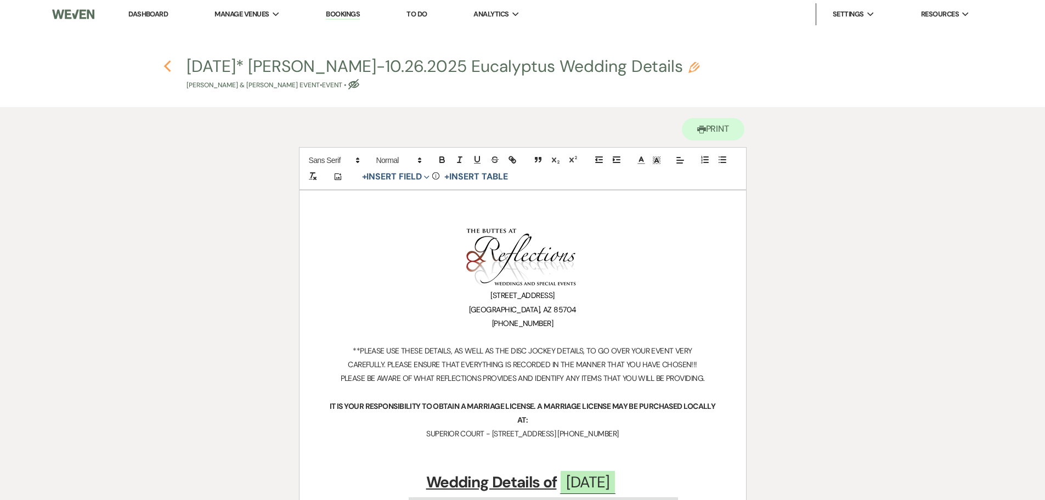
click at [165, 63] on icon "Previous" at bounding box center [168, 66] width 8 height 13
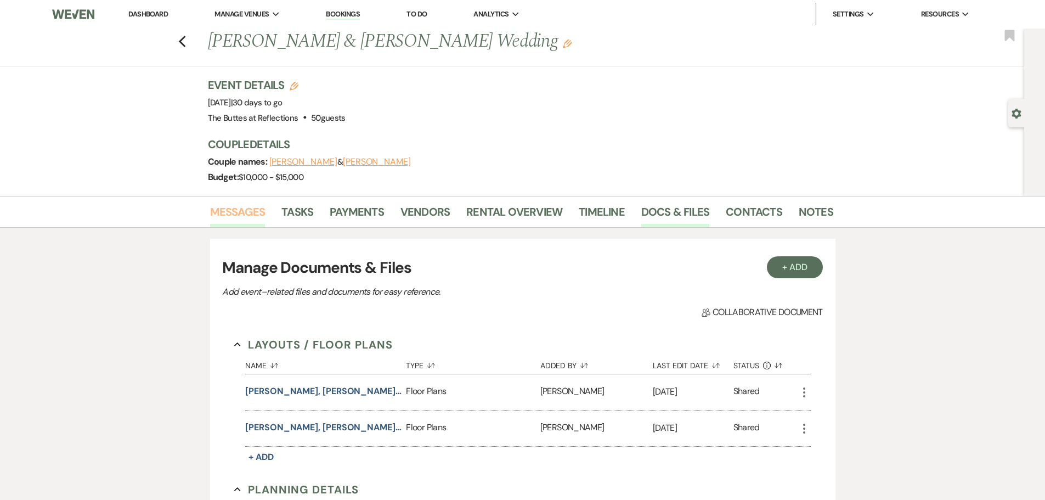
click at [253, 212] on link "Messages" at bounding box center [237, 215] width 55 height 24
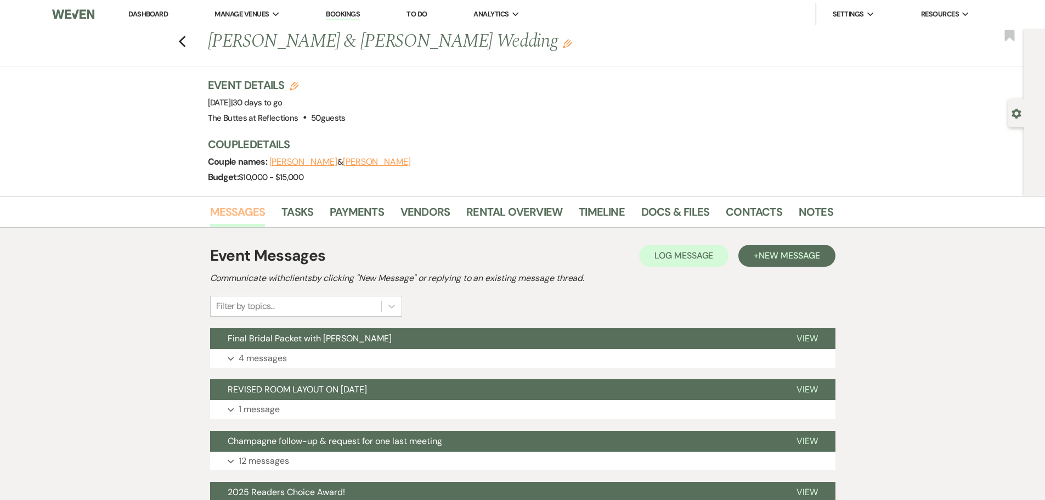
click at [253, 212] on link "Messages" at bounding box center [237, 215] width 55 height 24
click at [294, 384] on span "REVISED ROOM LAYOUT ON [DATE]" at bounding box center [297, 390] width 139 height 12
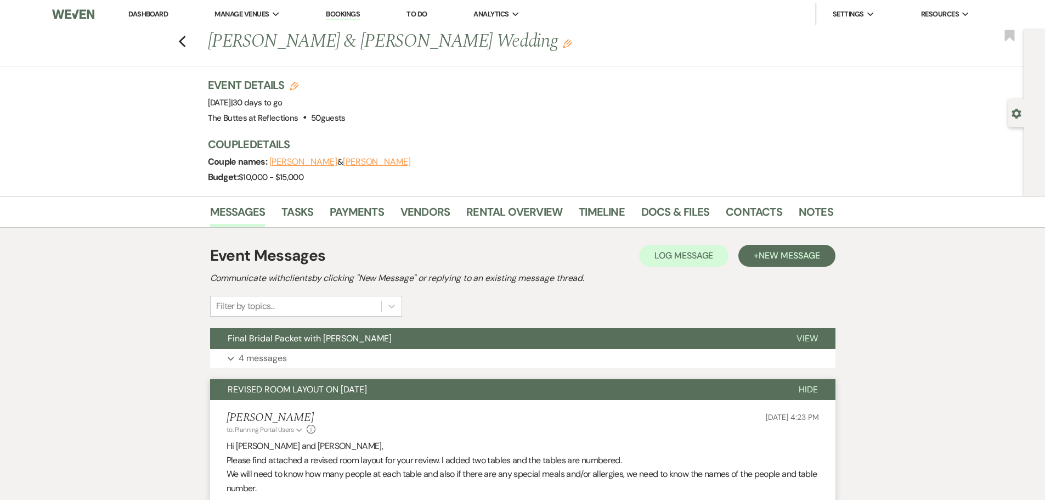
click at [294, 384] on span "REVISED ROOM LAYOUT ON [DATE]" at bounding box center [297, 390] width 139 height 12
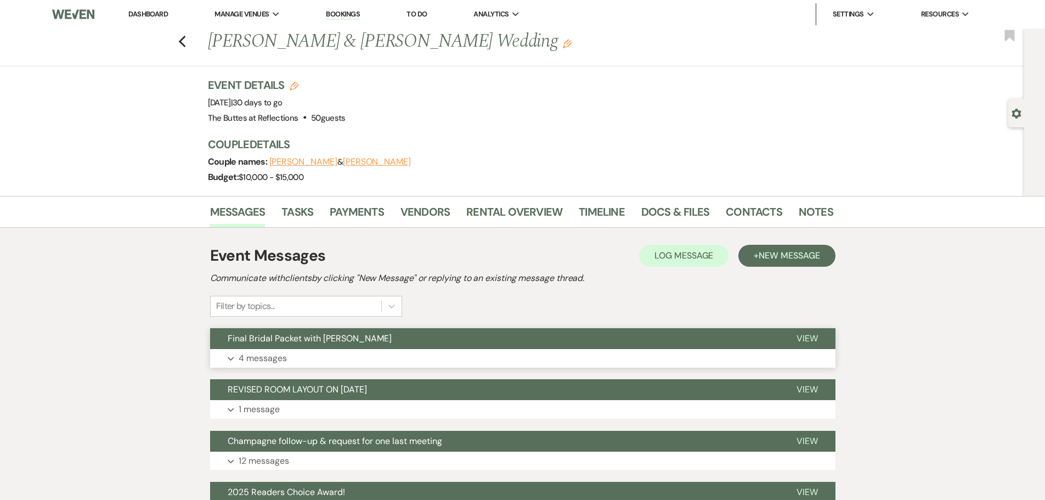
click at [268, 354] on p "4 messages" at bounding box center [263, 358] width 48 height 14
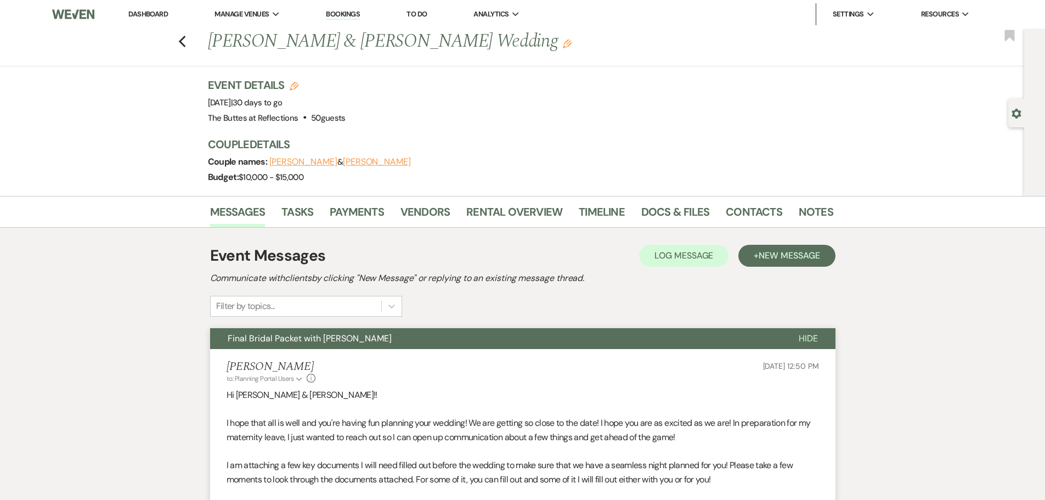
drag, startPoint x: 409, startPoint y: 378, endPoint x: 398, endPoint y: 382, distance: 11.6
click at [409, 377] on div "[PERSON_NAME] to: Planning Portal Users Expand Info [DATE] 12:50 PM" at bounding box center [523, 372] width 593 height 24
click at [777, 251] on span "New Message" at bounding box center [789, 256] width 61 height 12
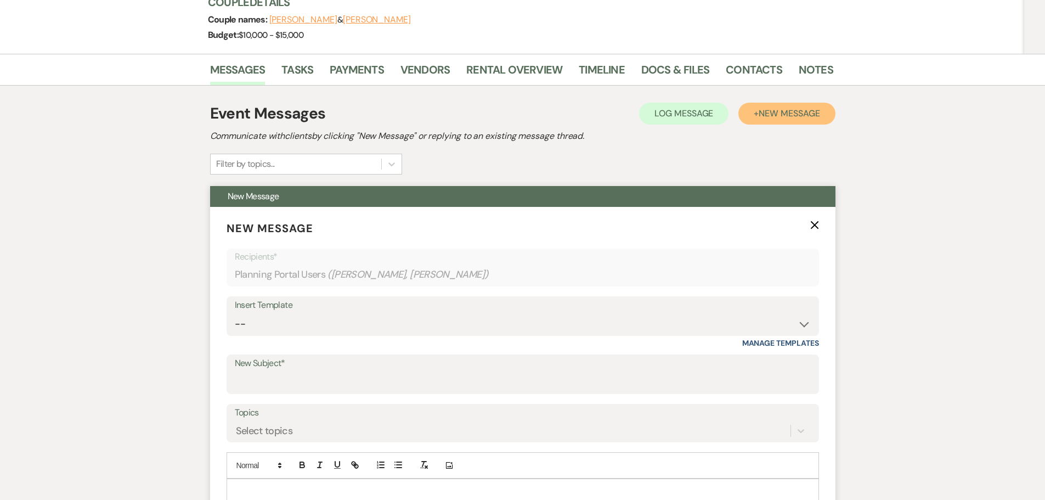
scroll to position [165, 0]
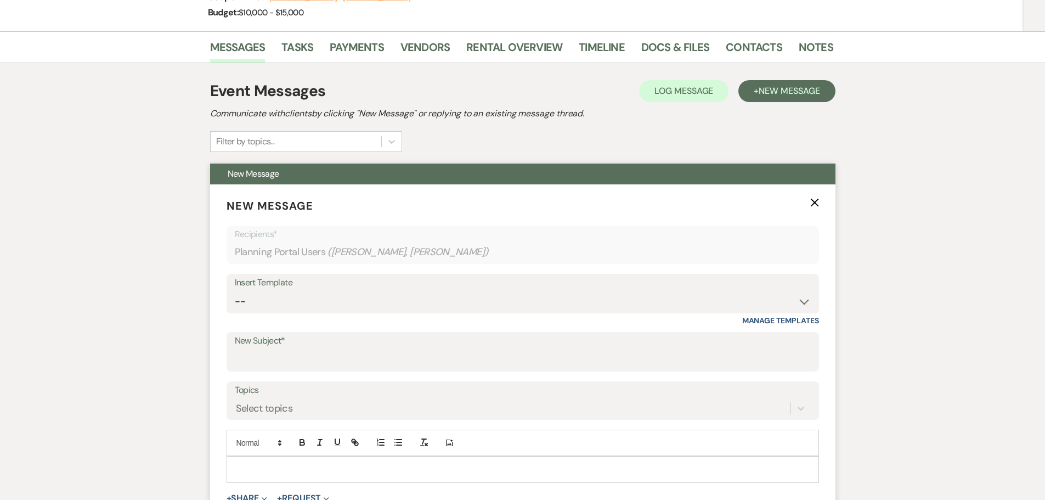
click at [247, 346] on label "New Subject*" at bounding box center [523, 341] width 576 height 16
click at [247, 349] on input "New Subject*" at bounding box center [523, 359] width 576 height 21
type input "Hi [PERSON_NAME] and [PERSON_NAME],"
click at [245, 466] on p at bounding box center [522, 469] width 575 height 12
drag, startPoint x: 342, startPoint y: 362, endPoint x: 221, endPoint y: 363, distance: 120.7
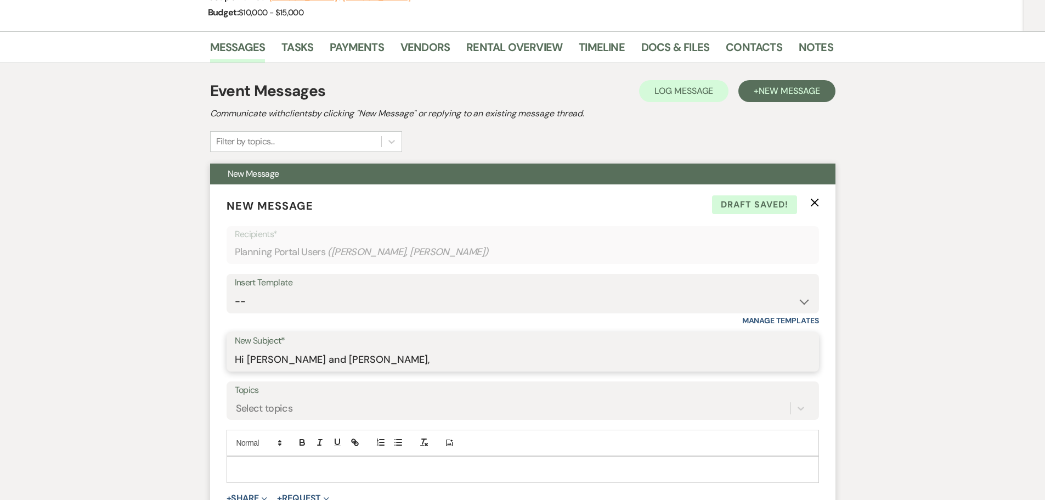
click at [221, 363] on form "New Message X Draft saved! Recipients* Planning Portal Users ( [PERSON_NAME], […" at bounding box center [522, 371] width 625 height 374
click at [245, 473] on p at bounding box center [522, 470] width 575 height 12
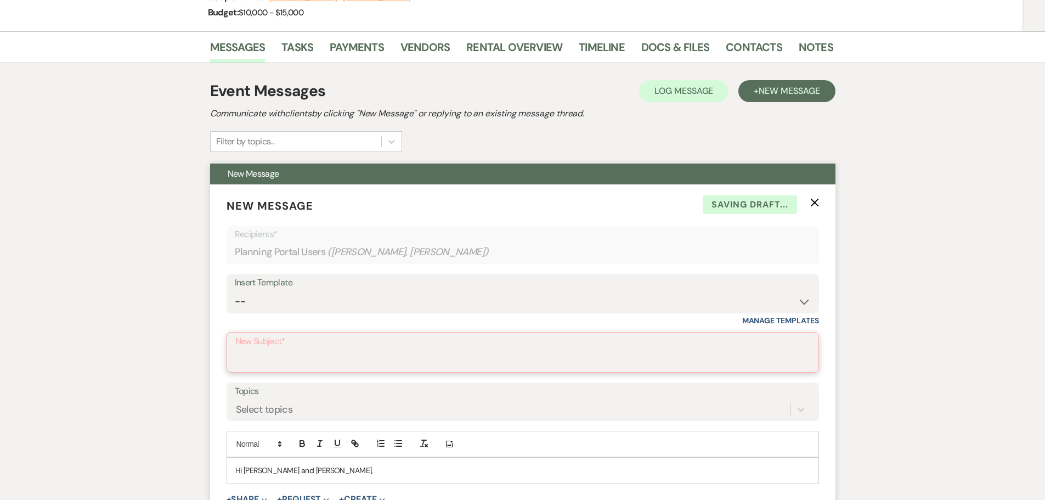
click at [251, 357] on input "New Subject*" at bounding box center [522, 360] width 575 height 21
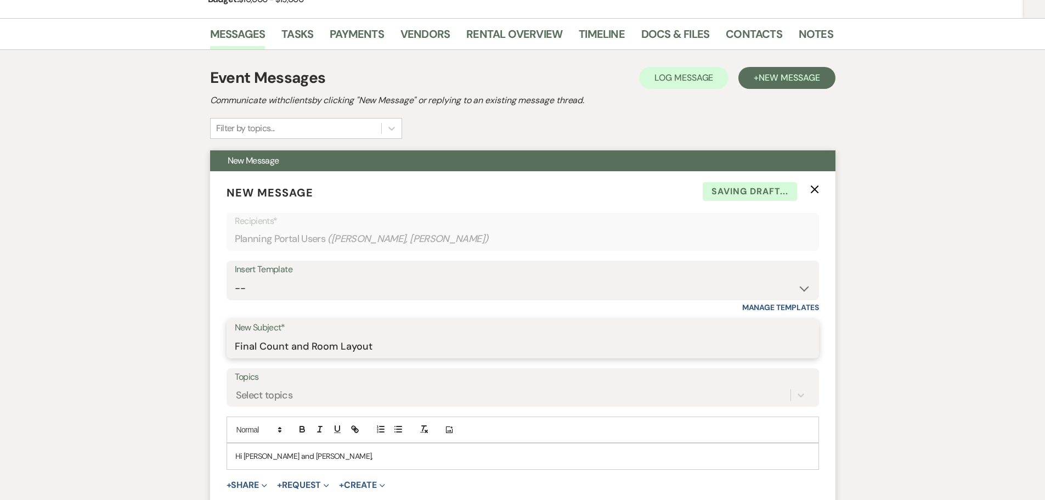
scroll to position [274, 0]
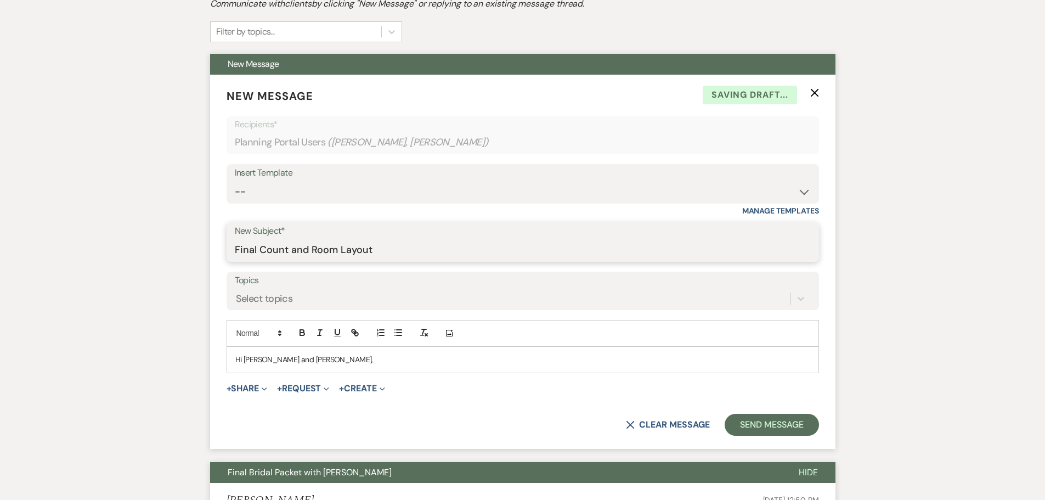
type input "Final Count and Room Layout"
click at [313, 356] on p "Hi [PERSON_NAME] and [PERSON_NAME]," at bounding box center [522, 359] width 575 height 12
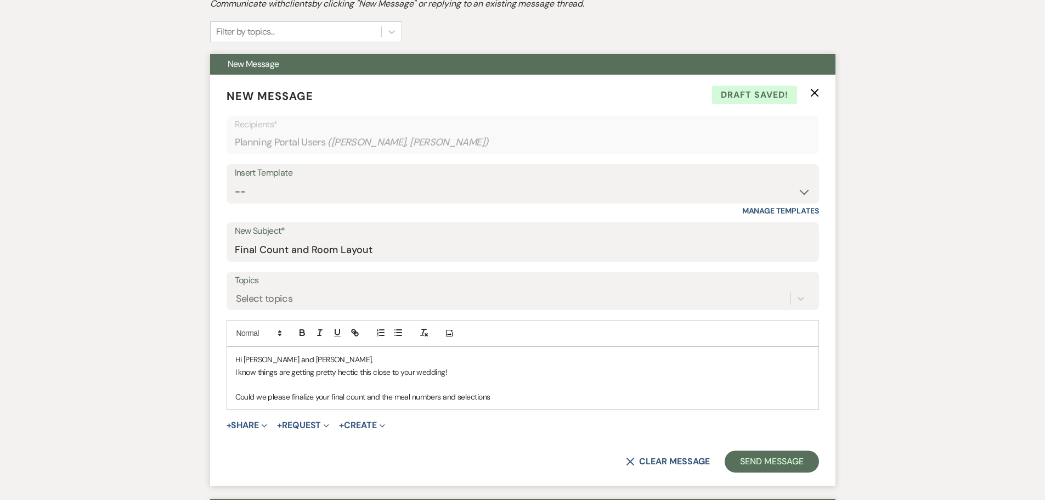
click at [294, 394] on p "Could we please finalize your final count and the meal numbers and selections" at bounding box center [522, 397] width 575 height 12
click at [289, 395] on p "Could we please finalize your final count and the meal numbers and selections" at bounding box center [522, 397] width 575 height 12
click at [288, 394] on p "Could we please finalize your final count and the meal numbers and selections" at bounding box center [522, 397] width 575 height 12
click at [644, 396] on p "Could we please talk on the phone or set up another meeting to finalize your fi…" at bounding box center [522, 397] width 575 height 12
click at [642, 401] on p "Could we please talk on the phone or set up another meeting to finalize your fi…" at bounding box center [522, 397] width 575 height 12
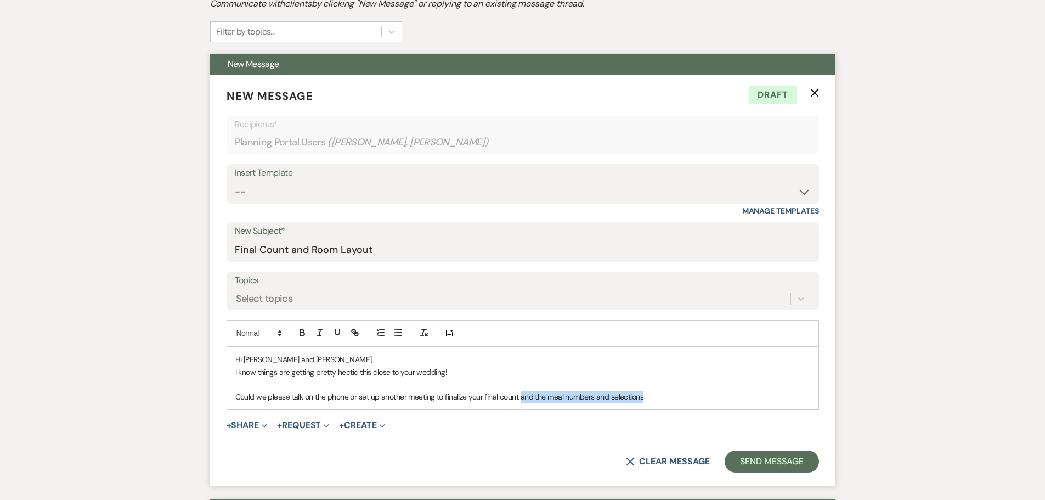
drag, startPoint x: 646, startPoint y: 397, endPoint x: 510, endPoint y: 386, distance: 135.9
click at [520, 404] on div "Hi [PERSON_NAME] and [PERSON_NAME], I know things are getting pretty hectic thi…" at bounding box center [522, 378] width 591 height 63
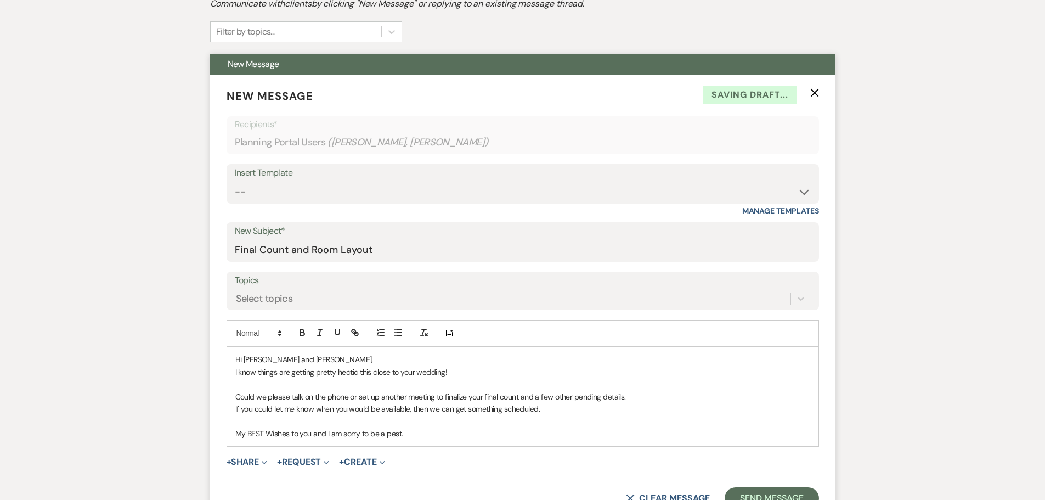
click at [640, 395] on p "Could we please talk on the phone or set up another meeting to finalize your fi…" at bounding box center [522, 397] width 575 height 12
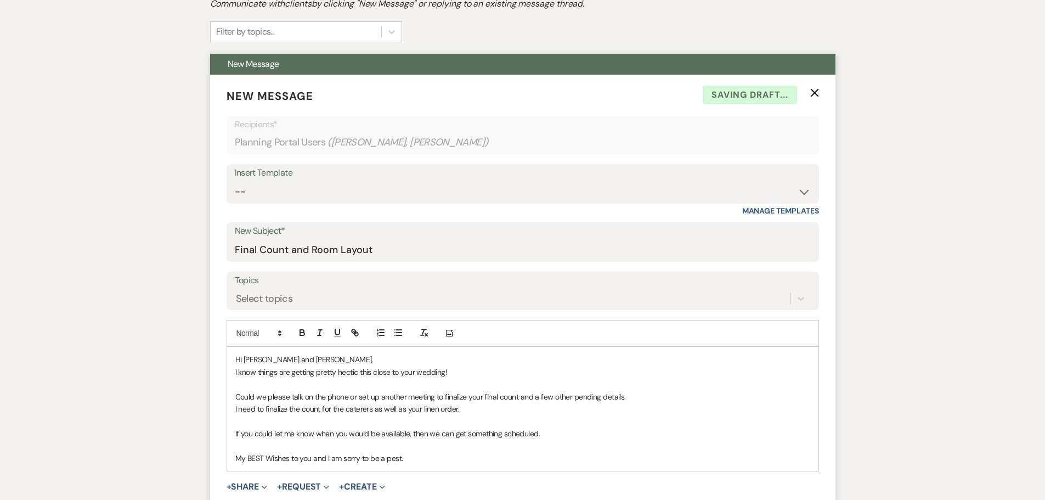
click at [264, 460] on p "My BEST Wishes to you and I am sorry to be a pest." at bounding box center [522, 458] width 575 height 12
click at [270, 455] on p "My best Wishes to you and I am sorry to be a pest." at bounding box center [522, 458] width 575 height 12
click at [412, 463] on p "My best wishes to you and I am sorry to be a pest." at bounding box center [522, 458] width 575 height 12
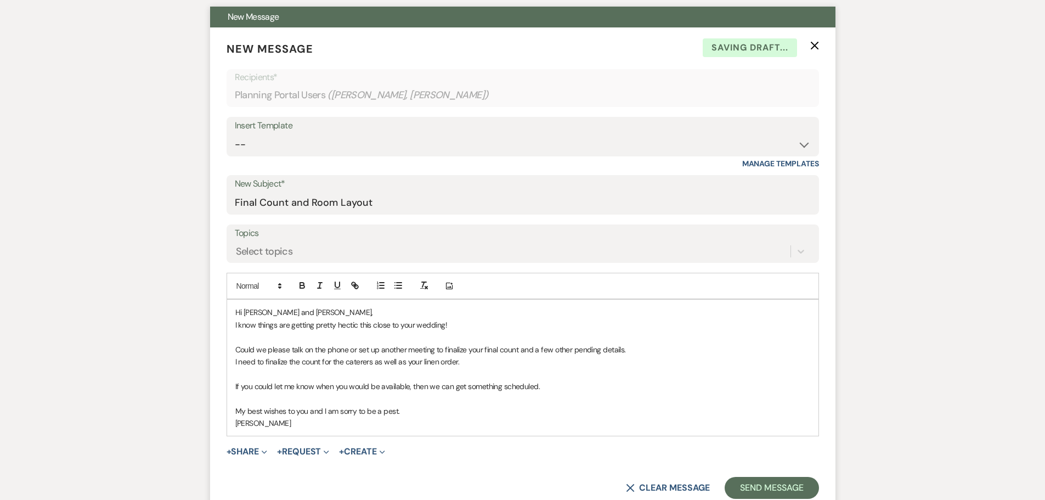
scroll to position [384, 0]
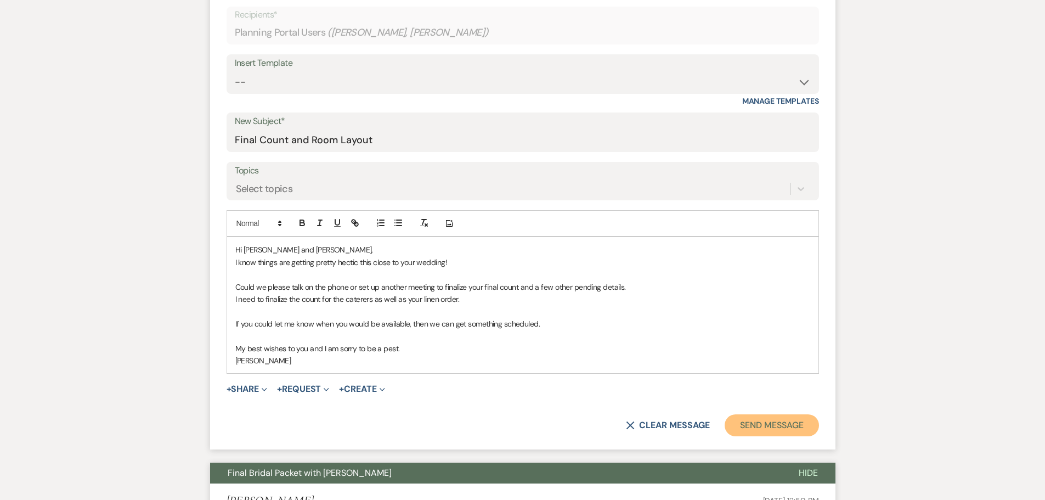
click at [737, 424] on button "Send Message" at bounding box center [772, 425] width 94 height 22
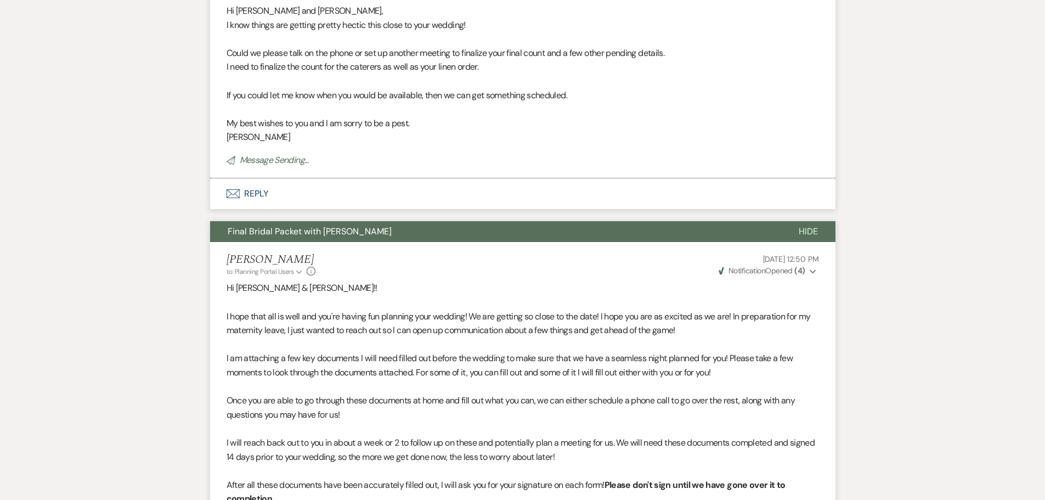
scroll to position [0, 0]
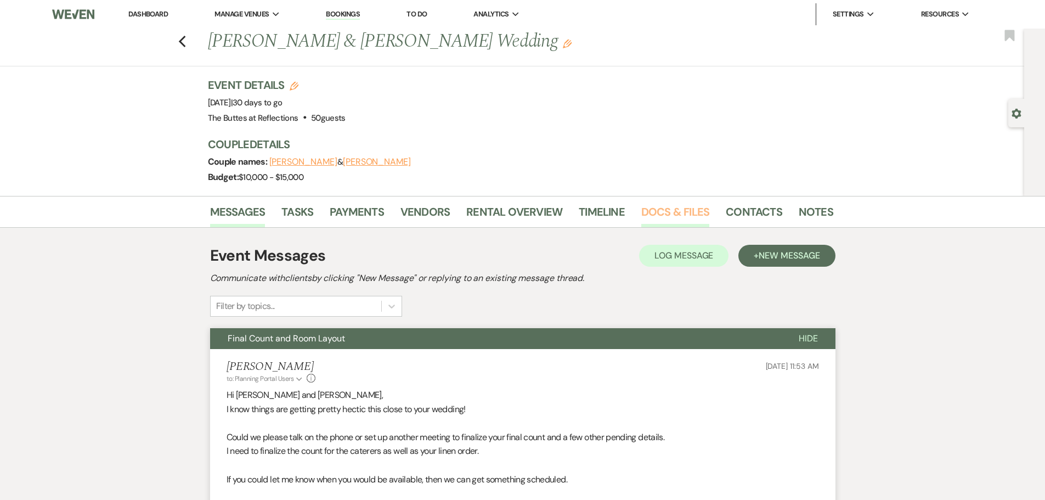
click at [671, 216] on link "Docs & Files" at bounding box center [675, 215] width 68 height 24
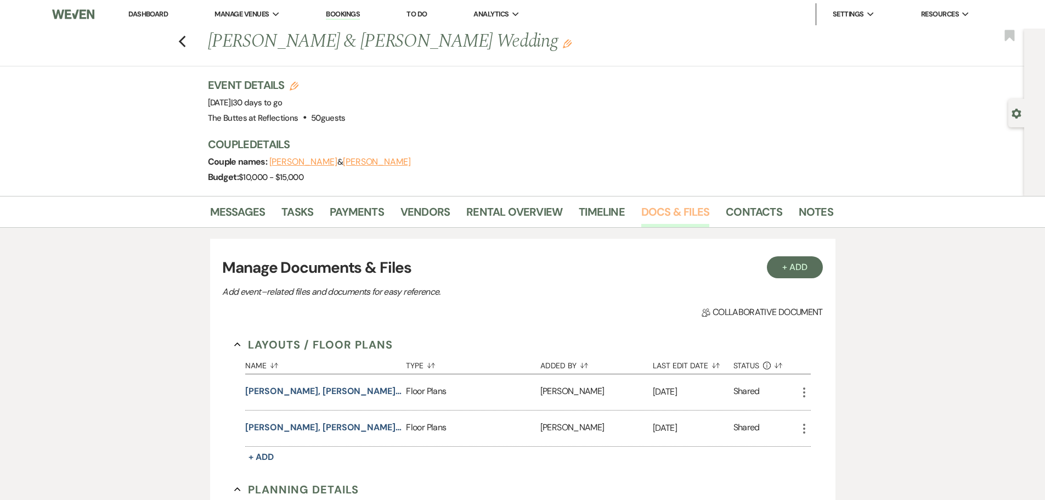
click at [671, 216] on link "Docs & Files" at bounding box center [675, 215] width 68 height 24
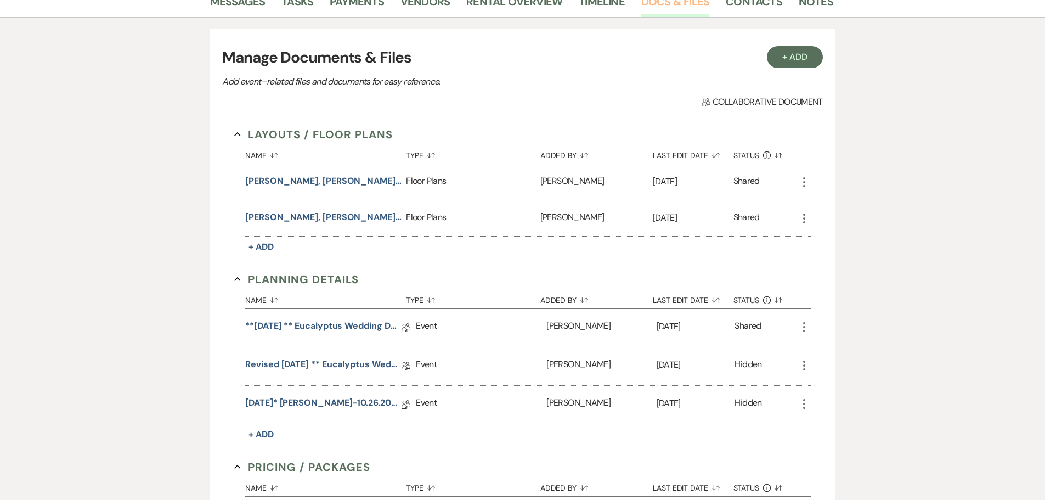
scroll to position [219, 0]
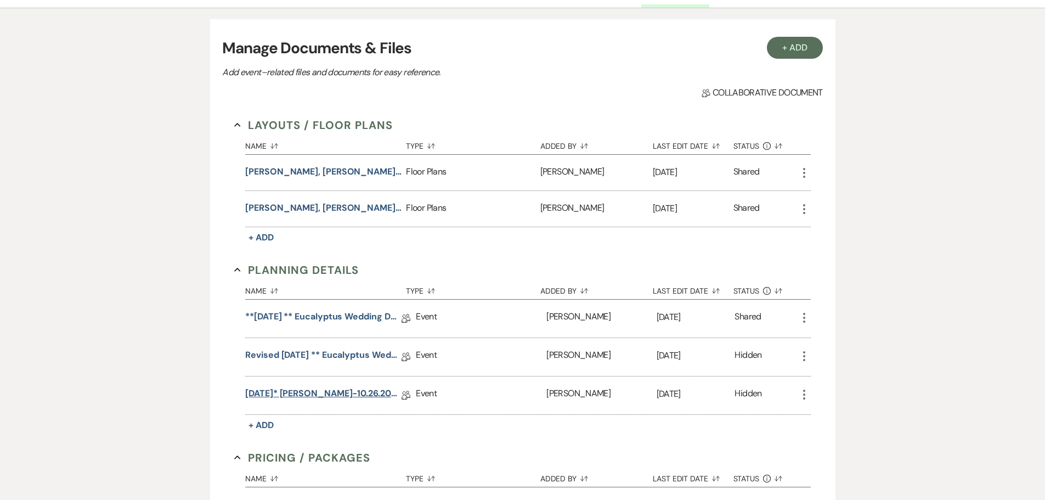
click at [341, 394] on link "[DATE]* [PERSON_NAME]-10.26.2025 Eucalyptus Wedding Details" at bounding box center [323, 395] width 156 height 17
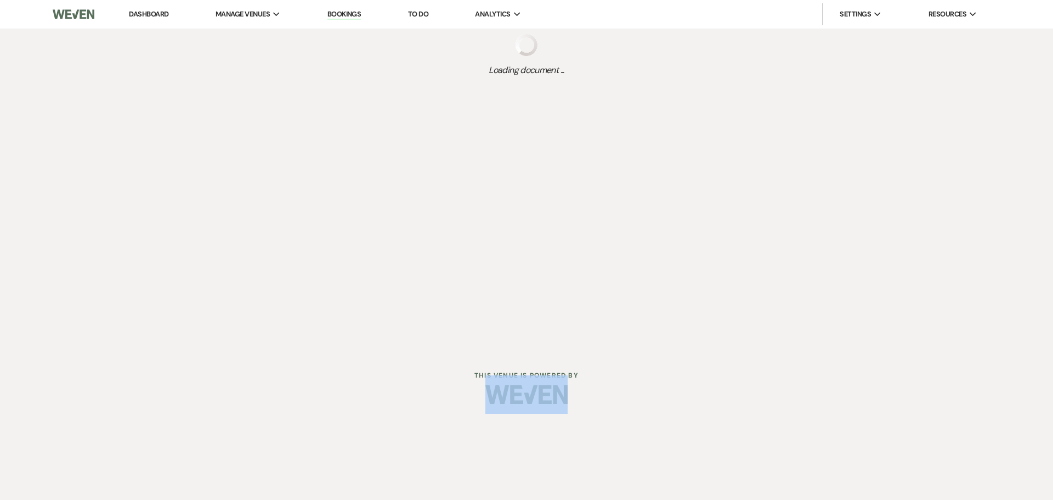
click at [341, 394] on div at bounding box center [527, 395] width 562 height 52
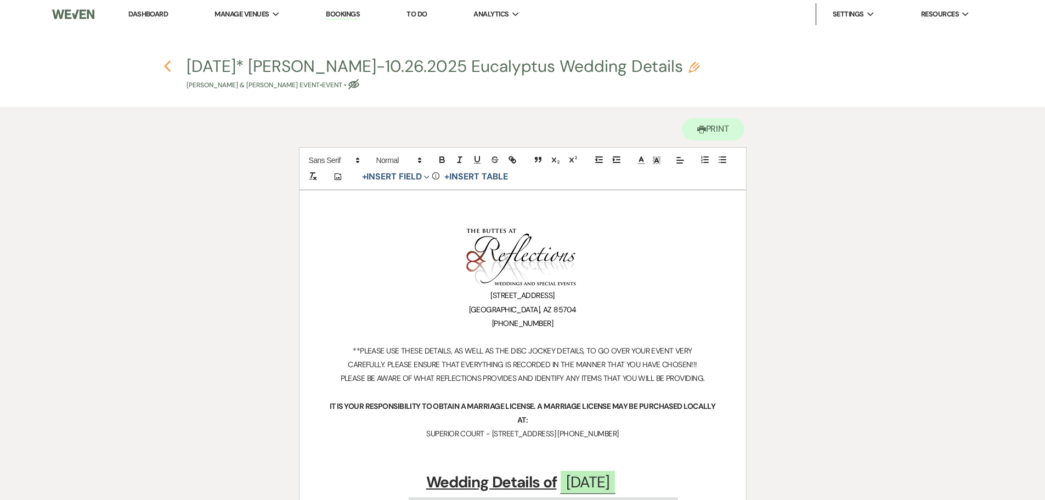
click at [171, 65] on icon "Previous" at bounding box center [168, 66] width 8 height 13
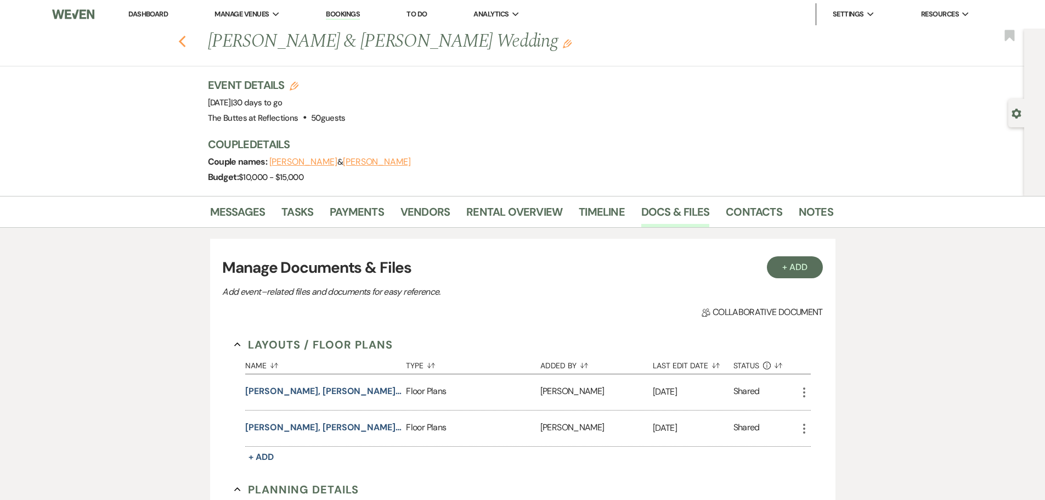
click at [185, 38] on icon "Previous" at bounding box center [182, 41] width 8 height 13
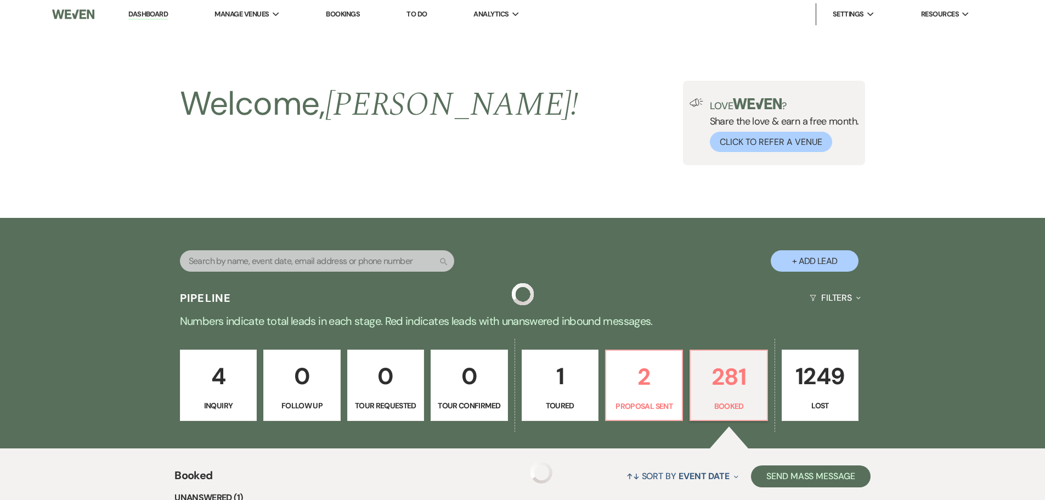
scroll to position [994, 0]
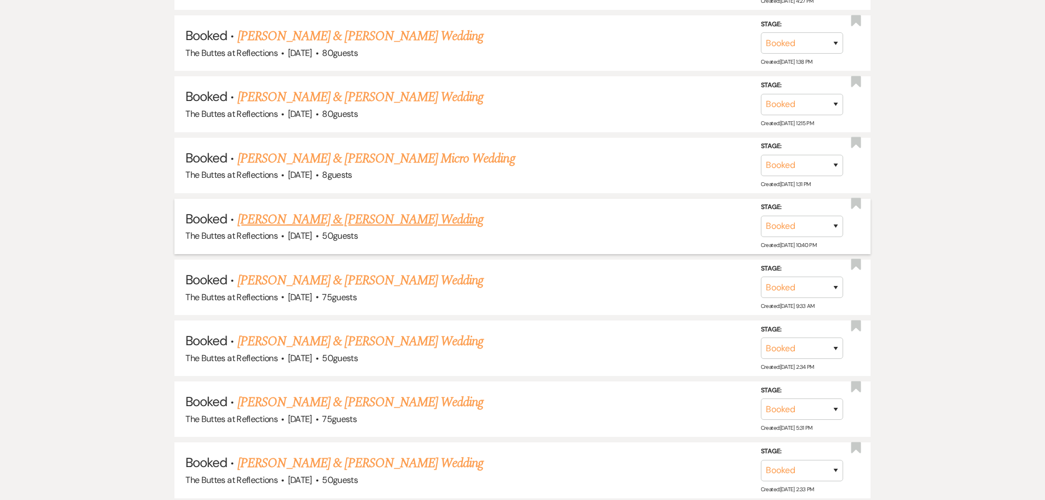
click at [307, 218] on link "[PERSON_NAME] & [PERSON_NAME] Wedding" at bounding box center [361, 220] width 246 height 20
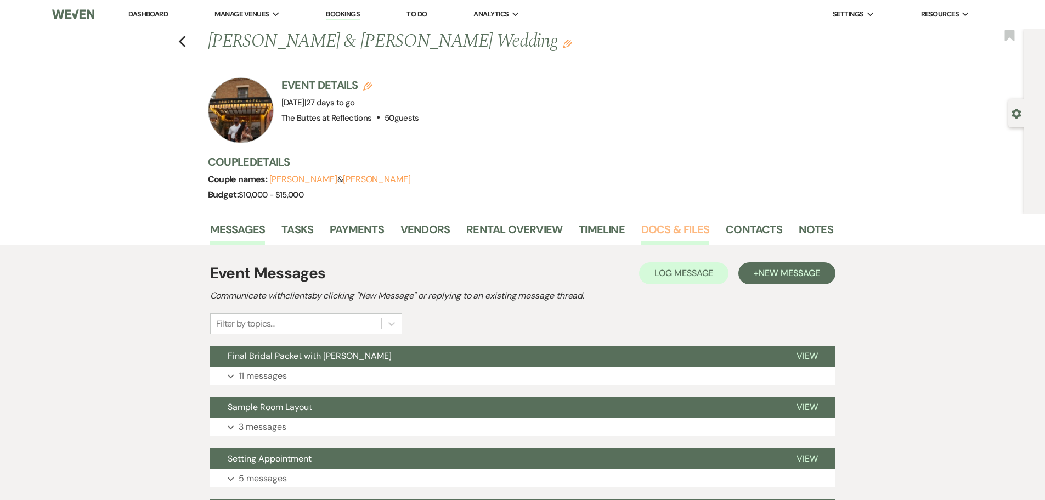
click at [667, 228] on link "Docs & Files" at bounding box center [675, 233] width 68 height 24
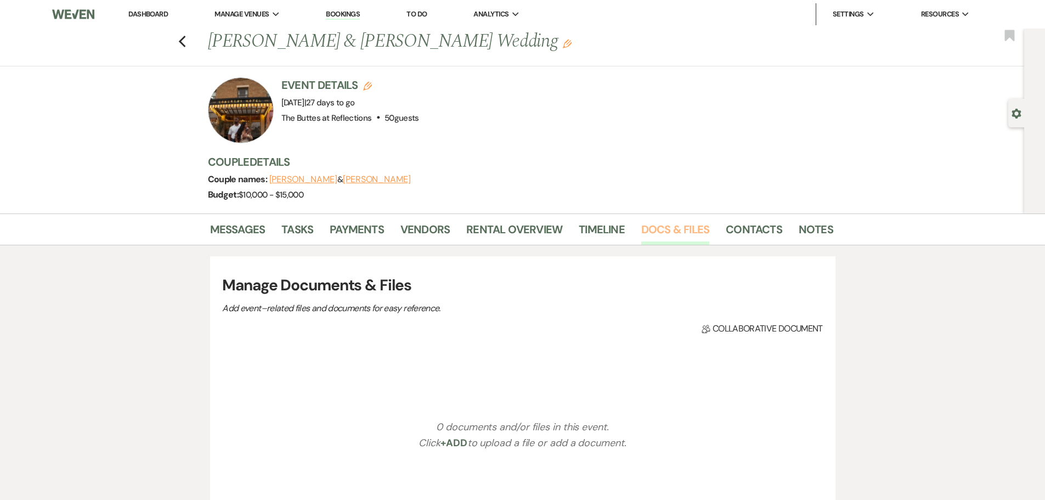
click at [667, 228] on link "Docs & Files" at bounding box center [675, 233] width 68 height 24
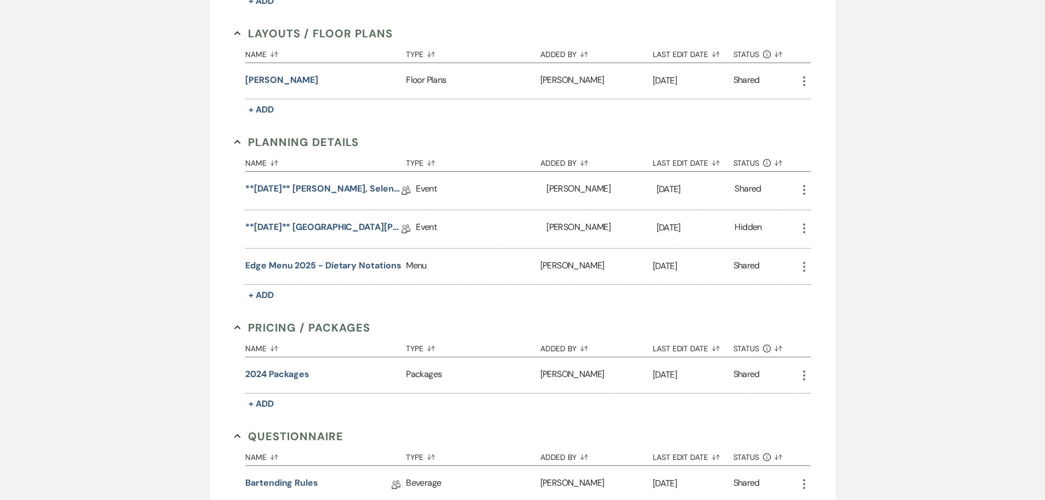
scroll to position [439, 0]
click at [309, 223] on link "**[DATE]** [GEOGRAPHIC_DATA][PERSON_NAME] Eucalyptus, [DATE] Wedding Details" at bounding box center [323, 227] width 156 height 17
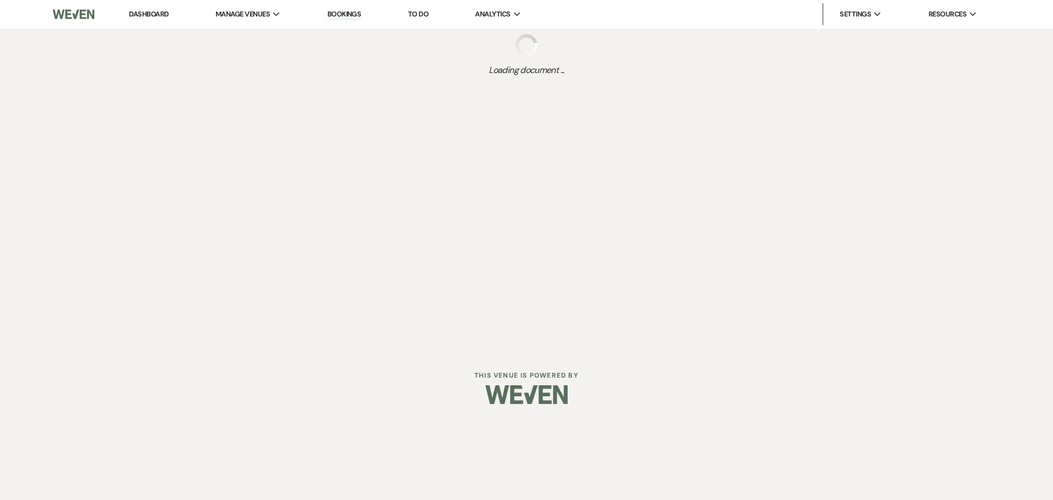
click at [310, 223] on div "Dashboard Manage Venues Expand The Buttes at Reflections Bookings To Do Analyti…" at bounding box center [526, 175] width 1053 height 350
